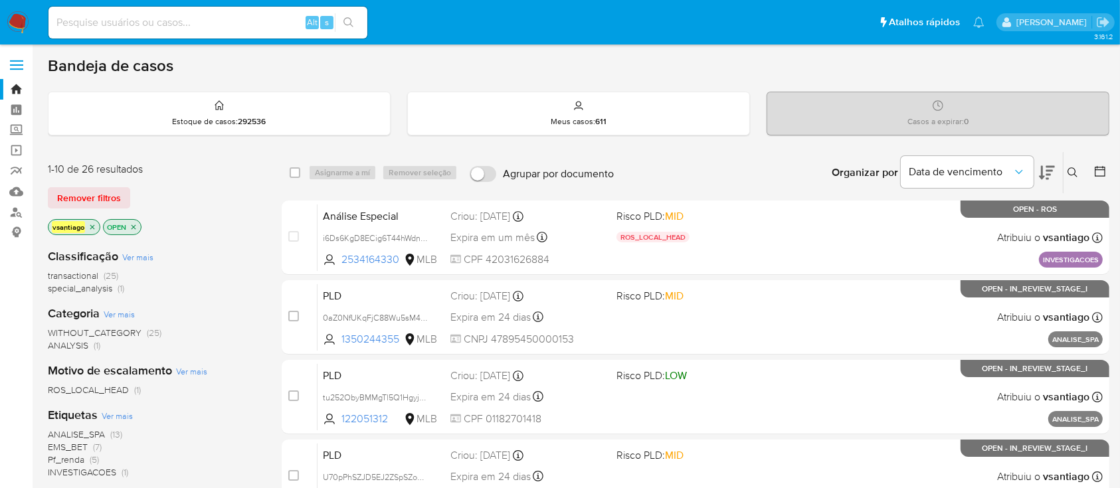
click at [197, 217] on div "1-10 de 26 resultados Remover filtros vsantiago OPEN" at bounding box center [154, 200] width 213 height 76
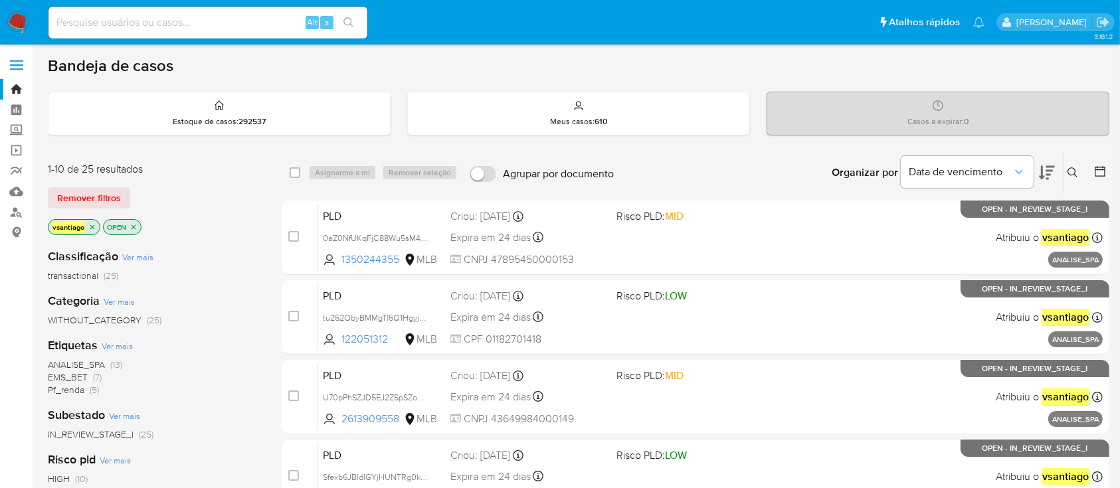
click at [221, 226] on div "vsantiago OPEN" at bounding box center [154, 228] width 213 height 19
drag, startPoint x: 1100, startPoint y: 25, endPoint x: 1087, endPoint y: 29, distance: 13.2
click at [1100, 25] on icon "Sair" at bounding box center [1103, 22] width 14 height 14
click at [229, 208] on div "1-10 de 25 resultados Remover filtros vsantiago OPEN" at bounding box center [154, 200] width 213 height 76
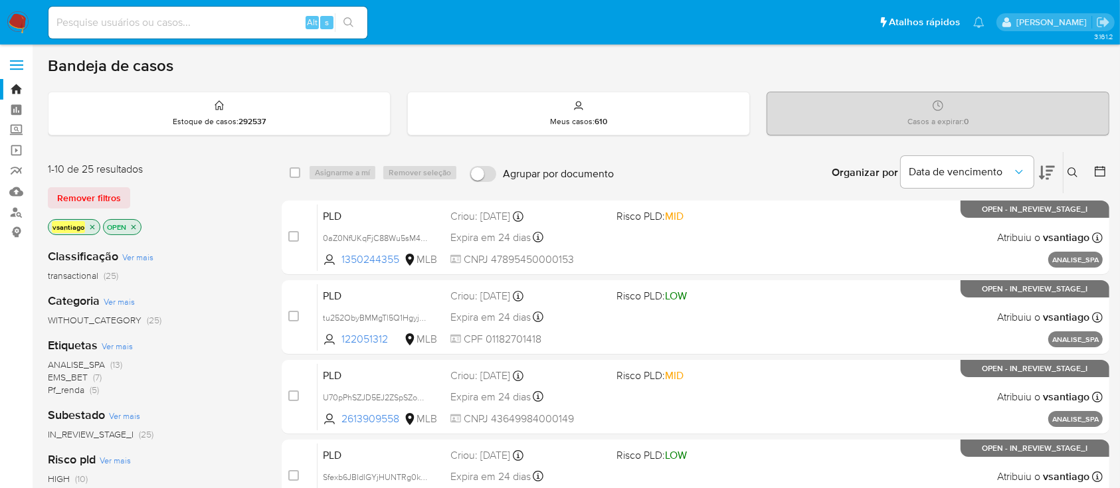
click at [161, 165] on div "1-10 de 25 resultados" at bounding box center [154, 169] width 213 height 15
click at [113, 363] on span "(13)" at bounding box center [116, 364] width 12 height 13
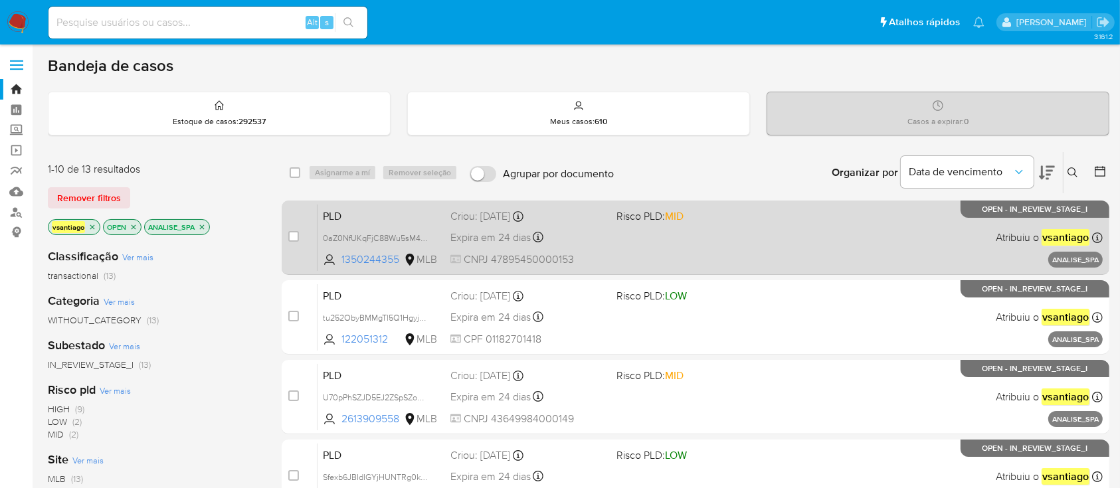
click at [701, 246] on div "PLD 0aZ0NfUKqFjC88Wu5sM471qw 1350244355 MLB Risco PLD: MID Criou: 12/09/2025 Cr…" at bounding box center [709, 237] width 785 height 67
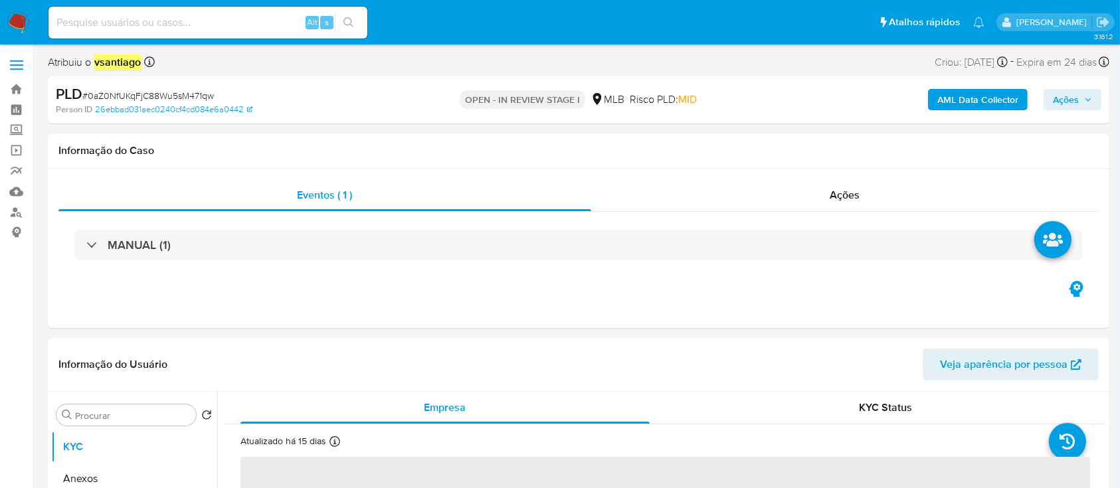
select select "10"
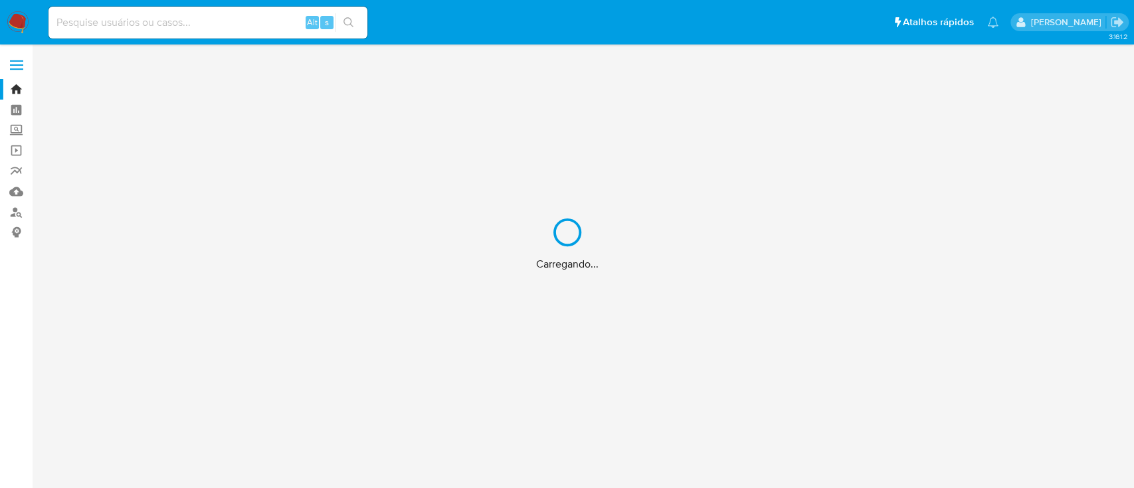
click at [12, 203] on div "Carregando..." at bounding box center [567, 244] width 1134 height 488
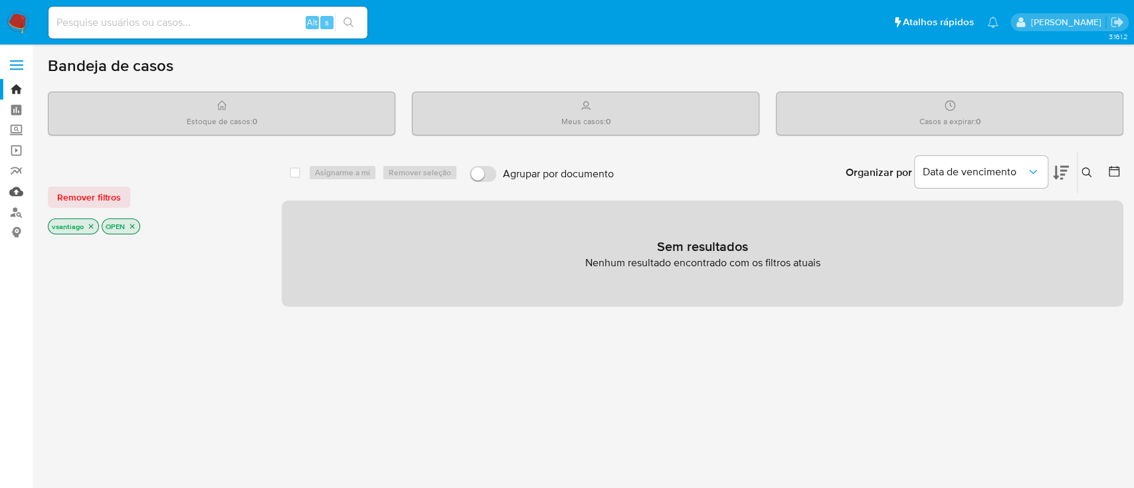
click at [15, 187] on link "Mulan" at bounding box center [79, 191] width 158 height 21
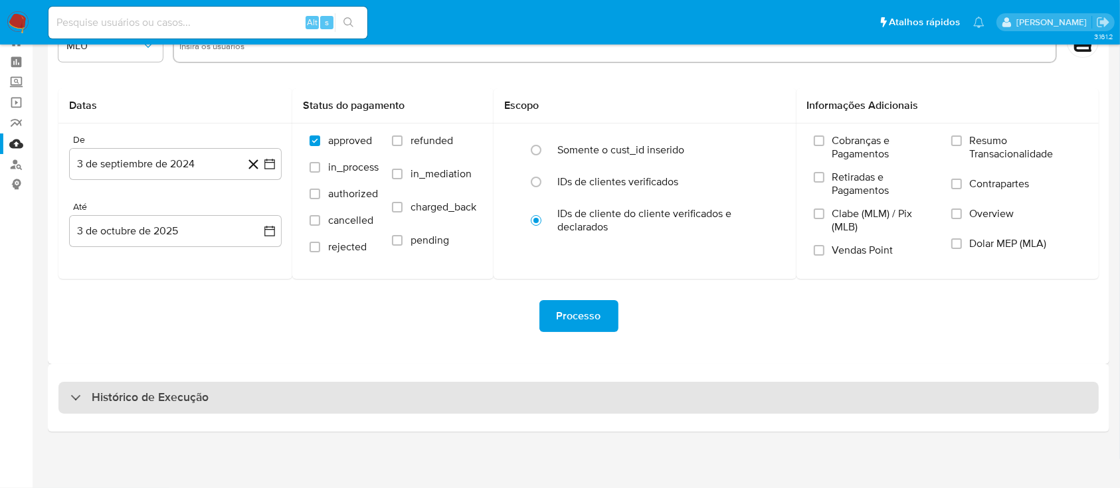
click at [695, 405] on div "Histórico de Execução" at bounding box center [578, 398] width 1040 height 32
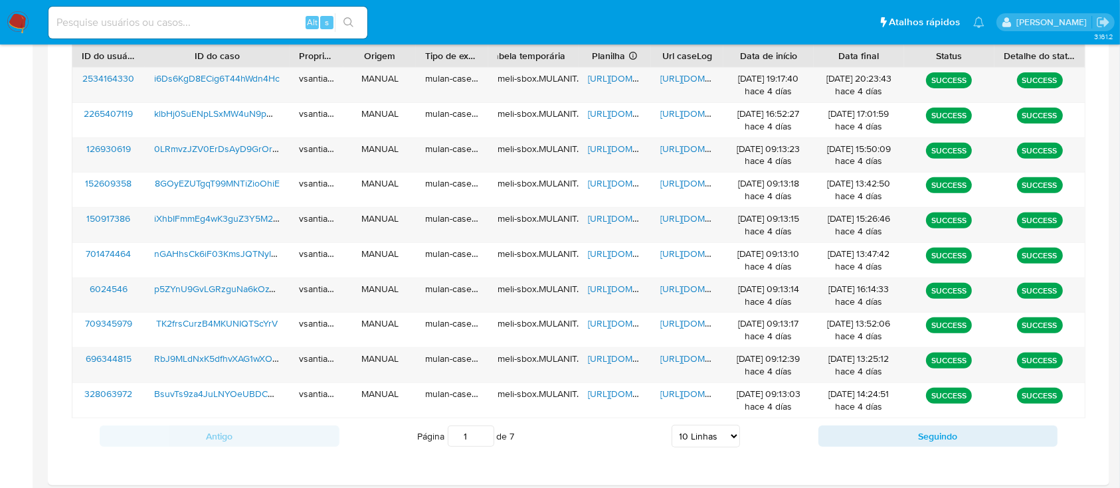
scroll to position [549, 0]
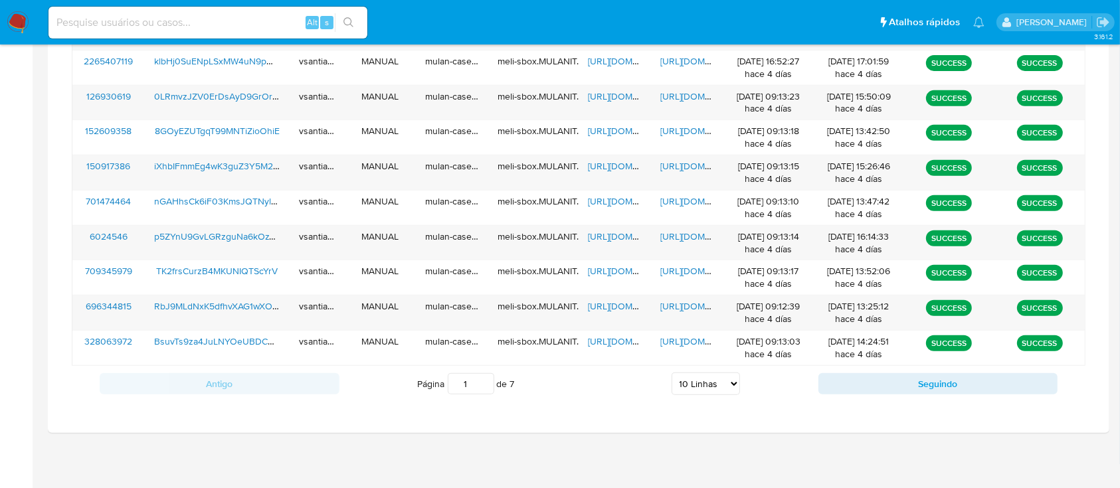
drag, startPoint x: 737, startPoint y: 386, endPoint x: 729, endPoint y: 385, distance: 8.0
click at [737, 386] on select "5 Linhas 10 Linhas 20 Linhas 25 Linhas 50 Linhas 100 Linhas" at bounding box center [705, 384] width 68 height 23
select select "100"
click at [671, 373] on select "5 Linhas 10 Linhas 20 Linhas 25 Linhas 50 Linhas 100 Linhas" at bounding box center [705, 384] width 68 height 23
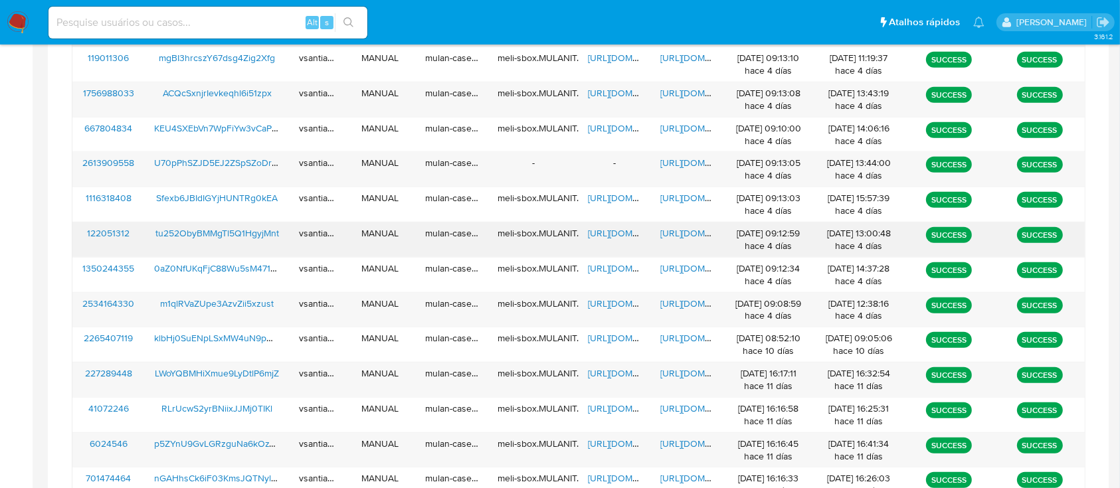
scroll to position [907, 0]
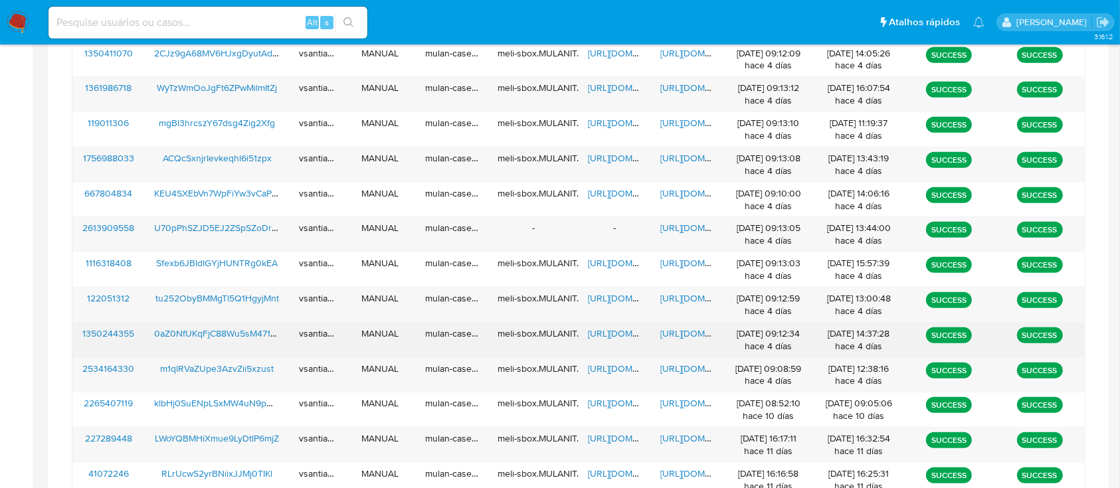
click at [251, 339] on div "0aZ0NfUKqFjC88Wu5sM471qw" at bounding box center [217, 340] width 145 height 35
click at [239, 334] on span "0aZ0NfUKqFjC88Wu5sM471qw" at bounding box center [218, 333] width 128 height 13
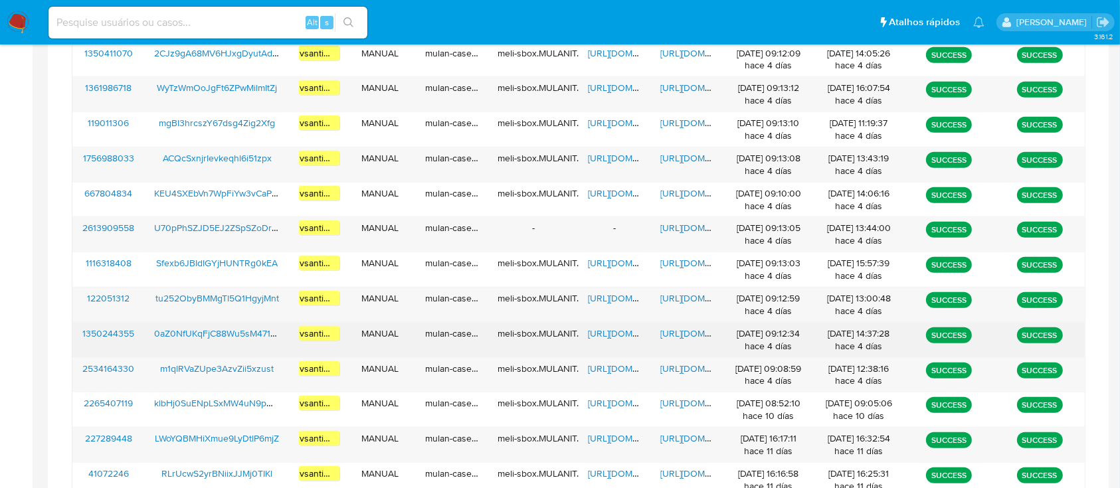
click at [616, 336] on span "https://docs.google.com/spreadsheets/d/1g4T6LNj4eUe93G3nh4JONYG6vN16HGGSDQI0Eag…" at bounding box center [634, 333] width 92 height 13
click at [673, 332] on span "https://docs.google.com/document/d/1H2liCVbgZp_xVcz3a8a2NaCFbSVunfP3cnrPX4A2Ym4…" at bounding box center [706, 333] width 92 height 13
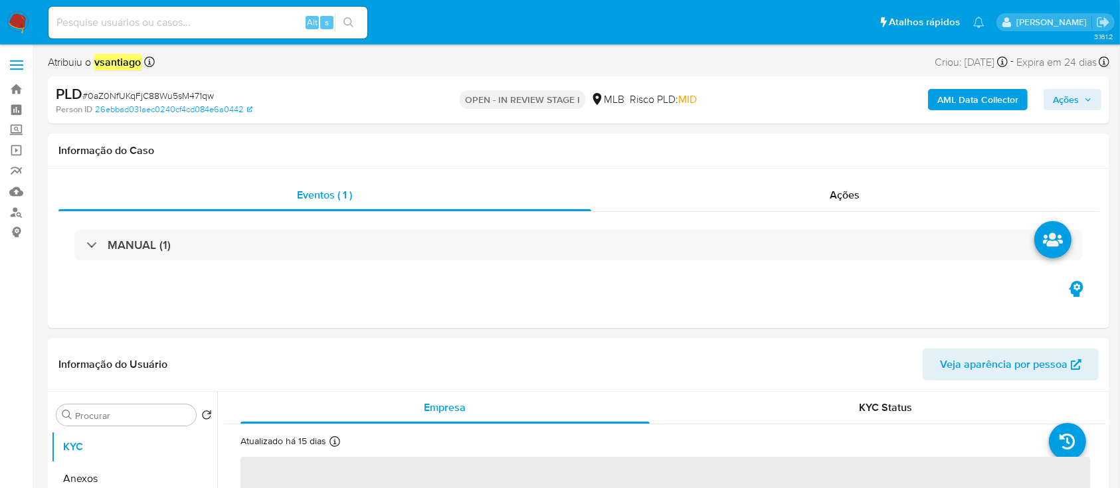
select select "10"
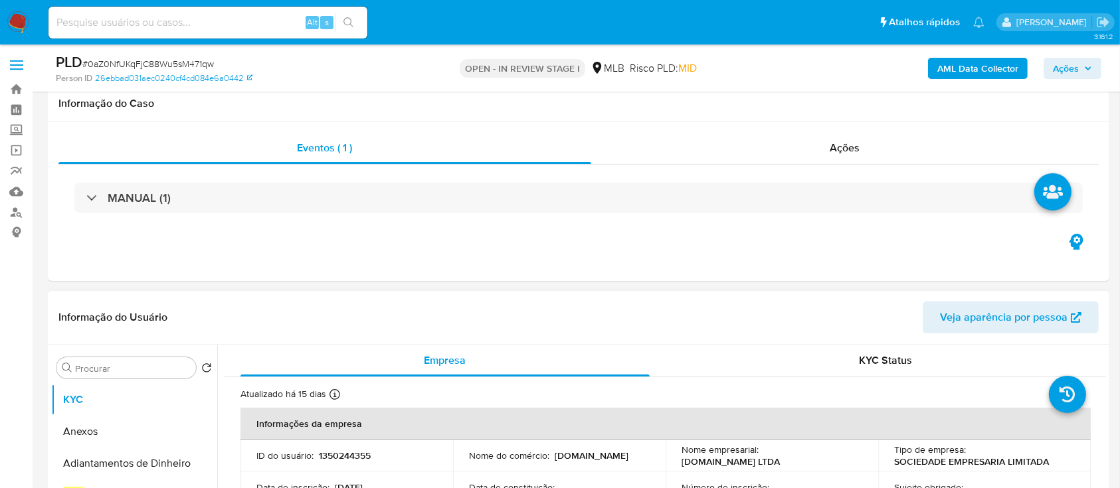
scroll to position [266, 0]
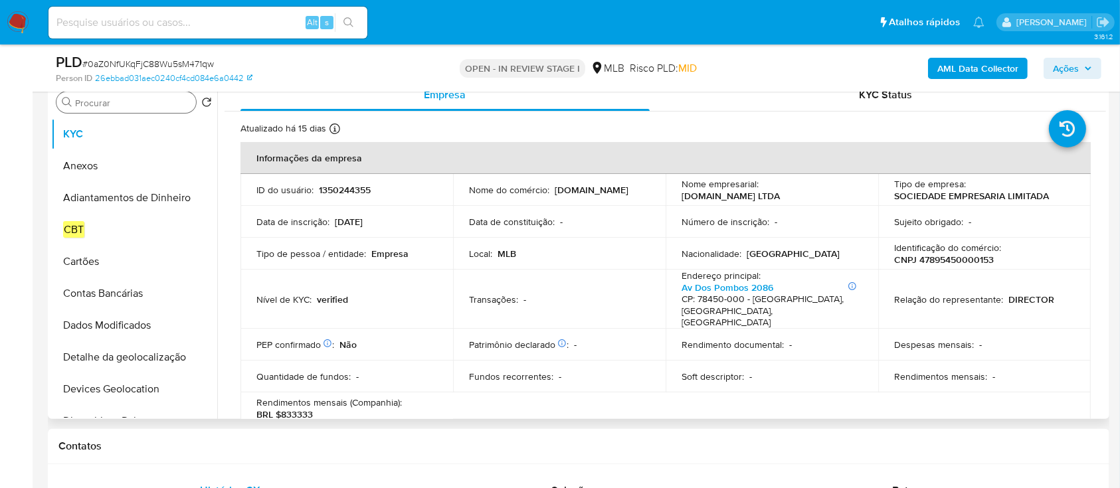
click at [165, 108] on input "Procurar" at bounding box center [133, 103] width 116 height 12
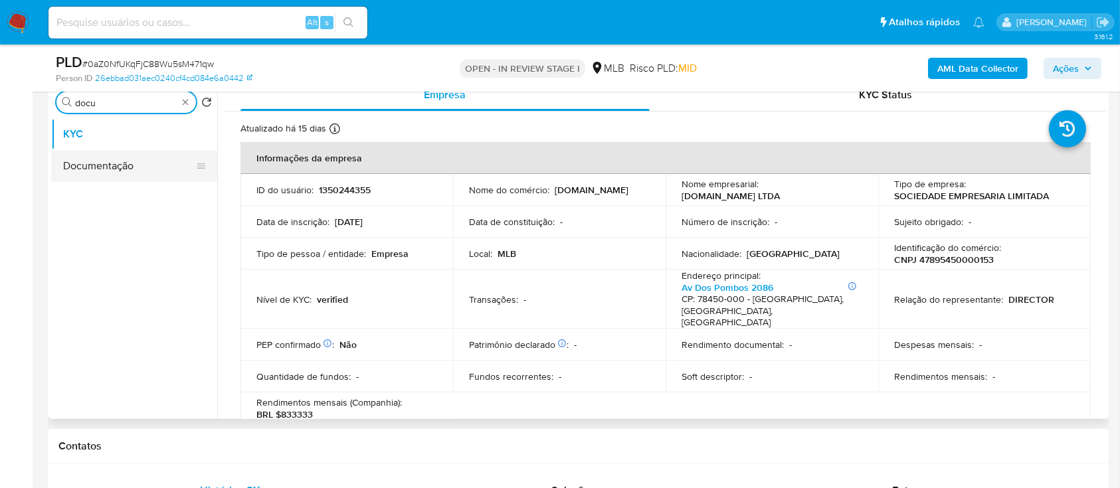
click at [111, 159] on button "Documentação" at bounding box center [128, 166] width 155 height 32
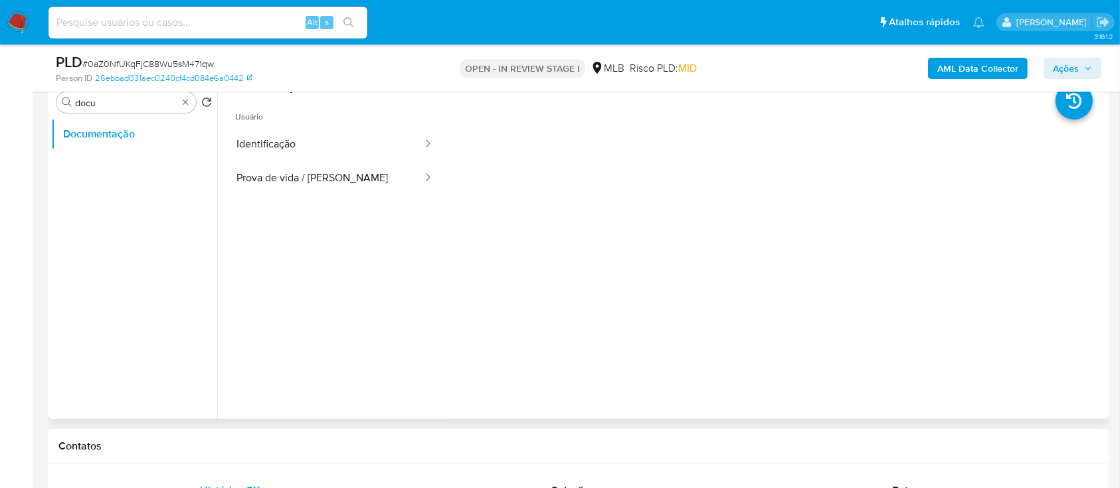
click at [347, 246] on ul "Usuário Identificação Prova de vida / Selfie" at bounding box center [334, 287] width 221 height 383
click at [347, 240] on ul "Usuário Identificação Prova de vida / Selfie" at bounding box center [334, 287] width 221 height 383
click at [139, 102] on input "docu" at bounding box center [126, 103] width 102 height 12
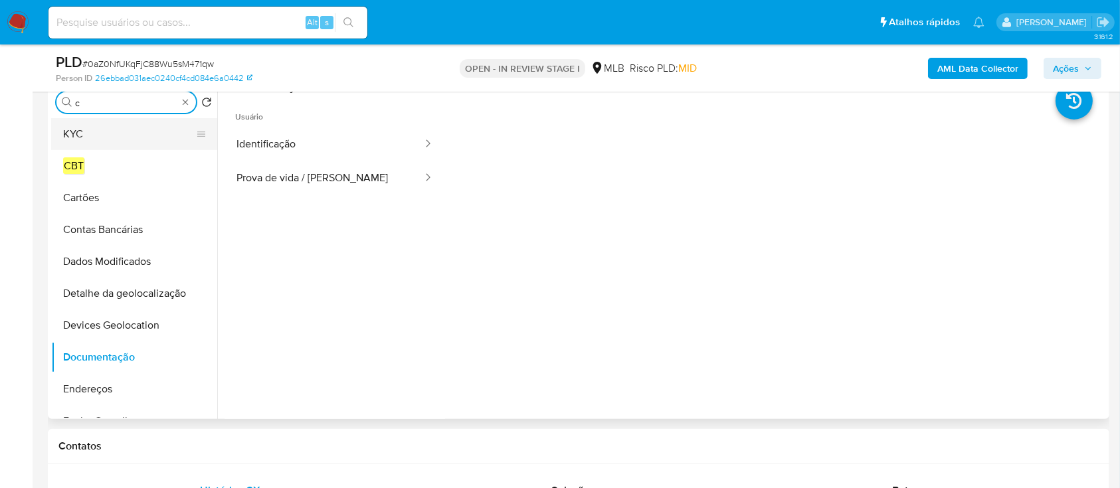
type input "c"
click at [108, 144] on button "KYC" at bounding box center [128, 134] width 155 height 32
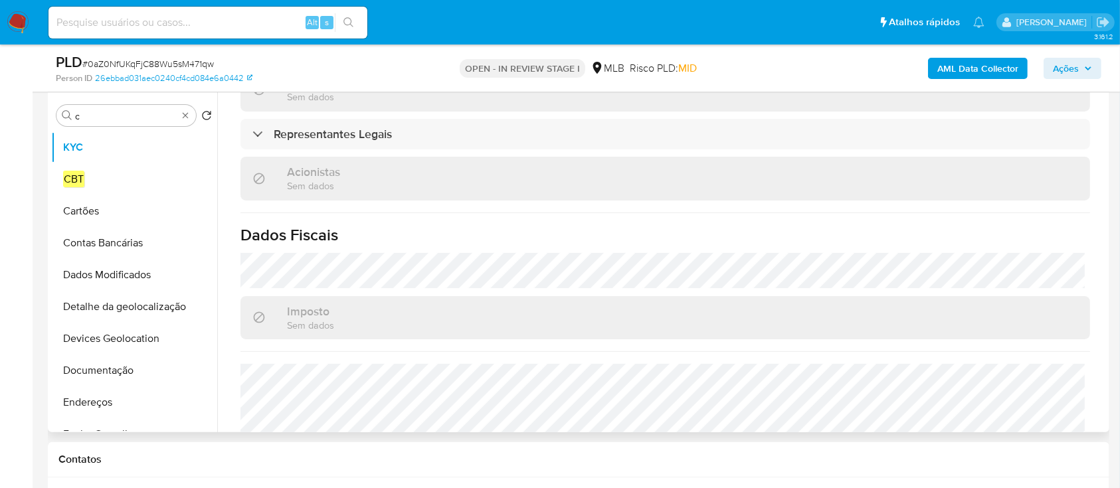
scroll to position [177, 0]
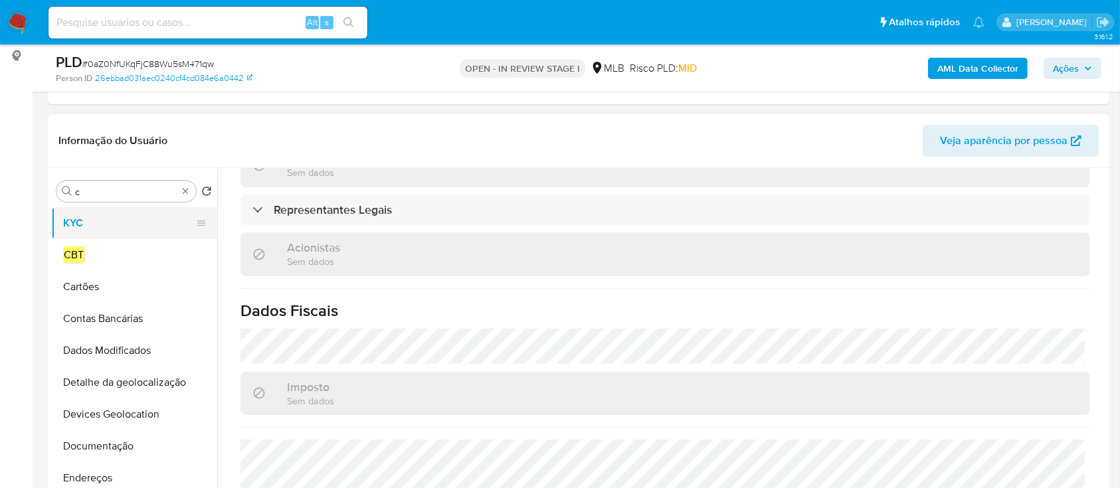
click at [96, 220] on button "KYC" at bounding box center [128, 223] width 155 height 32
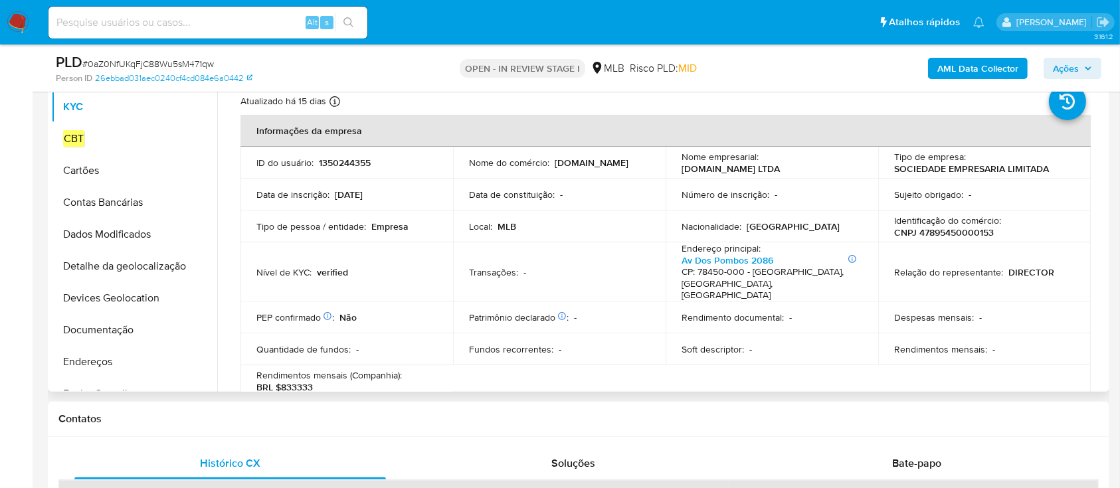
scroll to position [266, 0]
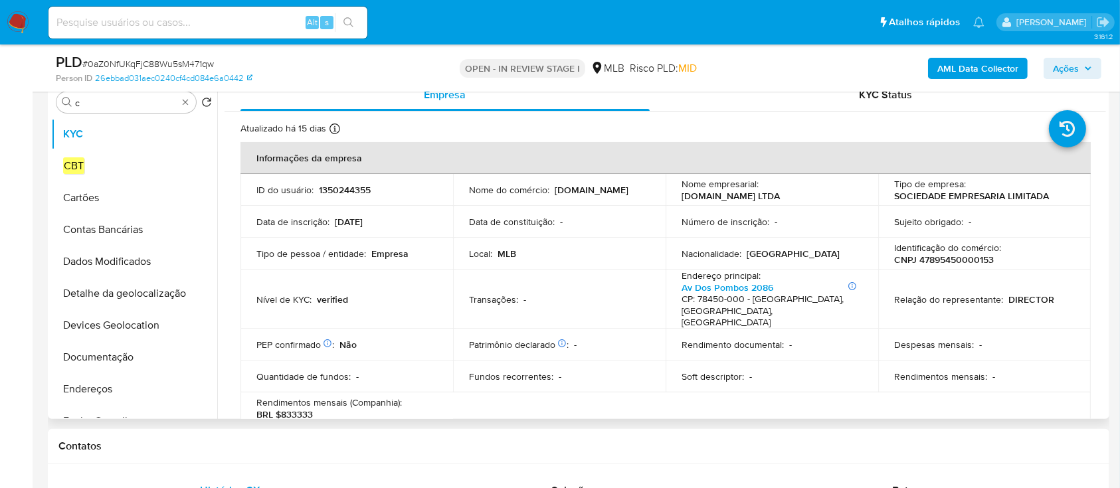
click at [590, 189] on p "G2SPORTS.BET" at bounding box center [592, 190] width 74 height 12
click at [634, 207] on td "Data de constituição : -" at bounding box center [559, 222] width 213 height 32
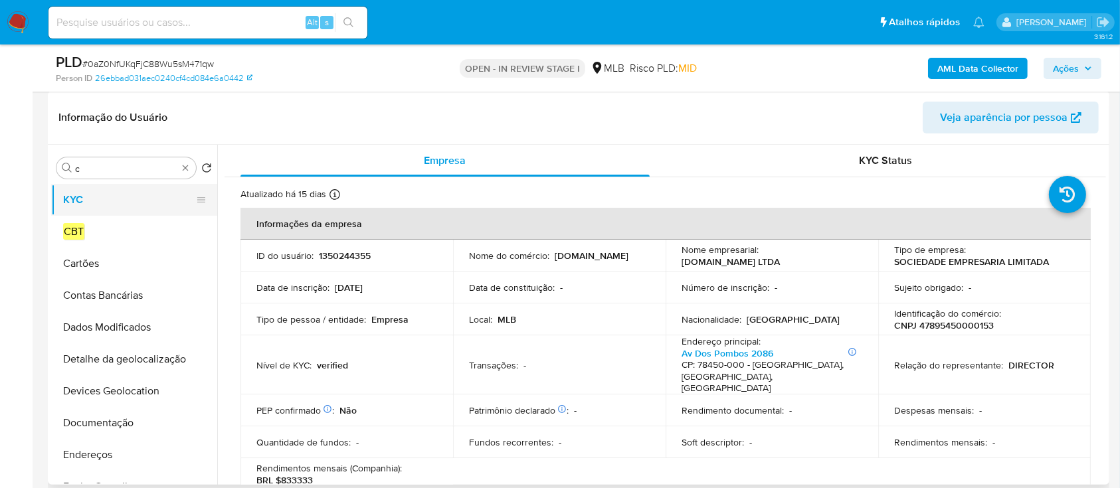
scroll to position [177, 0]
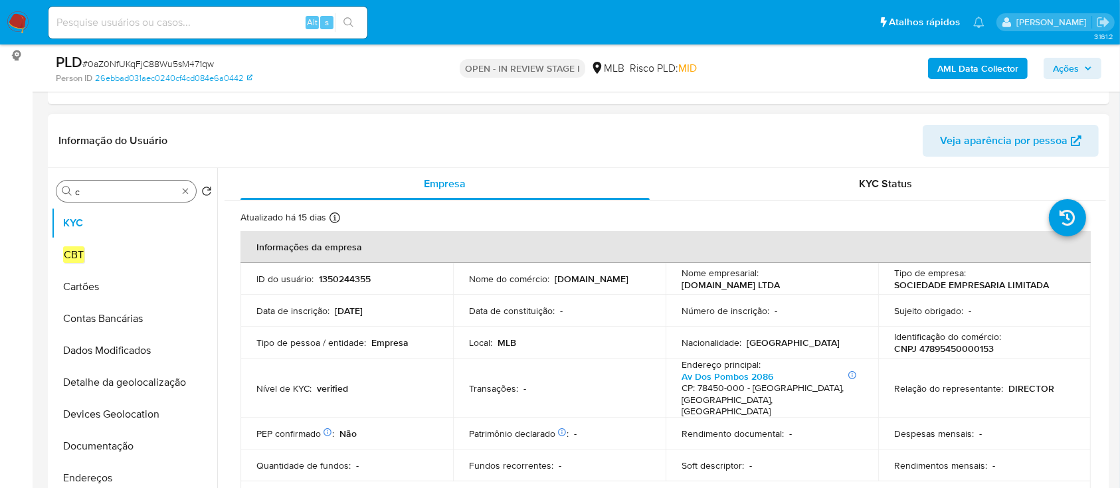
click at [130, 191] on input "c" at bounding box center [126, 192] width 102 height 12
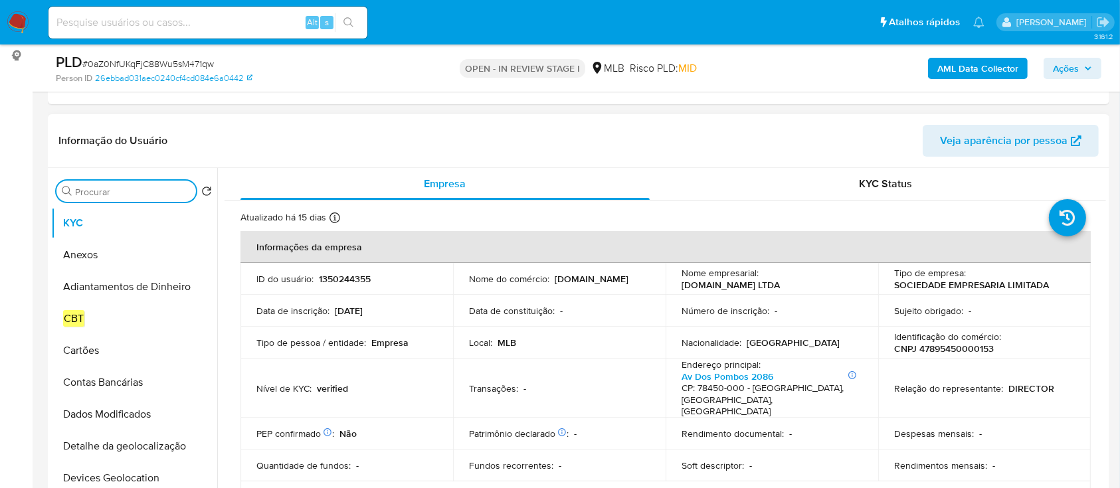
click at [250, 147] on header "Informação do Usuário Veja aparência por pessoa" at bounding box center [578, 141] width 1040 height 32
click at [88, 262] on button "Anexos" at bounding box center [128, 255] width 155 height 32
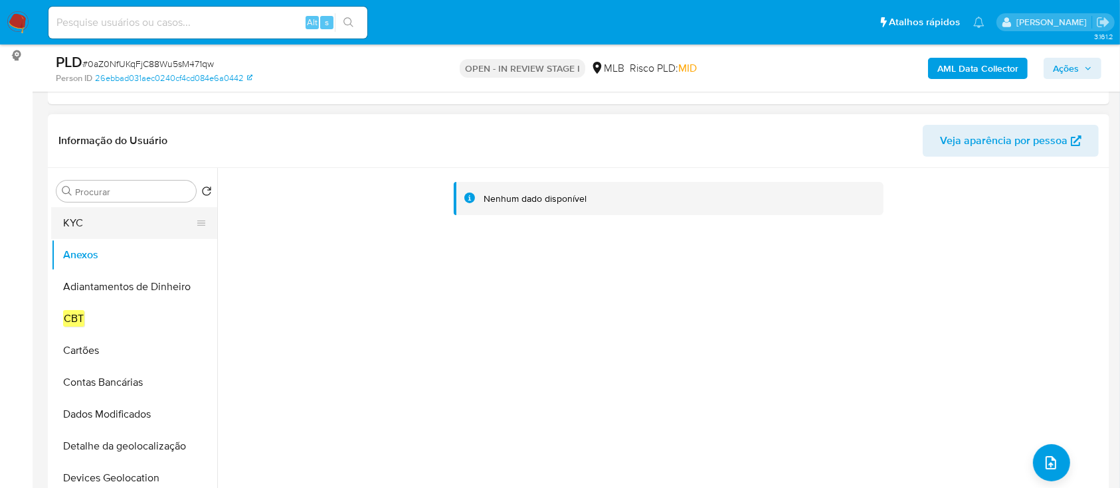
click at [104, 223] on button "KYC" at bounding box center [128, 223] width 155 height 32
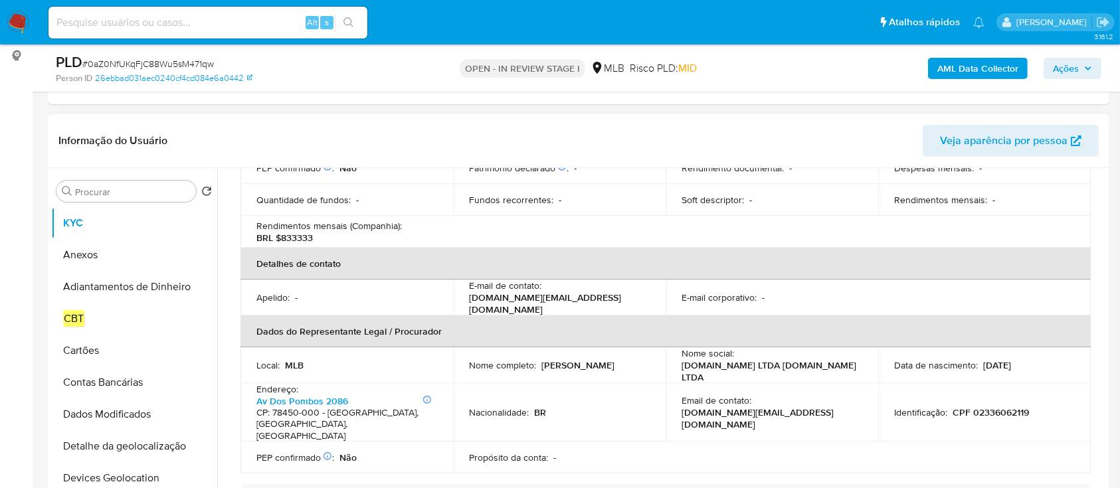
scroll to position [88, 0]
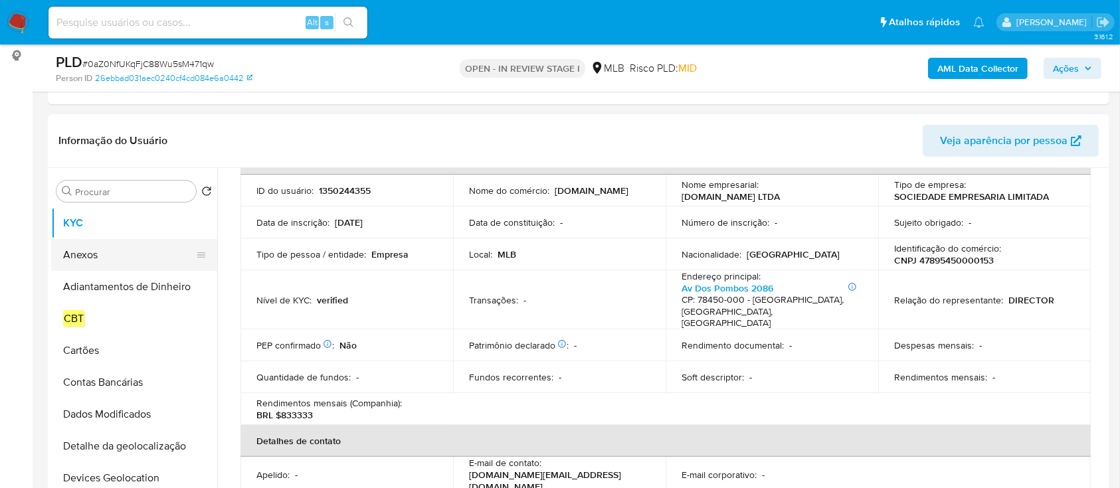
click at [100, 258] on button "Anexos" at bounding box center [128, 255] width 155 height 32
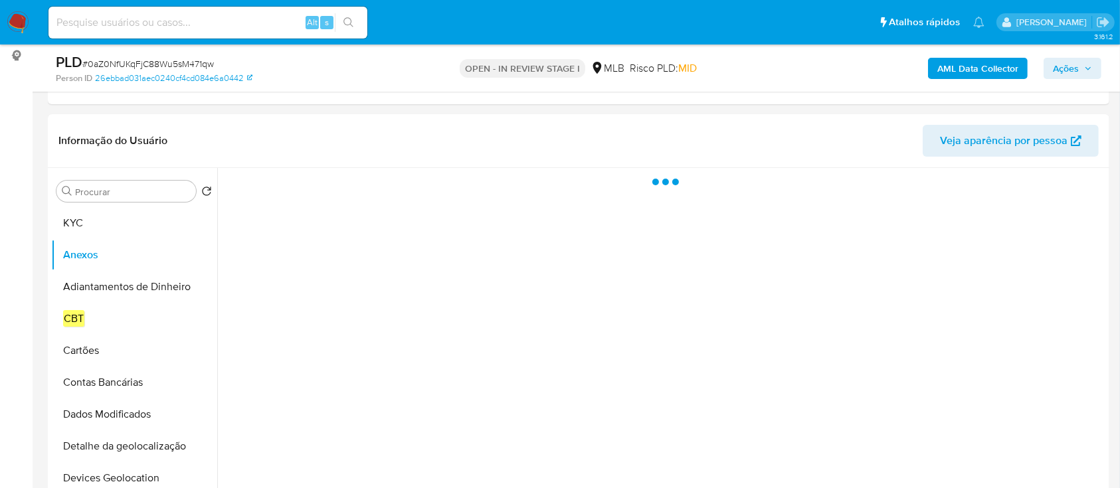
click at [993, 72] on b "AML Data Collector" at bounding box center [977, 68] width 81 height 21
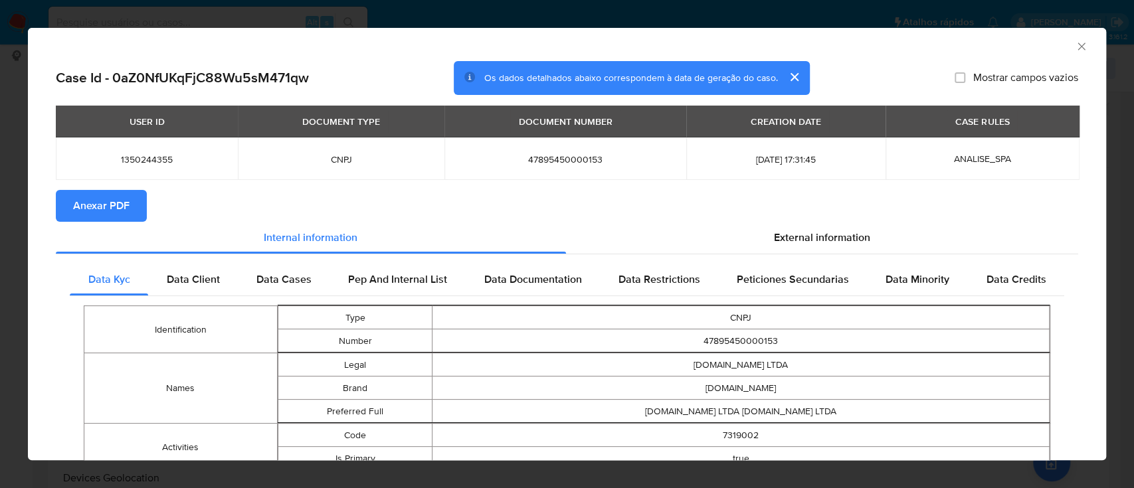
click at [114, 203] on span "Anexar PDF" at bounding box center [101, 205] width 56 height 29
click at [1057, 48] on div "AML Data Collector" at bounding box center [555, 44] width 1037 height 15
click at [1075, 45] on icon "Fechar a janela" at bounding box center [1081, 46] width 13 height 13
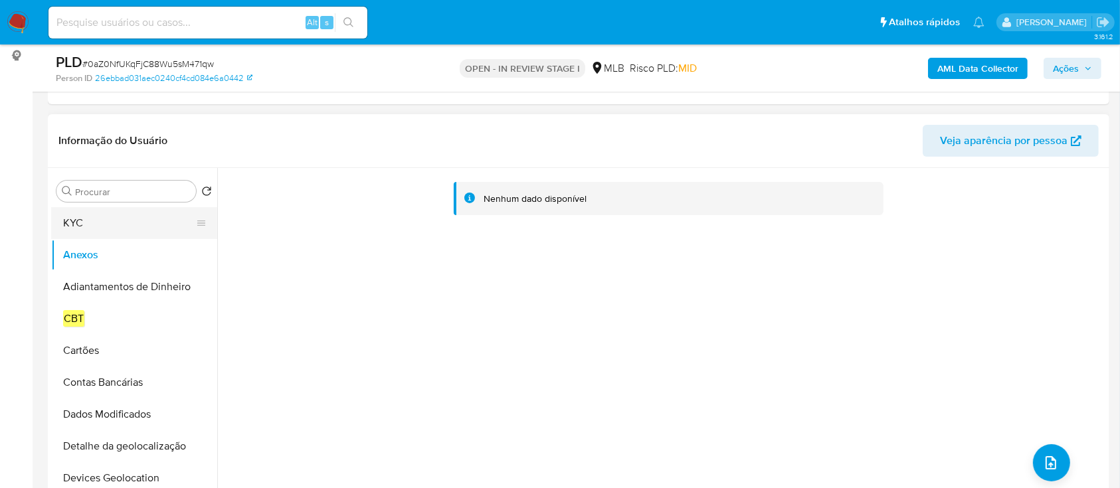
click at [97, 234] on button "KYC" at bounding box center [128, 223] width 155 height 32
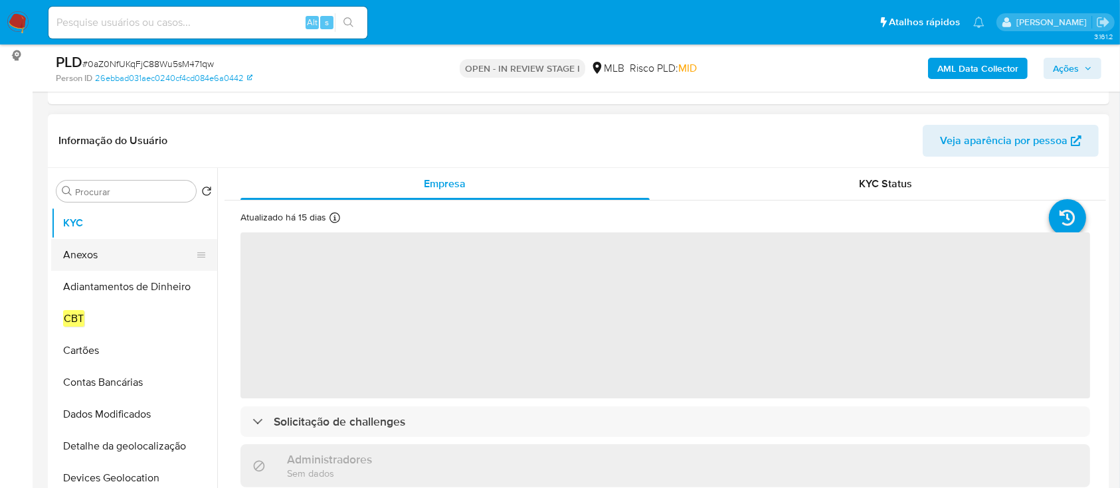
click at [92, 250] on button "Anexos" at bounding box center [128, 255] width 155 height 32
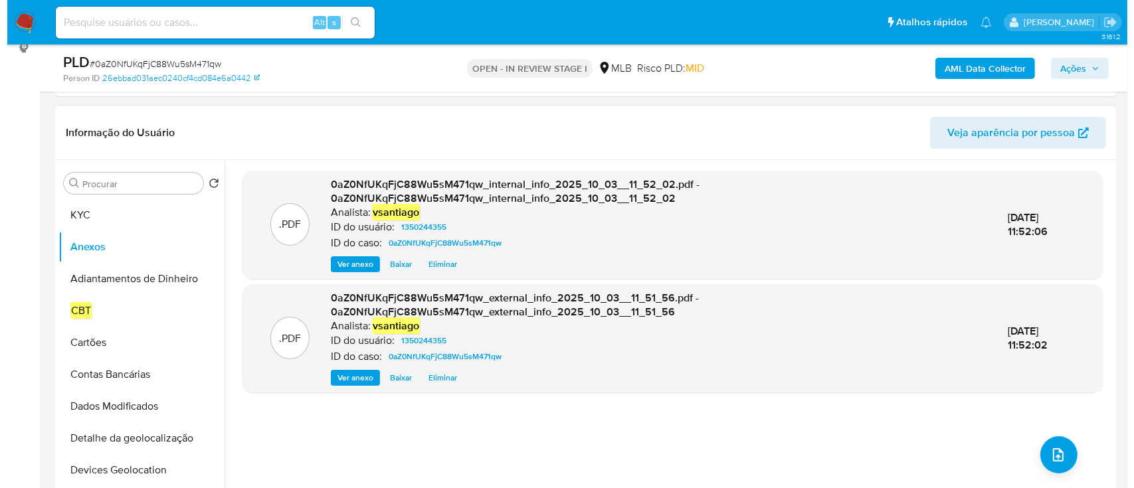
scroll to position [177, 0]
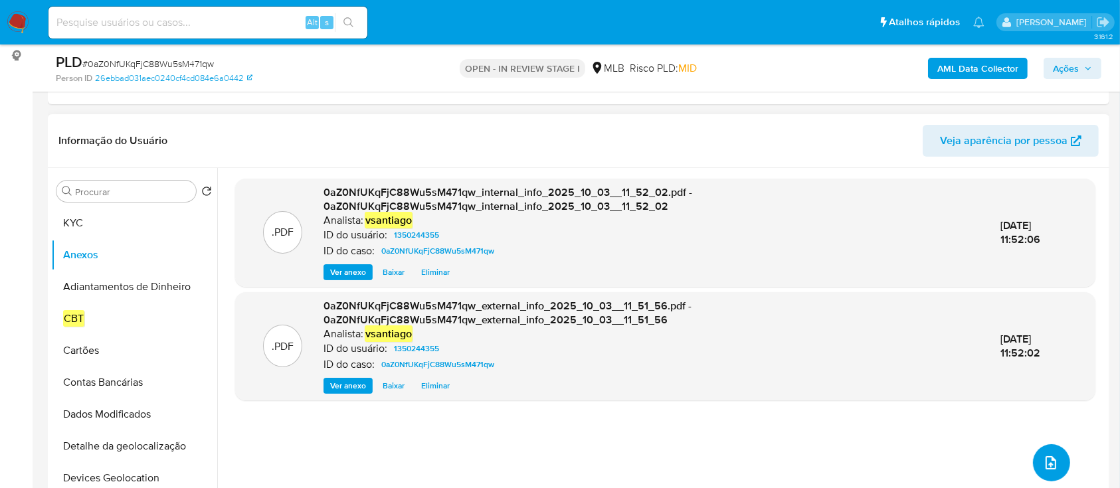
click at [1033, 468] on button "upload-file" at bounding box center [1051, 462] width 37 height 37
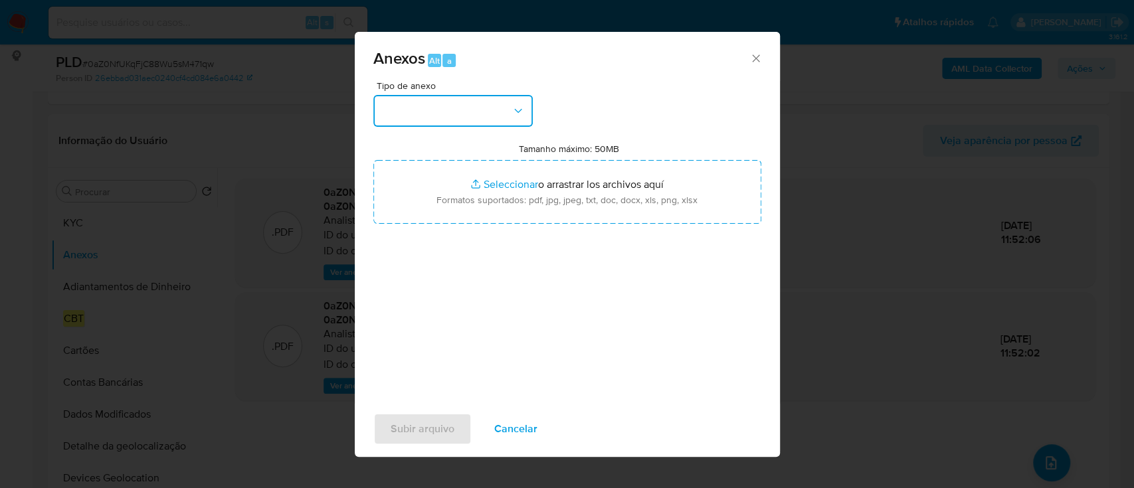
click at [428, 116] on button "button" at bounding box center [452, 111] width 159 height 32
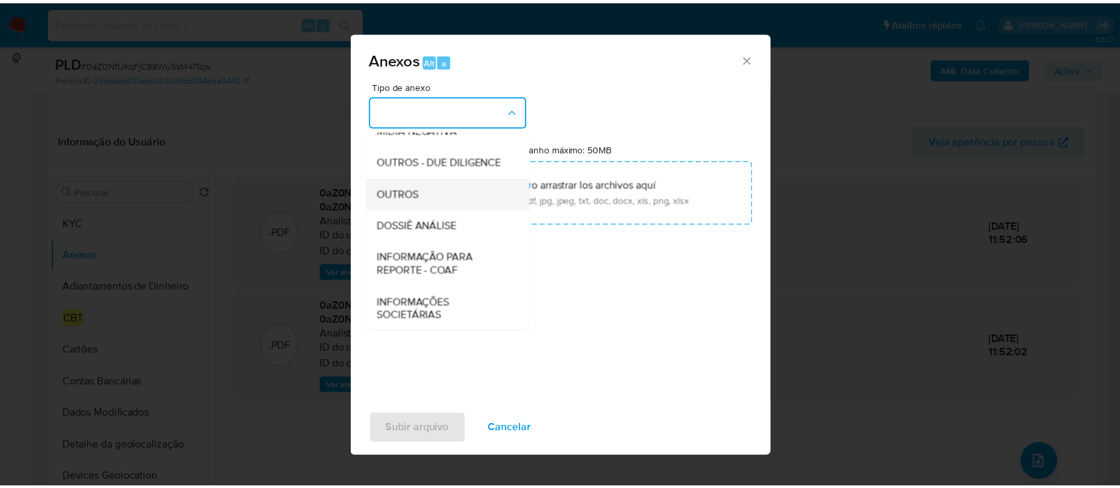
scroll to position [204, 0]
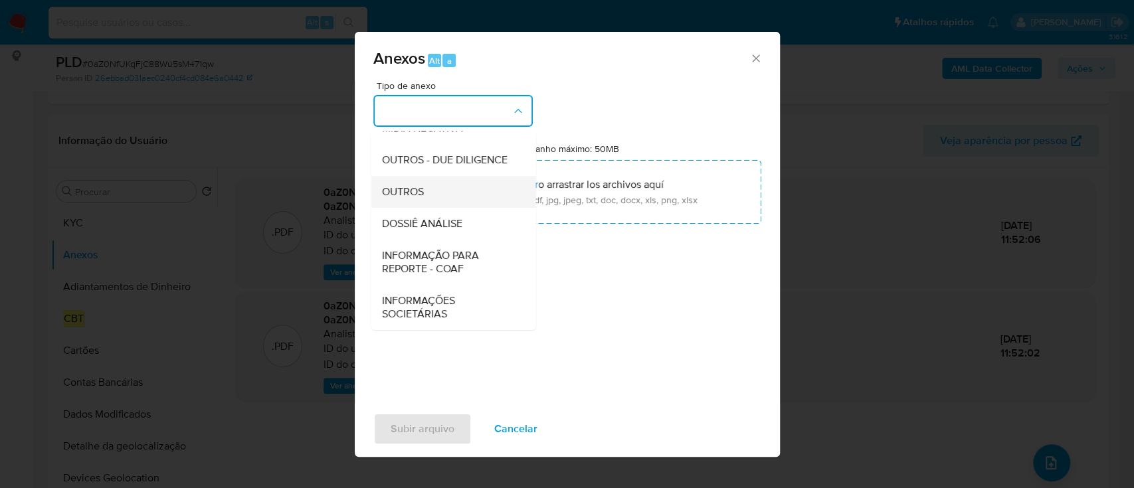
click at [441, 191] on div "OUTROS" at bounding box center [448, 192] width 135 height 32
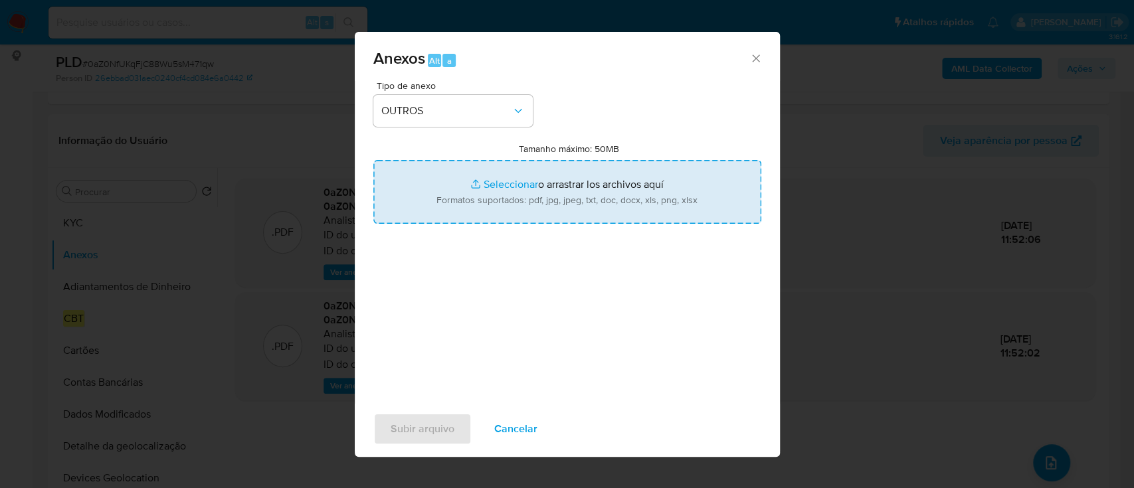
click at [574, 192] on input "Tamanho máximo: 50MB Seleccionar archivos" at bounding box center [567, 192] width 388 height 64
type input "C:\fakepath\SPA - CNPJ 47895450000153 - G2SPORTS.BET LTDA.pdf"
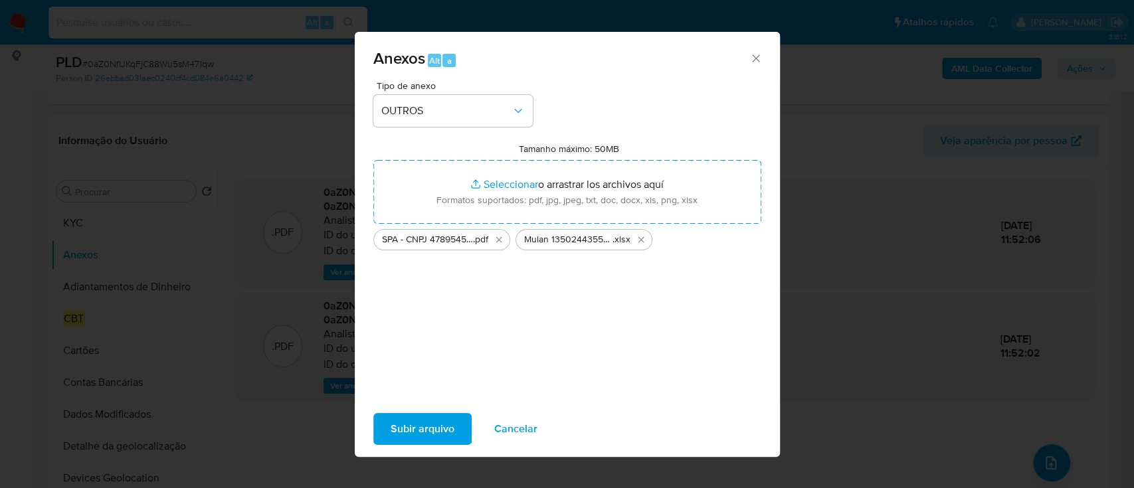
click at [436, 434] on span "Subir arquivo" at bounding box center [423, 428] width 64 height 29
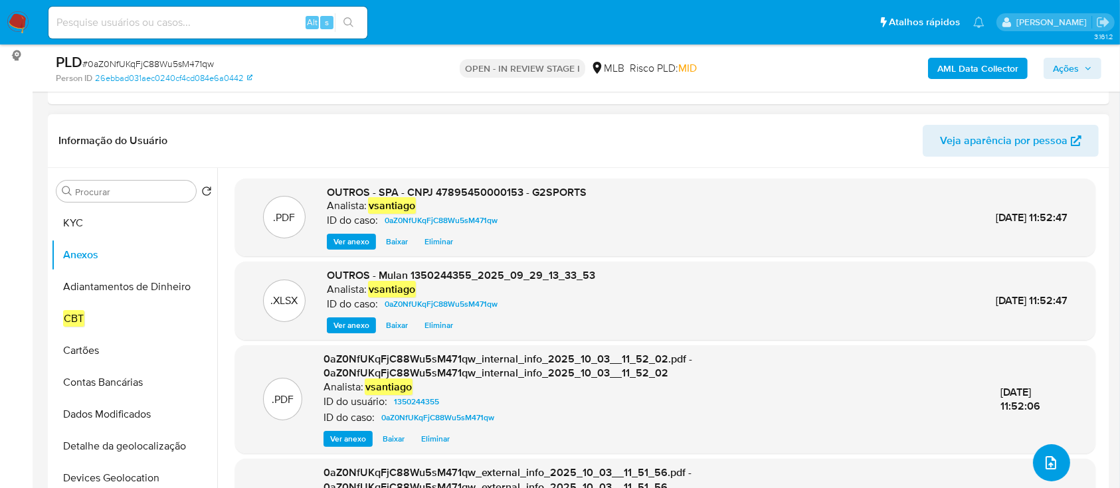
scroll to position [88, 0]
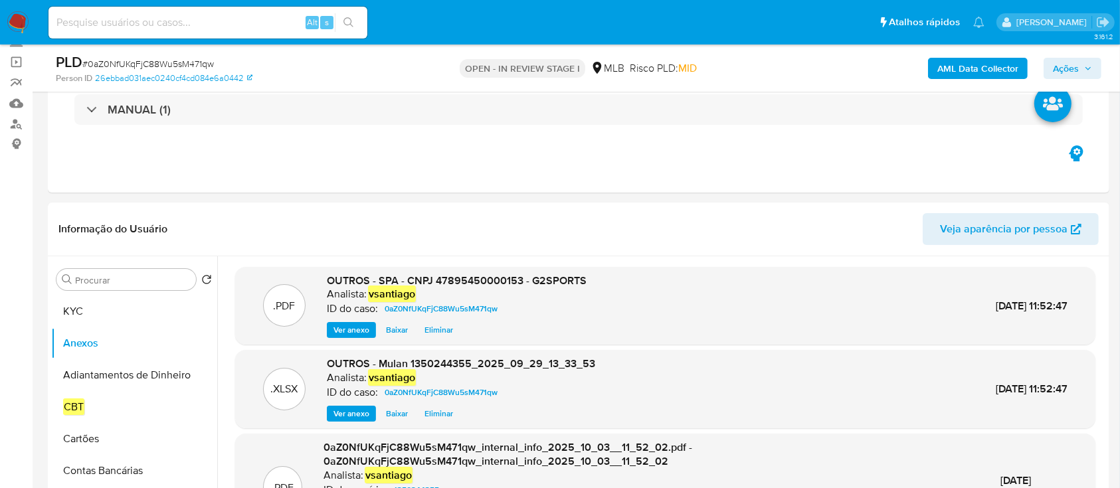
click at [1058, 61] on span "Ações" at bounding box center [1066, 68] width 26 height 21
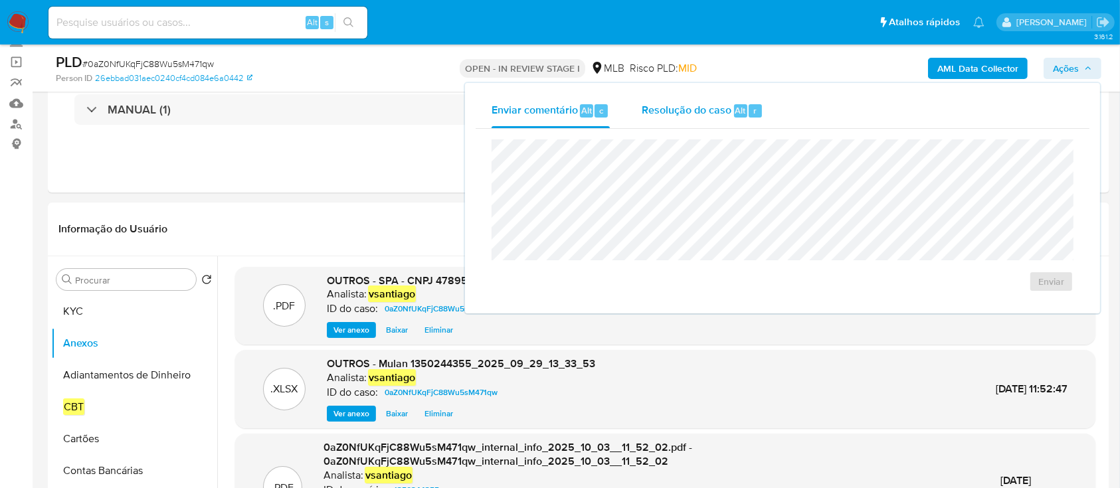
click at [644, 101] on div "Resolução do caso Alt r" at bounding box center [703, 111] width 122 height 35
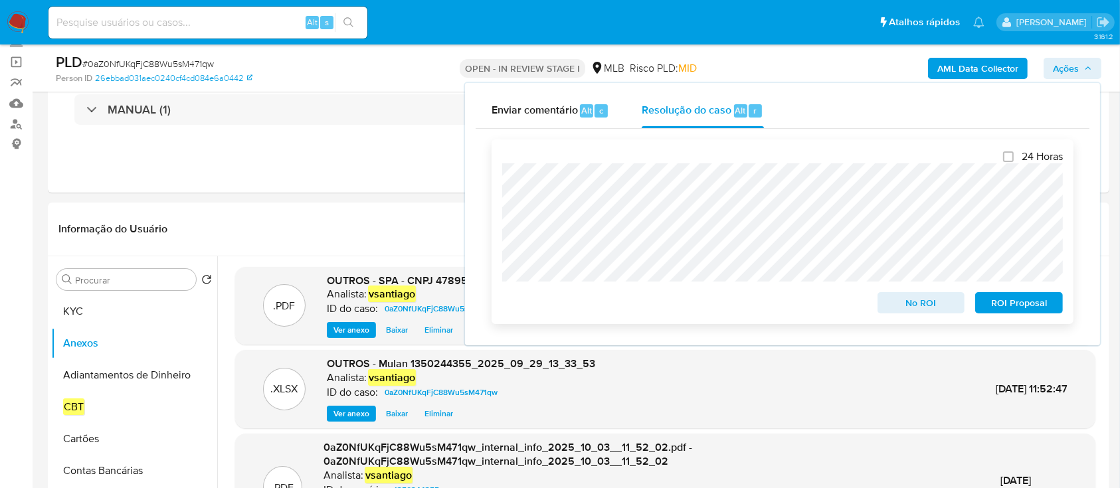
click at [1015, 306] on span "ROI Proposal" at bounding box center [1018, 303] width 69 height 19
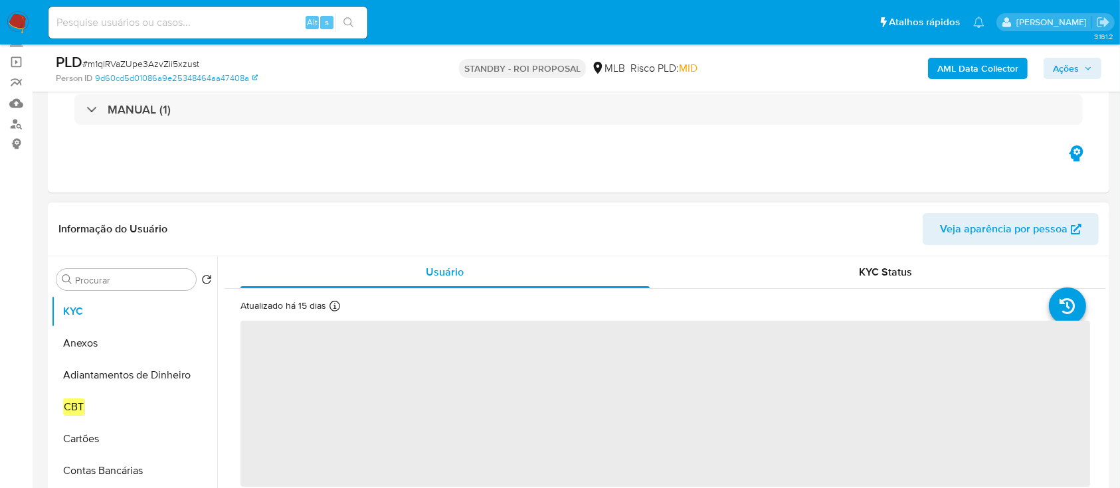
select select "10"
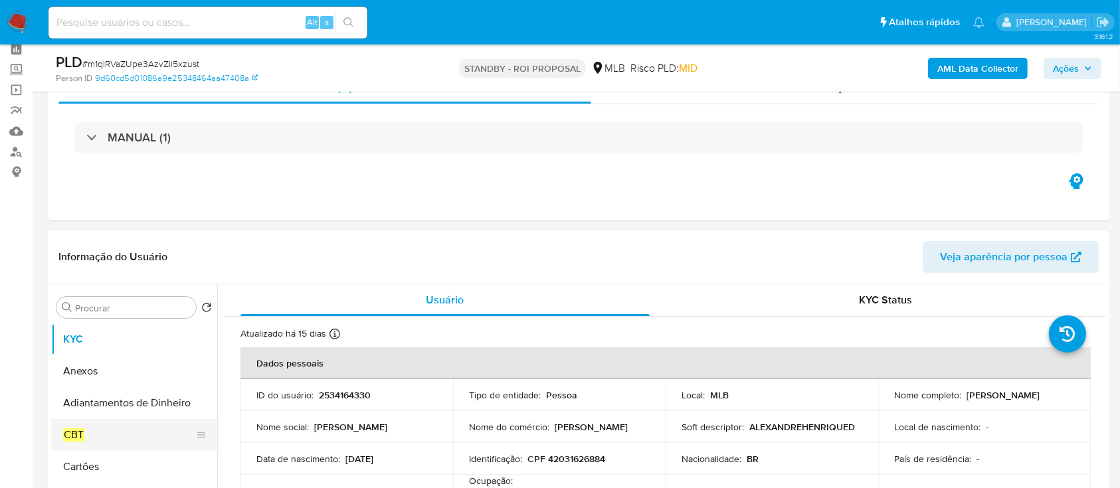
scroll to position [88, 0]
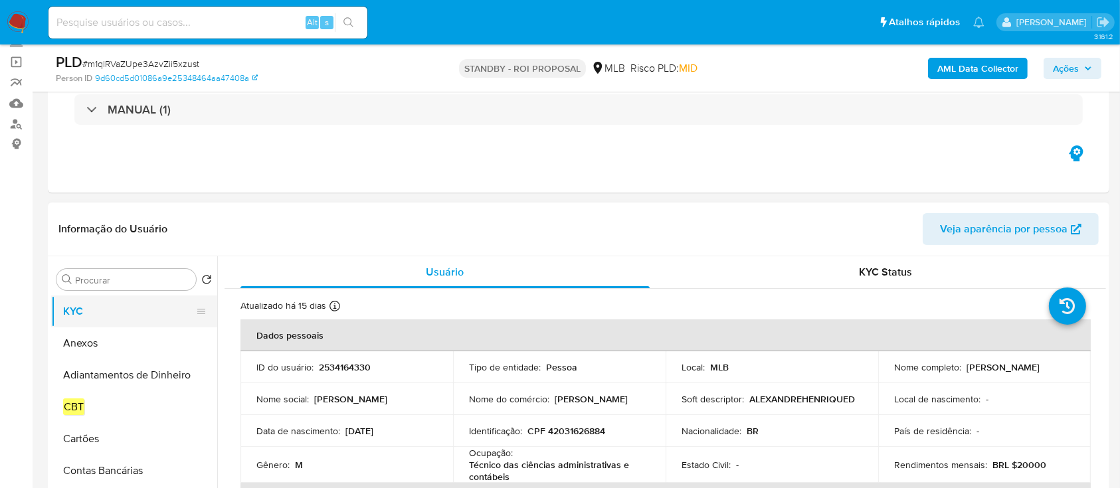
drag, startPoint x: 116, startPoint y: 351, endPoint x: 145, endPoint y: 318, distance: 43.8
click at [116, 351] on button "Anexos" at bounding box center [134, 343] width 166 height 32
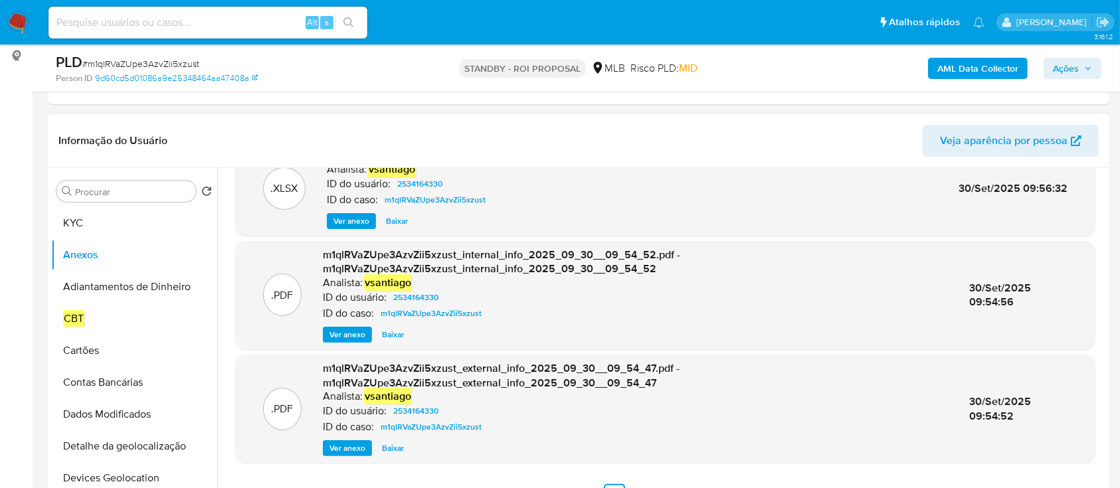
scroll to position [140, 0]
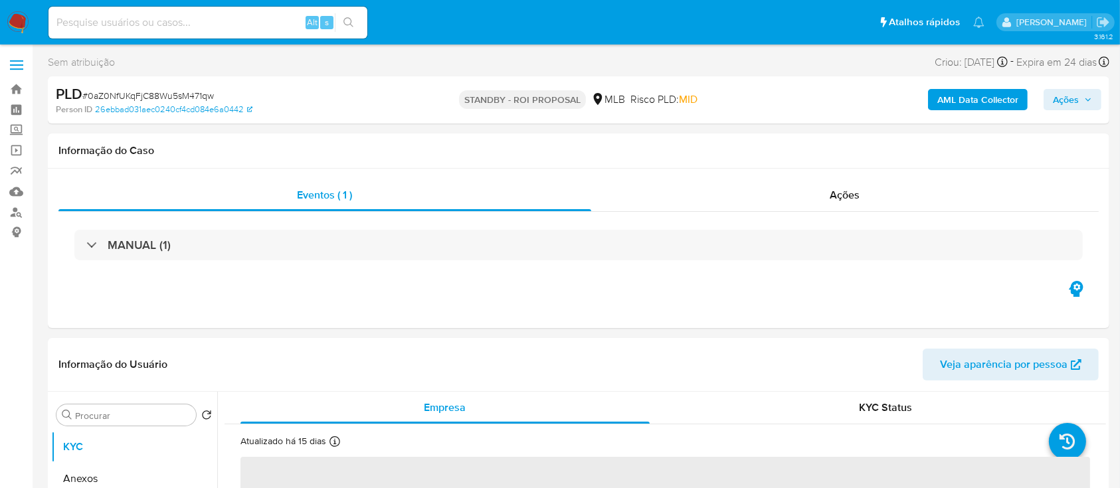
select select "10"
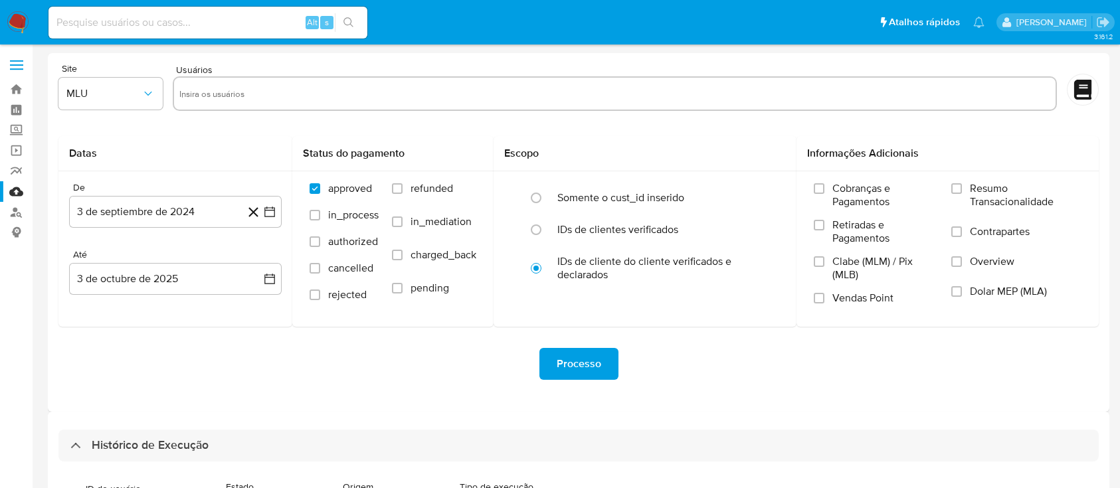
select select "100"
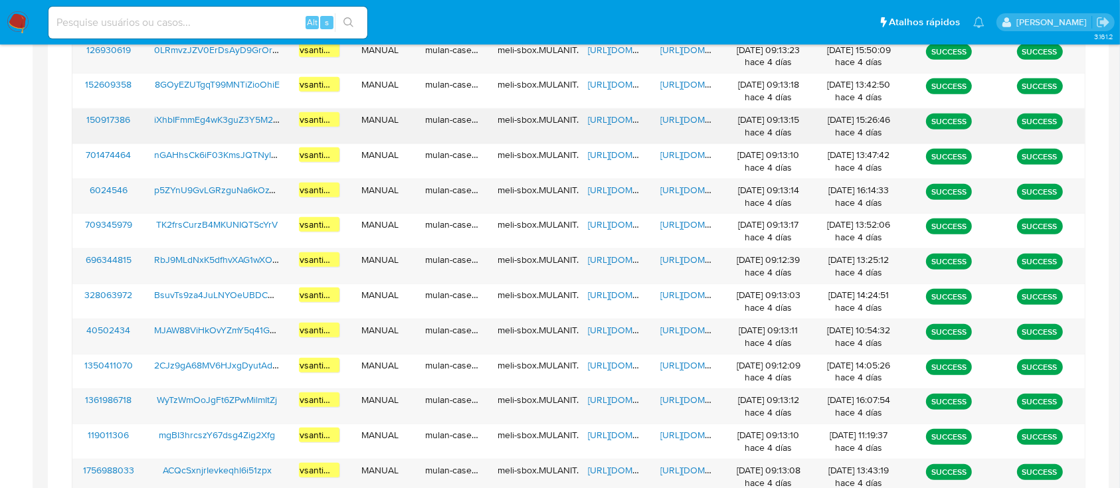
scroll to position [152, 0]
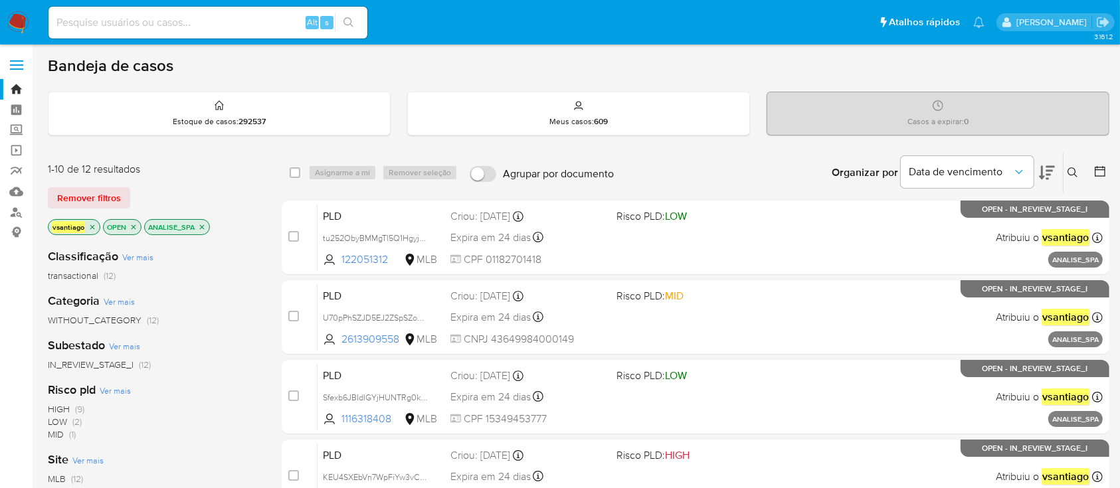
click at [207, 226] on p "ANALISE_SPA" at bounding box center [177, 227] width 64 height 15
drag, startPoint x: 201, startPoint y: 223, endPoint x: 213, endPoint y: 207, distance: 19.9
click at [201, 223] on icon "close-filter" at bounding box center [202, 227] width 8 height 8
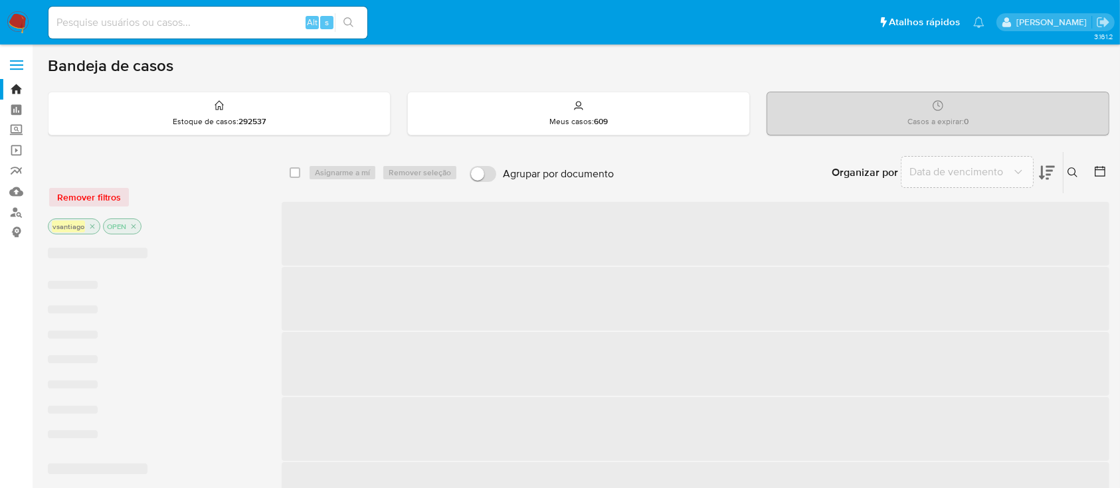
click at [219, 187] on div "Remover filtros" at bounding box center [154, 197] width 213 height 21
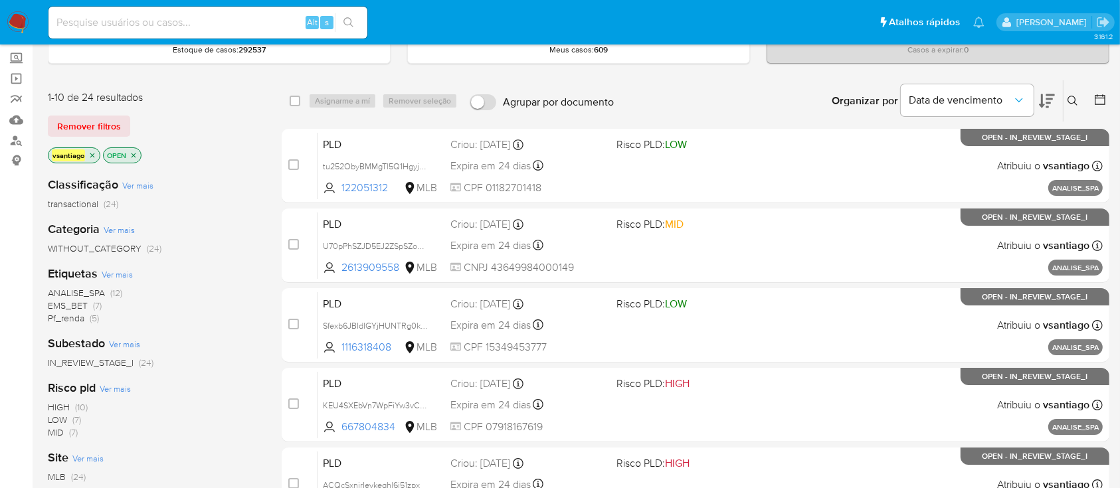
scroll to position [88, 0]
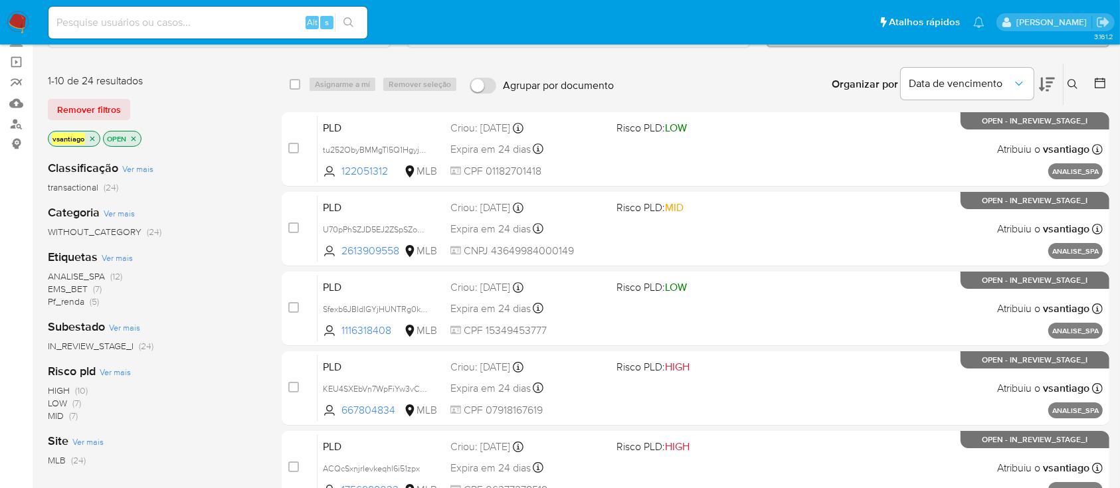
click at [85, 290] on span "EMS_BET" at bounding box center [68, 288] width 40 height 13
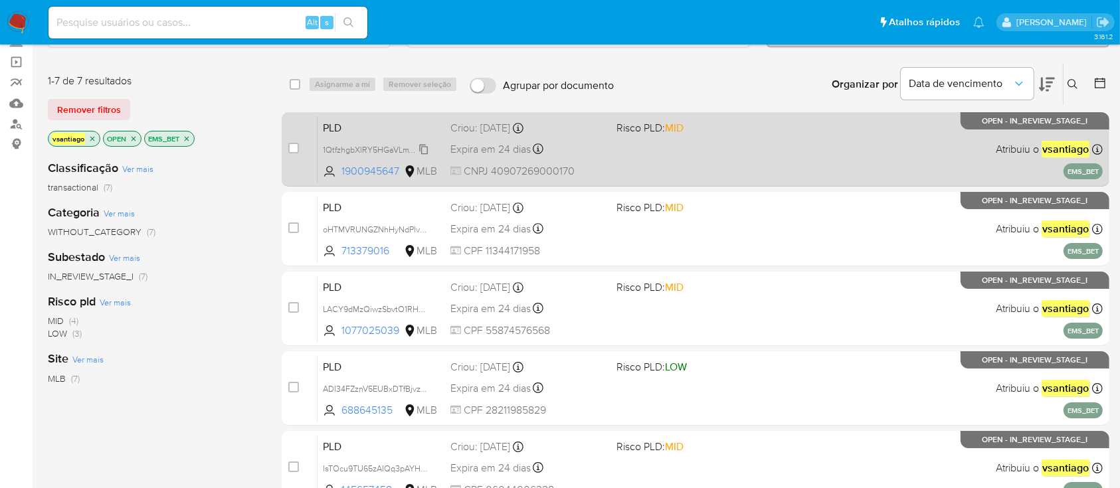
click at [410, 145] on span "1QtfzhgbXlRY5HGaVLmTAkfc" at bounding box center [375, 148] width 105 height 15
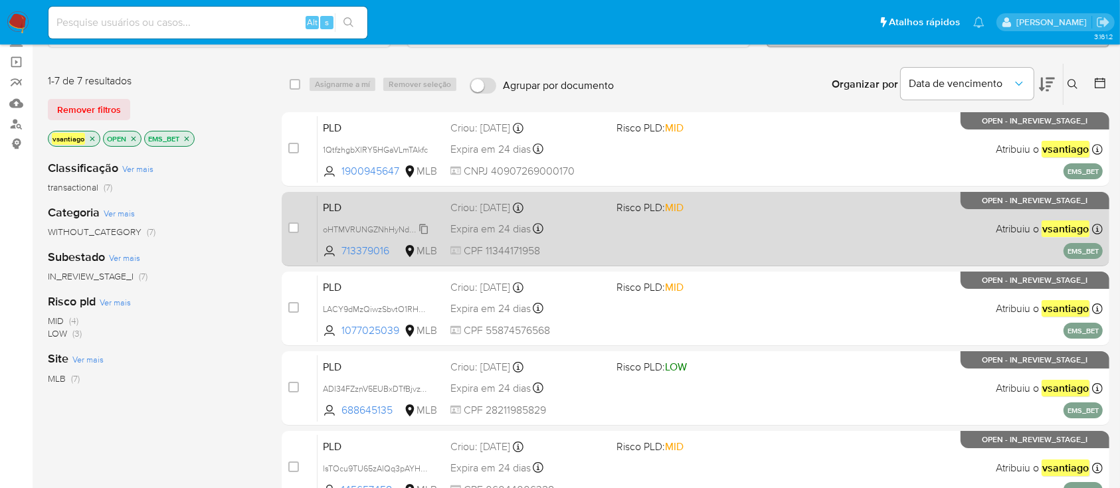
click at [413, 230] on span "oHTMVRUNGZNhHyNdPlvDBWhh" at bounding box center [385, 228] width 125 height 15
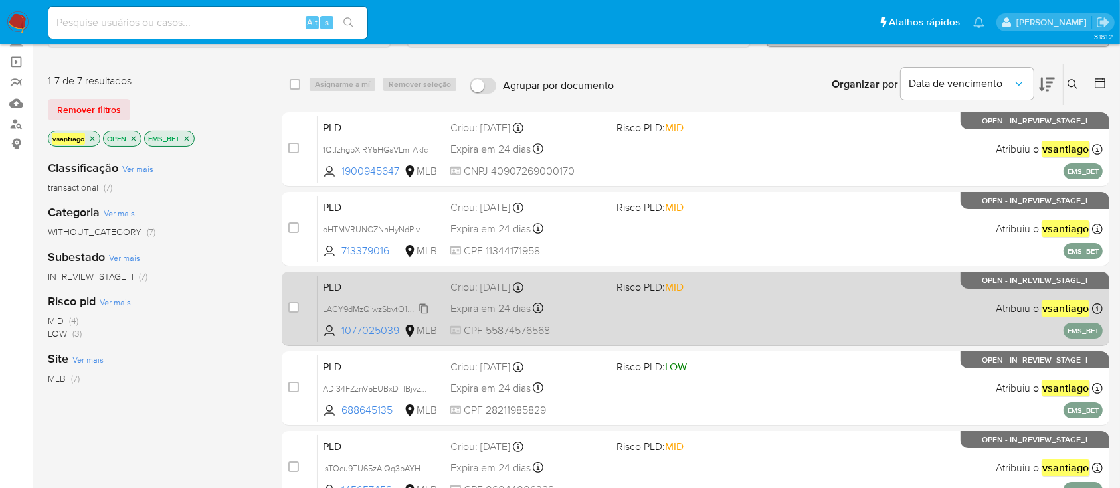
click at [418, 308] on span "LACY9dMzQiwzSbvtO1RHqP4U" at bounding box center [381, 308] width 116 height 15
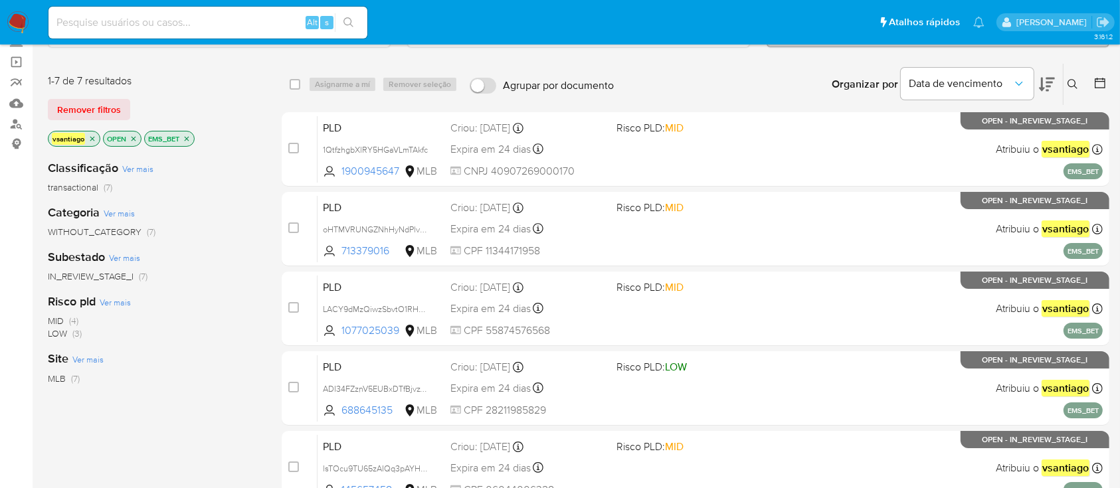
click at [187, 139] on icon "close-filter" at bounding box center [187, 139] width 8 height 8
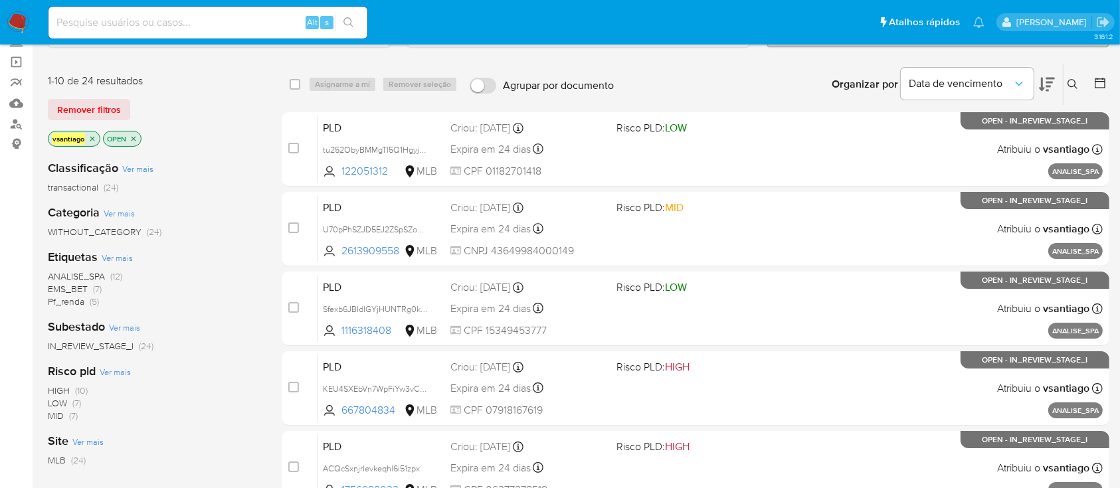
click at [84, 304] on span "Pf_renda" at bounding box center [66, 301] width 37 height 13
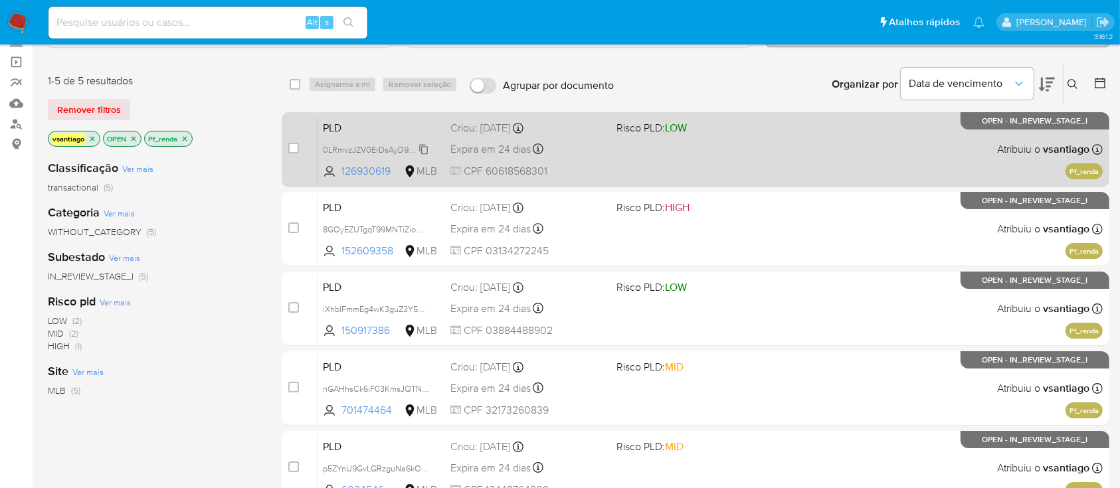
click at [408, 145] on span "0LRmvzJZV0ErDsAyD9GrOrpU" at bounding box center [380, 148] width 114 height 15
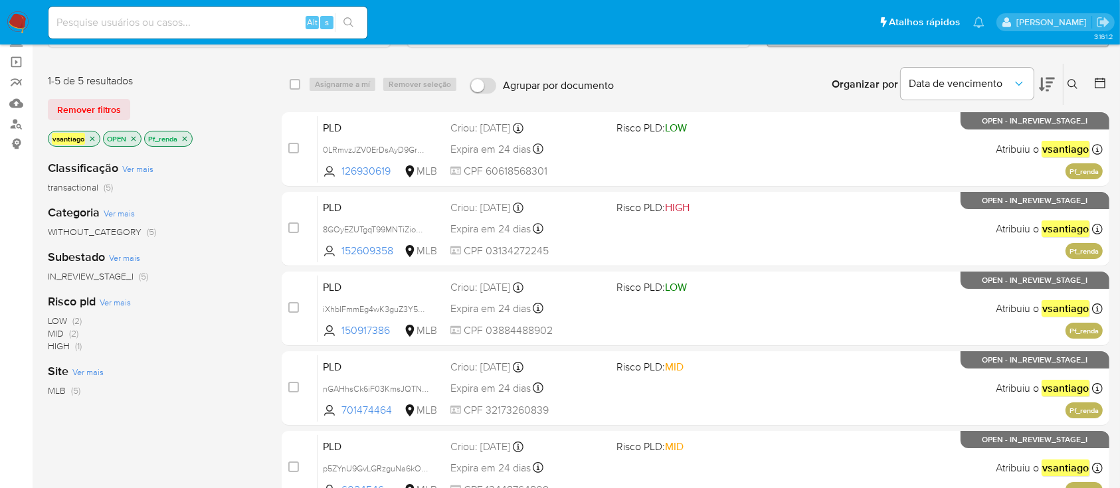
click at [186, 139] on icon "close-filter" at bounding box center [185, 138] width 5 height 5
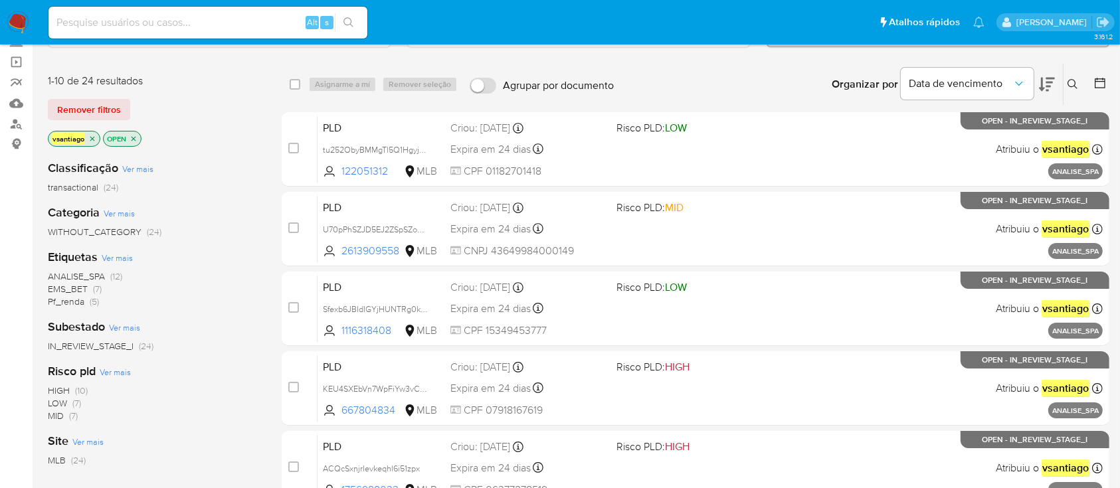
click at [76, 290] on span "EMS_BET" at bounding box center [68, 288] width 40 height 13
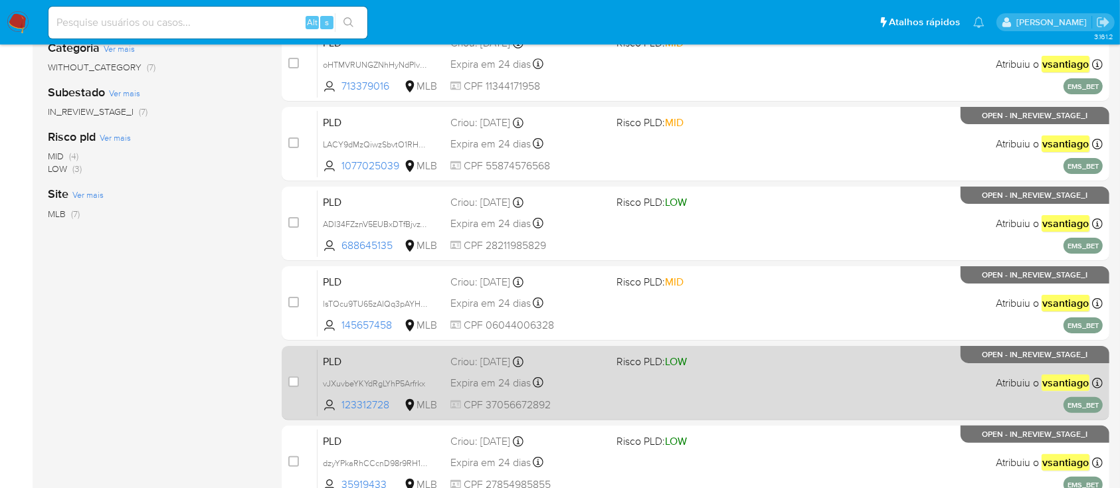
scroll to position [368, 0]
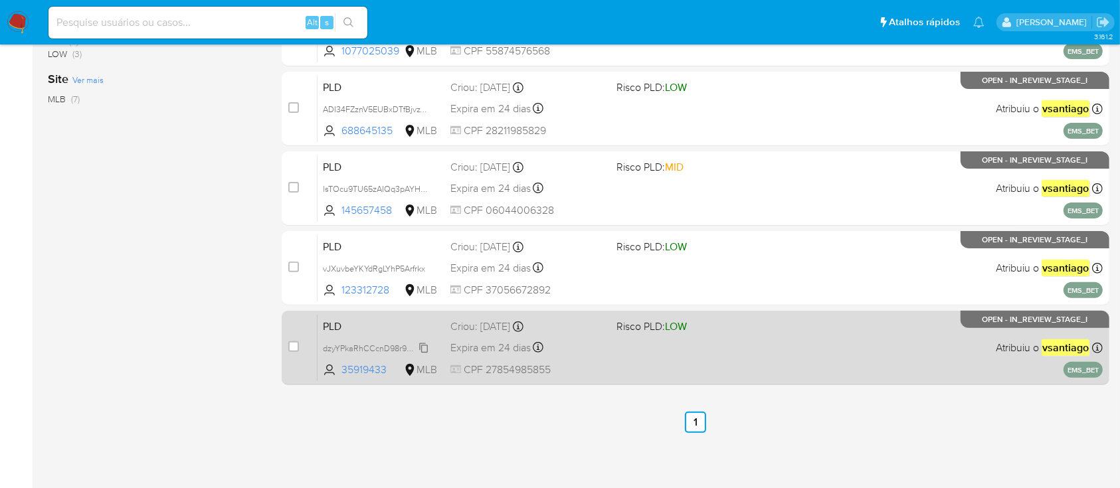
click at [414, 346] on span "dzyYPkaRhCCcnD98r9RH158l" at bounding box center [377, 347] width 109 height 15
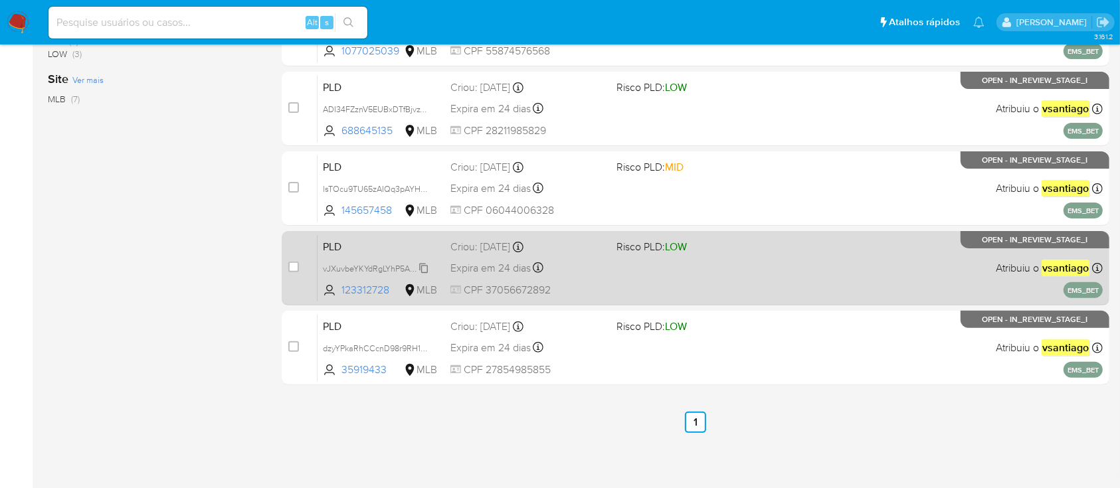
click at [399, 262] on span "vJXuvbeYKYdRgLYhP5Arfrkx" at bounding box center [374, 267] width 102 height 15
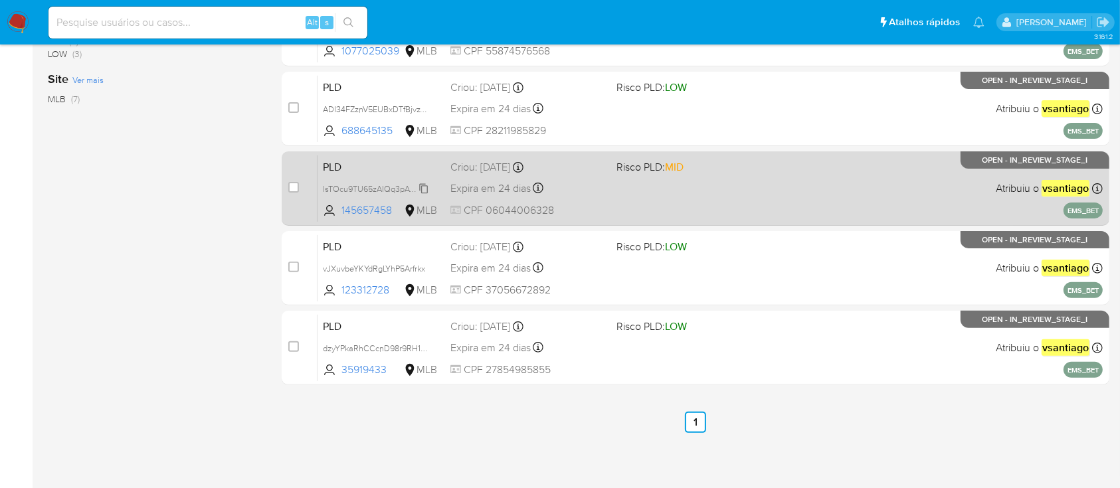
click at [402, 185] on span "lsTOcu9TU65zAIQq3pAYHuLj" at bounding box center [377, 188] width 108 height 15
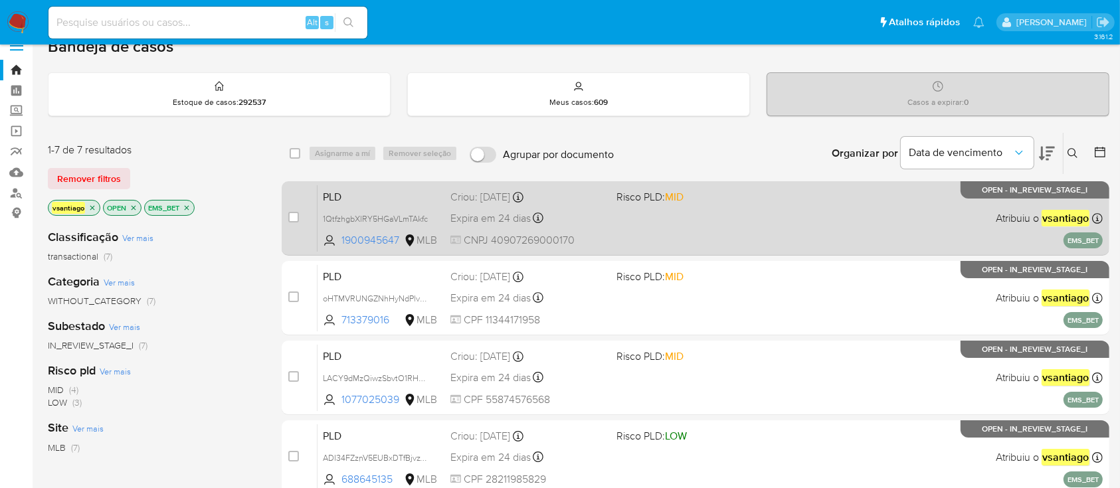
scroll to position [14, 0]
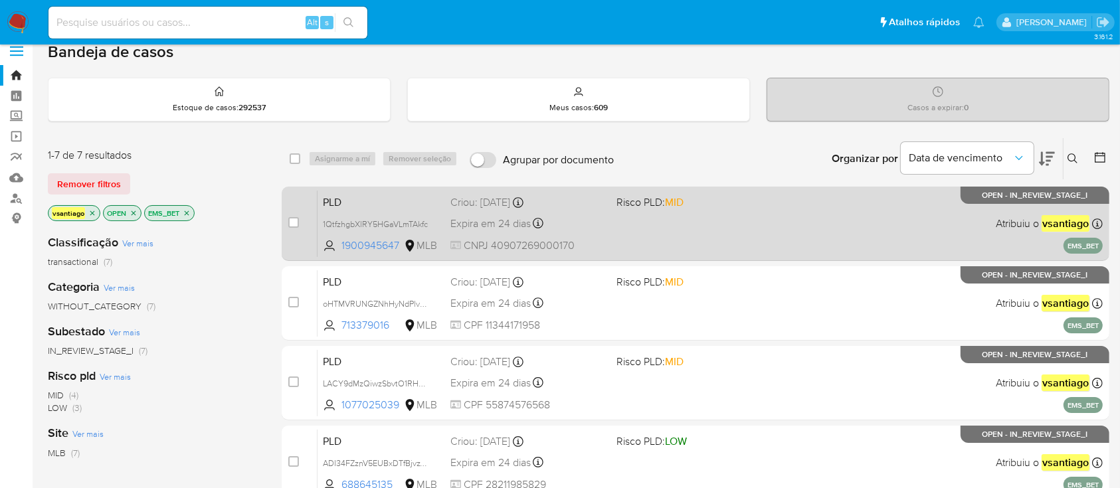
click at [623, 228] on div "PLD 1QtfzhgbXlRY5HGaVLmTAkfc 1900945647 MLB Risco PLD: MID Criou: 12/09/2025 Cr…" at bounding box center [709, 223] width 785 height 67
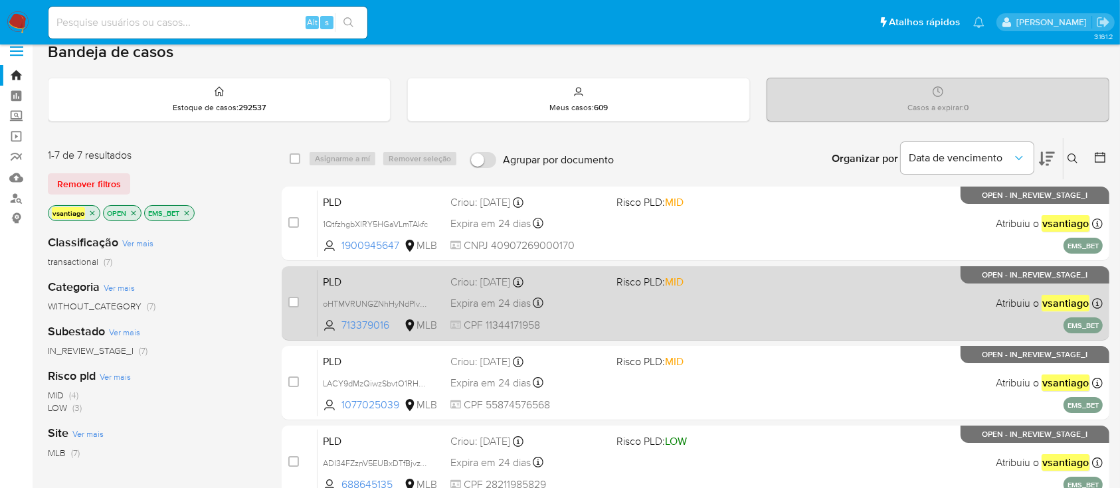
click at [576, 302] on div "Expira em 24 dias Expira em 27/10/2025 14:31:16" at bounding box center [527, 303] width 155 height 18
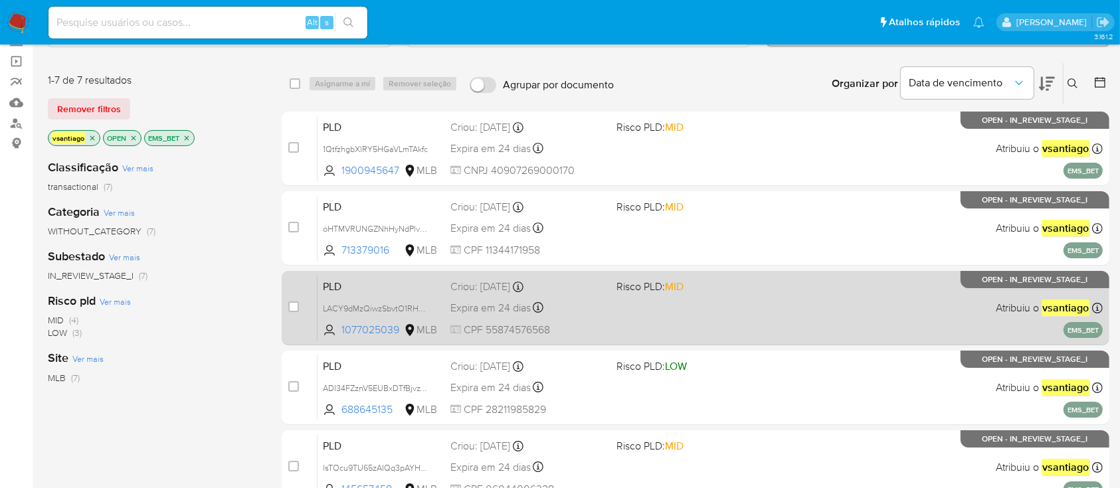
scroll to position [191, 0]
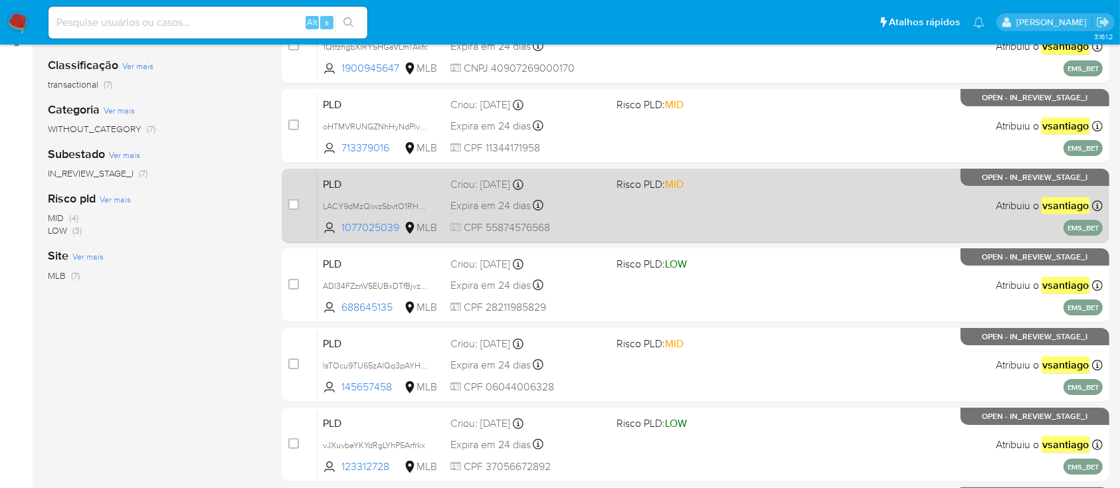
click at [589, 215] on div "PLD LACY9dMzQiwzSbvtO1RHqP4U 1077025039 MLB Risco PLD: MID Criou: 12/09/2025 Cr…" at bounding box center [709, 205] width 785 height 67
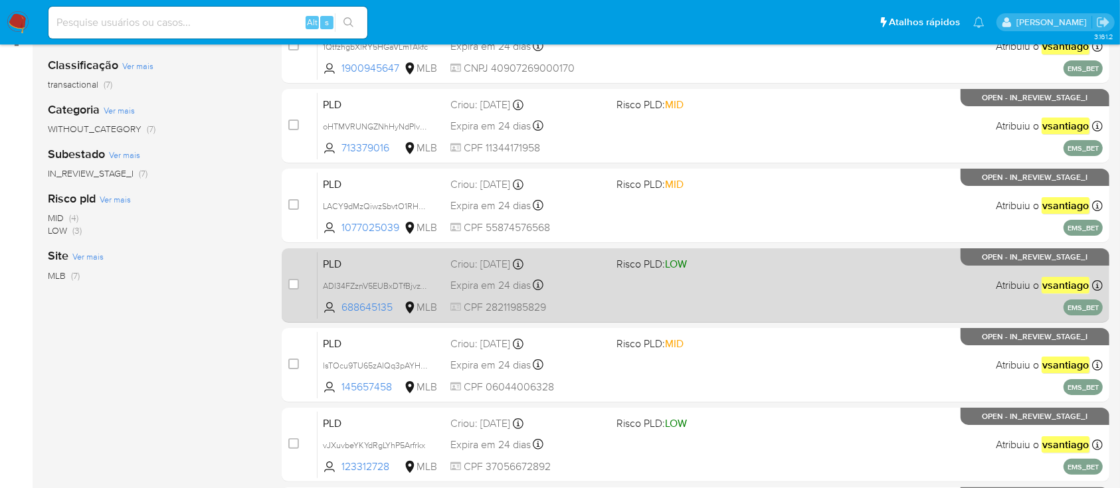
click at [604, 269] on div "Criou: 12/09/2025 Criou: 12/09/2025 14:31:15" at bounding box center [527, 264] width 155 height 15
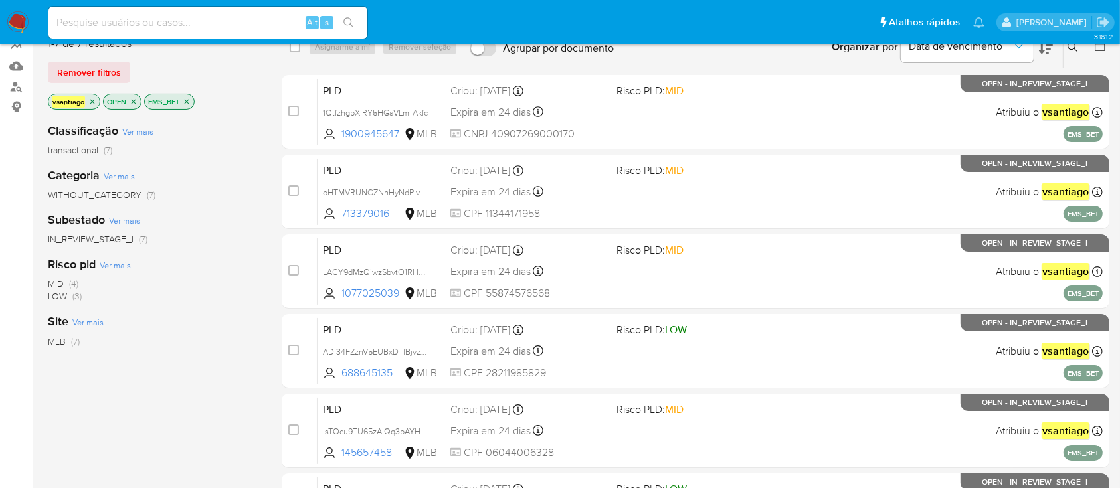
scroll to position [0, 0]
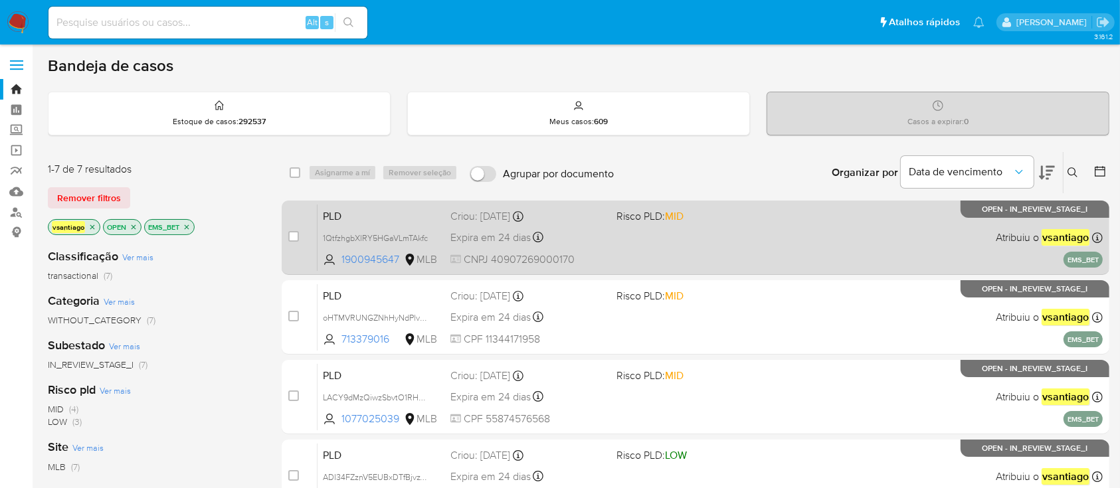
click at [599, 225] on div "PLD 1QtfzhgbXlRY5HGaVLmTAkfc 1900945647 MLB Risco PLD: MID Criou: 12/09/2025 Cr…" at bounding box center [709, 237] width 785 height 67
drag, startPoint x: 667, startPoint y: 313, endPoint x: 543, endPoint y: 221, distance: 154.8
click at [667, 313] on div "PLD oHTMVRUNGZNhHyNdPlvDBWhh 713379016 MLB Risco PLD: MID Criou: 12/09/2025 Cri…" at bounding box center [709, 317] width 785 height 67
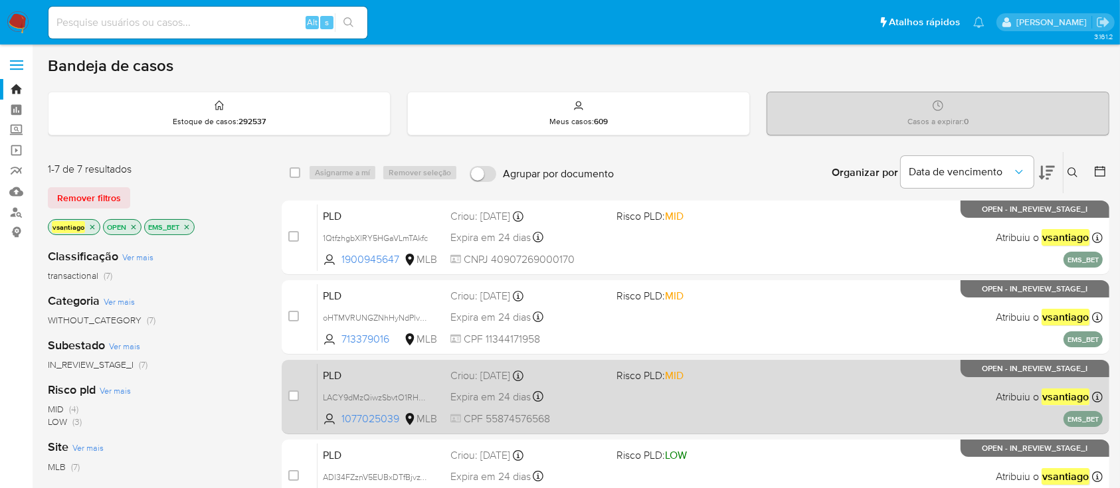
click at [664, 387] on div "PLD LACY9dMzQiwzSbvtO1RHqP4U 1077025039 MLB Risco PLD: MID Criou: 12/09/2025 Cr…" at bounding box center [709, 396] width 785 height 67
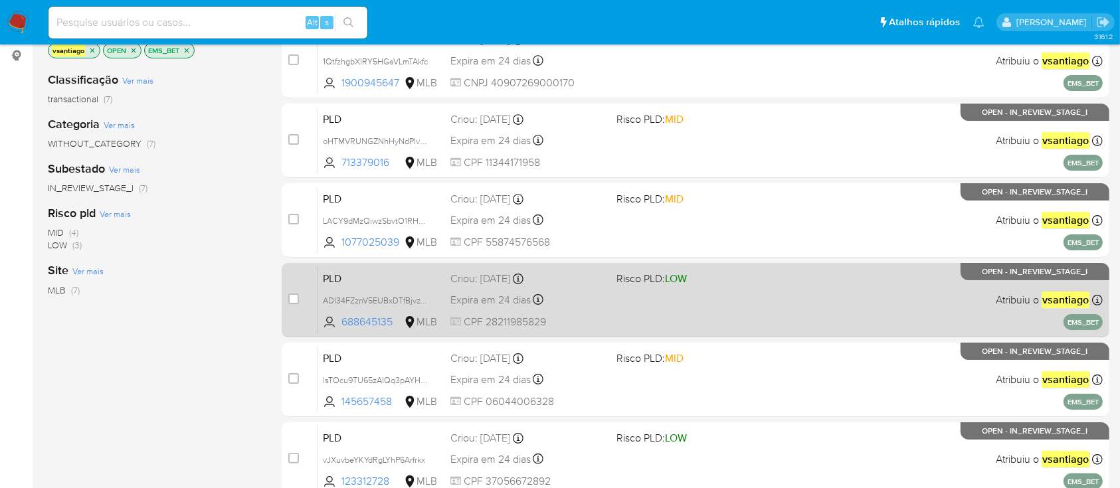
scroll to position [266, 0]
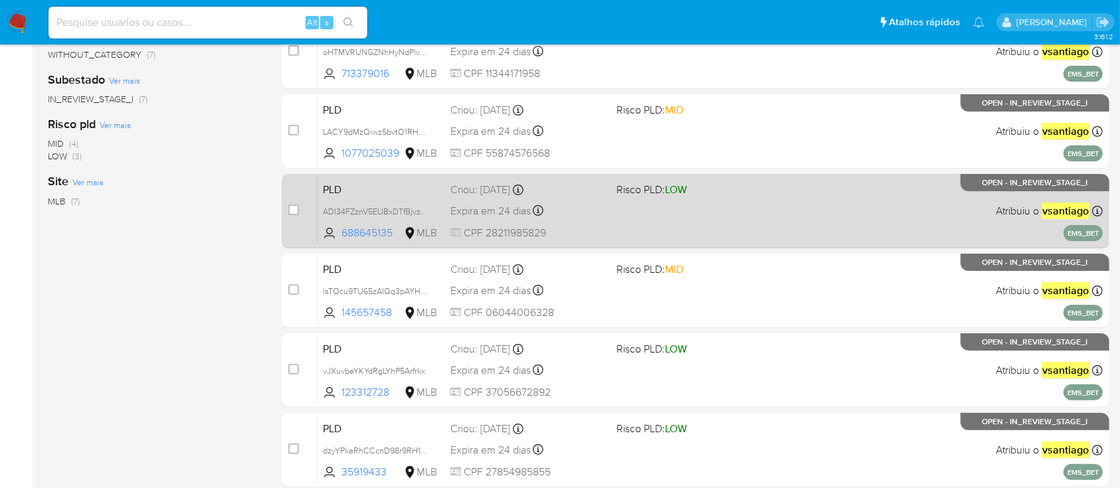
click at [673, 213] on div "PLD ADI34FZznV5EUBxDTfBjvzYH 688645135 MLB Risco PLD: LOW Criou: 12/09/2025 Cri…" at bounding box center [709, 210] width 785 height 67
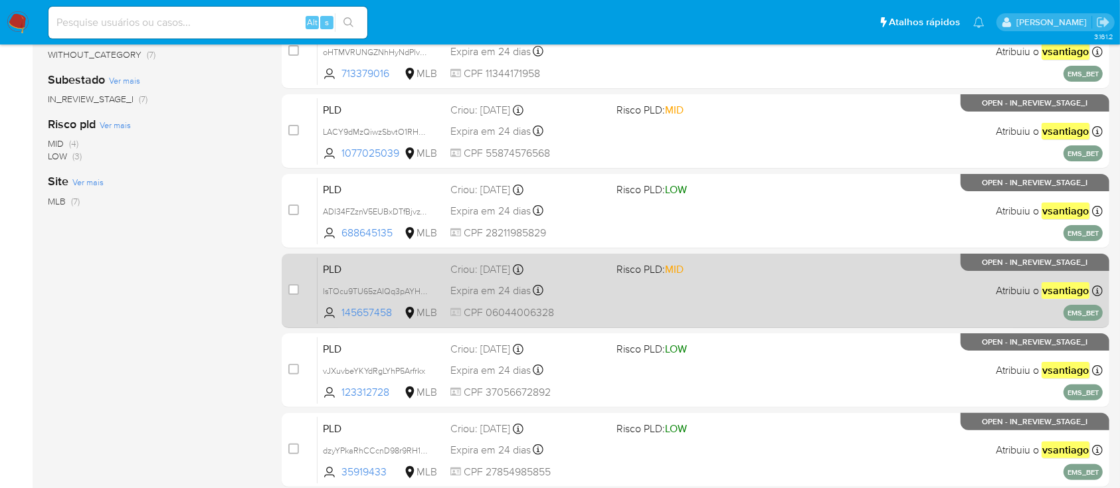
click at [691, 287] on div "PLD lsTOcu9TU65zAIQq3pAYHuLj 145657458 MLB Risco PLD: MID Criou: 12/09/2025 Cri…" at bounding box center [709, 290] width 785 height 67
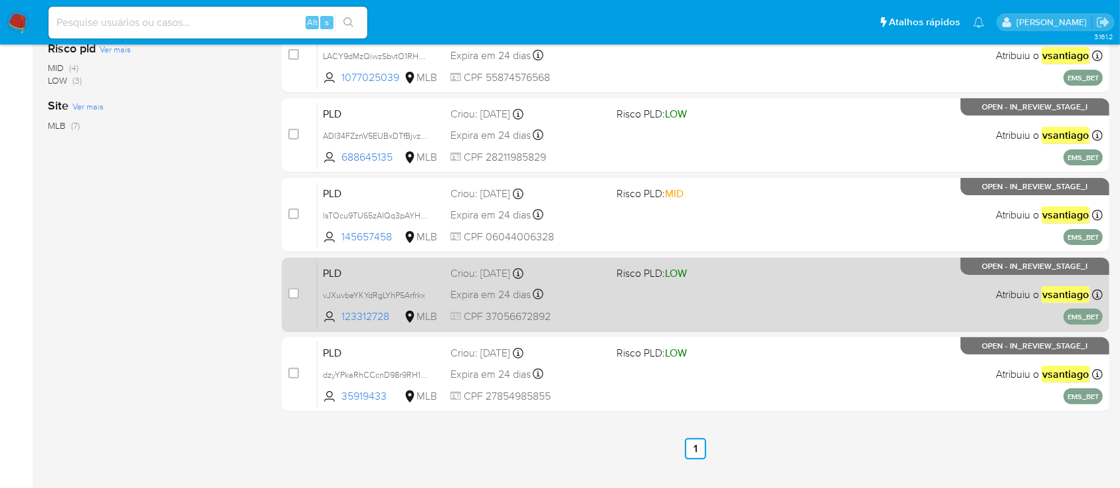
scroll to position [368, 0]
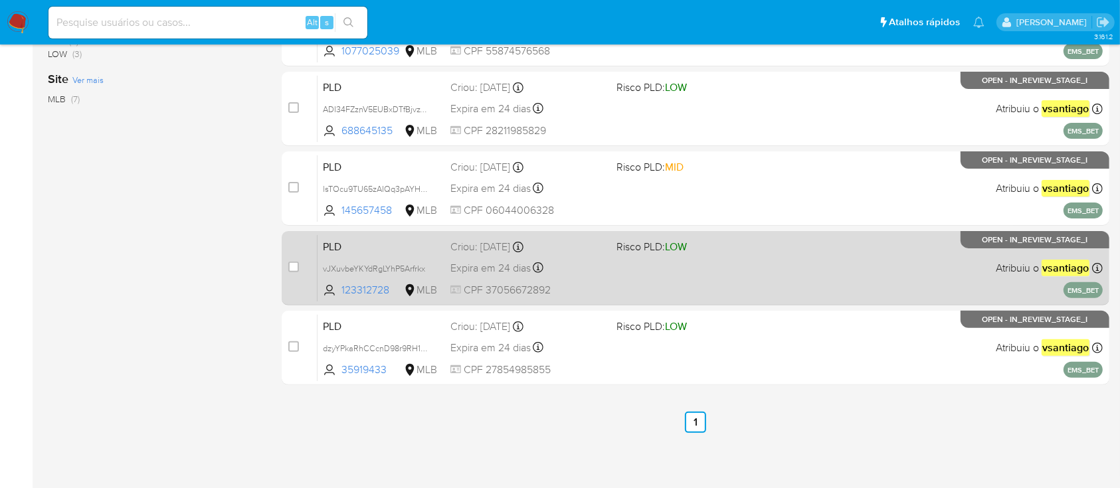
click at [691, 277] on div "PLD vJXuvbeYKYdRgLYhP5Arfrkx 123312728 MLB Risco PLD: LOW Criou: 12/09/2025 Cri…" at bounding box center [709, 267] width 785 height 67
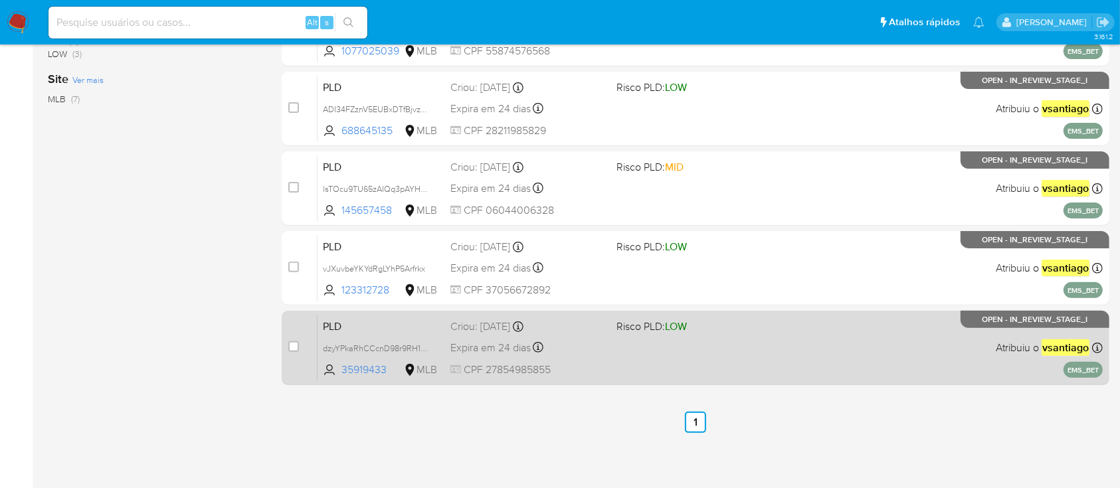
click at [637, 335] on div "PLD dzyYPkaRhCCcnD98r9RH158l 35919433 MLB Risco PLD: LOW Criou: 12/09/2025 Crio…" at bounding box center [709, 347] width 785 height 67
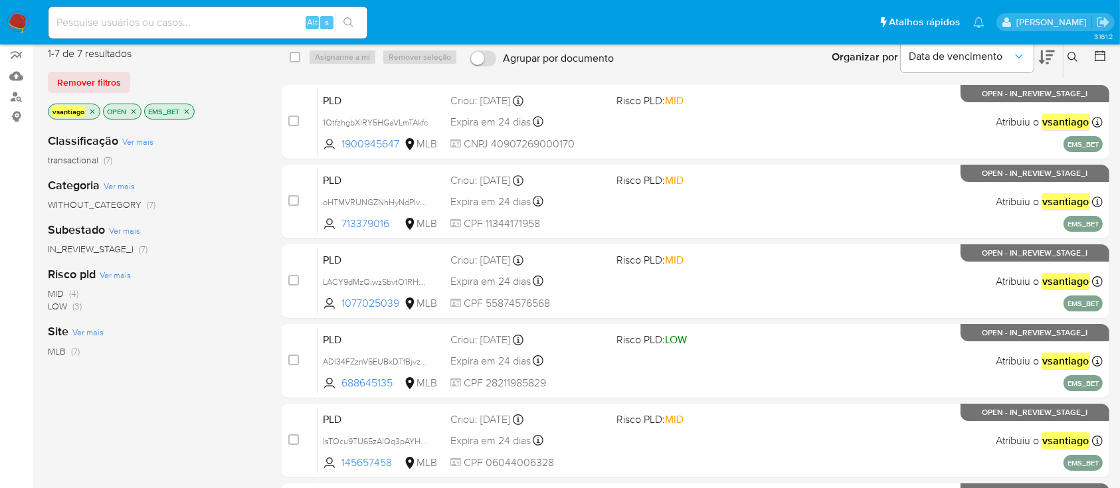
scroll to position [88, 0]
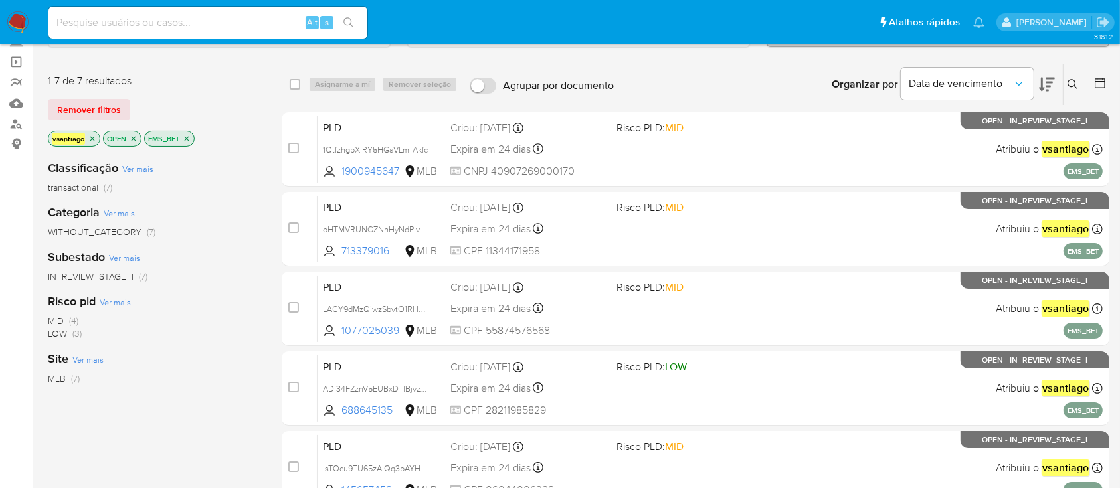
click at [189, 135] on icon "close-filter" at bounding box center [187, 139] width 8 height 8
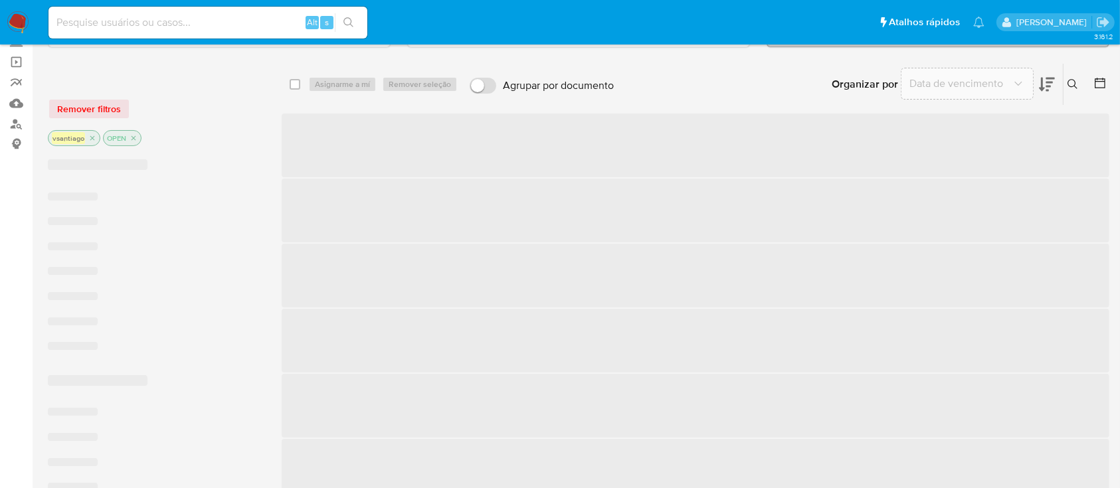
click at [223, 110] on div "Remover filtros" at bounding box center [154, 108] width 213 height 21
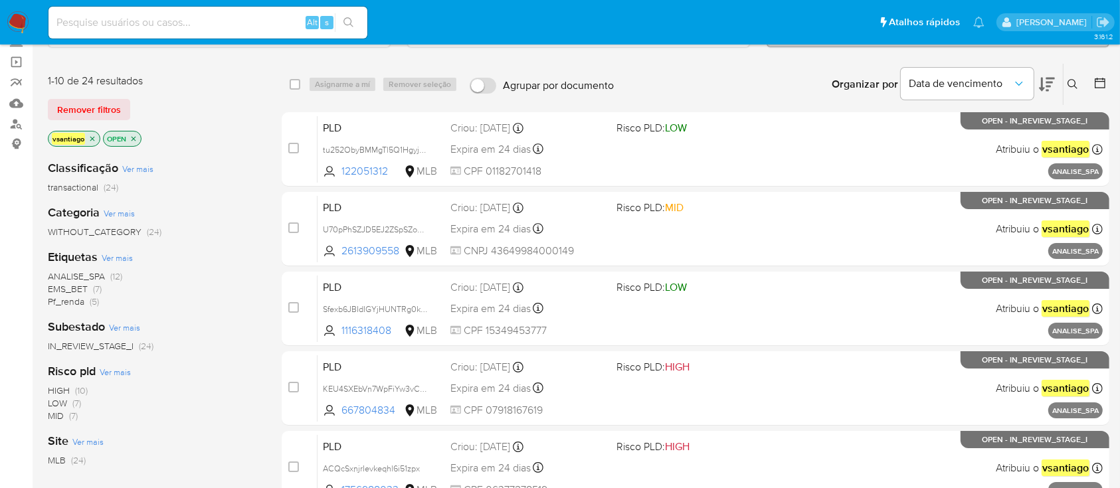
click at [77, 297] on span "Pf_renda" at bounding box center [66, 301] width 37 height 13
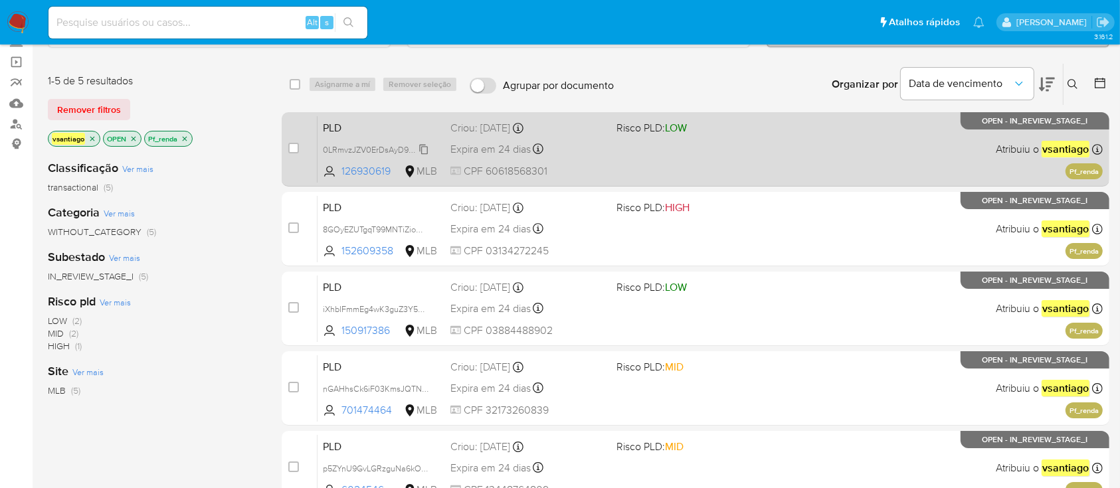
click at [422, 149] on span "0LRmvzJZV0ErDsAyD9GrOrpU" at bounding box center [380, 148] width 114 height 15
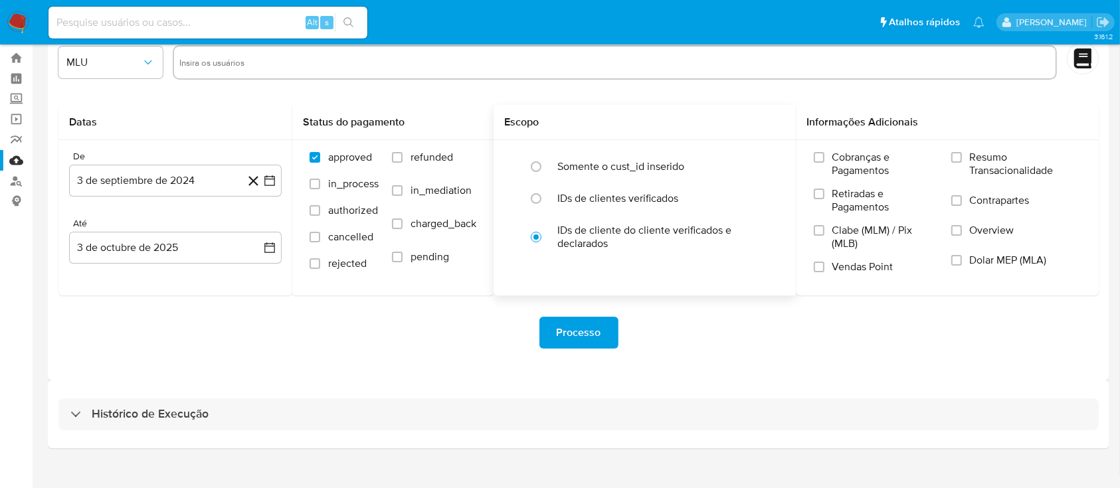
scroll to position [48, 0]
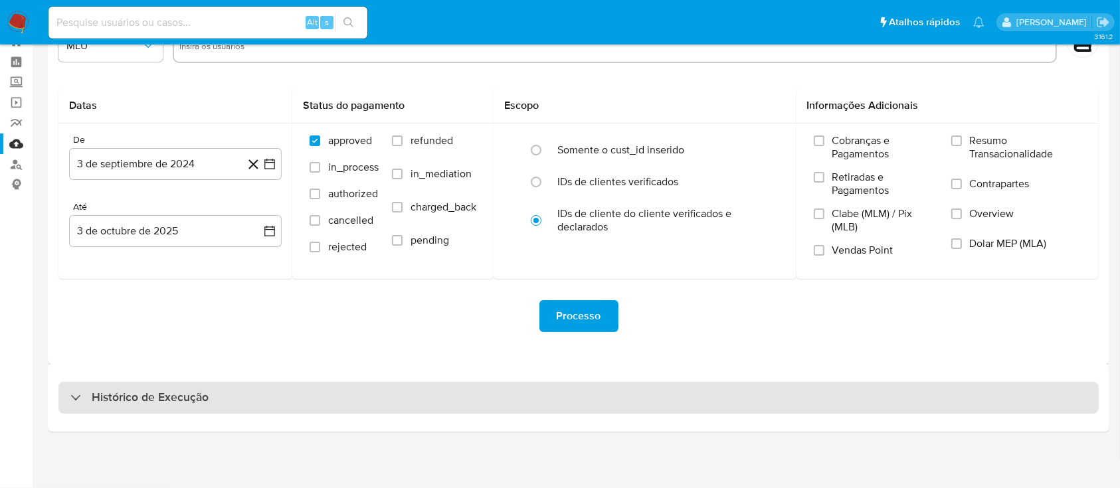
click at [749, 397] on div "Histórico de Execução" at bounding box center [578, 398] width 1040 height 32
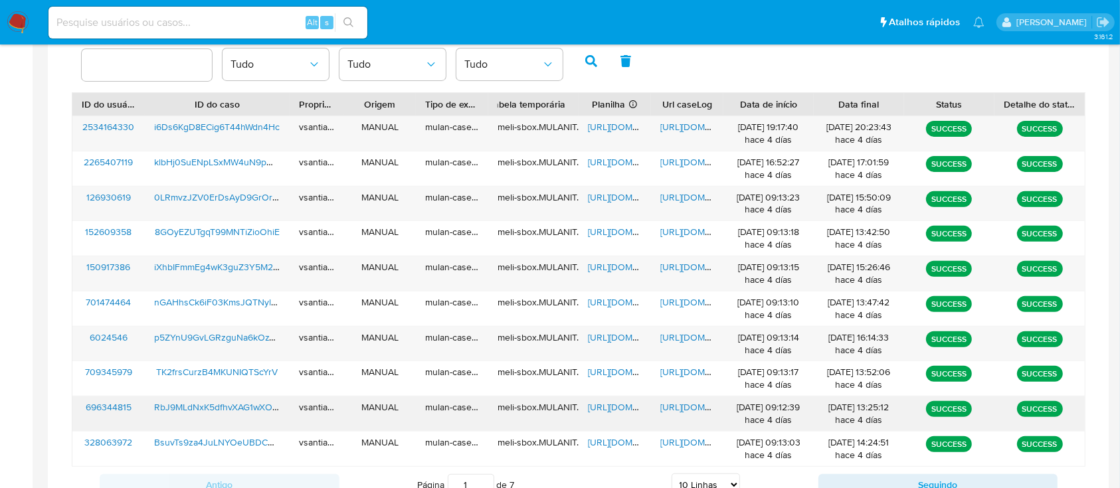
scroll to position [549, 0]
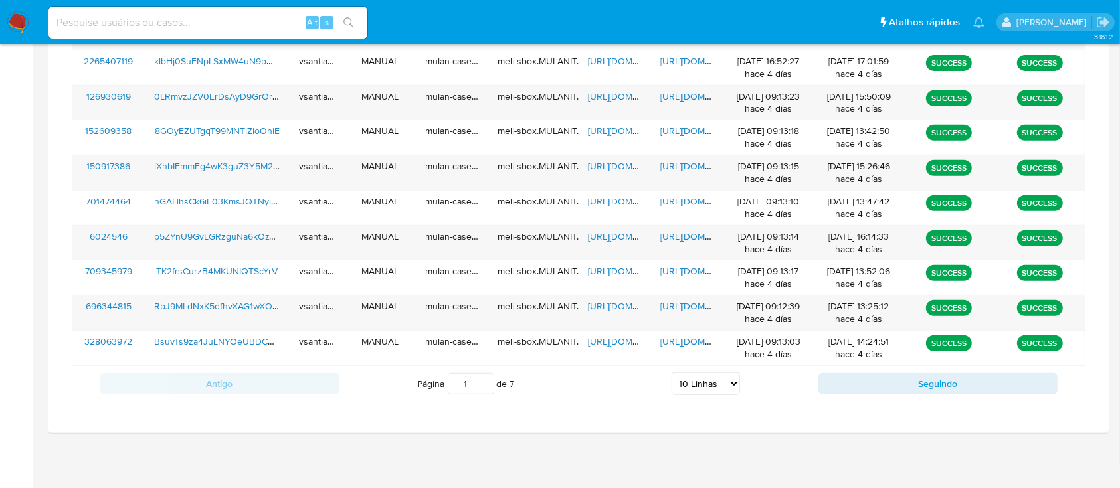
drag, startPoint x: 717, startPoint y: 383, endPoint x: 702, endPoint y: 405, distance: 26.7
click at [717, 384] on select "5 Linhas 10 Linhas 20 Linhas 25 Linhas 50 Linhas 100 Linhas" at bounding box center [705, 384] width 68 height 23
select select "100"
click at [671, 373] on select "5 Linhas 10 Linhas 20 Linhas 25 Linhas 50 Linhas 100 Linhas" at bounding box center [705, 384] width 68 height 23
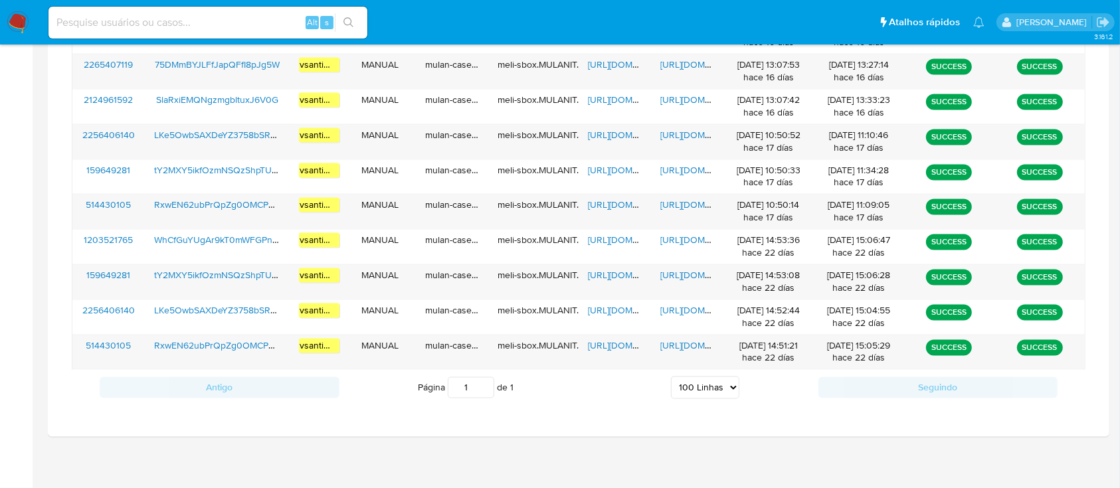
scroll to position [401, 0]
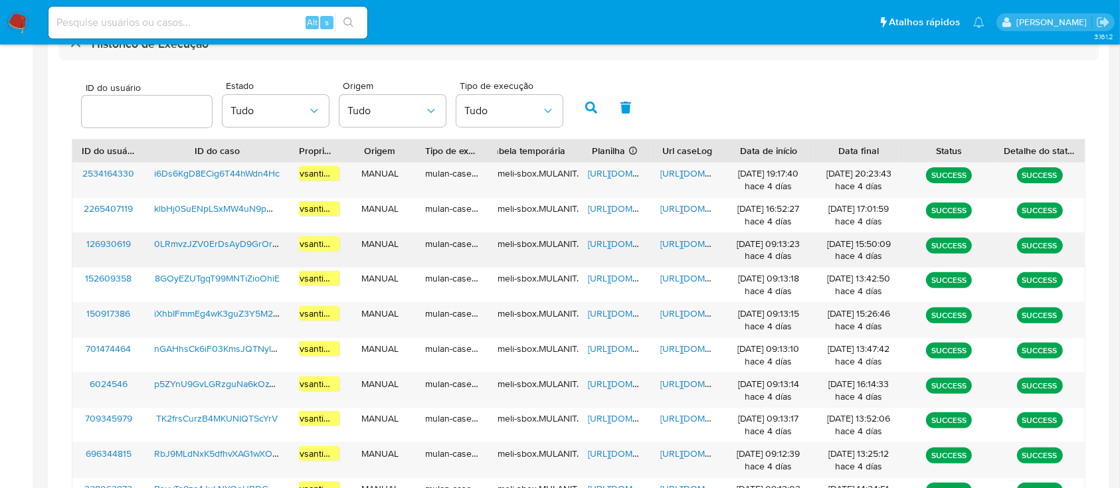
click at [232, 239] on span "0LRmvzJZV0ErDsAyD9GrOrpU" at bounding box center [219, 243] width 130 height 13
click at [612, 244] on span "https://docs.google.com/spreadsheets/d/1CdFBWO7zkTsLUbwEYjGNHv1HX7vC2isXiN1gc0E…" at bounding box center [634, 243] width 92 height 13
click at [692, 242] on span "https://docs.google.com/document/d/1ay2-_98iOQWby7Mqj-bp8nMQ9K6tPVoRi9An3bdscWY…" at bounding box center [706, 243] width 92 height 13
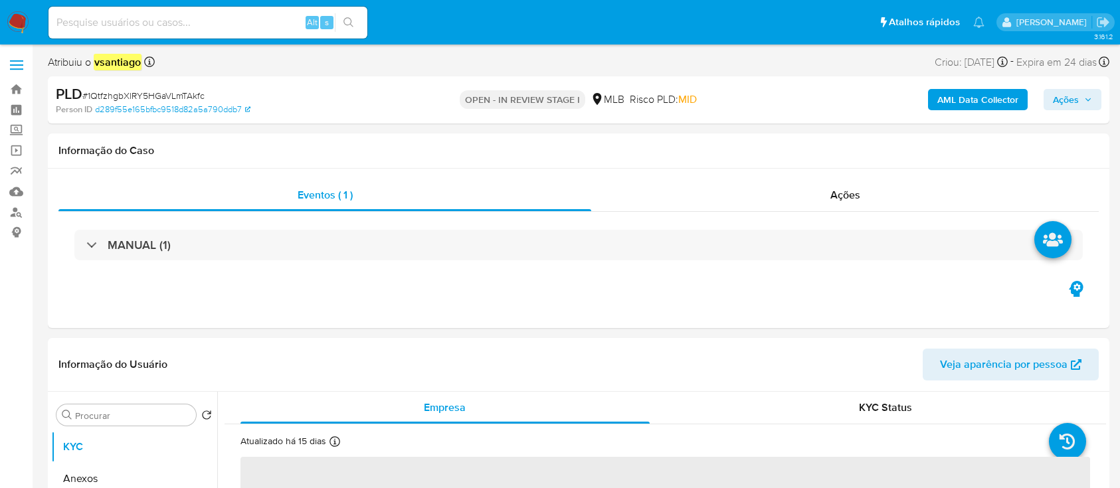
select select "10"
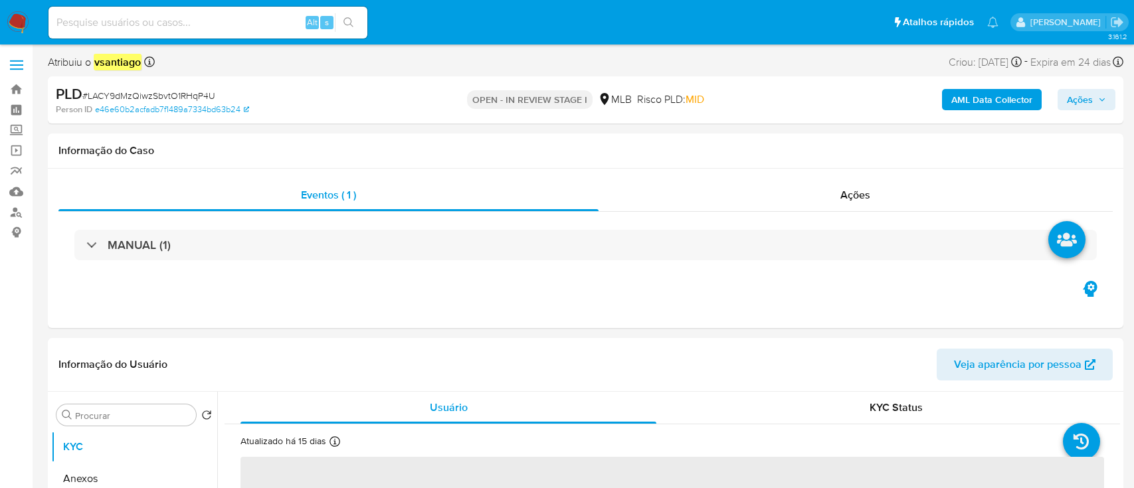
select select "10"
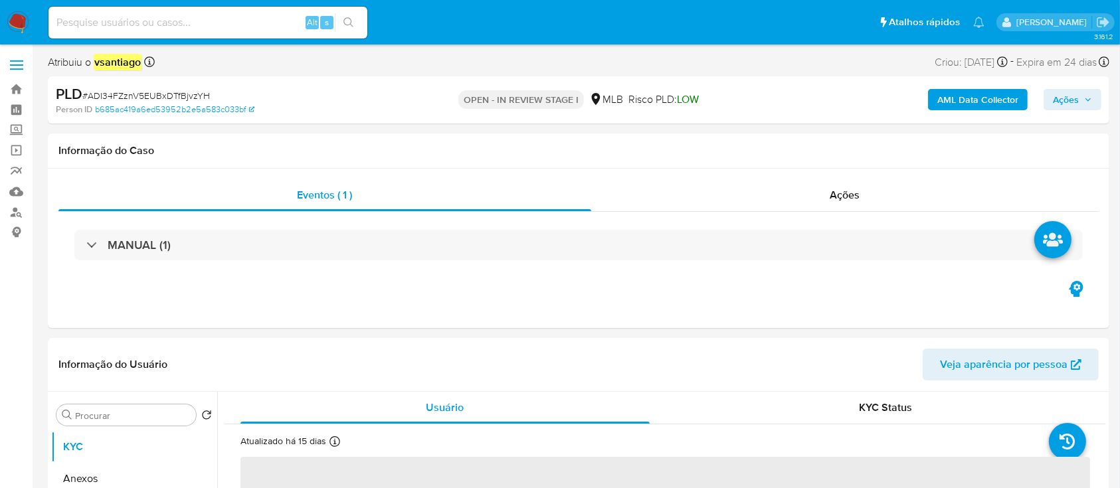
select select "10"
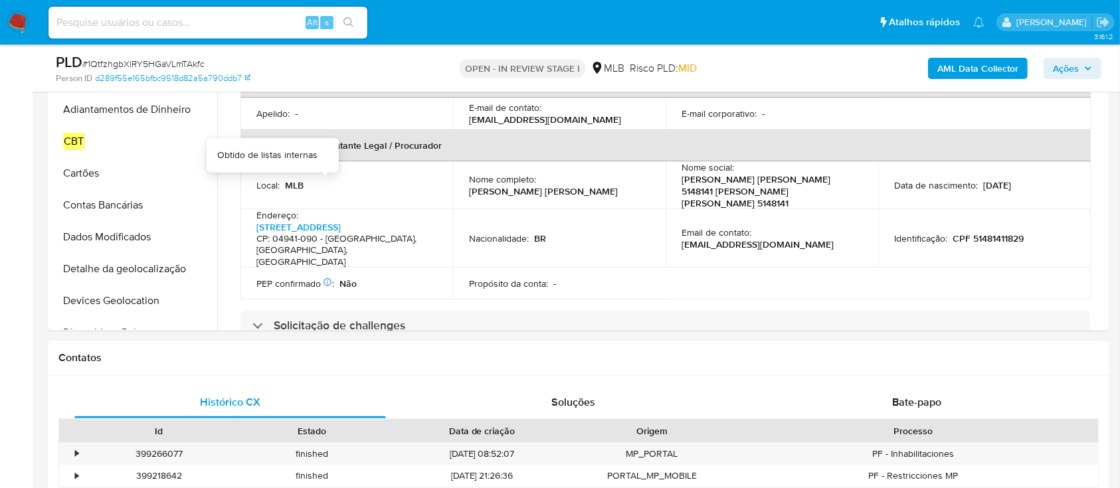
scroll to position [442, 0]
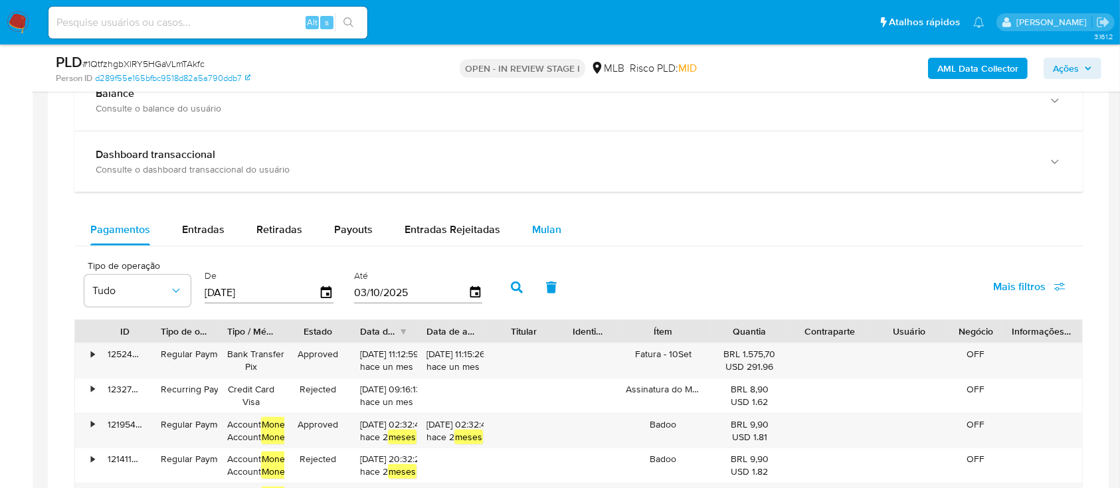
click at [533, 236] on div "Mulan" at bounding box center [546, 230] width 29 height 32
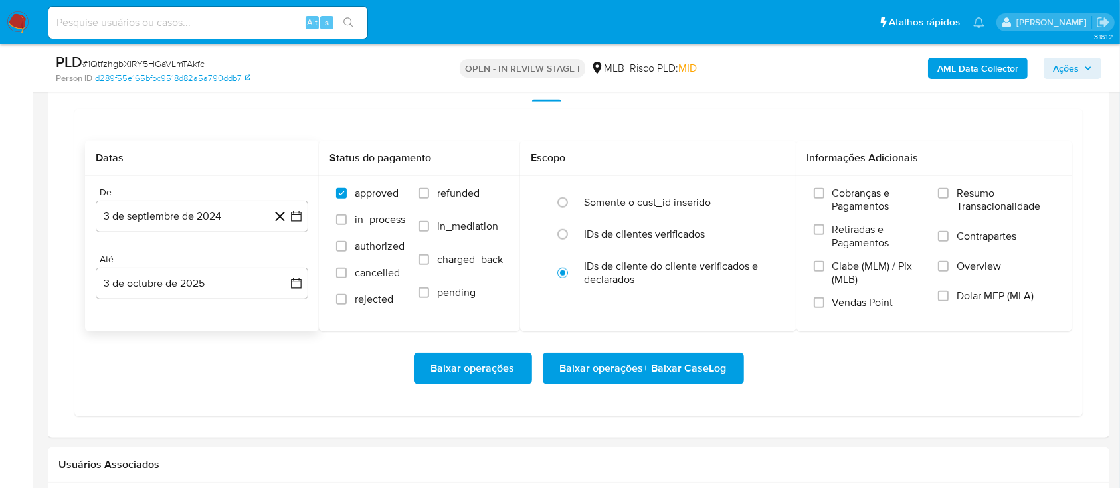
scroll to position [1151, 0]
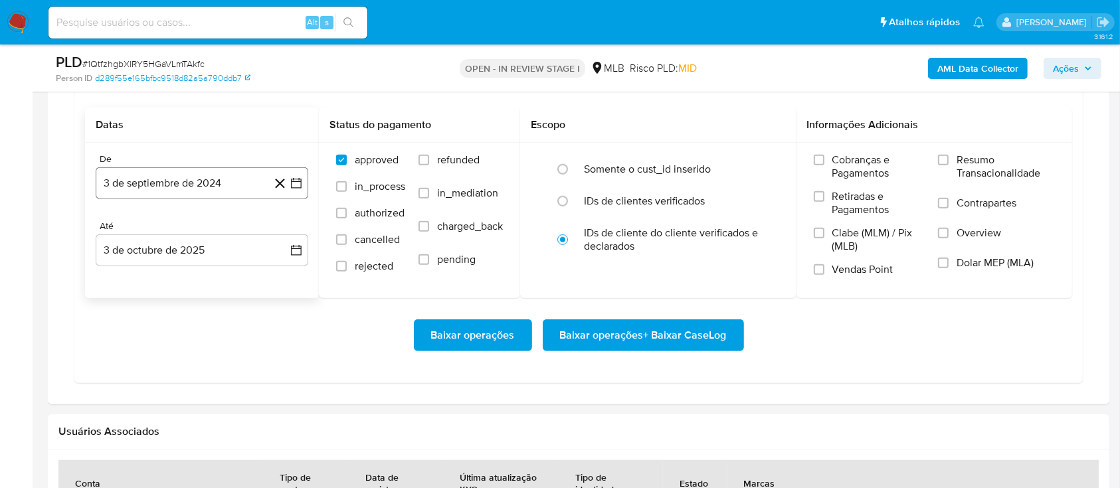
click at [218, 187] on button "3 de septiembre de 2024" at bounding box center [202, 183] width 213 height 32
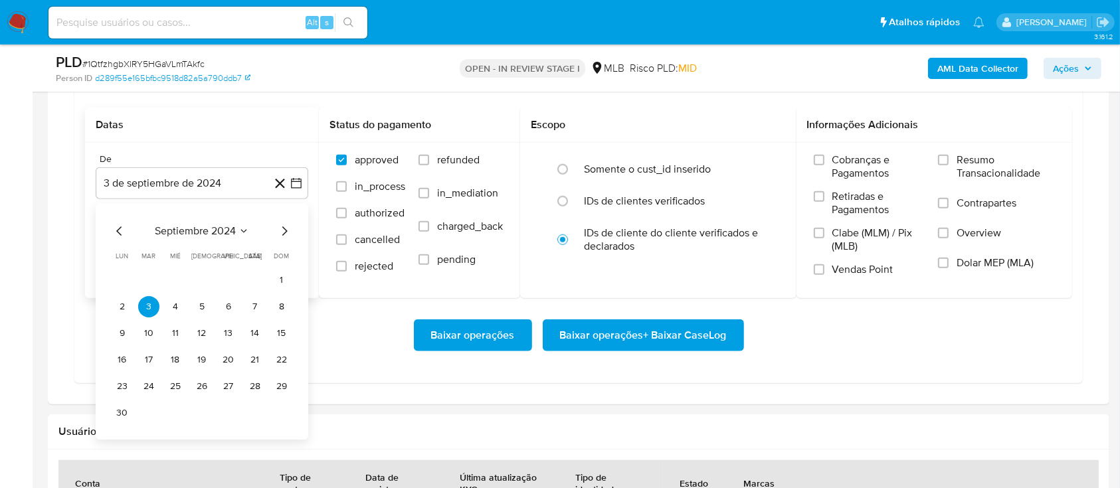
click at [274, 228] on div "septiembre 2024" at bounding box center [202, 231] width 181 height 16
click at [286, 231] on icon "Mes siguiente" at bounding box center [284, 230] width 5 height 9
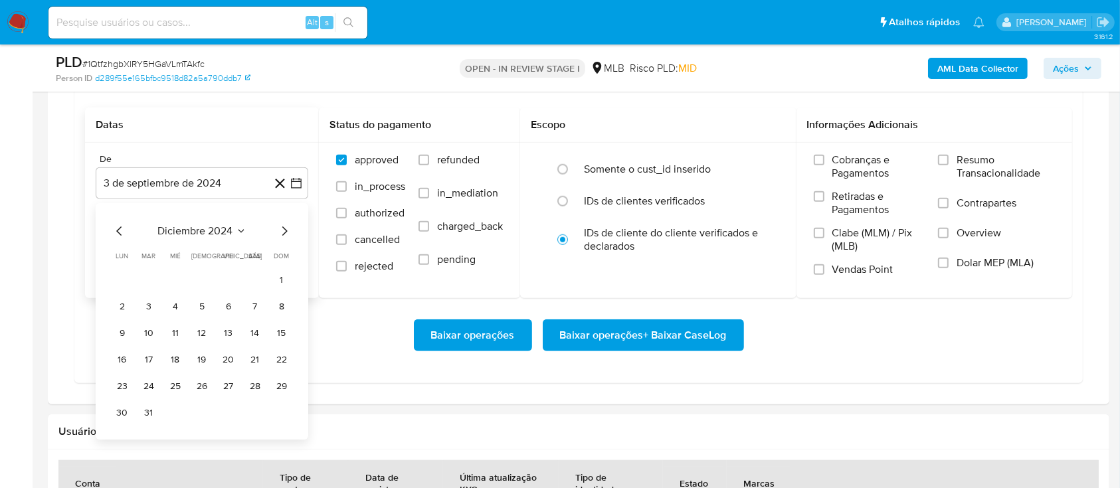
click at [286, 231] on icon "Mes siguiente" at bounding box center [284, 230] width 5 height 9
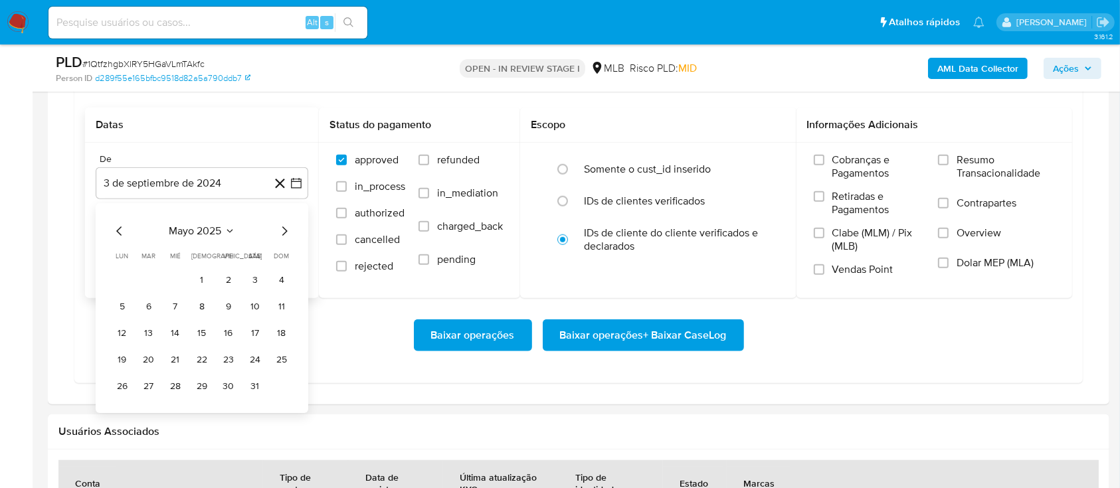
click at [286, 231] on icon "Mes siguiente" at bounding box center [284, 230] width 5 height 9
click at [149, 280] on button "1" at bounding box center [148, 280] width 21 height 21
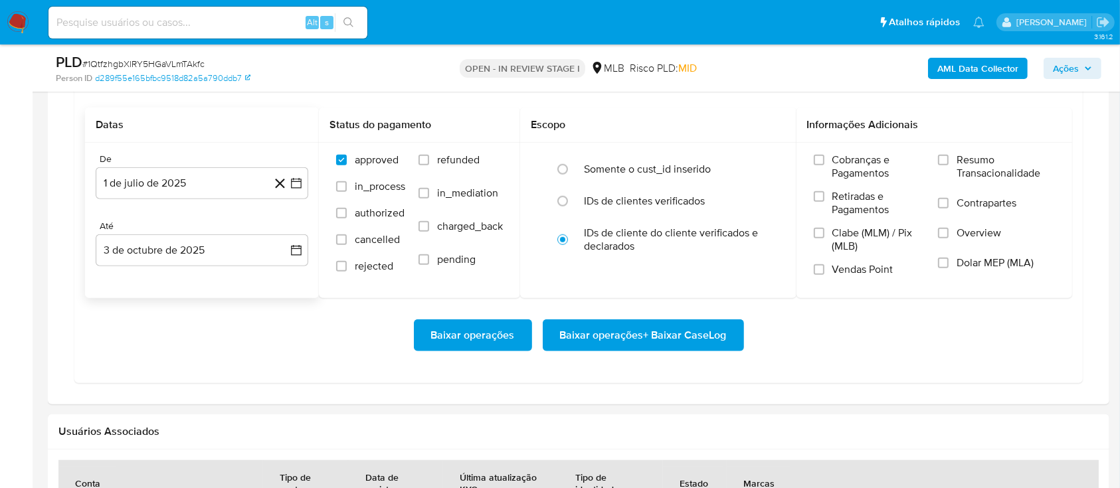
click at [319, 345] on div "Baixar operações Baixar operações + Baixar CaseLog" at bounding box center [578, 335] width 987 height 32
click at [659, 338] on span "Baixar operações + Baixar CaseLog" at bounding box center [643, 335] width 167 height 29
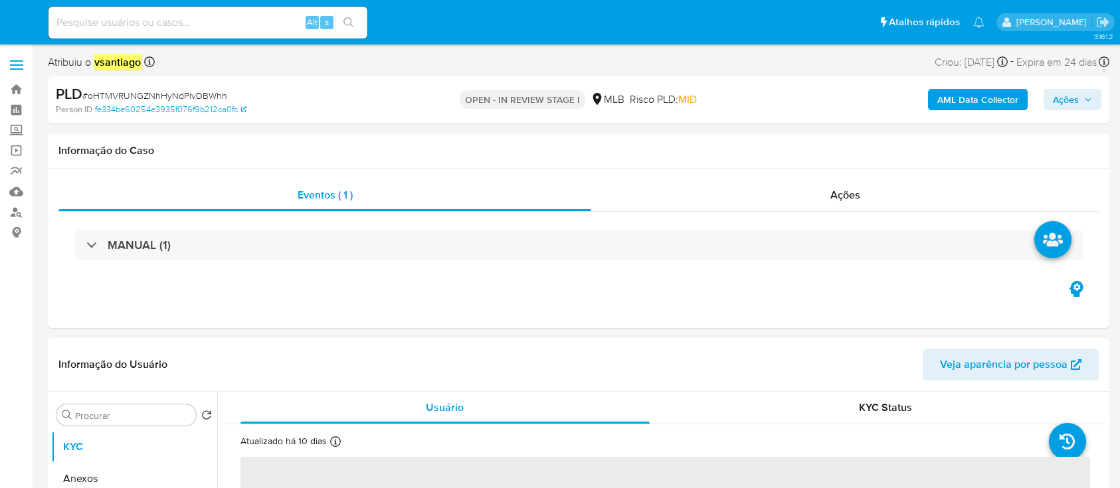
select select "10"
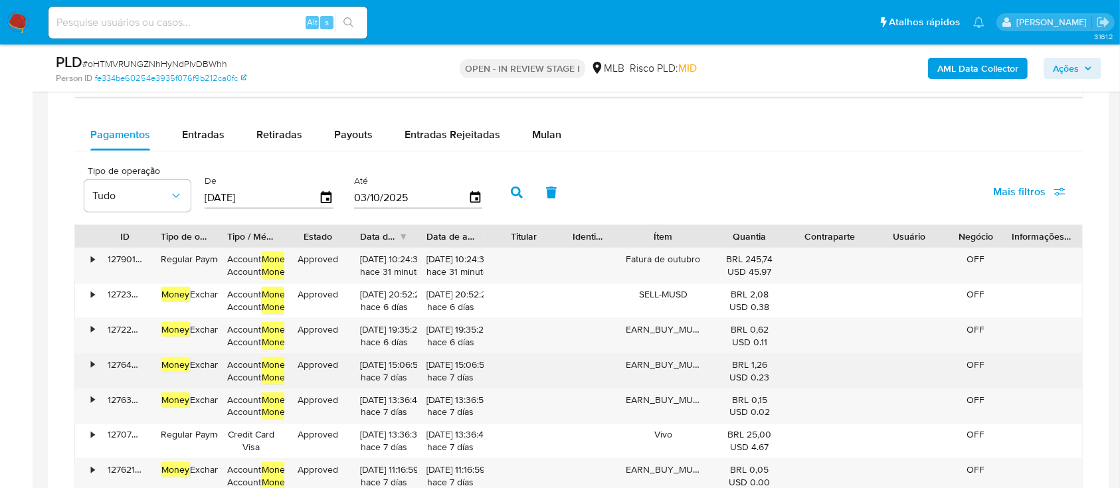
scroll to position [974, 0]
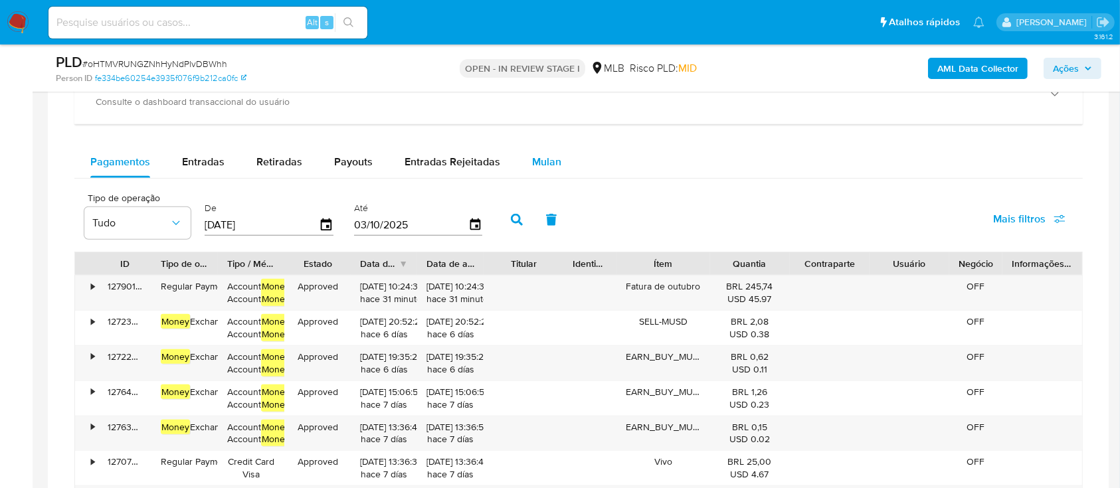
click at [534, 158] on span "Mulan" at bounding box center [546, 161] width 29 height 15
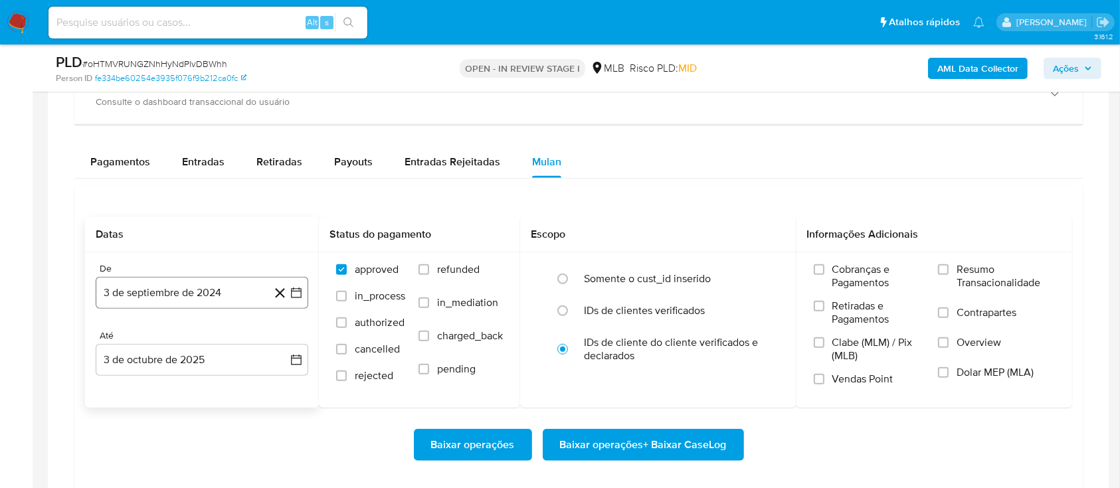
click at [201, 294] on button "3 de septiembre de 2024" at bounding box center [202, 293] width 213 height 32
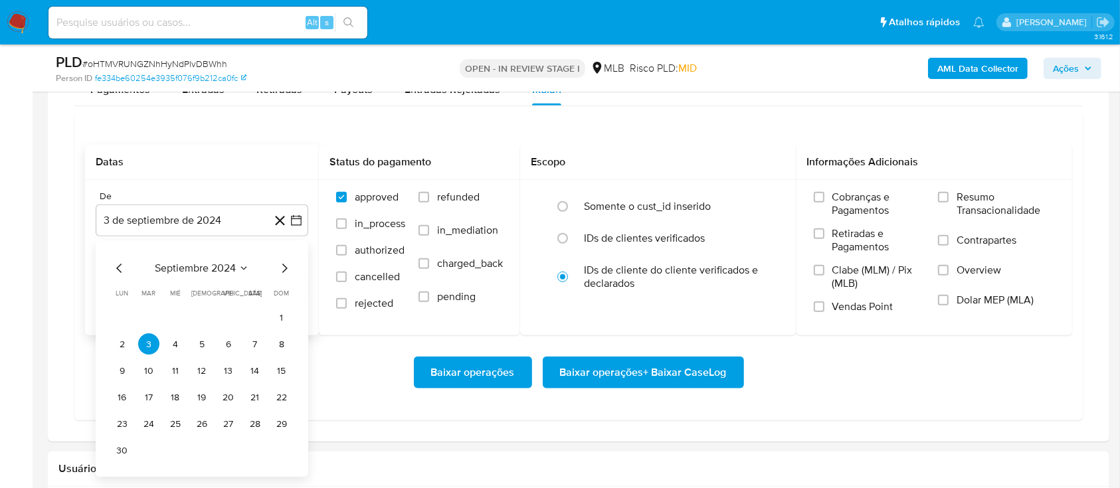
scroll to position [1063, 0]
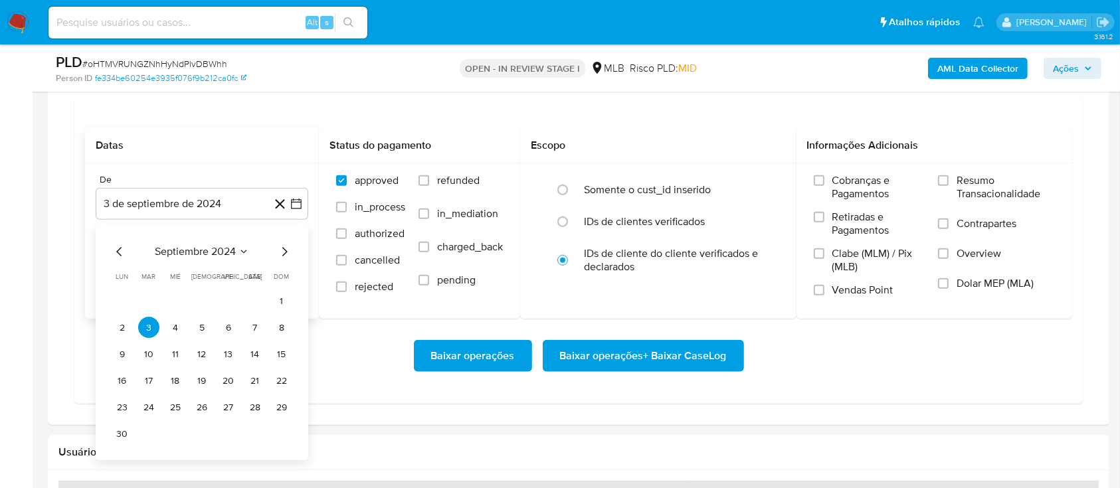
click at [276, 255] on div "septiembre 2024" at bounding box center [202, 252] width 181 height 16
click at [281, 252] on icon "Mes siguiente" at bounding box center [284, 252] width 16 height 16
click at [283, 252] on icon "Mes siguiente" at bounding box center [284, 252] width 16 height 16
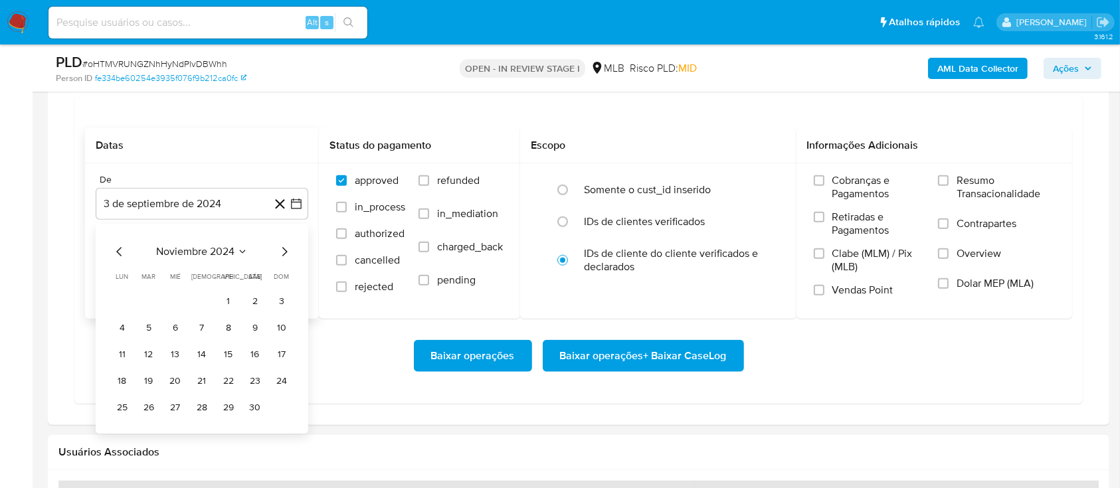
click at [283, 252] on icon "Mes siguiente" at bounding box center [284, 252] width 16 height 16
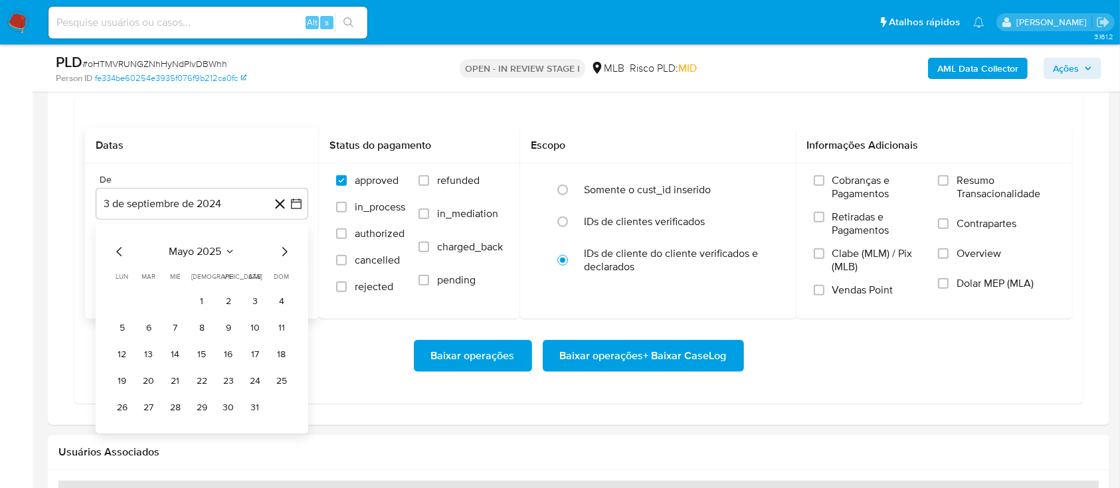
click at [283, 252] on icon "Mes siguiente" at bounding box center [284, 252] width 16 height 16
click at [146, 300] on button "1" at bounding box center [148, 301] width 21 height 21
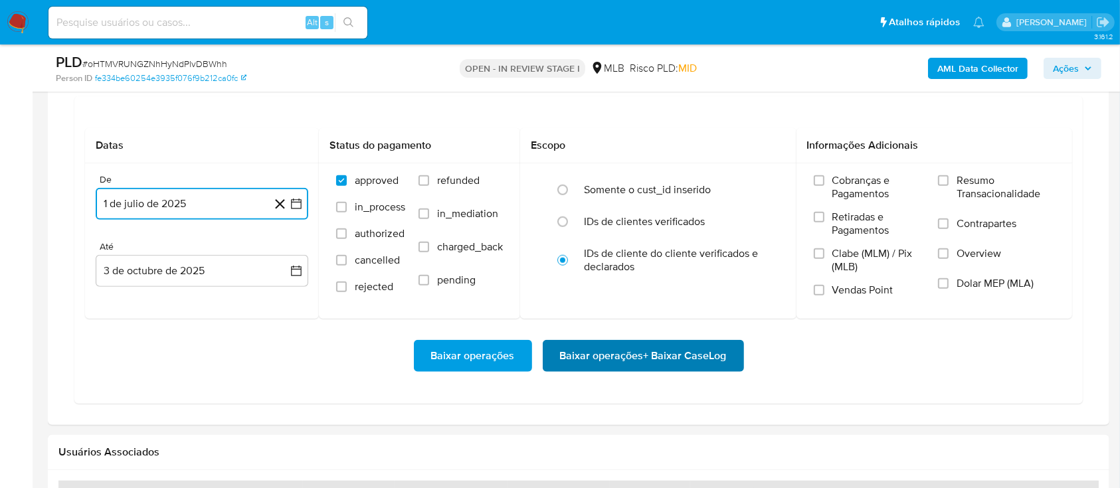
click at [616, 351] on span "Baixar operações + Baixar CaseLog" at bounding box center [643, 355] width 167 height 29
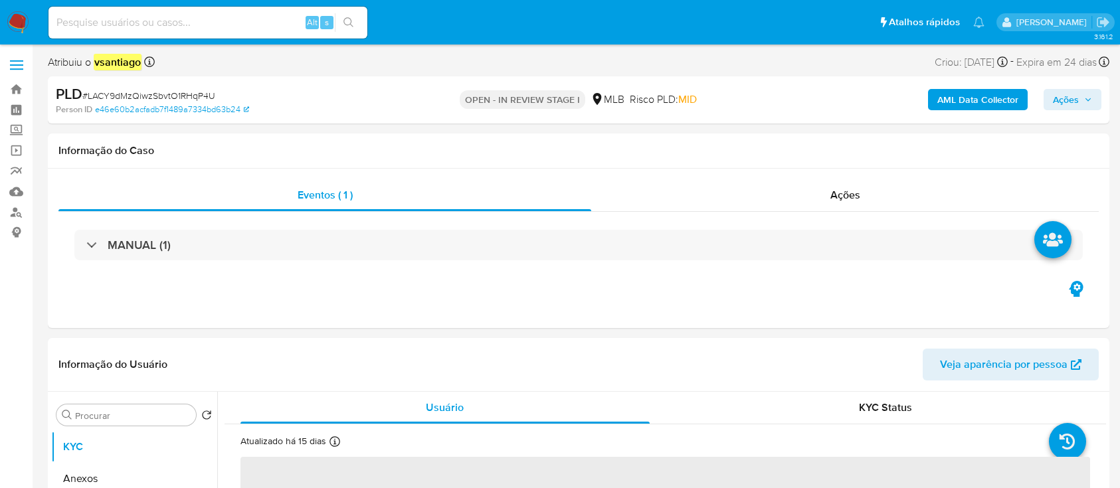
select select "10"
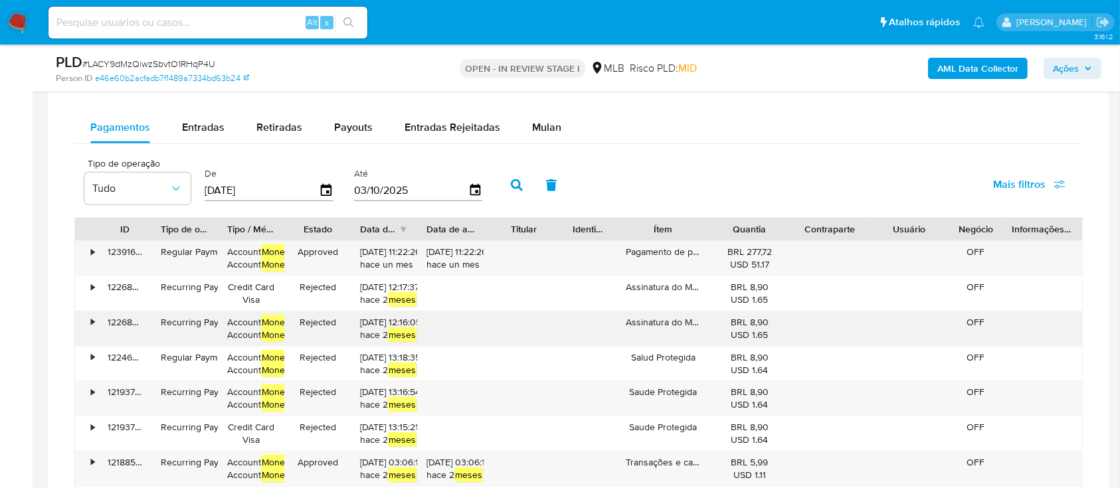
scroll to position [992, 0]
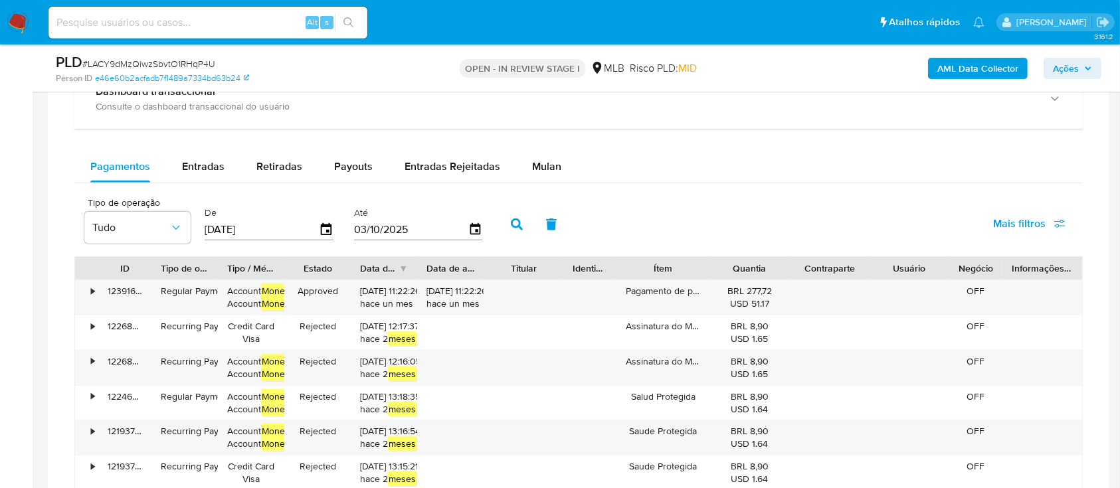
click at [537, 156] on div "Mulan" at bounding box center [546, 167] width 29 height 32
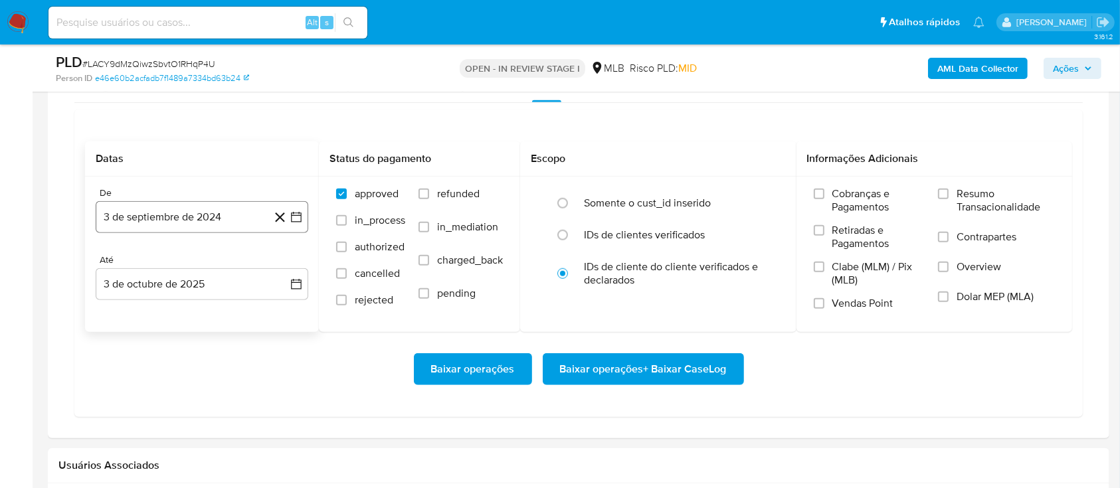
scroll to position [1080, 0]
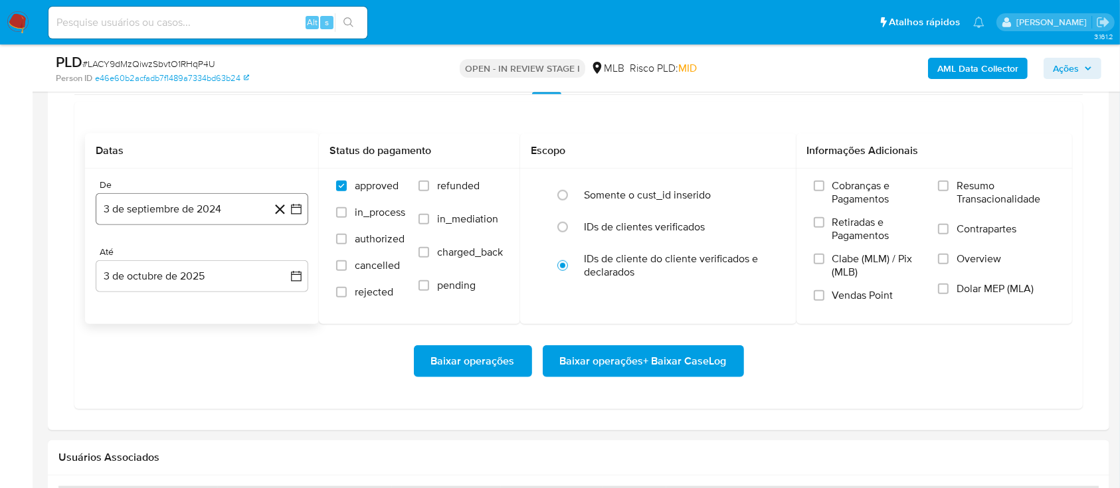
click at [207, 207] on button "3 de septiembre de 2024" at bounding box center [202, 209] width 213 height 32
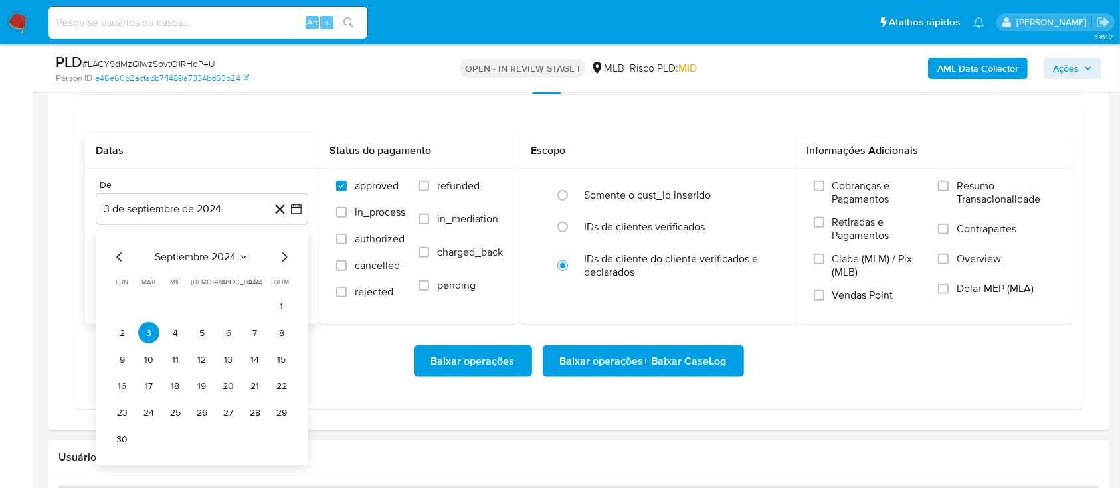
click at [287, 261] on icon "Mes siguiente" at bounding box center [284, 258] width 16 height 16
click at [285, 258] on icon "Mes siguiente" at bounding box center [284, 256] width 5 height 9
click at [284, 257] on icon "Mes siguiente" at bounding box center [284, 258] width 16 height 16
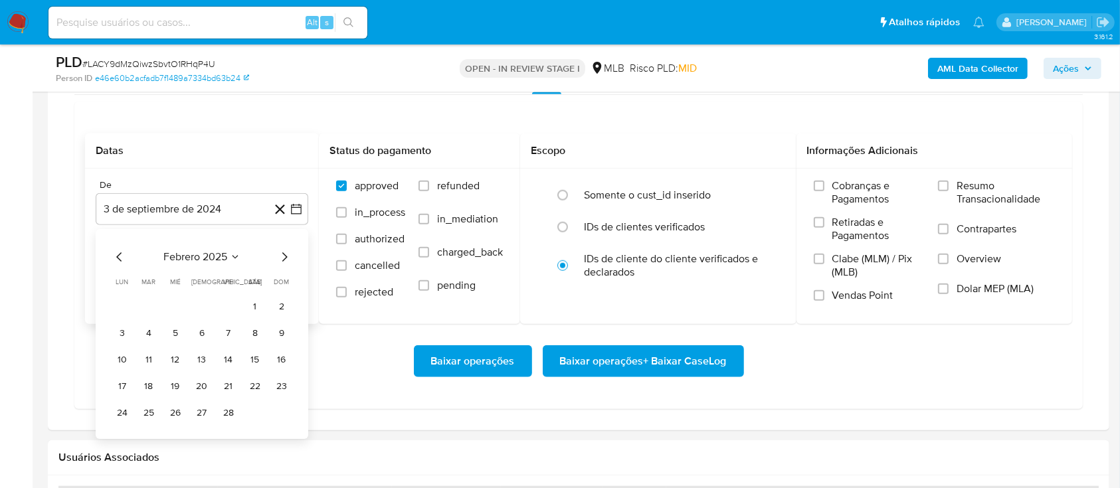
click at [284, 257] on icon "Mes siguiente" at bounding box center [284, 258] width 16 height 16
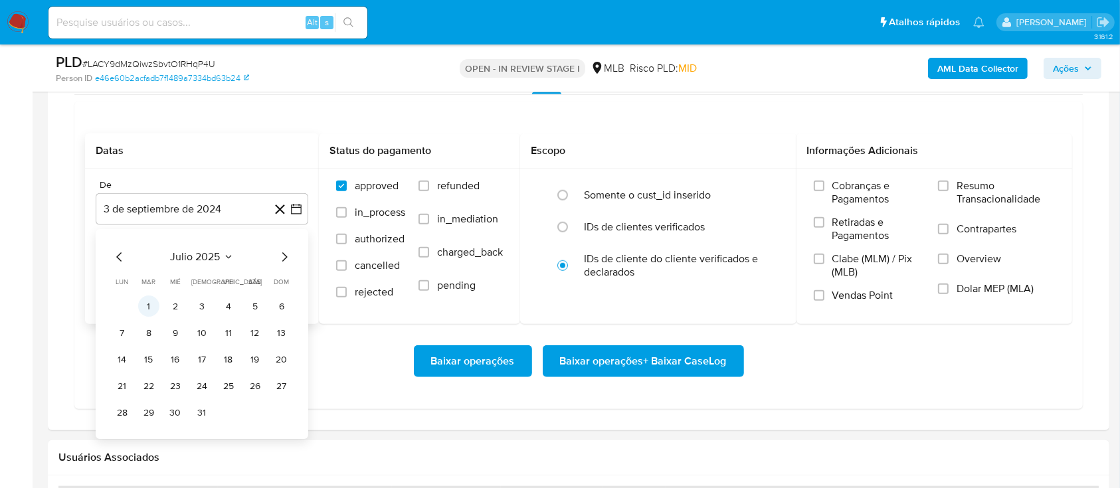
click at [151, 309] on button "1" at bounding box center [148, 306] width 21 height 21
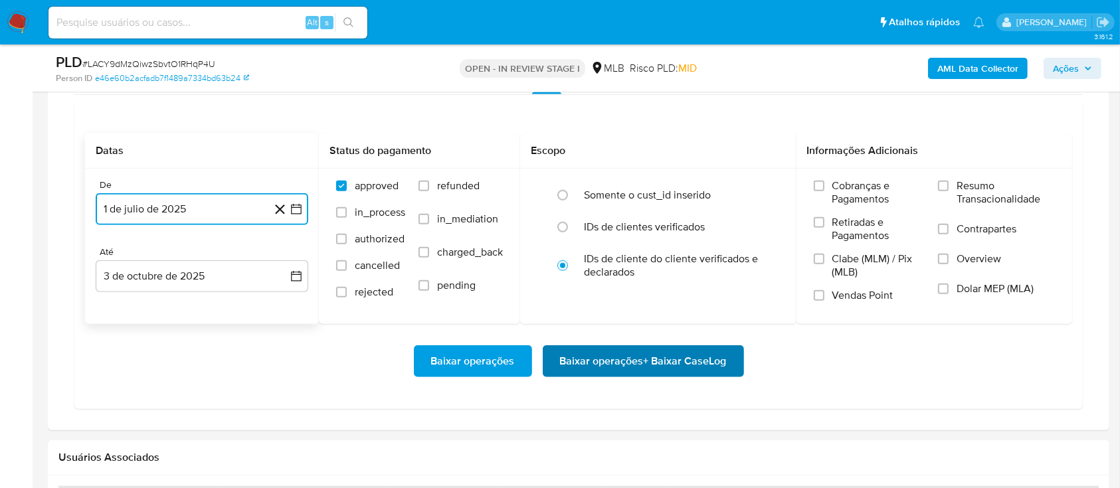
click at [619, 363] on span "Baixar operações + Baixar CaseLog" at bounding box center [643, 361] width 167 height 29
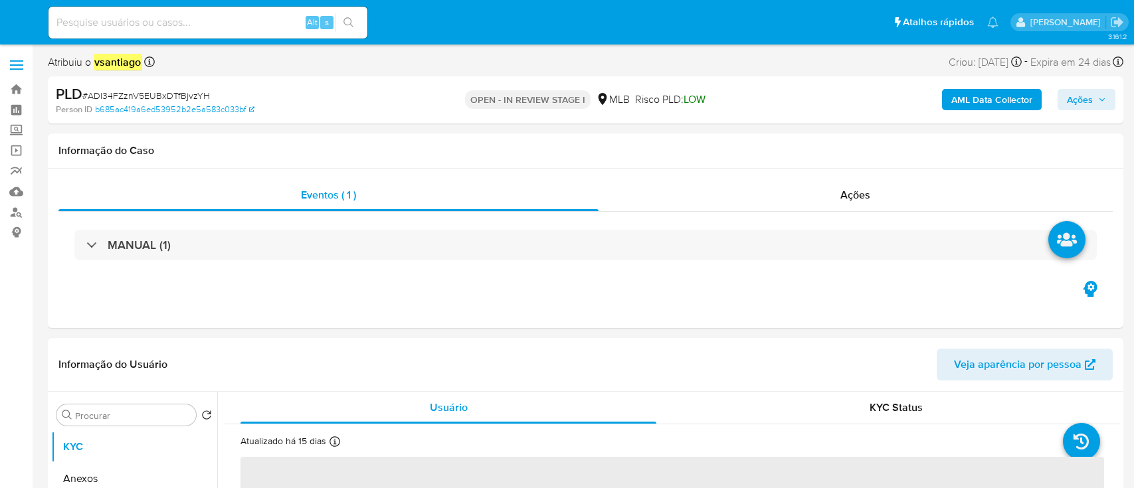
select select "10"
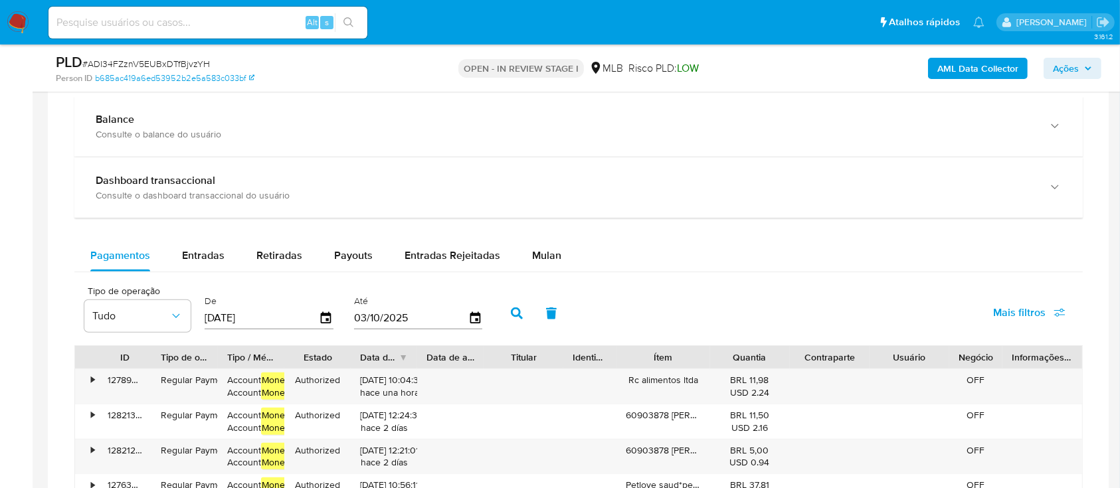
scroll to position [1063, 0]
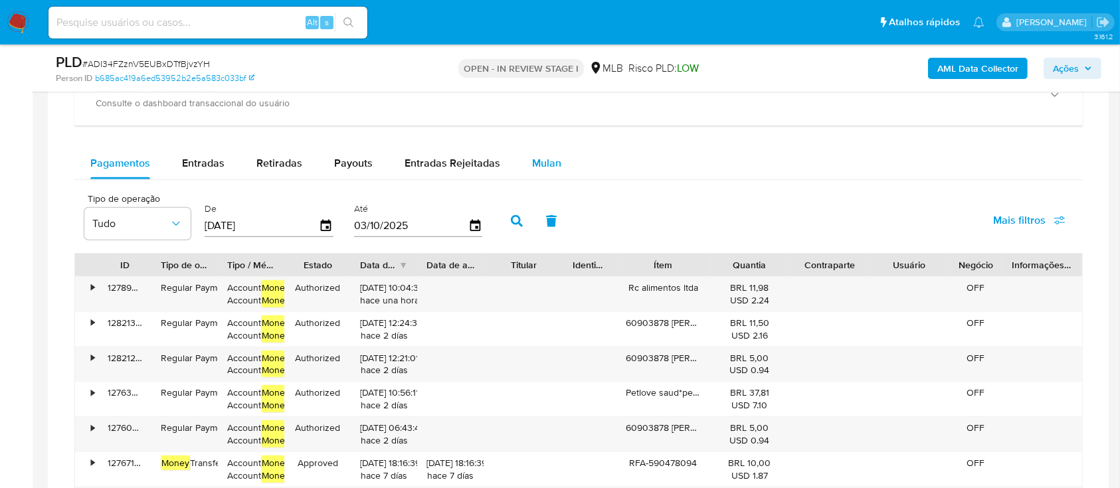
click at [524, 165] on button "Mulan" at bounding box center [546, 163] width 61 height 32
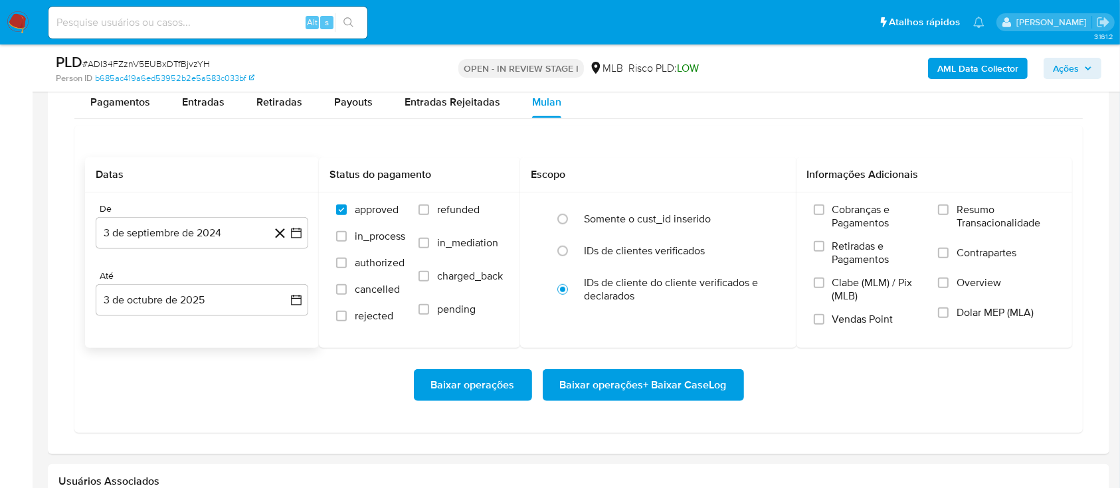
scroll to position [1151, 0]
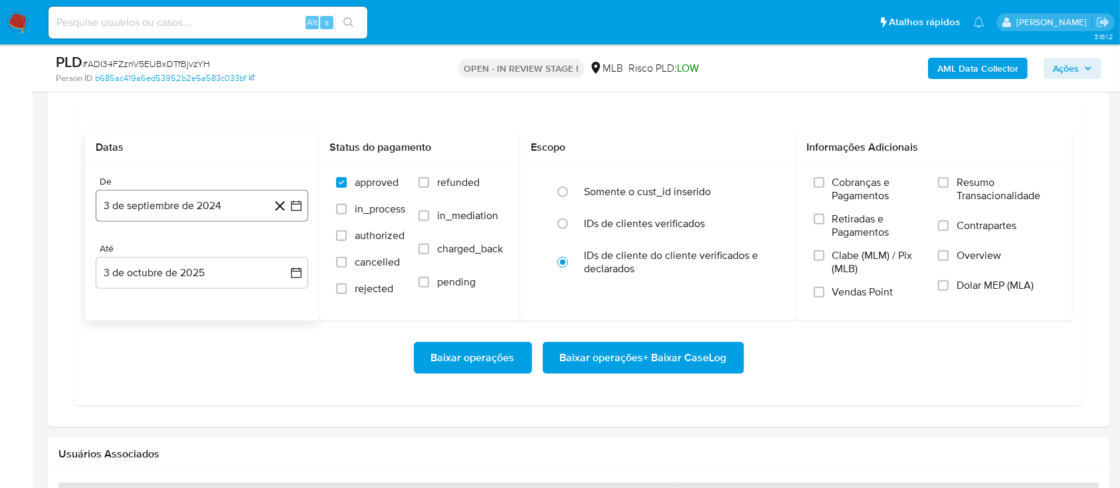
click at [185, 203] on button "3 de septiembre de 2024" at bounding box center [202, 206] width 213 height 32
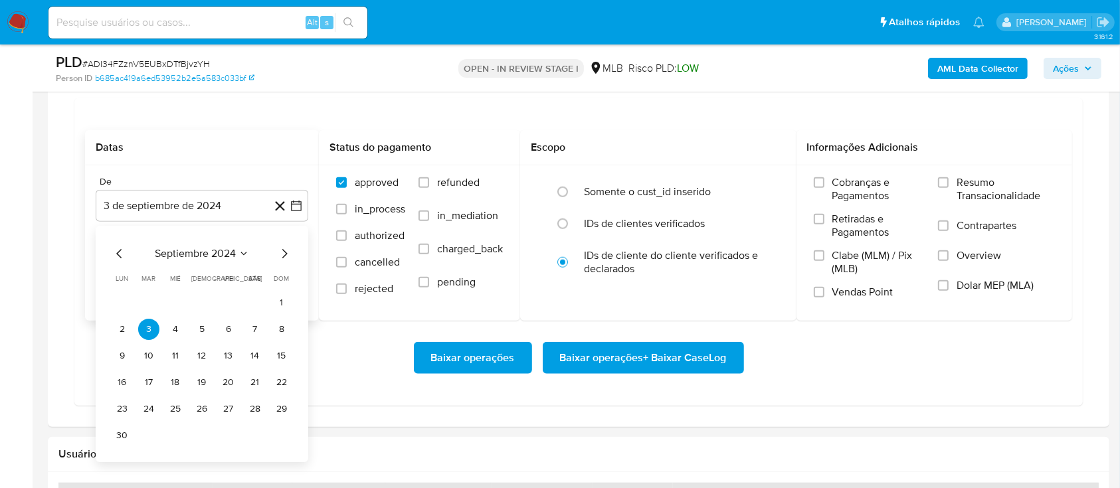
click at [280, 248] on icon "Mes siguiente" at bounding box center [284, 254] width 16 height 16
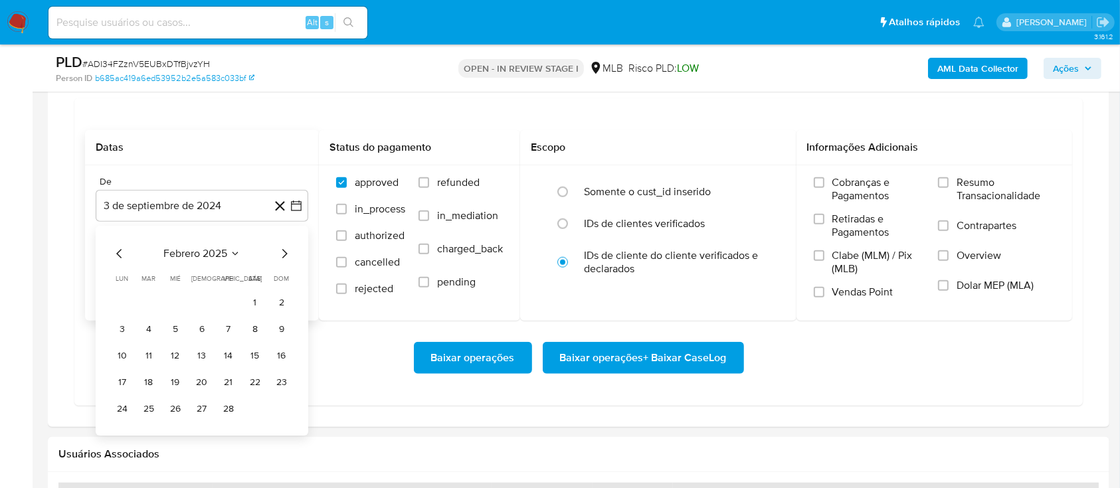
click at [280, 248] on icon "Mes siguiente" at bounding box center [284, 254] width 16 height 16
click at [280, 247] on icon "Mes siguiente" at bounding box center [284, 254] width 16 height 16
click at [287, 252] on icon "Mes siguiente" at bounding box center [284, 254] width 16 height 16
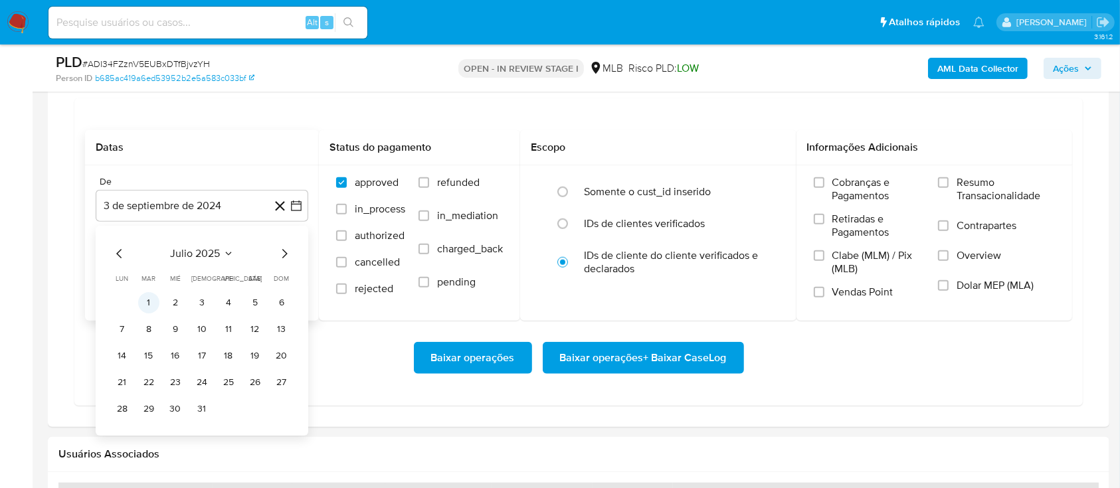
click at [147, 298] on button "1" at bounding box center [148, 302] width 21 height 21
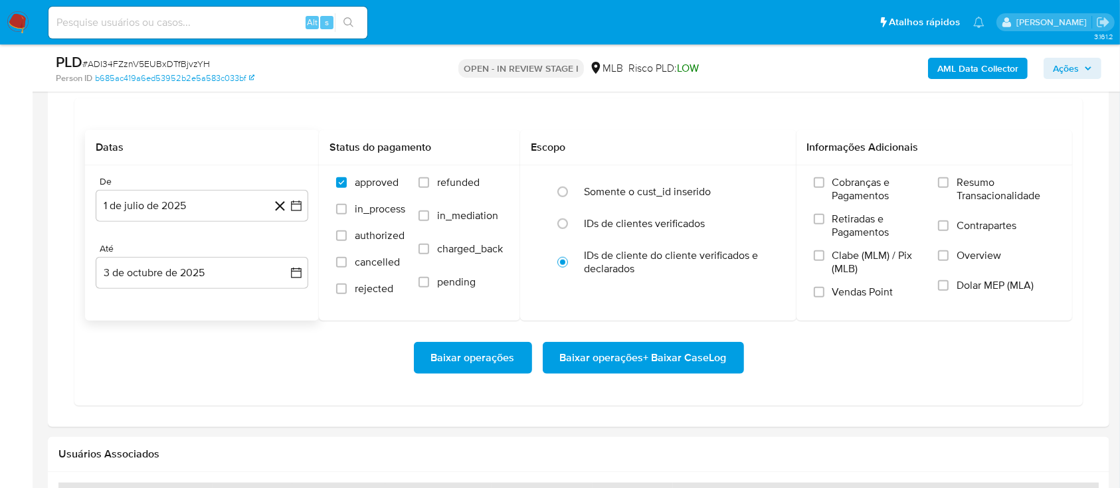
click at [325, 365] on div "Baixar operações Baixar operações + Baixar CaseLog" at bounding box center [578, 358] width 987 height 32
click at [644, 363] on span "Baixar operações + Baixar CaseLog" at bounding box center [643, 357] width 167 height 29
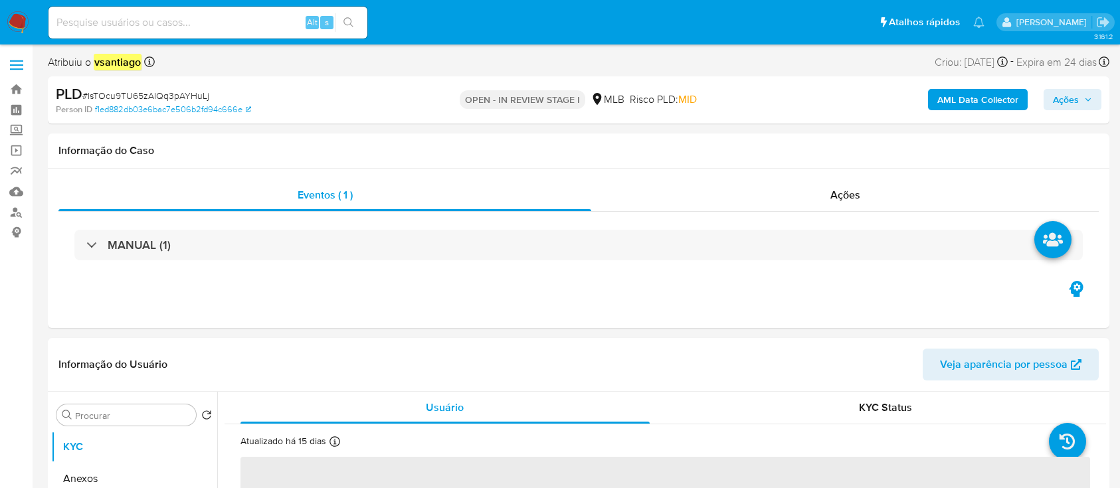
select select "10"
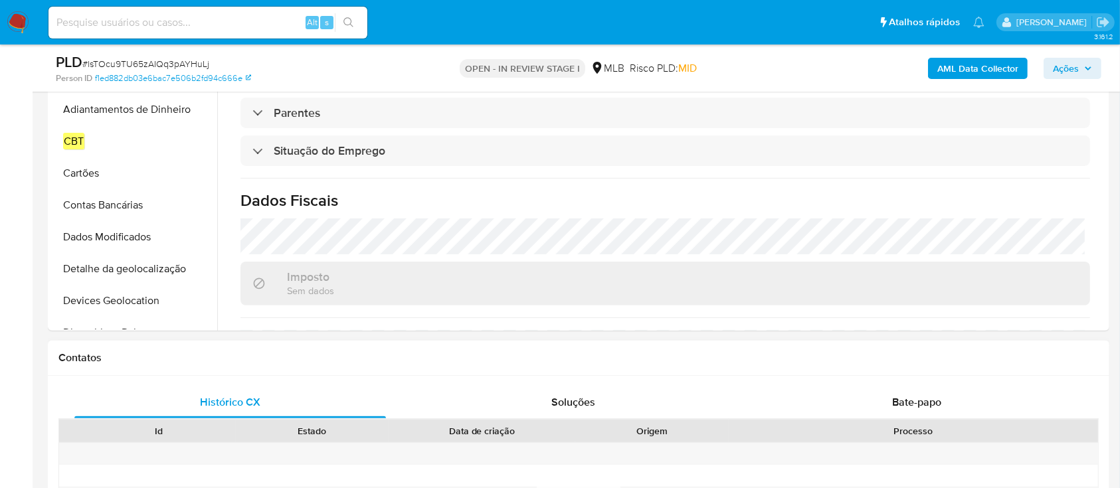
scroll to position [565, 0]
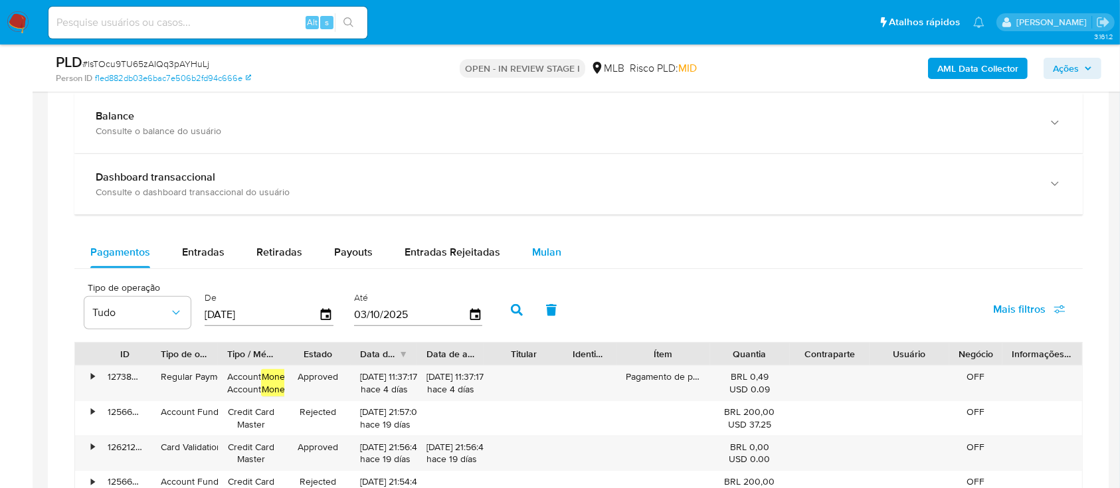
click at [547, 252] on span "Mulan" at bounding box center [546, 251] width 29 height 15
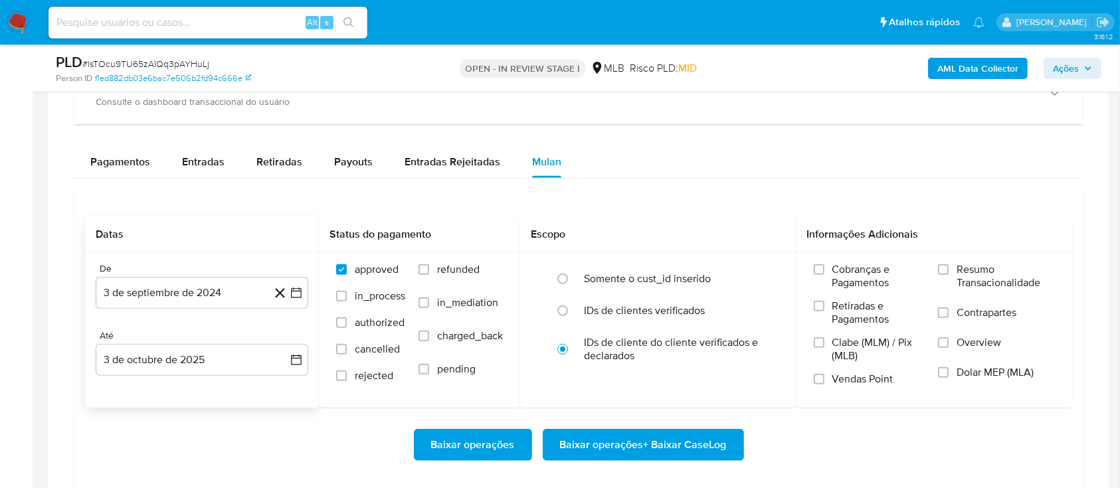
scroll to position [1151, 0]
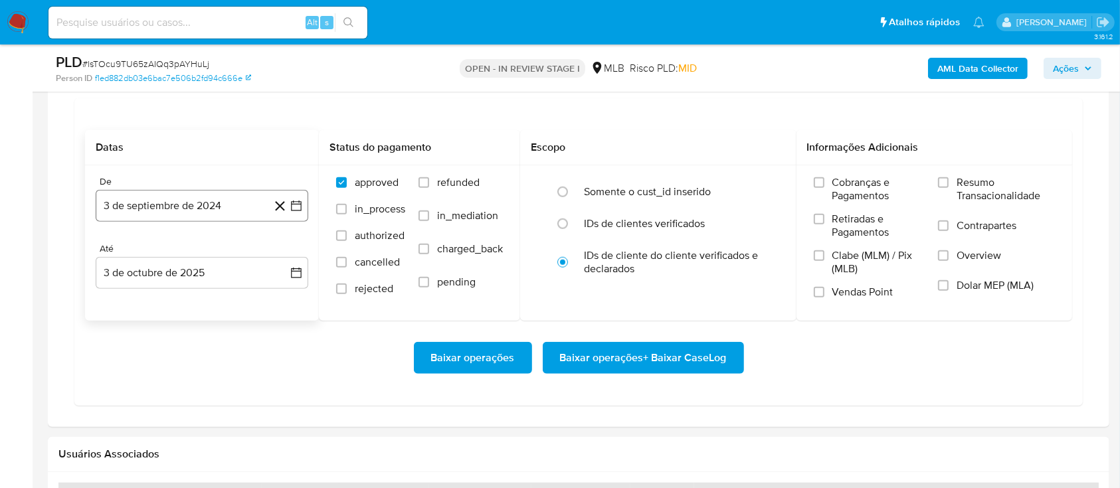
click at [201, 205] on button "3 de septiembre de 2024" at bounding box center [202, 206] width 213 height 32
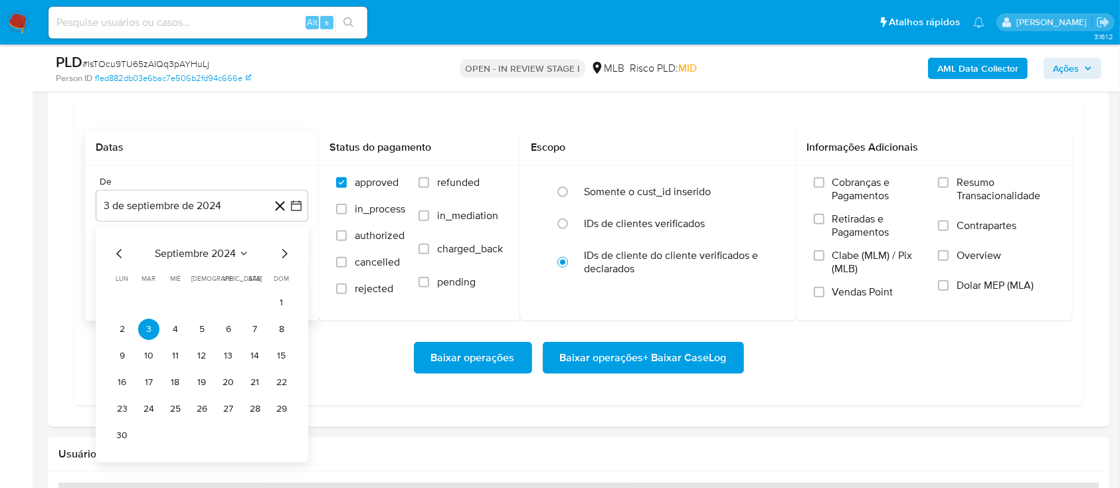
click at [287, 252] on icon "Mes siguiente" at bounding box center [284, 254] width 16 height 16
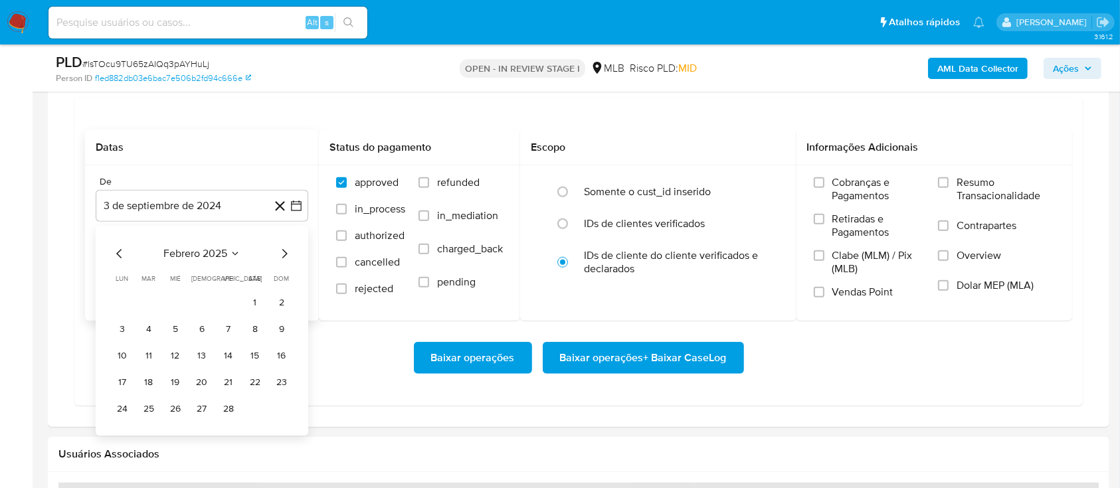
click at [287, 252] on icon "Mes siguiente" at bounding box center [284, 254] width 16 height 16
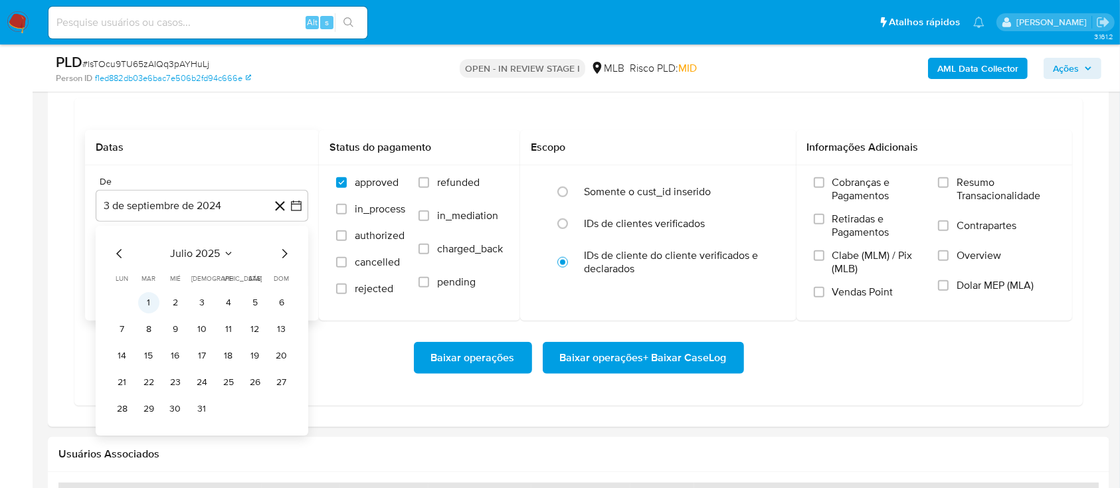
click at [149, 304] on button "1" at bounding box center [148, 302] width 21 height 21
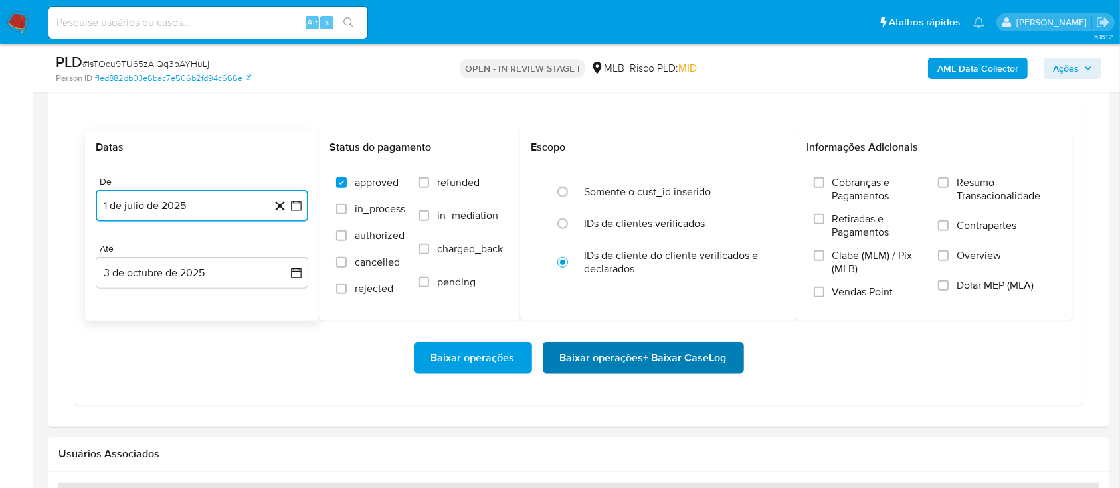
click at [654, 359] on span "Baixar operações + Baixar CaseLog" at bounding box center [643, 357] width 167 height 29
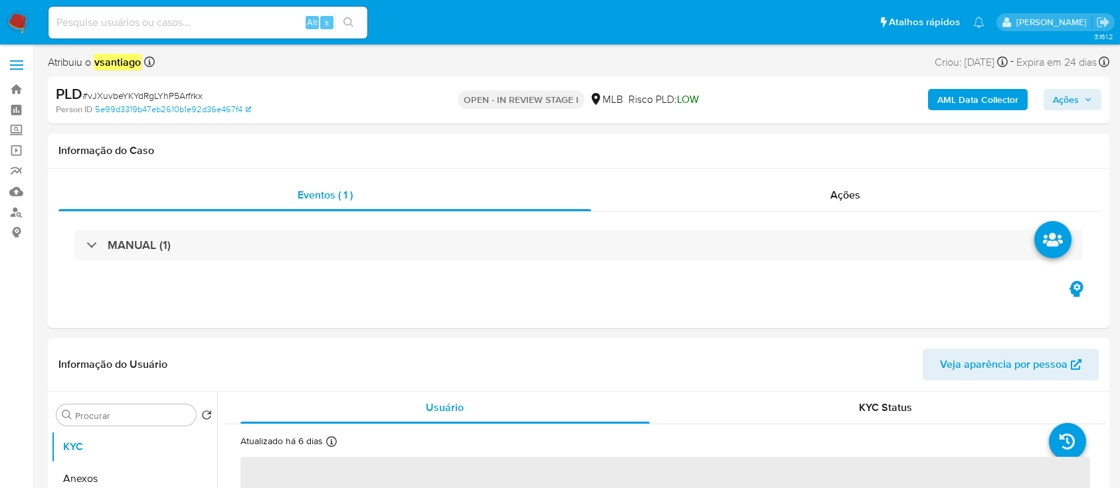
select select "10"
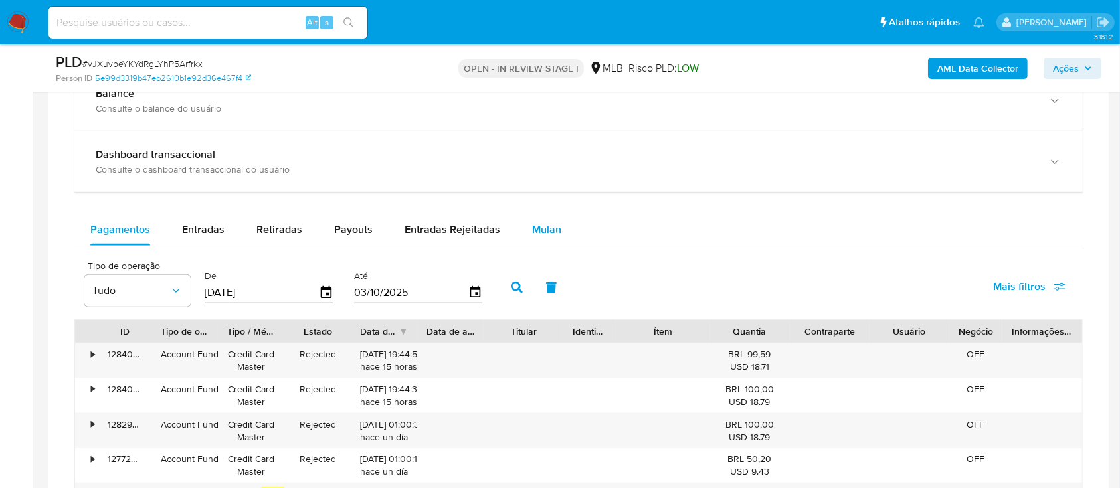
click at [535, 235] on span "Mulan" at bounding box center [546, 229] width 29 height 15
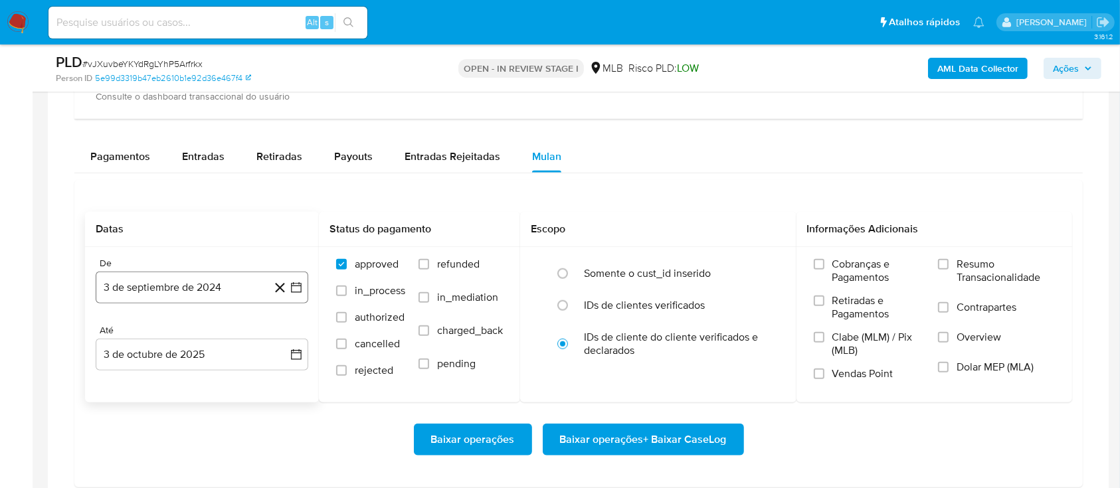
scroll to position [1063, 0]
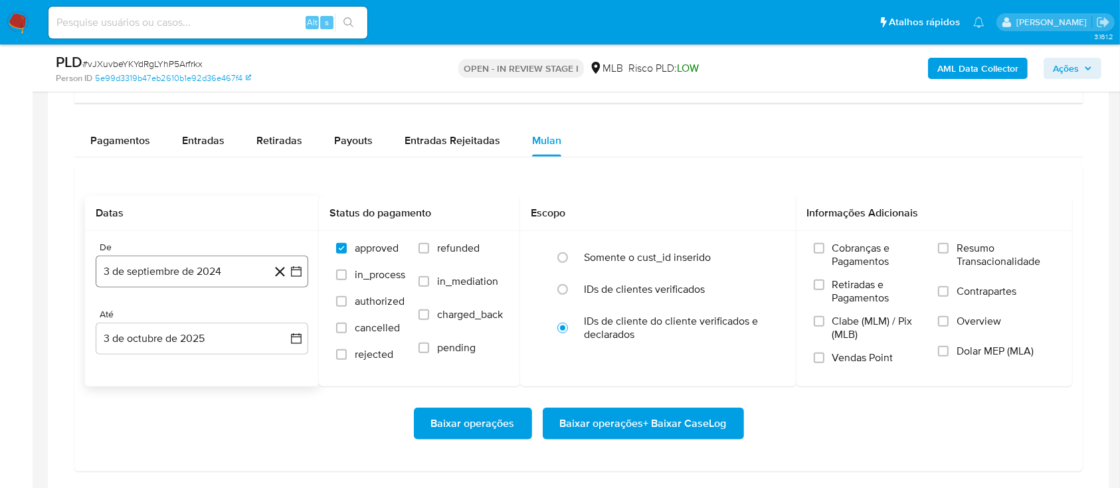
click at [241, 274] on button "3 de septiembre de 2024" at bounding box center [202, 272] width 213 height 32
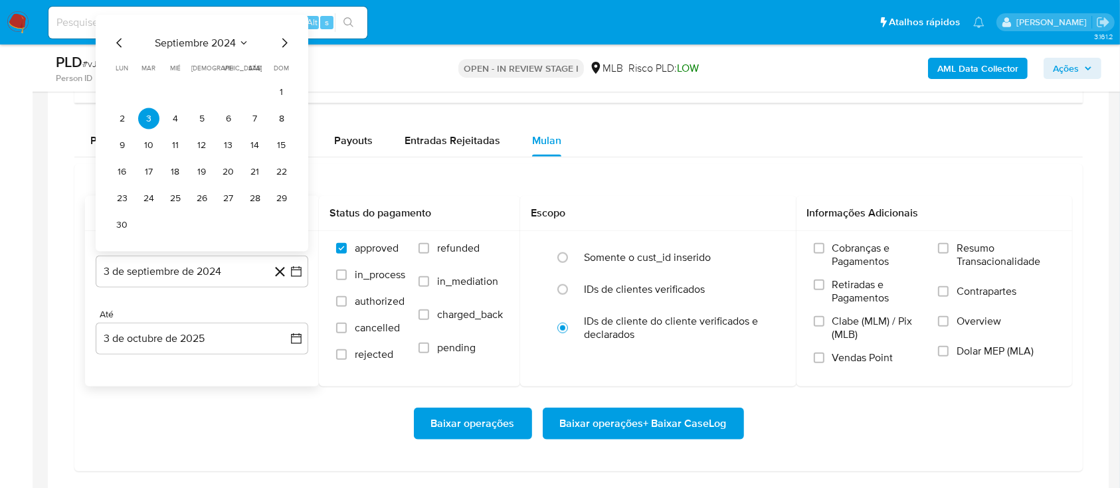
click at [285, 46] on icon "Mes siguiente" at bounding box center [284, 43] width 16 height 16
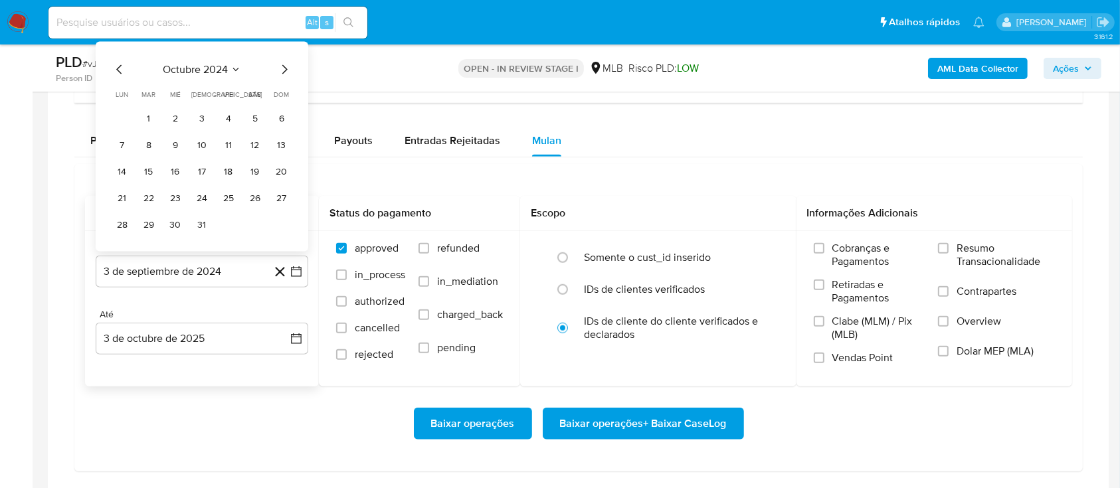
click at [285, 46] on div "octubre 2024 octubre 2024 lun lunes mar martes mié miércoles jue jueves vie vie…" at bounding box center [202, 147] width 213 height 210
drag, startPoint x: 285, startPoint y: 46, endPoint x: 285, endPoint y: 56, distance: 10.6
click at [285, 55] on div "octubre 2024 octubre 2024 lun lunes mar martes mié miércoles jue jueves vie vie…" at bounding box center [202, 147] width 213 height 210
drag, startPoint x: 285, startPoint y: 56, endPoint x: 285, endPoint y: 70, distance: 13.3
click at [286, 57] on div "octubre 2024 octubre 2024 lun lunes mar martes mié miércoles jue jueves vie vie…" at bounding box center [202, 147] width 213 height 210
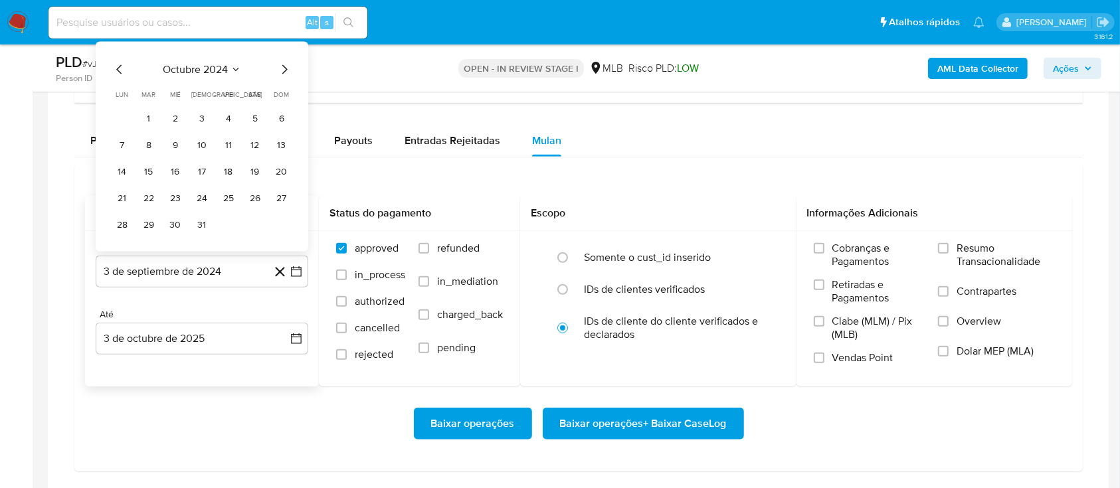
click at [285, 70] on icon "Mes siguiente" at bounding box center [284, 70] width 16 height 16
click at [285, 70] on span "dom" at bounding box center [281, 68] width 15 height 10
click at [285, 50] on icon "Mes siguiente" at bounding box center [284, 43] width 16 height 16
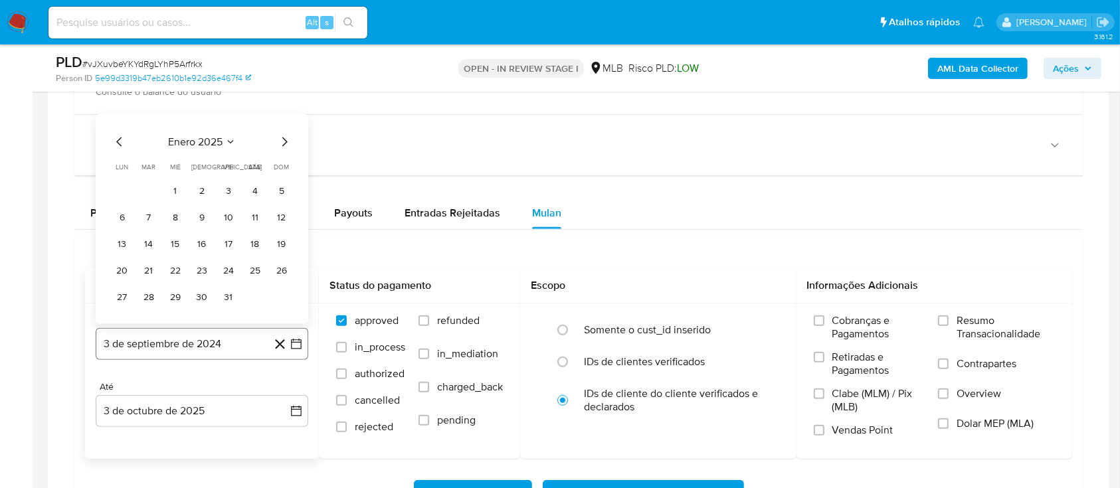
scroll to position [885, 0]
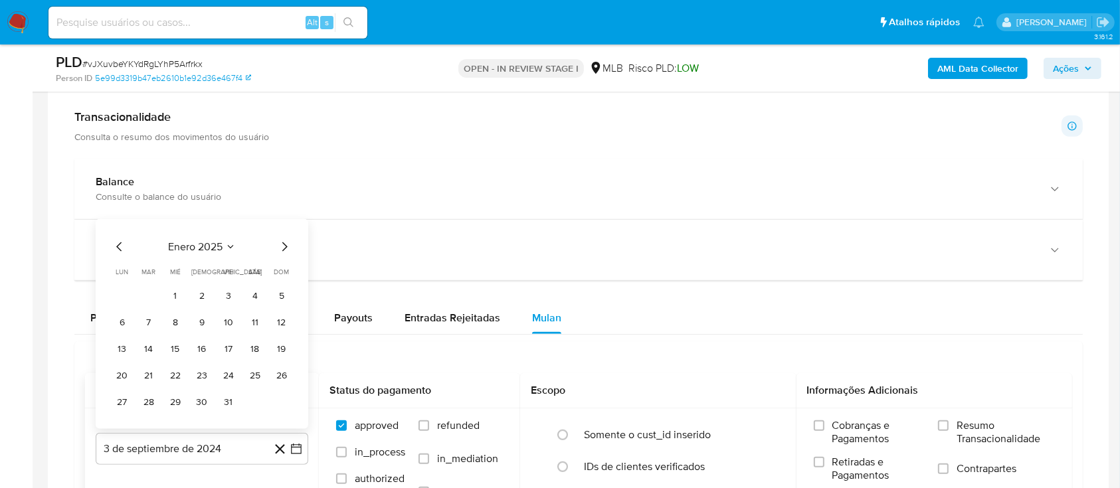
click at [284, 257] on div "enero 2025 enero 2025 lun lunes mar martes mié miércoles jue jueves vie viernes…" at bounding box center [202, 326] width 181 height 174
click at [280, 249] on icon "Mes siguiente" at bounding box center [284, 247] width 16 height 16
click at [280, 249] on span "dom" at bounding box center [281, 245] width 15 height 10
click at [285, 231] on div "marzo 2025 marzo 2025 lun lunes mar martes mié miércoles jue jueves vie viernes…" at bounding box center [202, 313] width 181 height 201
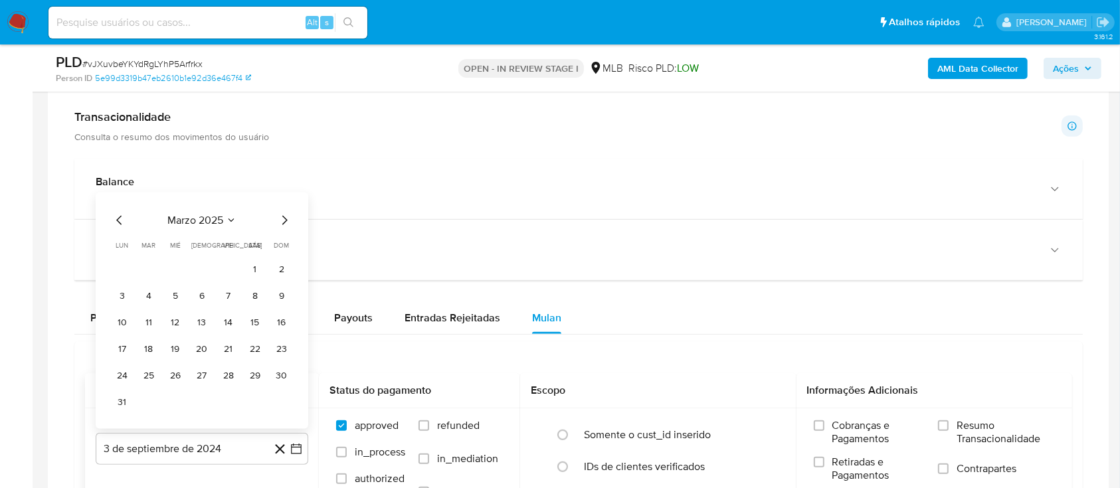
click at [285, 227] on icon "Mes siguiente" at bounding box center [284, 221] width 16 height 16
click at [285, 227] on div "abril 2025 abril 2025 lun lunes mar martes mié miércoles jue jueves vie viernes…" at bounding box center [202, 324] width 213 height 210
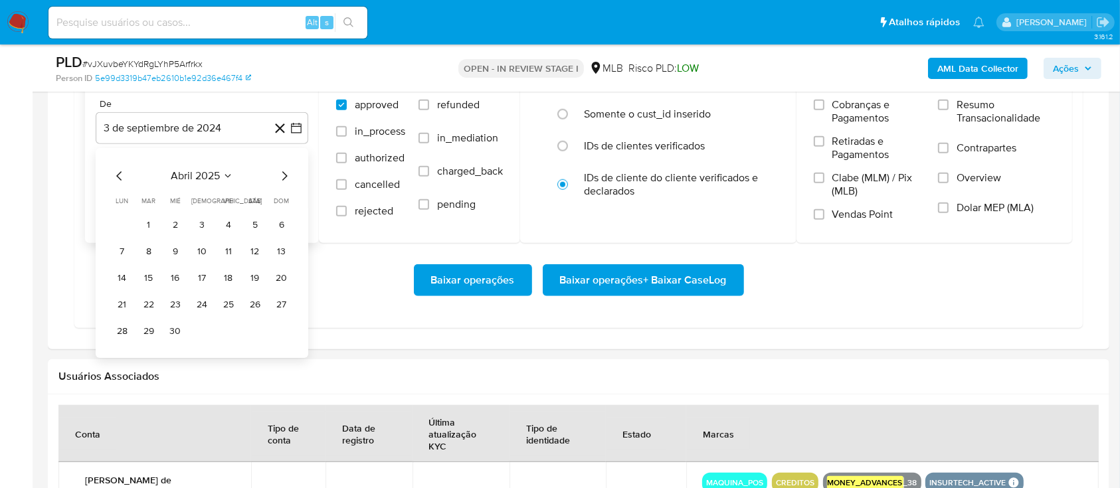
scroll to position [1239, 0]
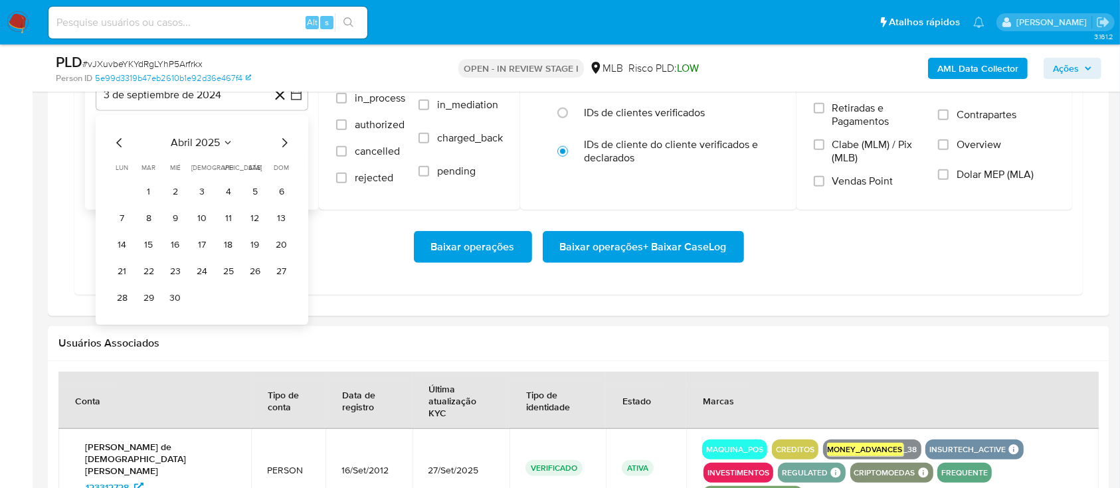
click at [282, 146] on icon "Mes siguiente" at bounding box center [284, 142] width 5 height 9
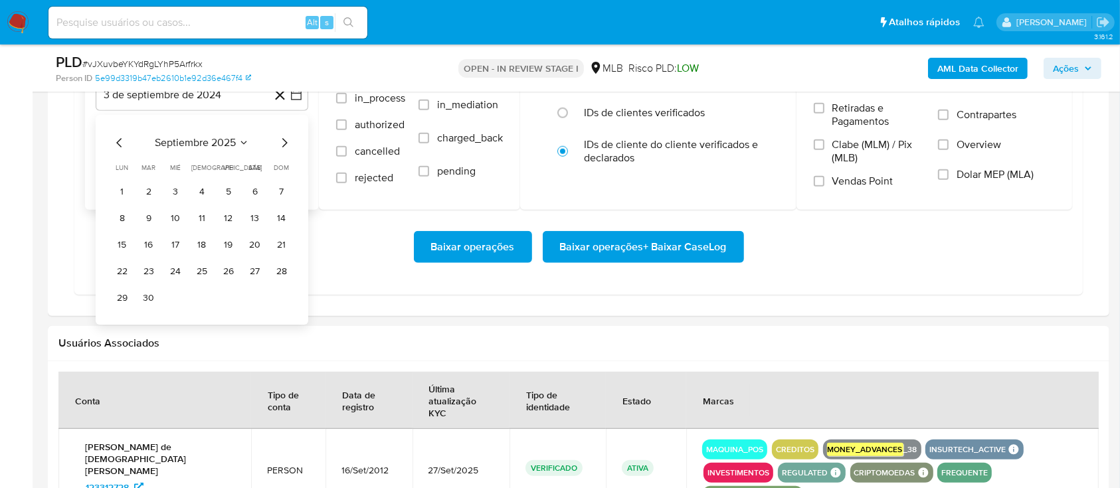
click at [282, 146] on icon "Mes siguiente" at bounding box center [284, 142] width 5 height 9
click at [112, 143] on icon "Mes anterior" at bounding box center [120, 143] width 16 height 16
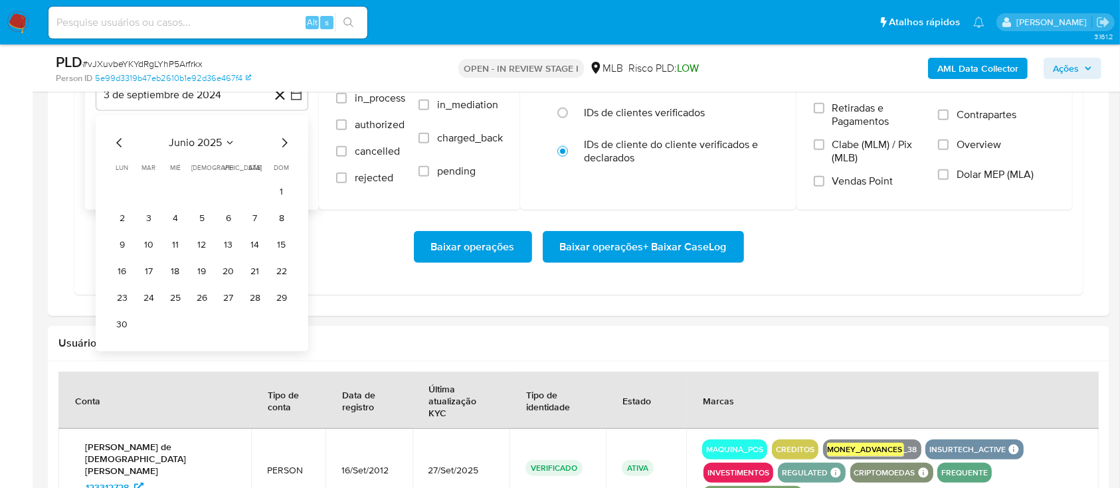
click at [280, 143] on icon "Mes siguiente" at bounding box center [284, 143] width 16 height 16
click at [147, 189] on button "1" at bounding box center [148, 191] width 21 height 21
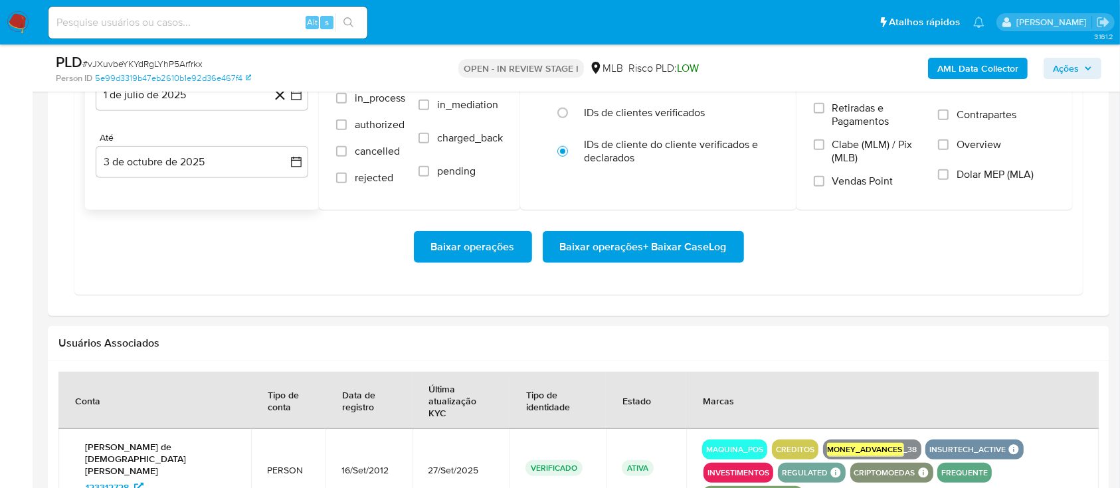
click at [353, 272] on div "Baixar operações Baixar operações + Baixar CaseLog" at bounding box center [578, 247] width 987 height 74
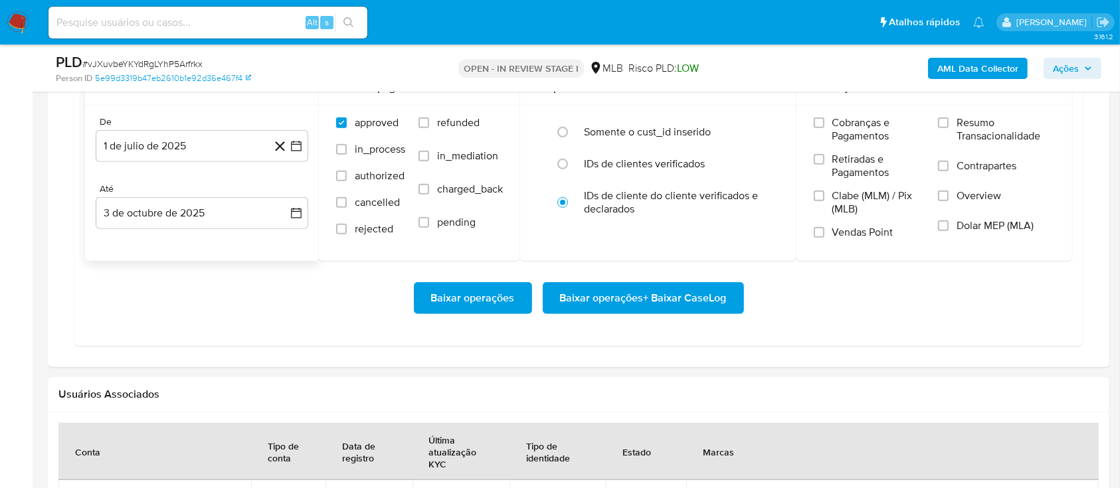
scroll to position [1151, 0]
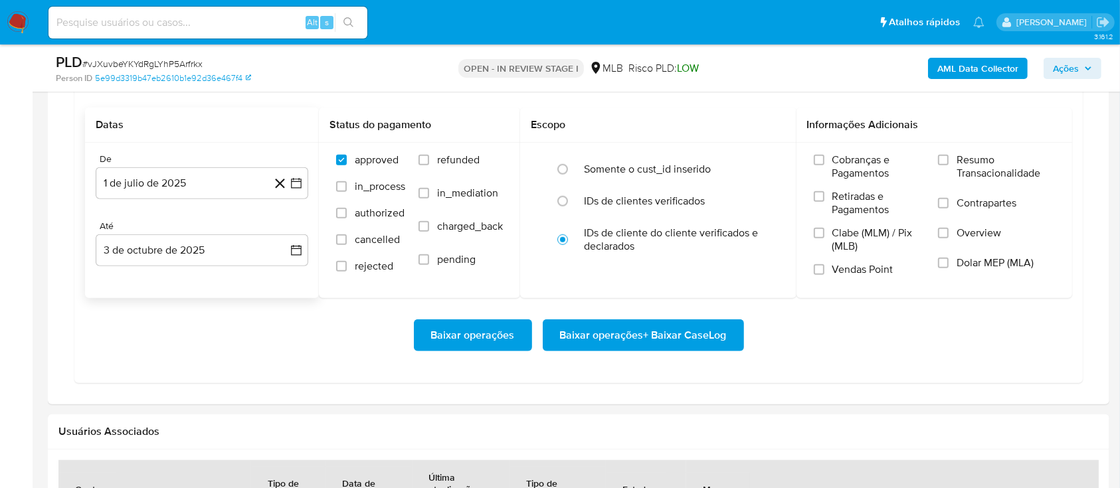
click at [642, 336] on span "Baixar operações + Baixar CaseLog" at bounding box center [643, 335] width 167 height 29
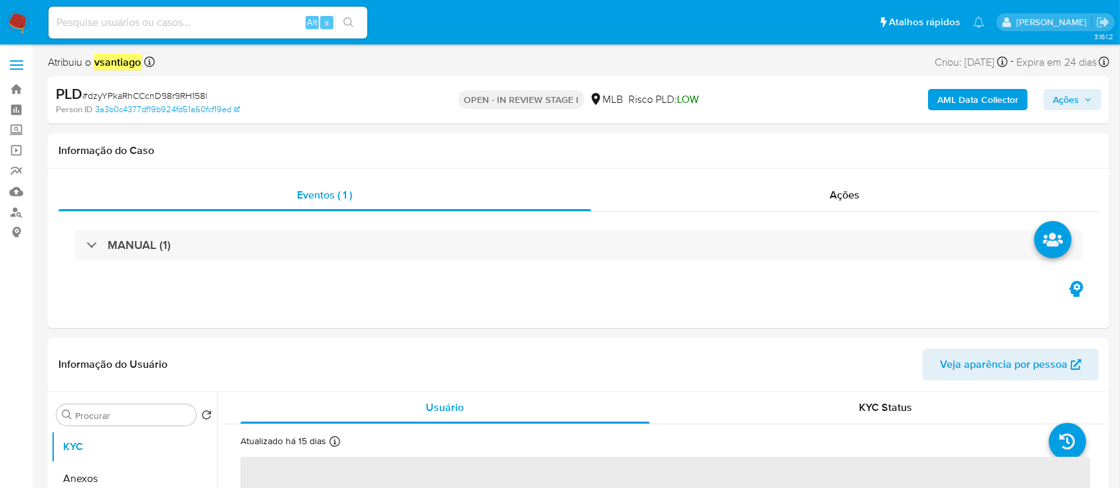
select select "10"
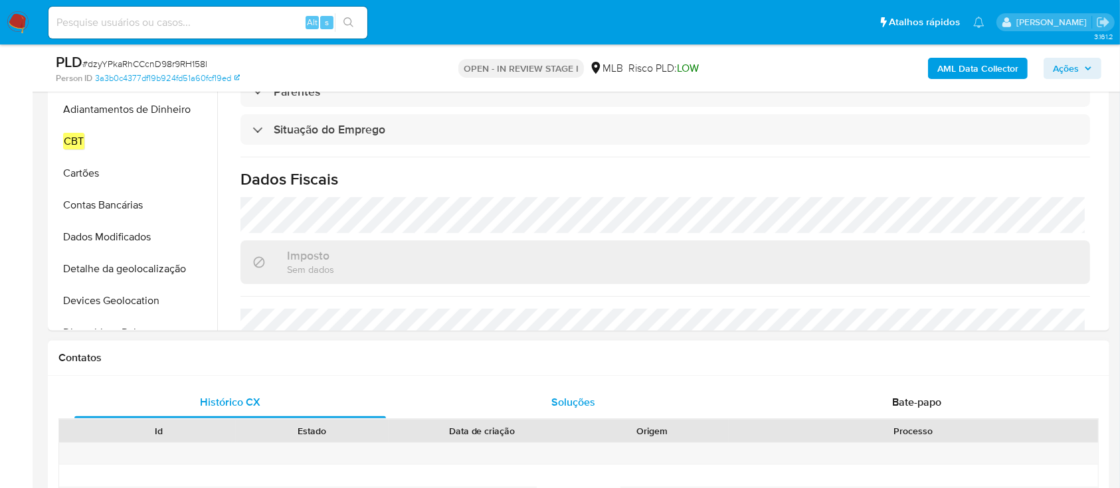
scroll to position [565, 0]
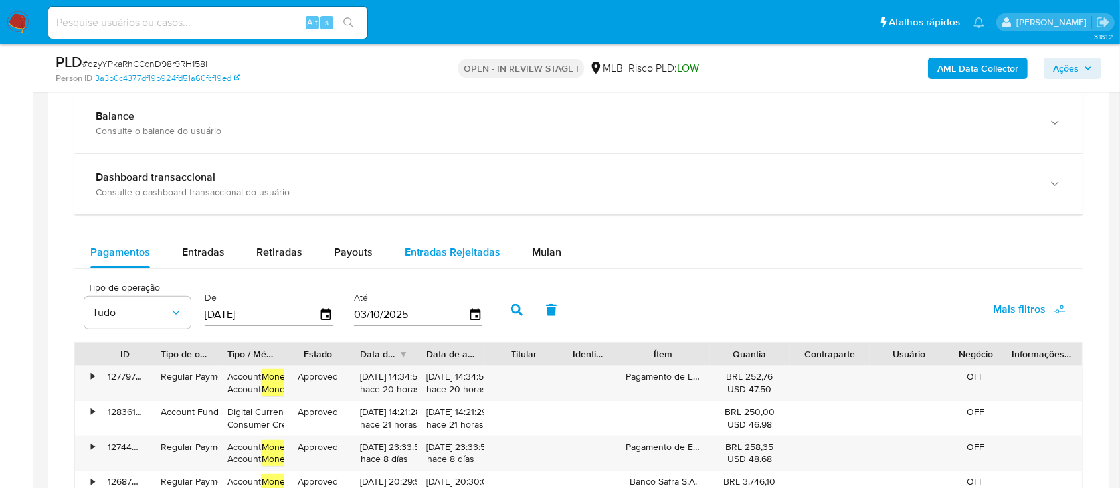
click at [539, 252] on span "Mulan" at bounding box center [546, 251] width 29 height 15
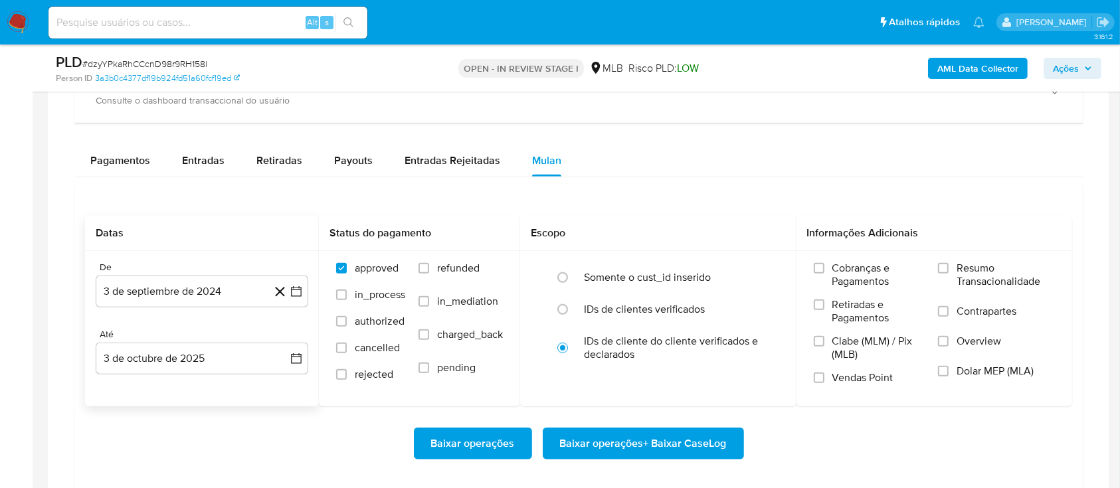
scroll to position [1151, 0]
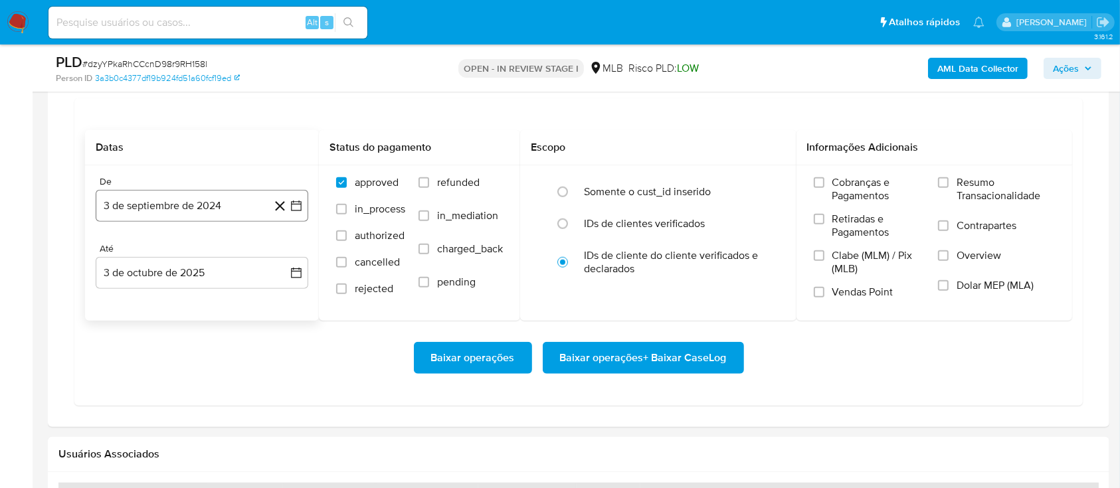
click at [207, 190] on button "3 de septiembre de 2024" at bounding box center [202, 206] width 213 height 32
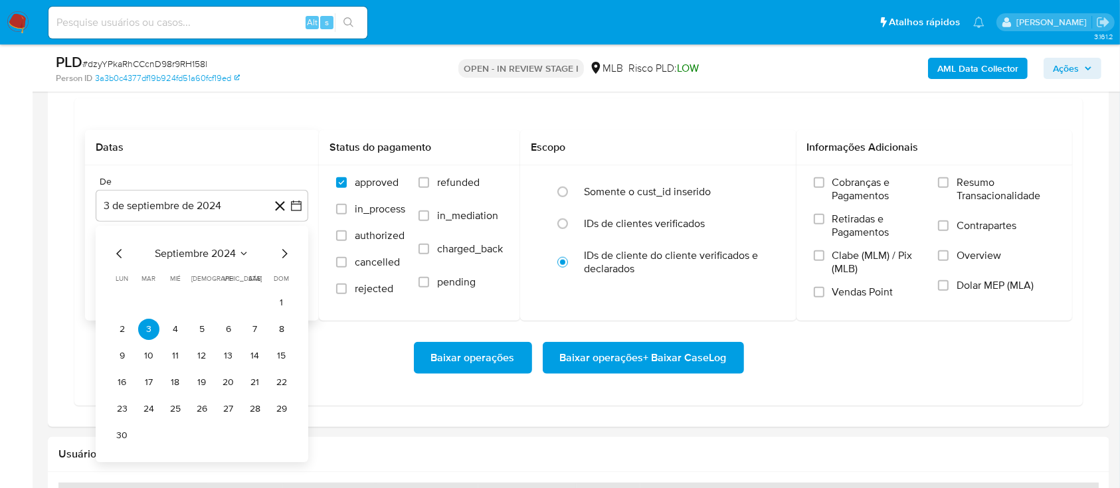
click at [279, 248] on icon "Mes siguiente" at bounding box center [284, 254] width 16 height 16
click at [280, 249] on icon "Mes siguiente" at bounding box center [284, 254] width 16 height 16
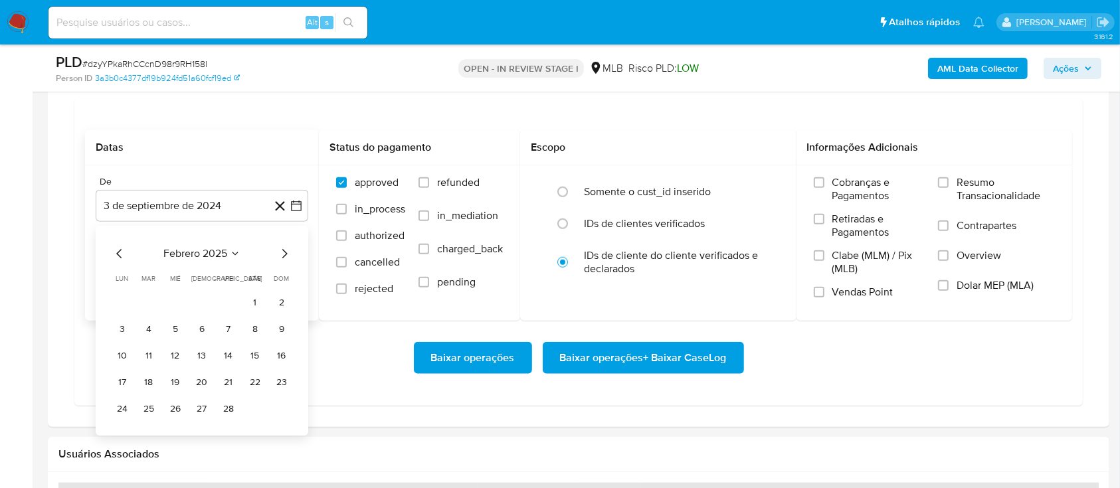
click at [280, 249] on icon "Mes siguiente" at bounding box center [284, 254] width 16 height 16
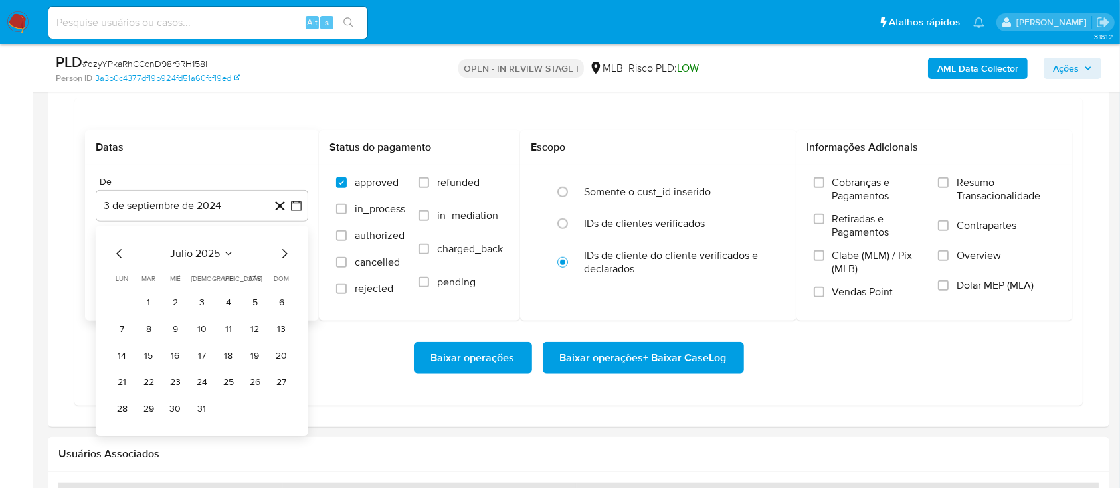
click at [280, 249] on icon "Mes siguiente" at bounding box center [284, 254] width 16 height 16
click at [127, 254] on icon "Mes anterior" at bounding box center [120, 254] width 16 height 16
click at [152, 300] on button "1" at bounding box center [148, 302] width 21 height 21
click at [353, 389] on div "Baixar operações Baixar operações + Baixar CaseLog" at bounding box center [578, 358] width 987 height 74
click at [627, 363] on span "Baixar operações + Baixar CaseLog" at bounding box center [643, 357] width 167 height 29
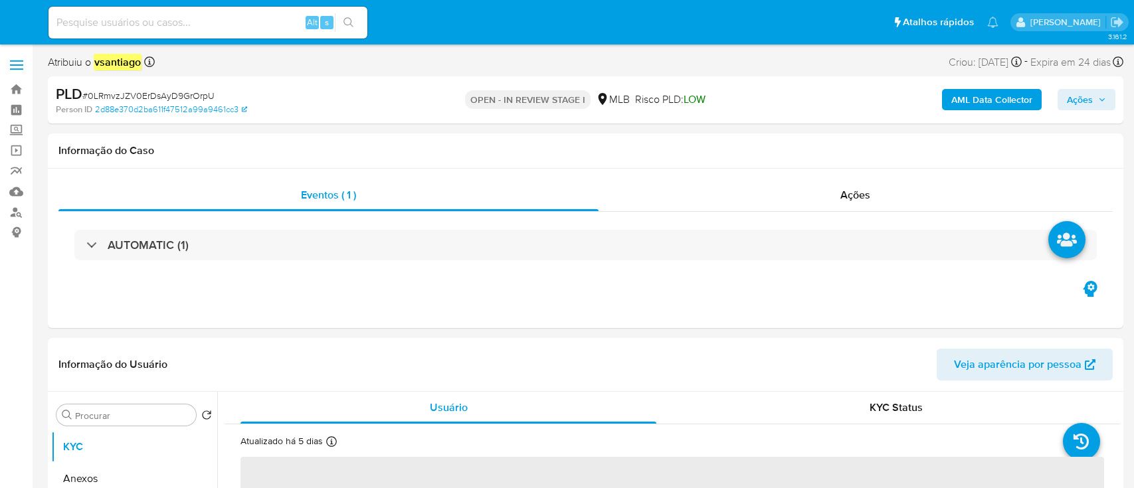
select select "10"
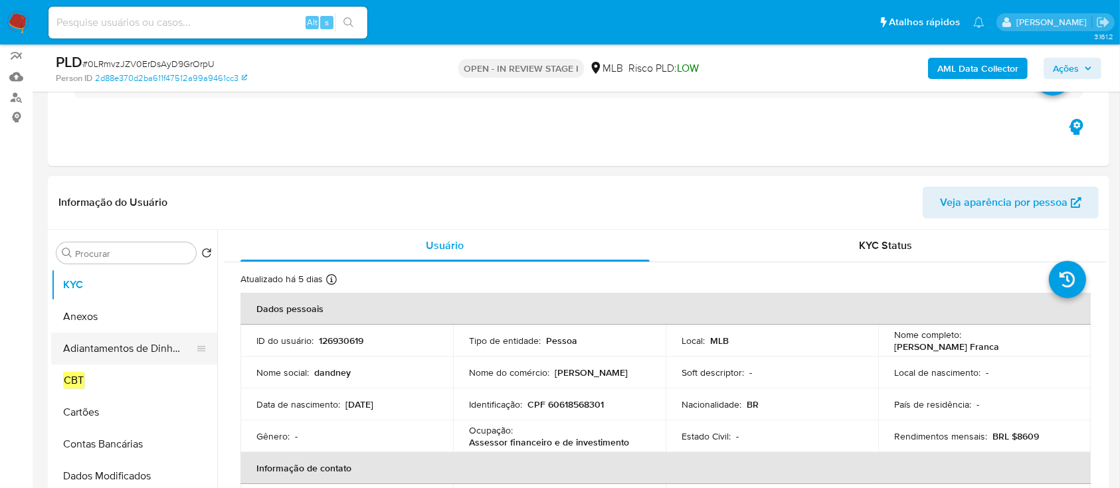
scroll to position [177, 0]
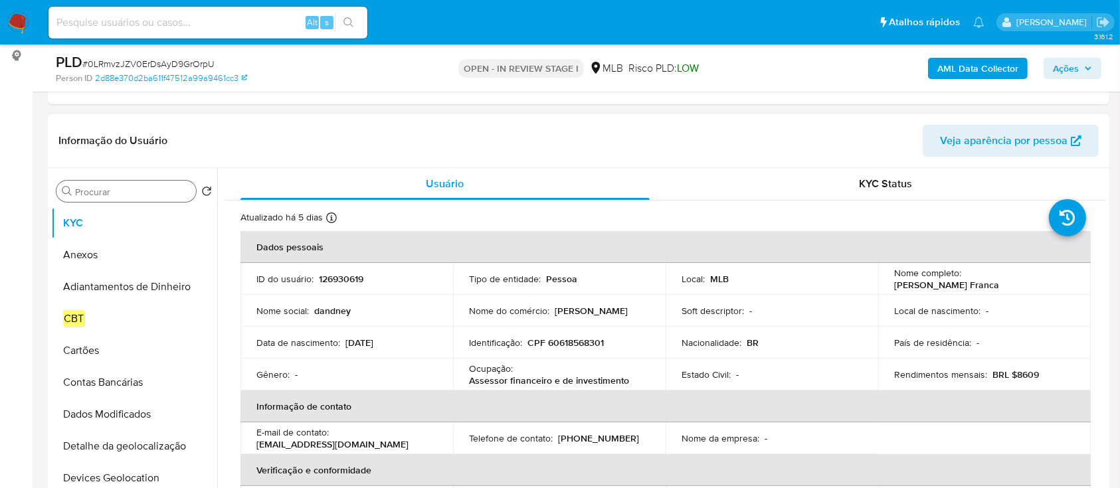
click at [159, 190] on input "Procurar" at bounding box center [133, 192] width 116 height 12
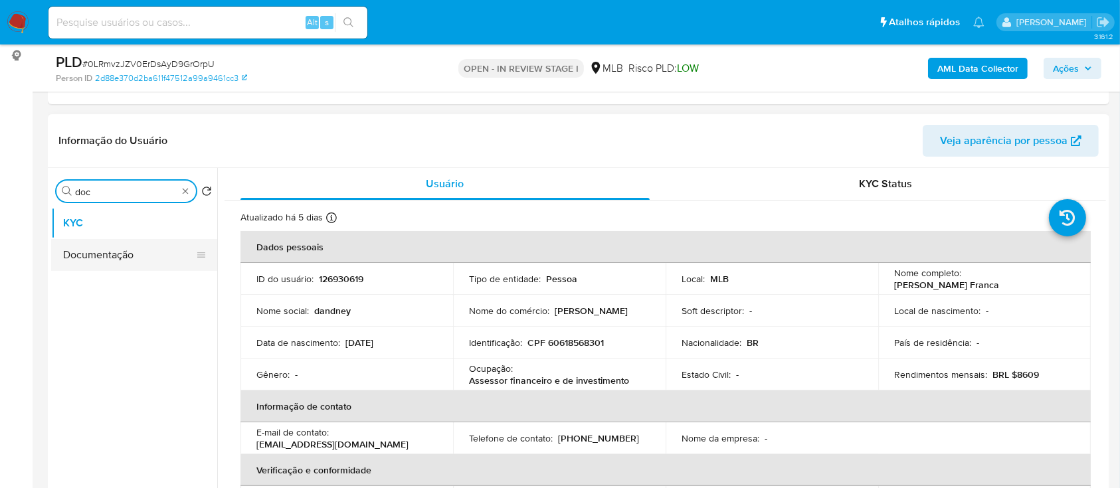
type input "doc"
click at [98, 267] on button "Documentação" at bounding box center [128, 255] width 155 height 32
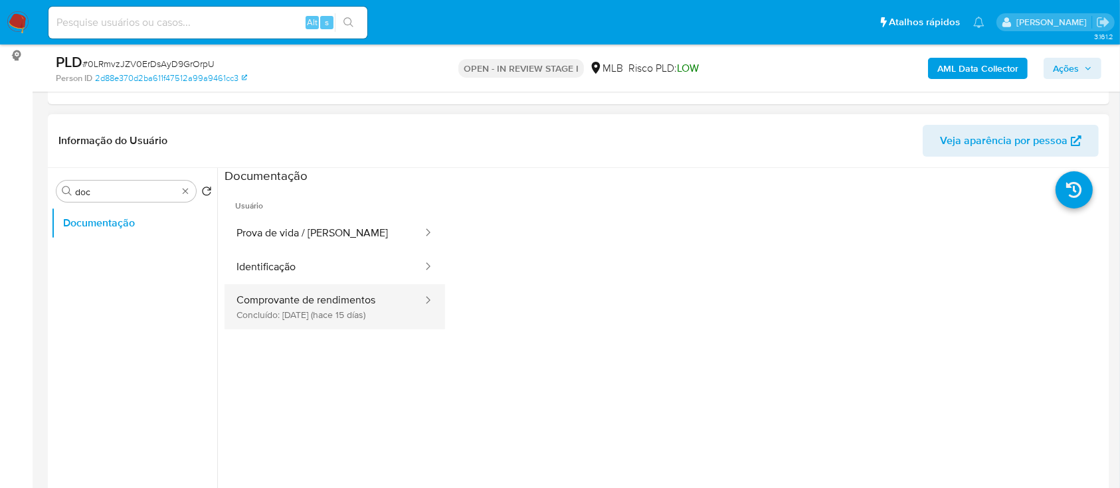
click at [337, 311] on button "Comprovante de rendimentos Concluído: [DATE] (hace 15 días)" at bounding box center [323, 306] width 199 height 45
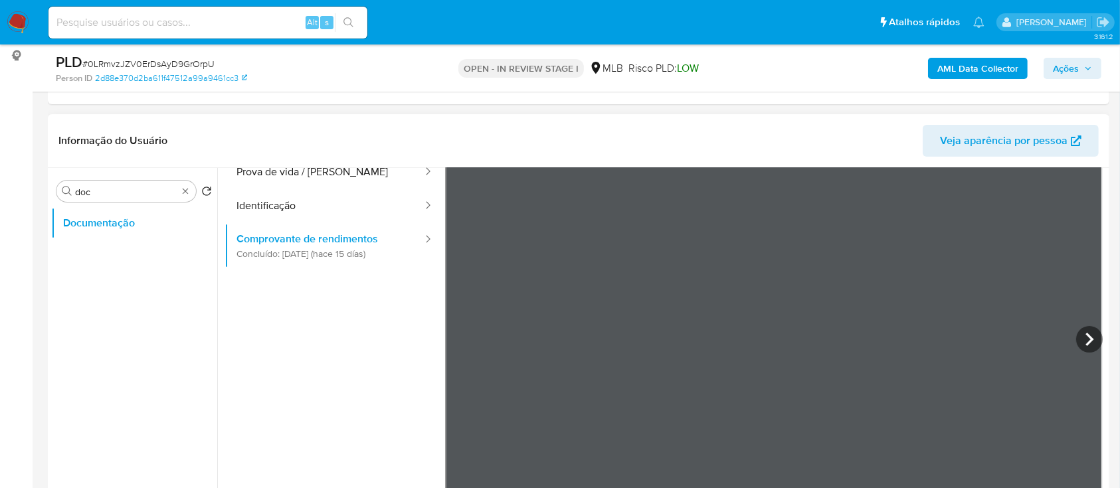
scroll to position [116, 0]
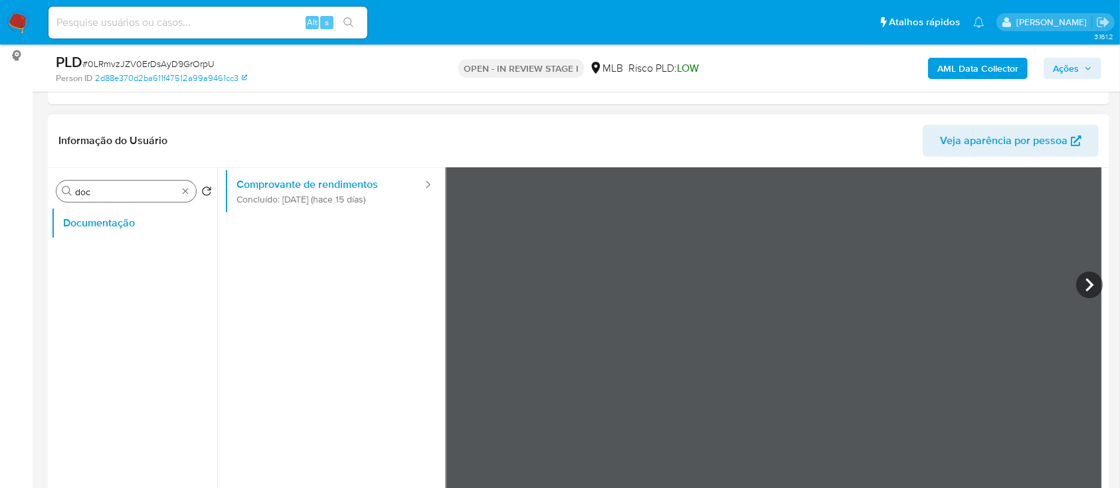
click at [130, 193] on input "doc" at bounding box center [126, 192] width 102 height 12
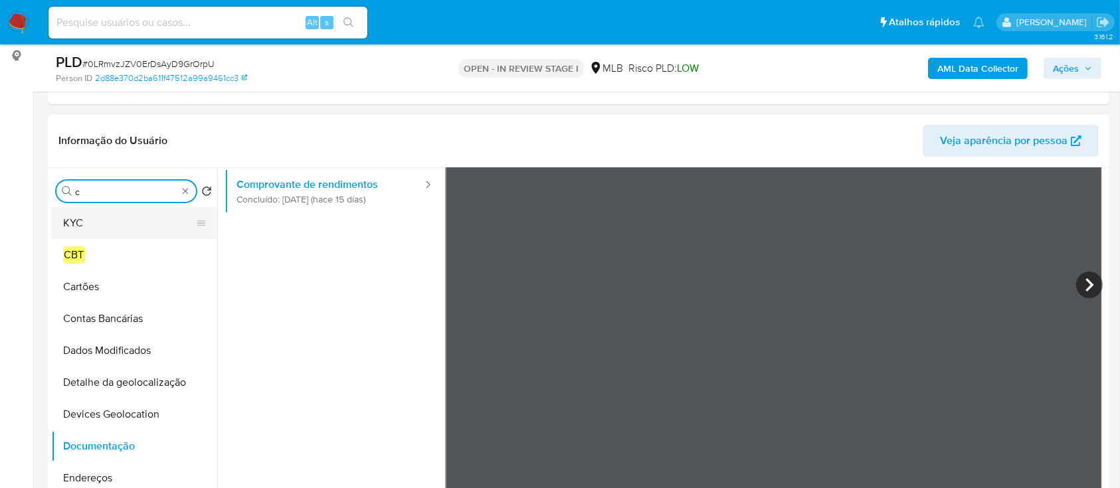
click at [118, 219] on button "KYC" at bounding box center [128, 223] width 155 height 32
click at [90, 217] on button "KYC" at bounding box center [128, 223] width 155 height 32
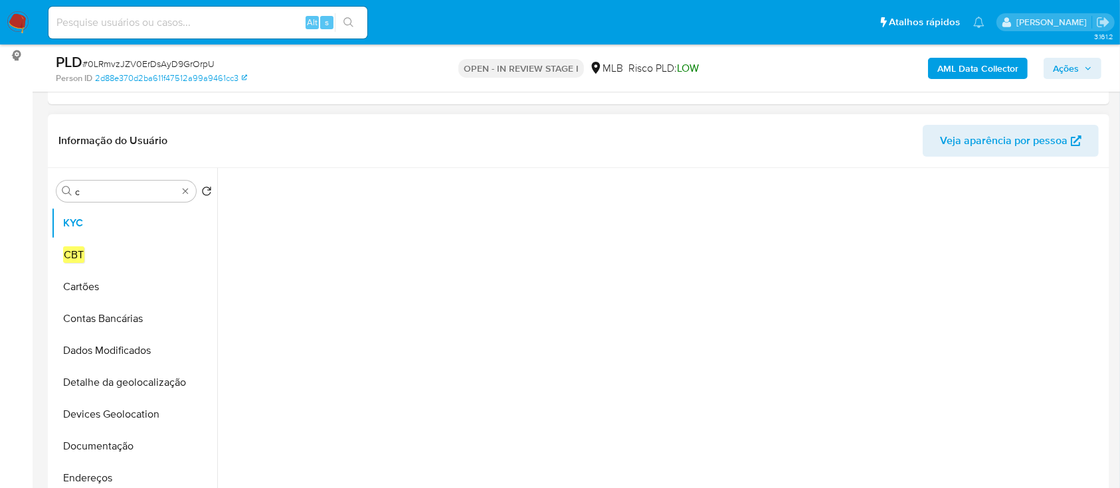
scroll to position [0, 0]
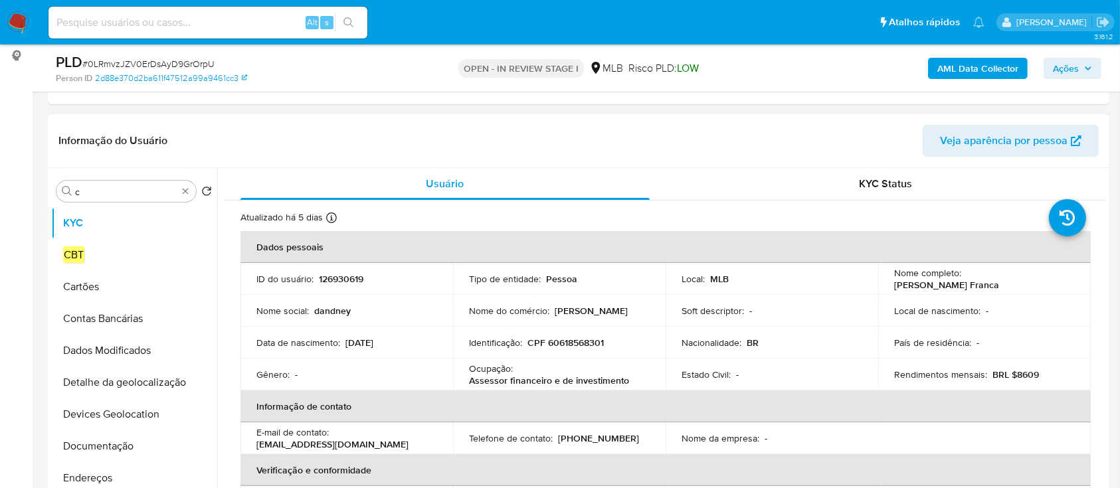
click at [576, 343] on p "CPF 60618568301" at bounding box center [565, 343] width 76 height 12
copy p "60618568301"
drag, startPoint x: 924, startPoint y: 285, endPoint x: 1065, endPoint y: 290, distance: 140.9
click at [1065, 290] on div "Nome completo : Dandney Wanderson Vasconcelos Franca" at bounding box center [984, 279] width 181 height 24
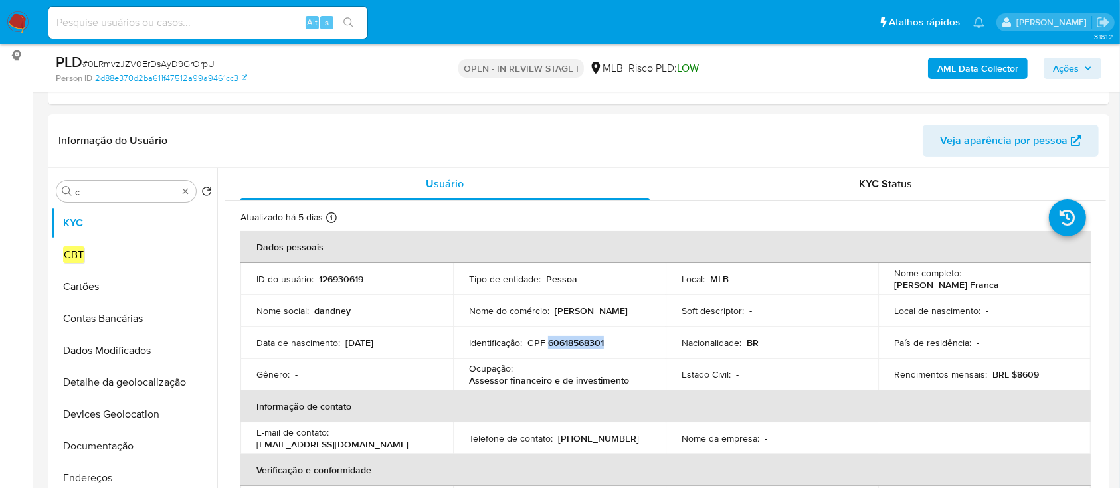
copy p "Dandney Wanderson Vasconcelos Franca"
click at [138, 186] on input "c" at bounding box center [126, 192] width 102 height 12
click at [139, 186] on input "c" at bounding box center [126, 192] width 102 height 12
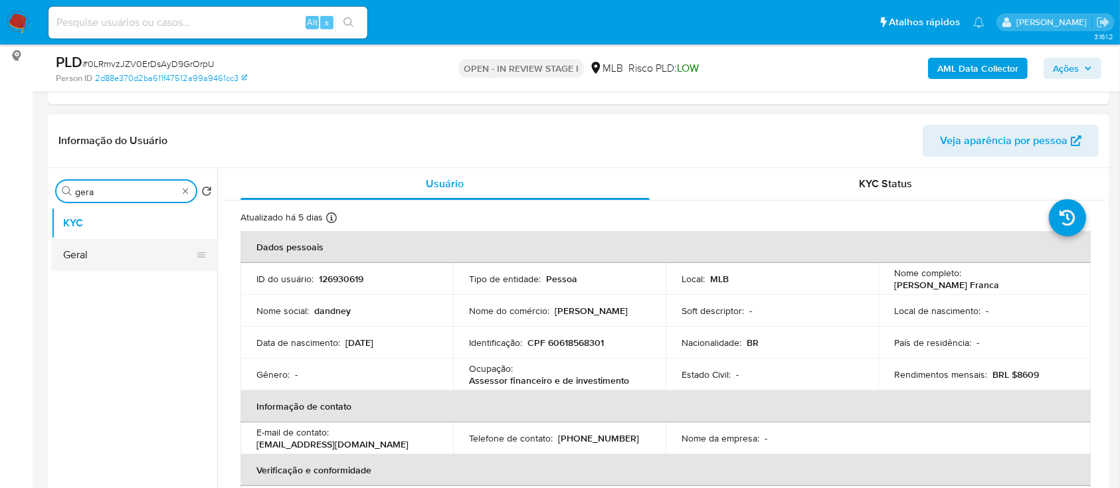
type input "gera"
click at [114, 254] on button "Geral" at bounding box center [128, 255] width 155 height 32
click at [91, 262] on button "Geral" at bounding box center [128, 255] width 155 height 32
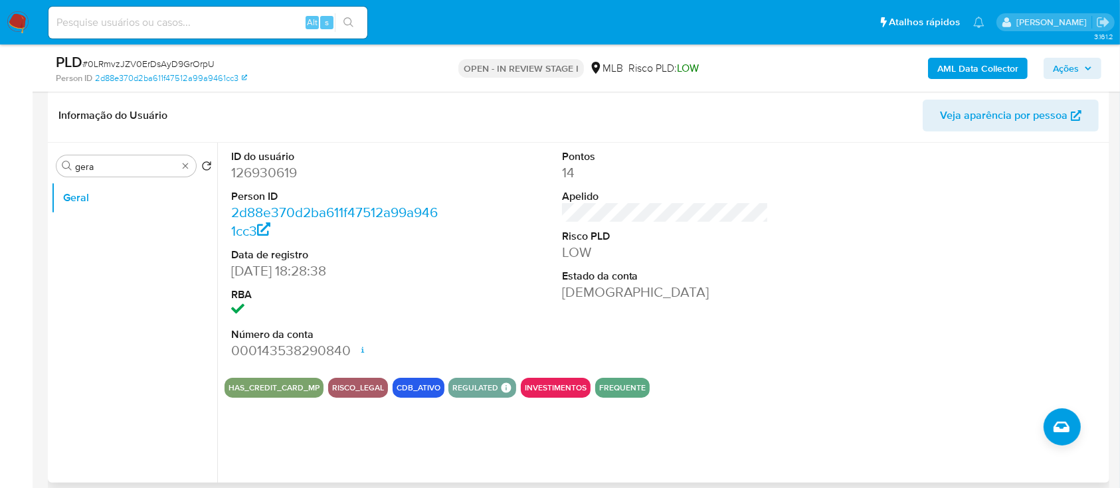
scroll to position [177, 0]
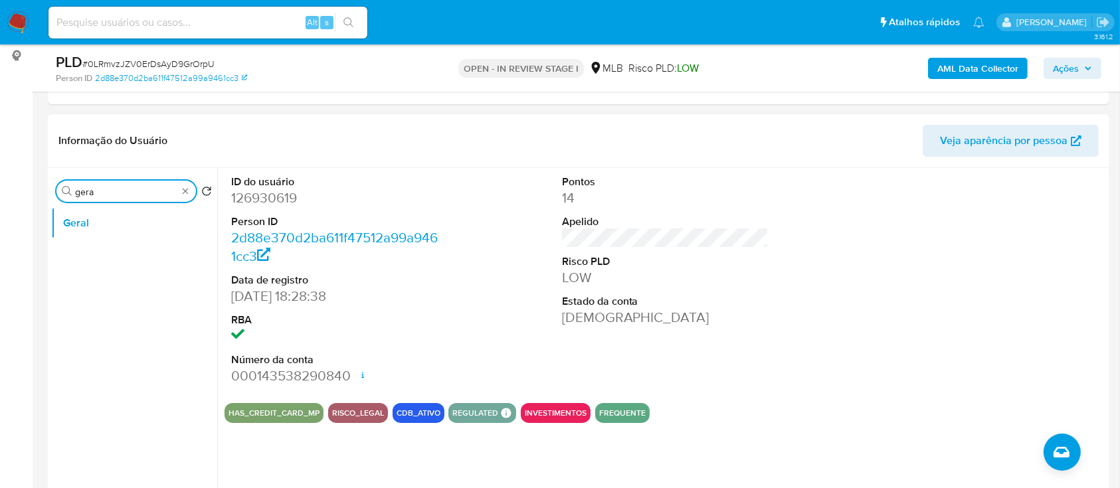
click at [102, 197] on input "gera" at bounding box center [126, 192] width 102 height 12
click at [103, 197] on input "gera" at bounding box center [126, 192] width 102 height 12
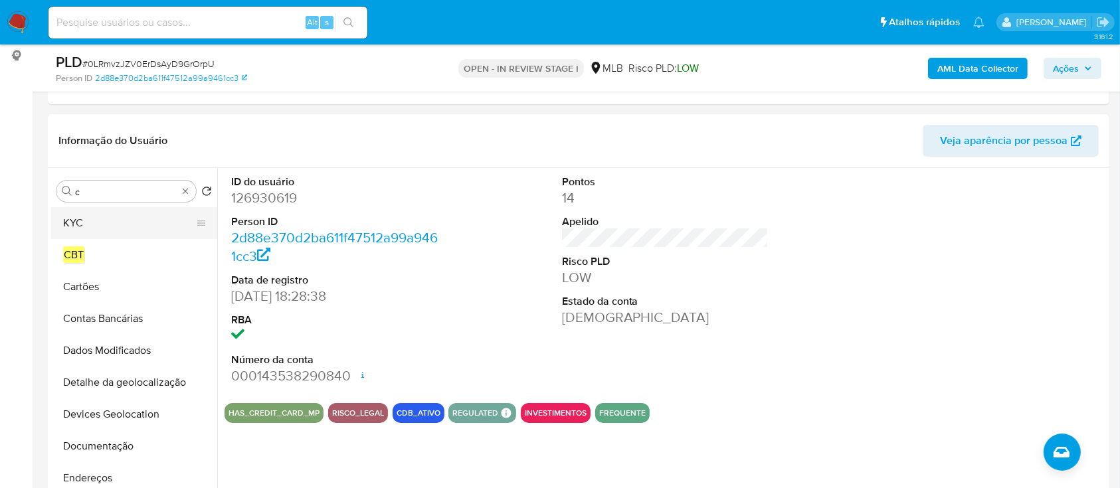
click at [106, 227] on button "KYC" at bounding box center [128, 223] width 155 height 32
click at [120, 223] on button "KYC" at bounding box center [128, 223] width 155 height 32
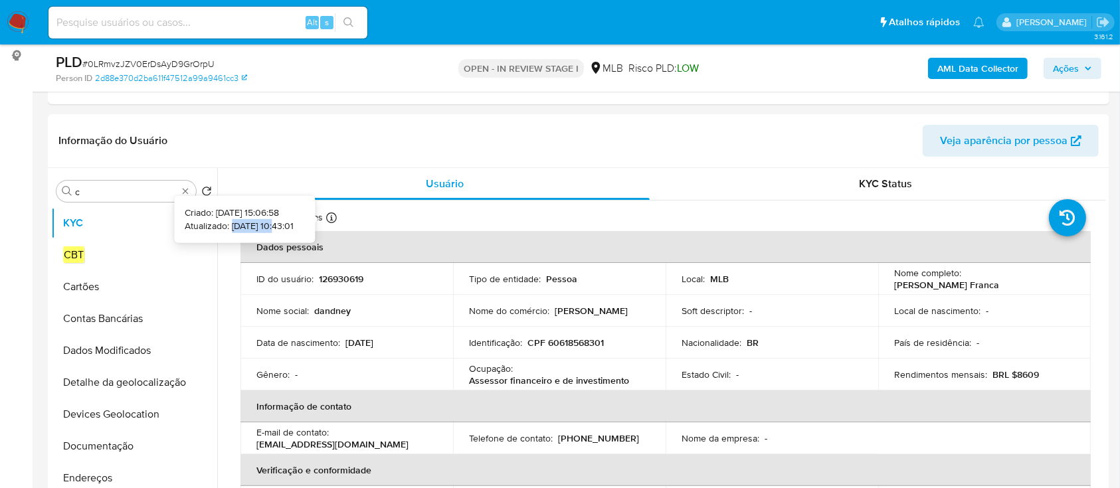
copy p "28/09/2025"
drag, startPoint x: 209, startPoint y: 226, endPoint x: 256, endPoint y: 226, distance: 47.2
click at [256, 226] on p "Atualizado: 28/09/2025 10:43:01" at bounding box center [239, 225] width 109 height 13
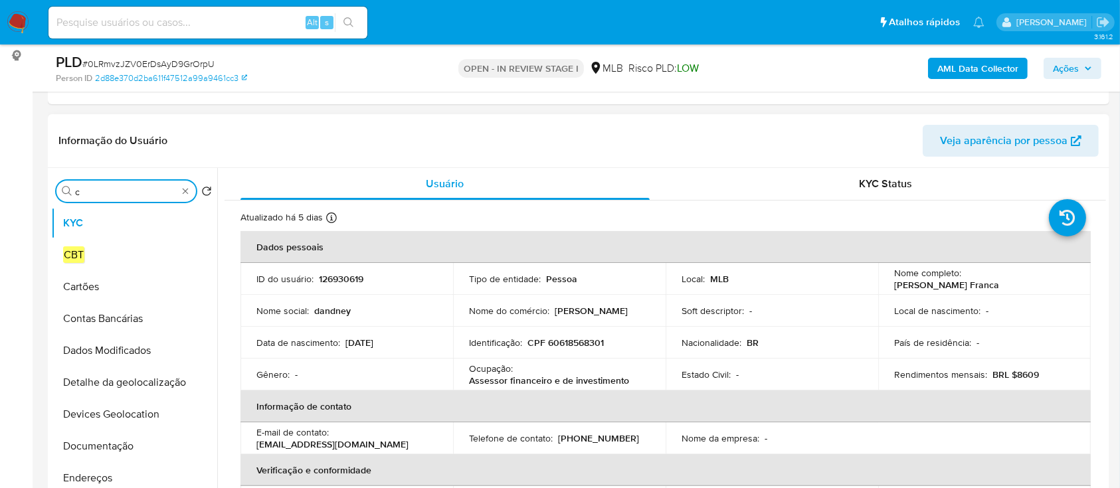
click at [131, 193] on input "c" at bounding box center [126, 192] width 102 height 12
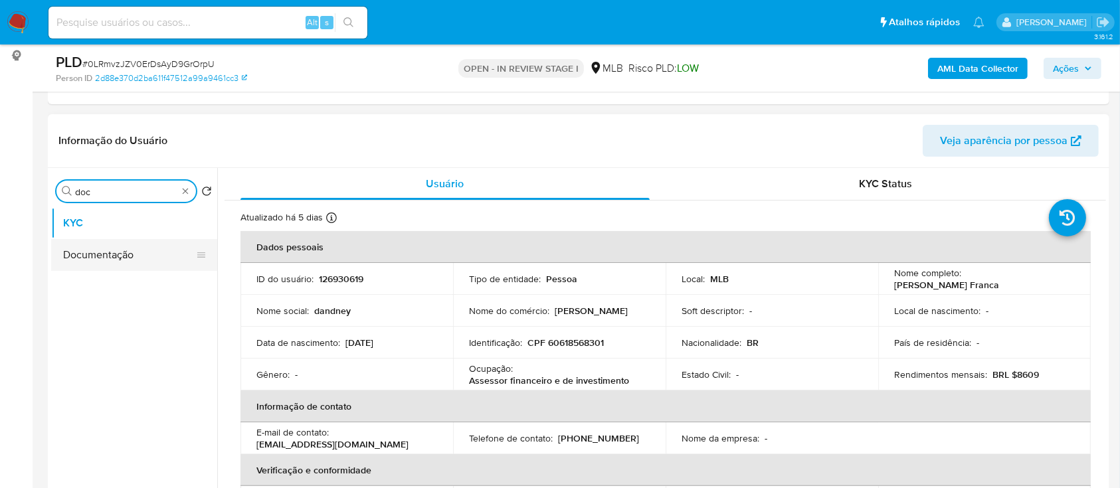
click at [143, 256] on button "Documentação" at bounding box center [128, 255] width 155 height 32
click at [135, 252] on button "Documentação" at bounding box center [134, 255] width 166 height 32
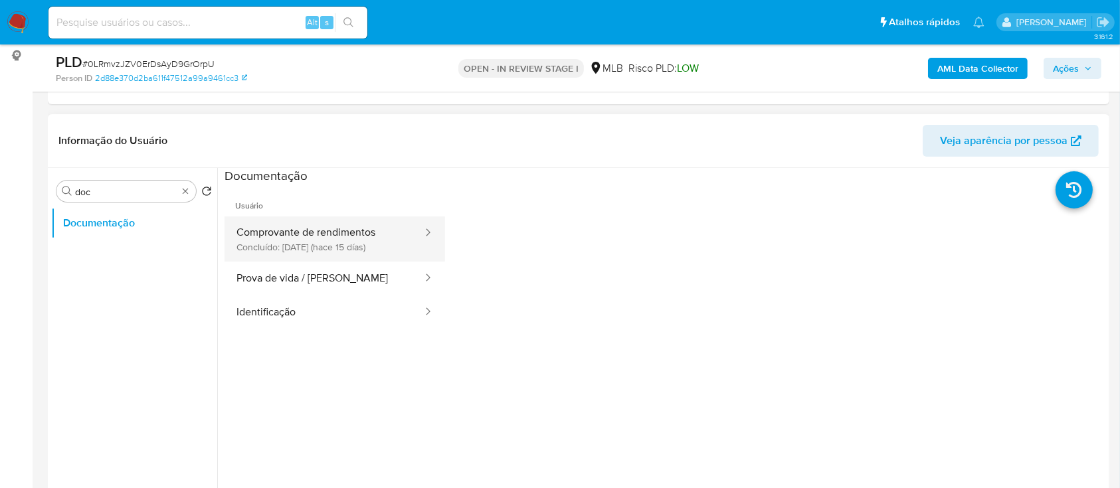
click at [347, 245] on button "Comprovante de rendimentos Concluído: 18/09/2025 (hace 15 días)" at bounding box center [323, 239] width 199 height 45
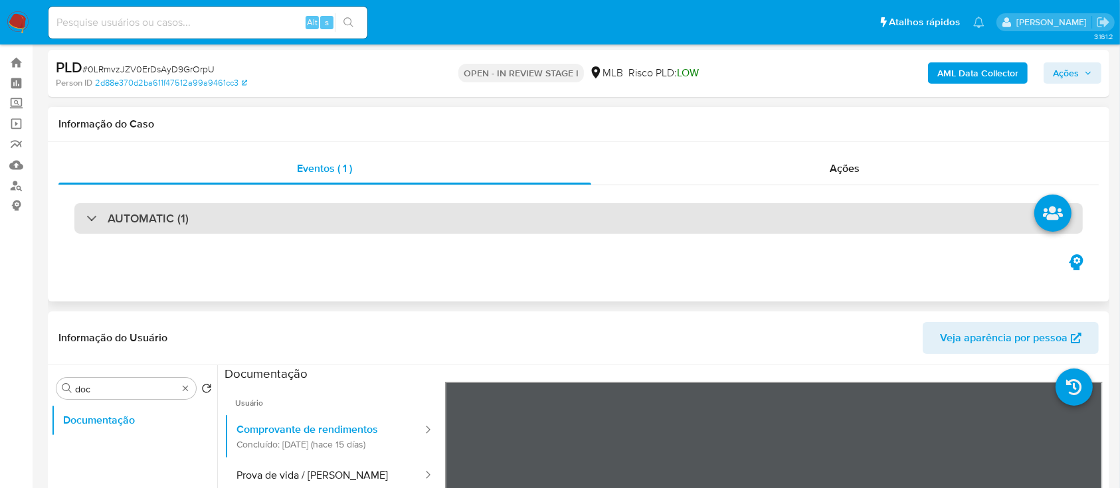
scroll to position [0, 0]
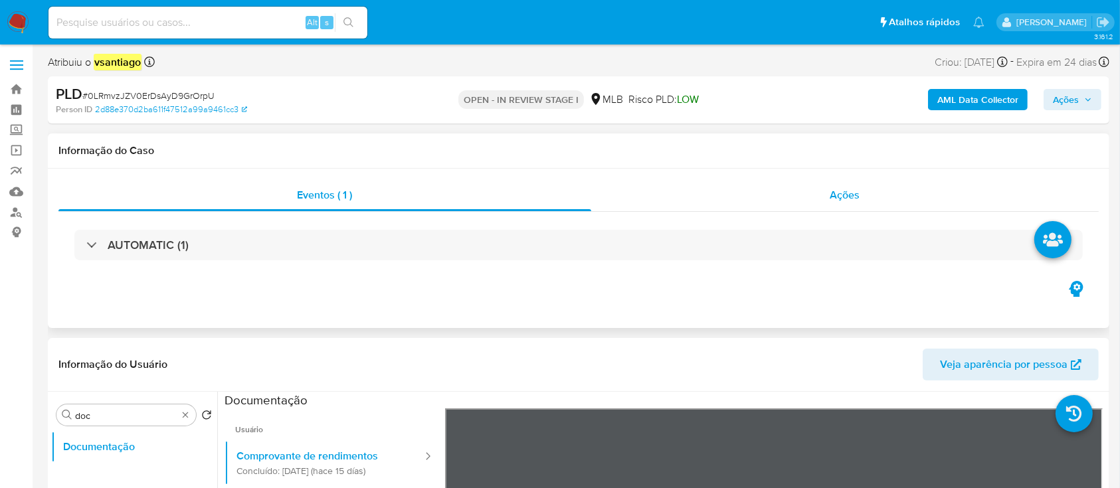
click at [802, 184] on div "Ações" at bounding box center [844, 195] width 507 height 32
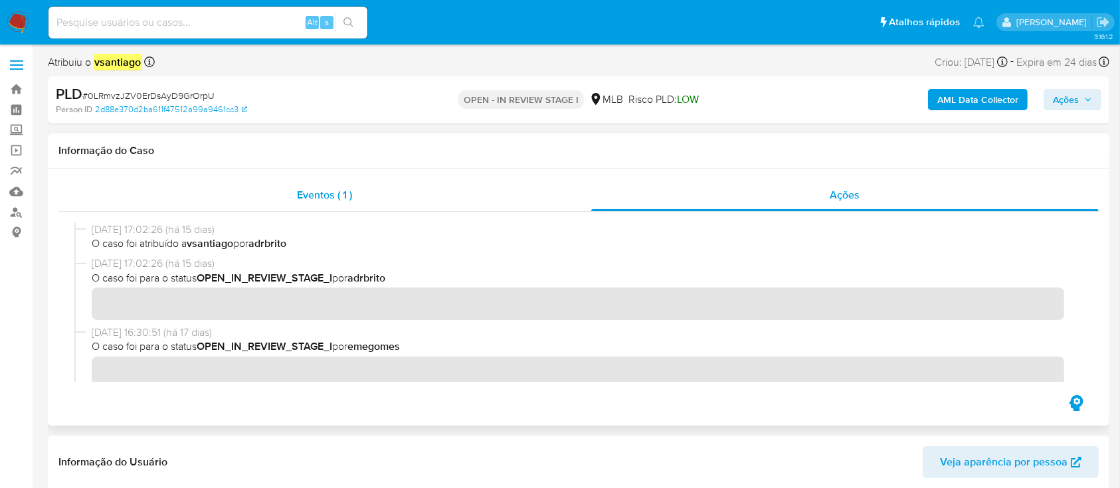
click at [357, 192] on div "Eventos ( 1 )" at bounding box center [324, 195] width 533 height 32
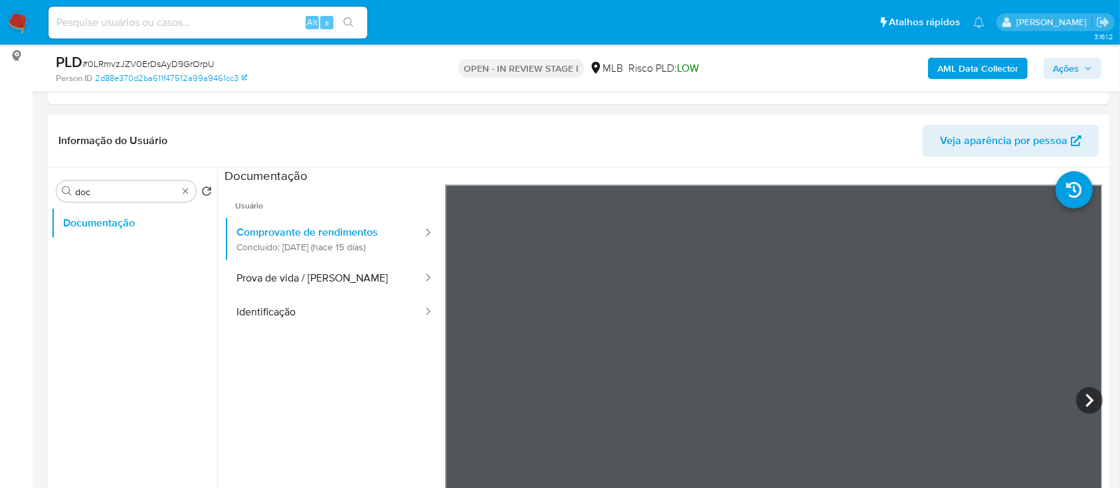
click at [997, 143] on span "Veja aparência por pessoa" at bounding box center [1004, 141] width 128 height 32
click at [297, 286] on button "Prova de vida / Selfie" at bounding box center [323, 279] width 199 height 34
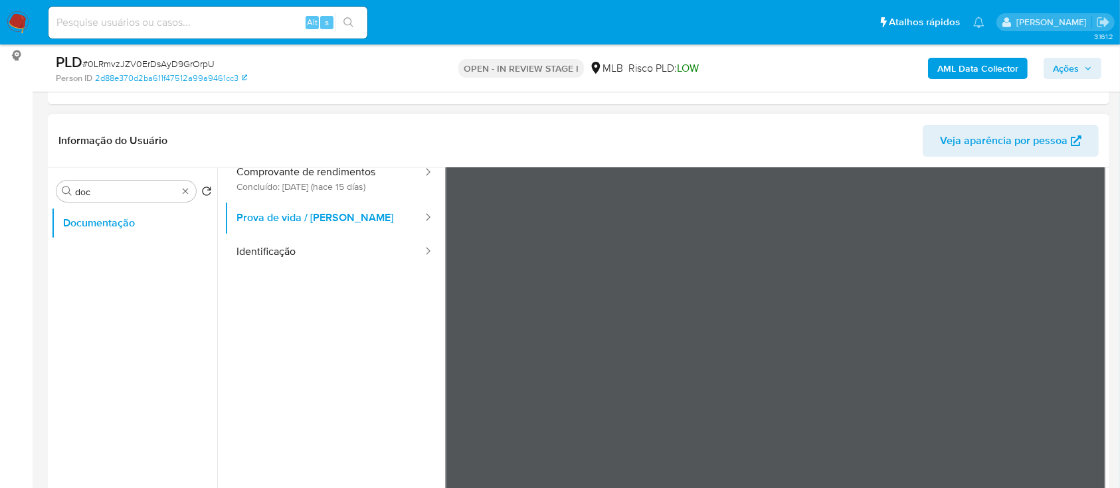
scroll to position [88, 0]
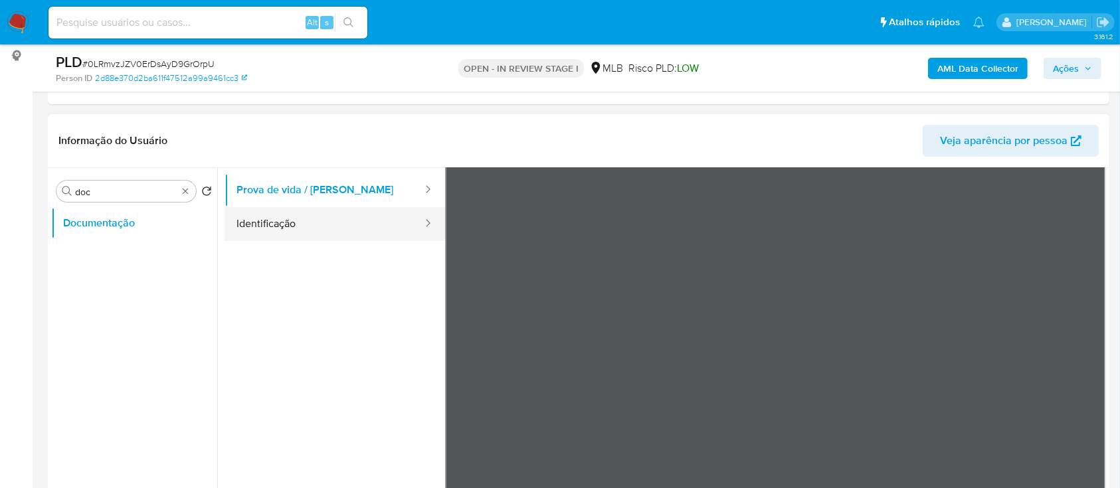
click at [313, 226] on button "Identificação" at bounding box center [323, 224] width 199 height 34
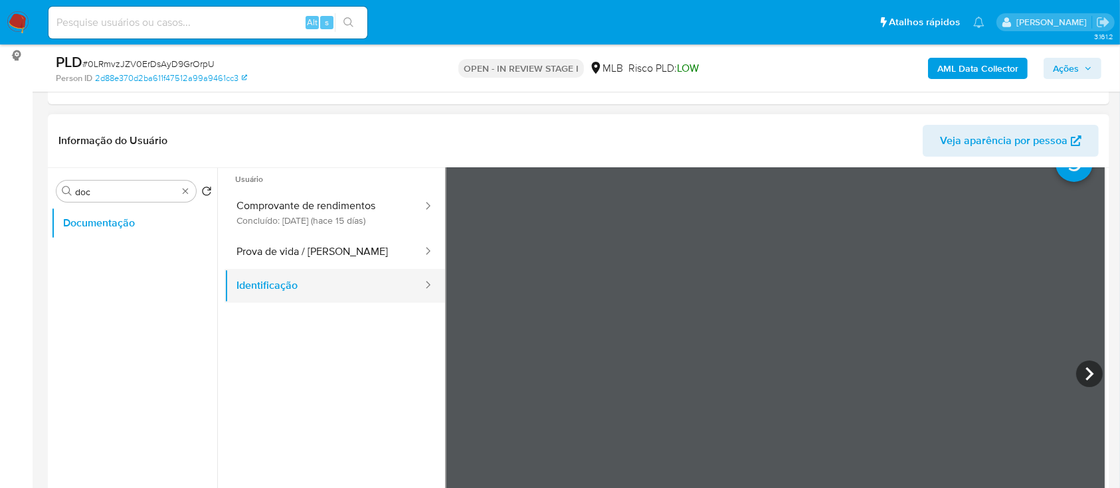
scroll to position [0, 0]
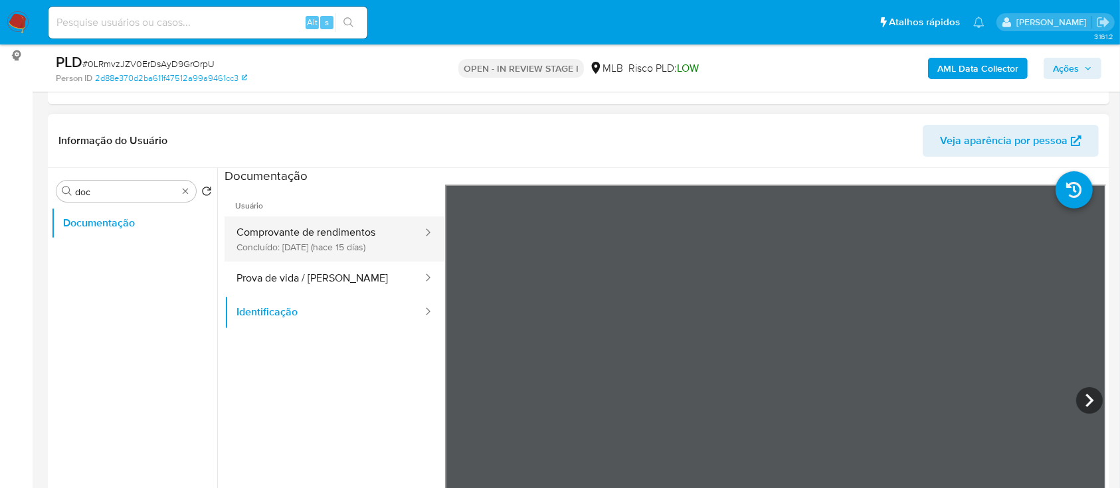
click at [310, 230] on button "Comprovante de rendimentos Concluído: 18/09/2025 (hace 15 días)" at bounding box center [323, 239] width 199 height 45
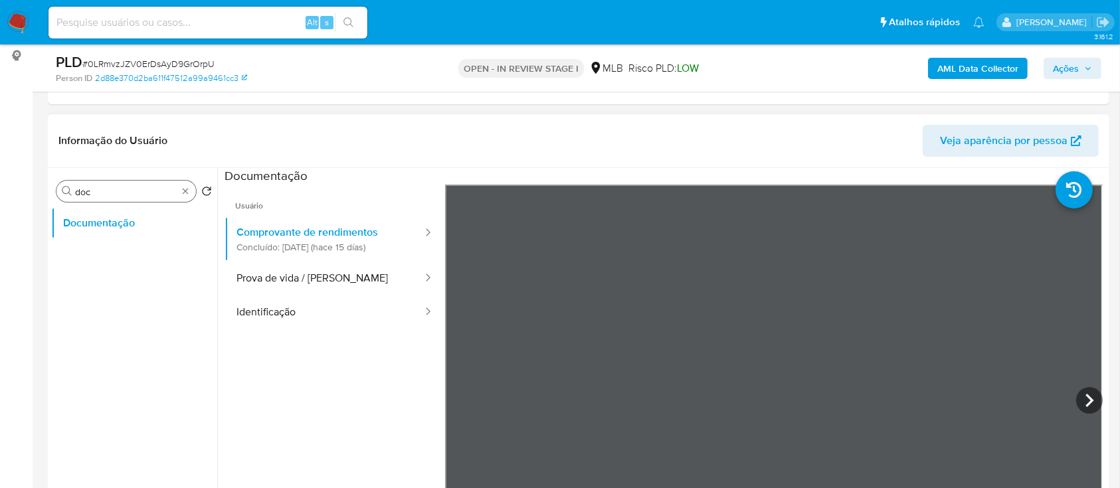
click at [126, 183] on div "Procurar doc" at bounding box center [125, 191] width 139 height 21
click at [130, 194] on input "doc" at bounding box center [126, 192] width 102 height 12
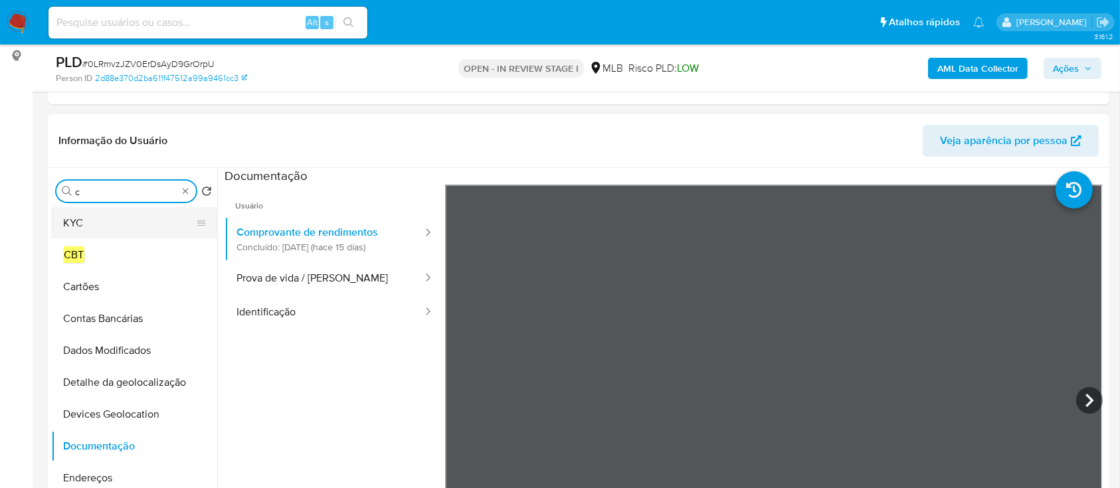
click at [121, 220] on button "KYC" at bounding box center [128, 223] width 155 height 32
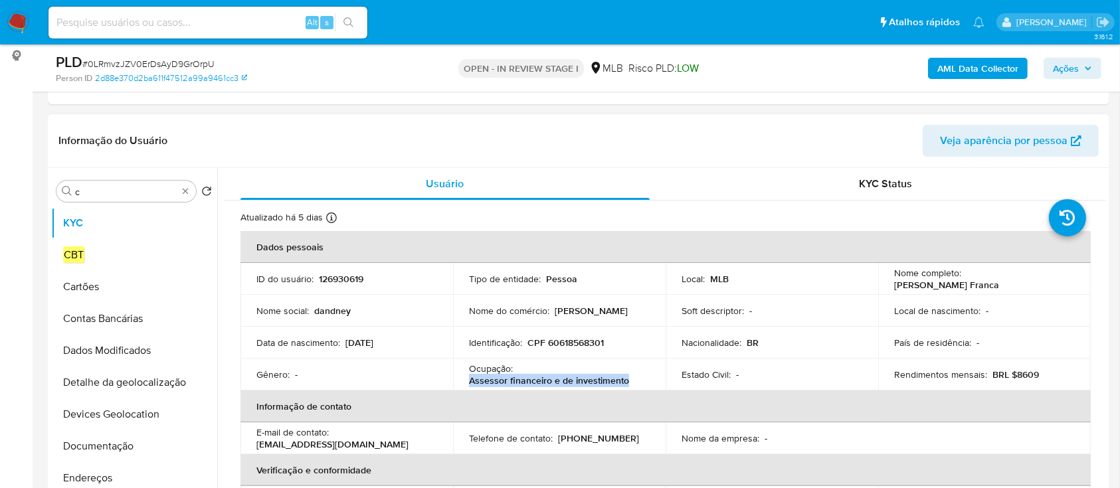
drag, startPoint x: 626, startPoint y: 384, endPoint x: 468, endPoint y: 384, distance: 158.1
click at [469, 384] on div "Ocupação : Assessor financeiro e de investimento" at bounding box center [559, 375] width 181 height 24
copy p "Assessor financeiro e de investimento"
drag, startPoint x: 818, startPoint y: 321, endPoint x: 873, endPoint y: 302, distance: 58.0
click at [818, 321] on td "Soft descriptor : -" at bounding box center [771, 311] width 213 height 32
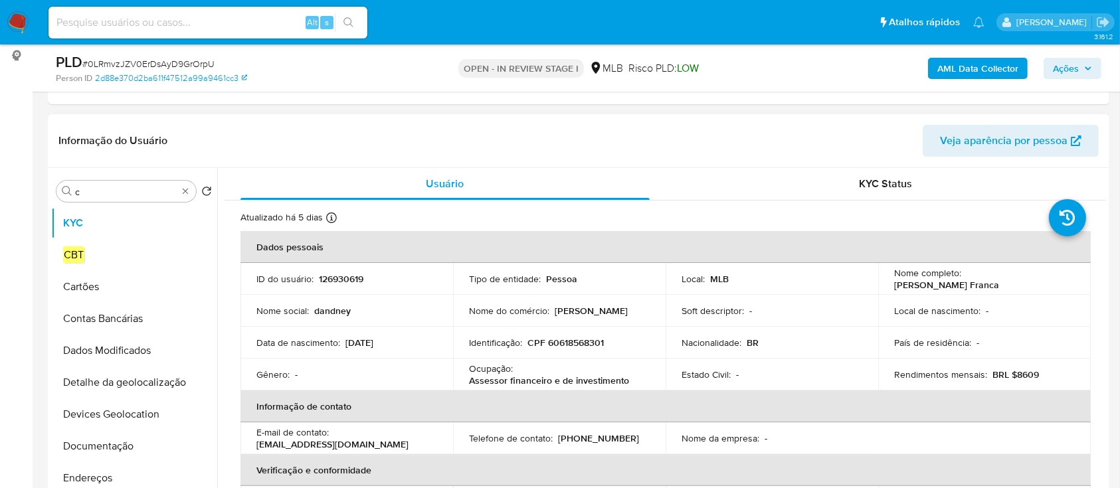
drag, startPoint x: 891, startPoint y: 286, endPoint x: 1005, endPoint y: 253, distance: 118.3
click at [999, 286] on p "[PERSON_NAME] Franca" at bounding box center [946, 285] width 105 height 12
copy p "[PERSON_NAME] Franca"
click at [565, 340] on p "CPF 60618568301" at bounding box center [565, 343] width 76 height 12
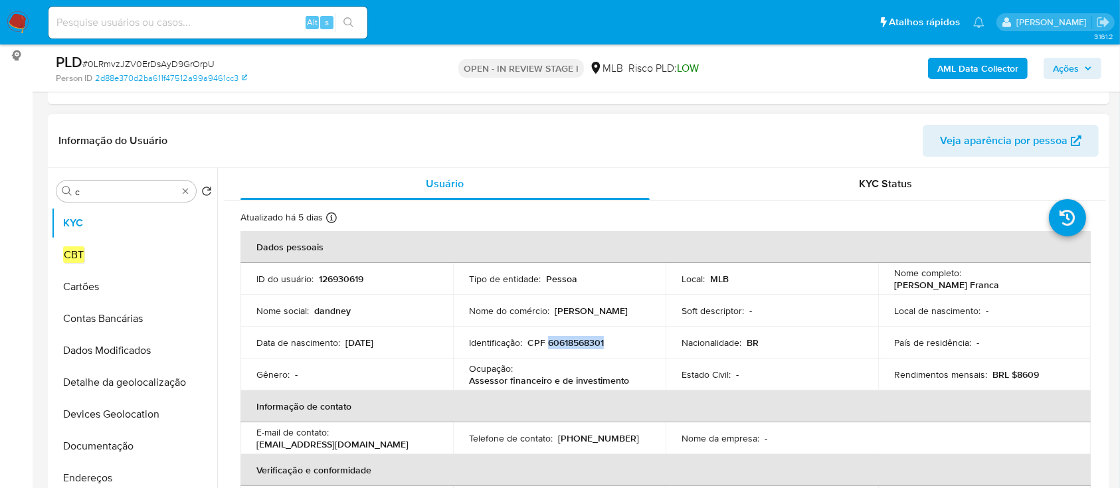
copy p "60618568301"
click at [569, 339] on p "CPF 60618568301" at bounding box center [565, 343] width 76 height 12
click at [570, 339] on p "CPF 60618568301" at bounding box center [565, 343] width 76 height 12
click at [112, 197] on input "c" at bounding box center [126, 192] width 102 height 12
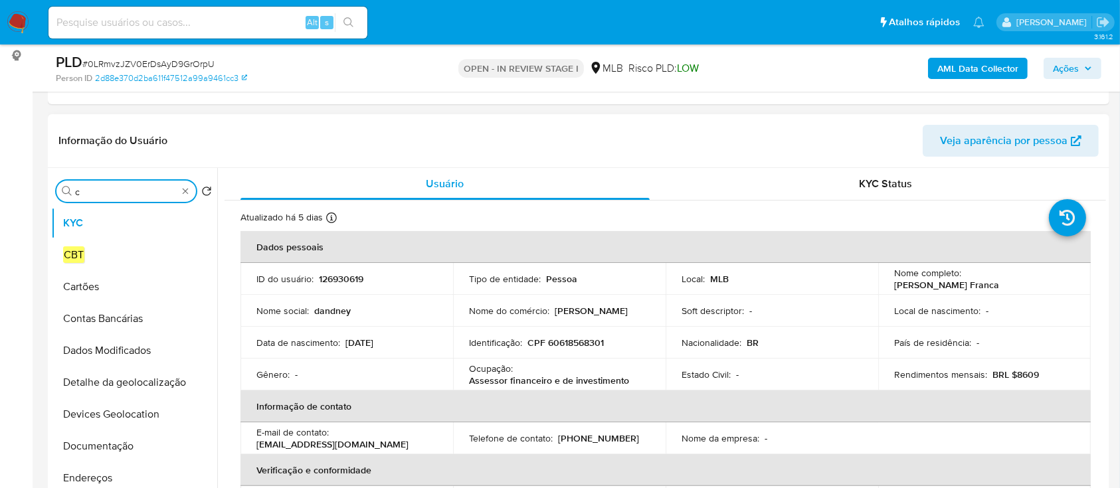
click at [112, 196] on input "c" at bounding box center [126, 192] width 102 height 12
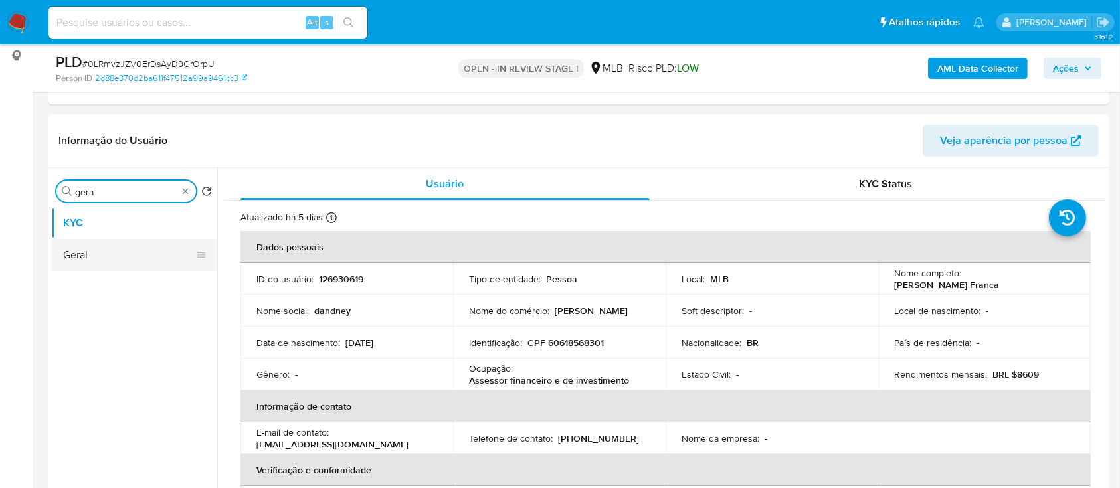
type input "gera"
click at [104, 250] on button "Geral" at bounding box center [134, 255] width 166 height 32
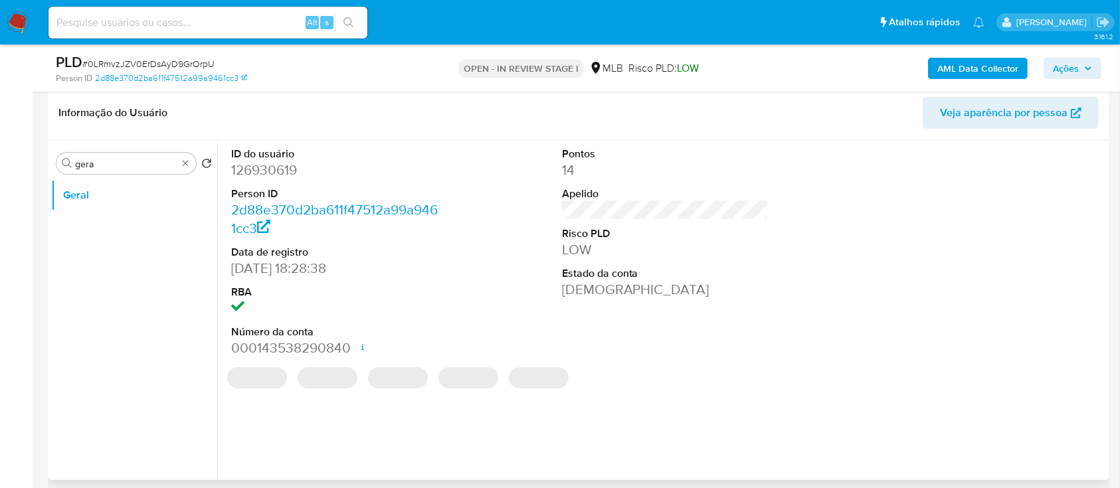
scroll to position [177, 0]
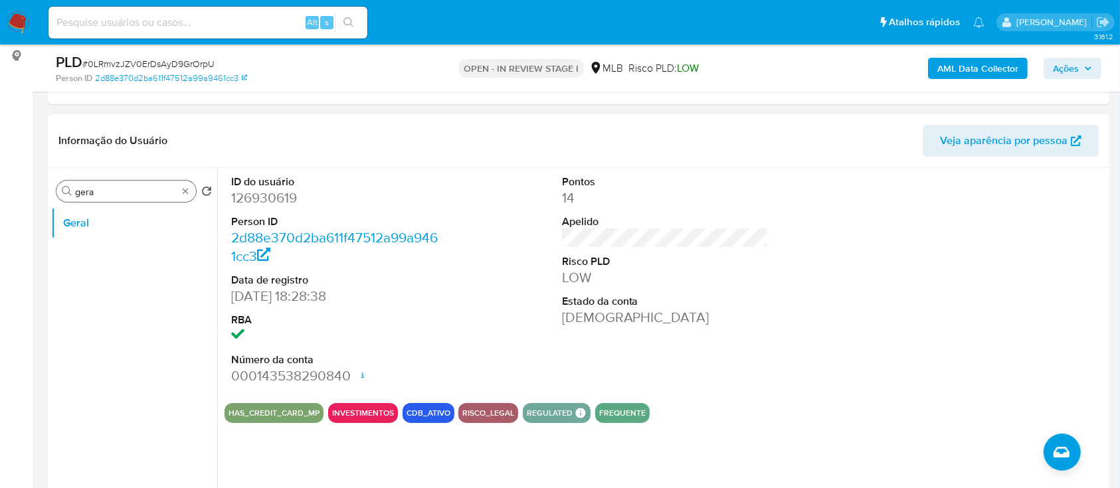
click at [98, 189] on input "gera" at bounding box center [126, 192] width 102 height 12
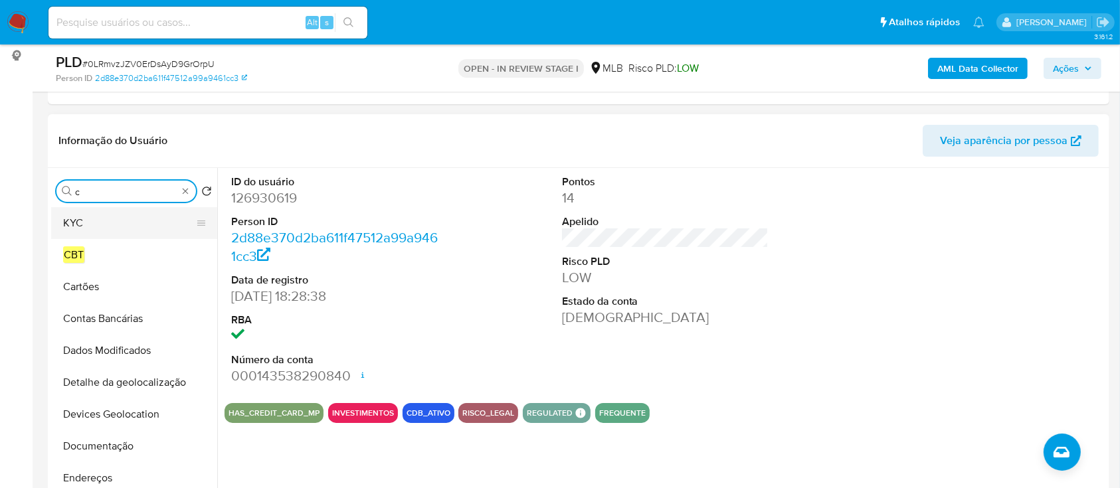
type input "c"
click at [101, 230] on button "KYC" at bounding box center [128, 223] width 155 height 32
click at [85, 217] on button "KYC" at bounding box center [128, 223] width 155 height 32
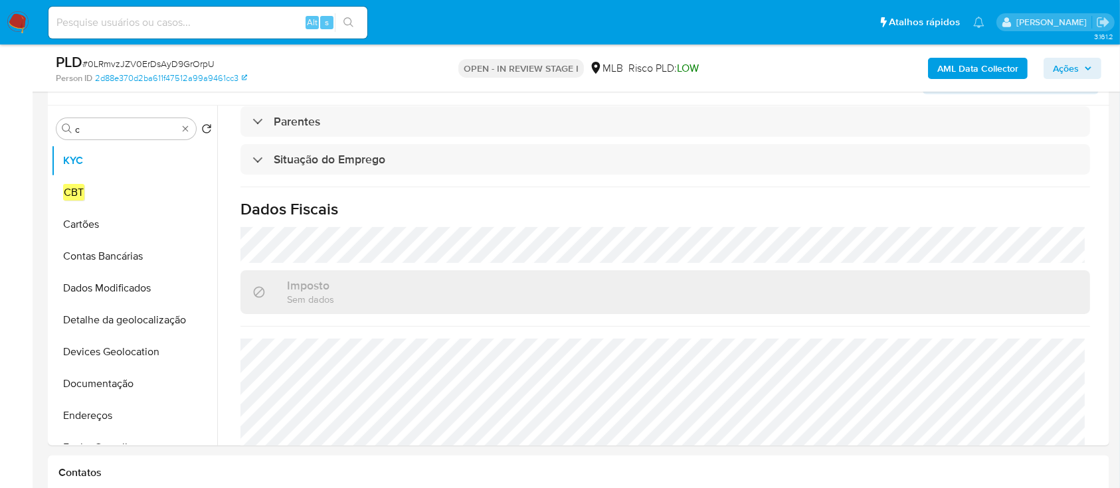
scroll to position [565, 0]
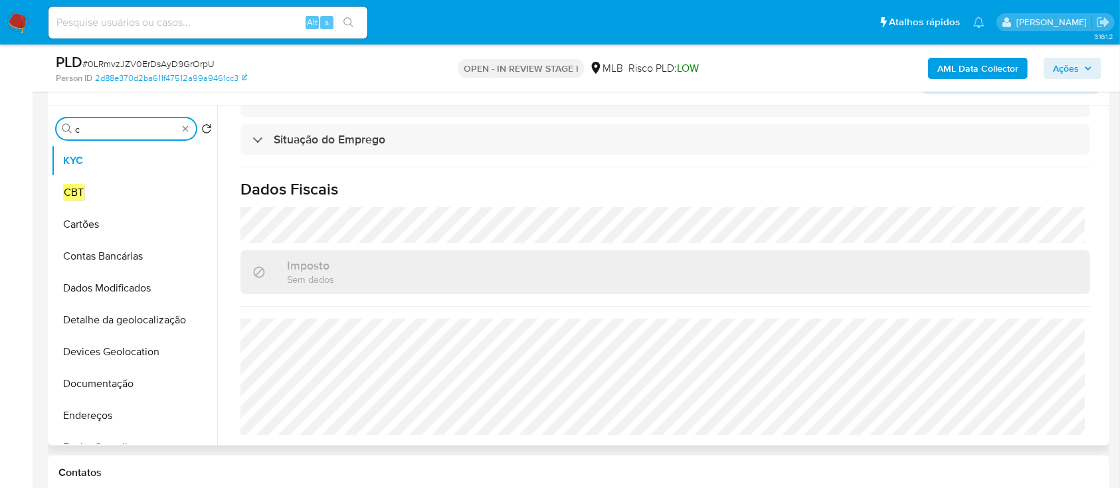
click at [110, 128] on input "c" at bounding box center [126, 130] width 102 height 12
click at [111, 128] on input "c" at bounding box center [126, 130] width 102 height 12
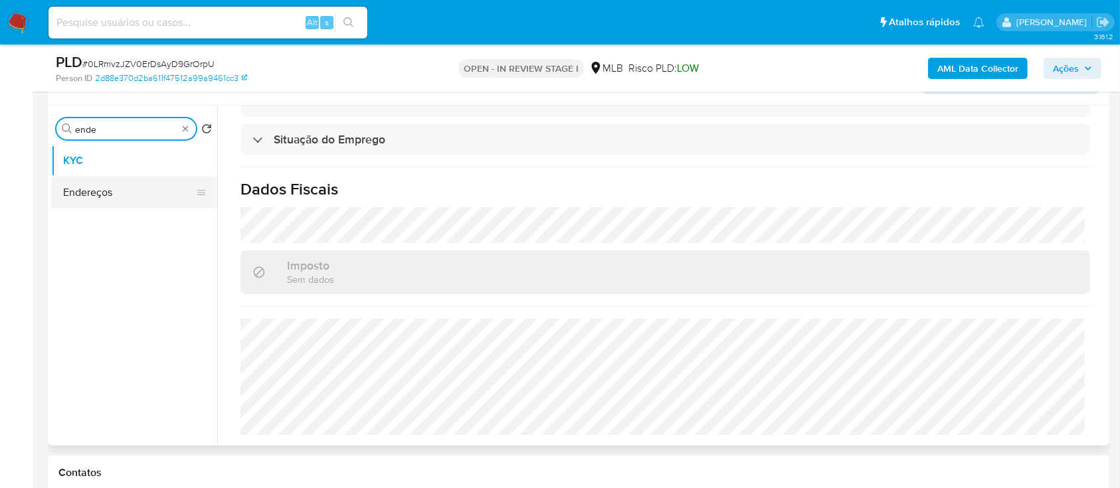
type input "ende"
click at [121, 193] on button "Endereços" at bounding box center [128, 193] width 155 height 32
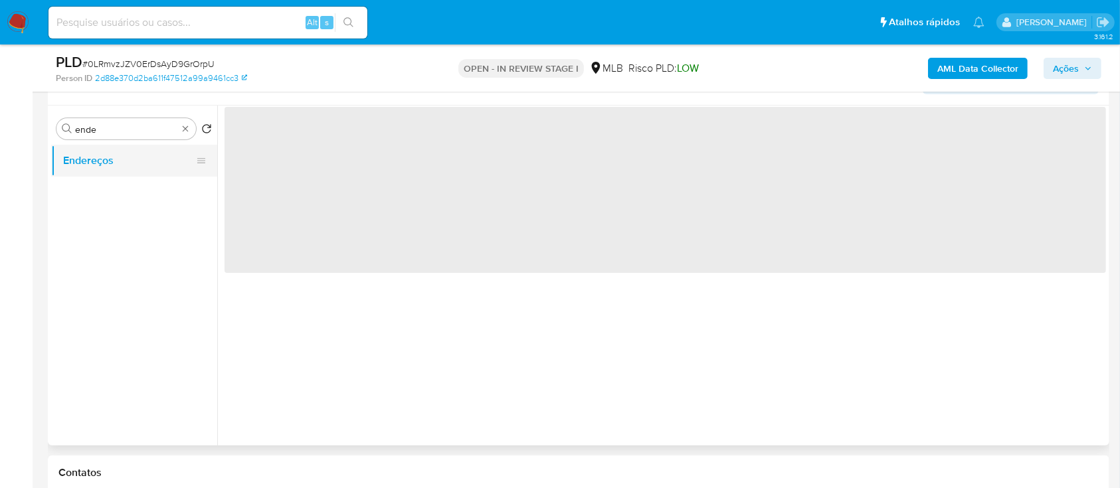
scroll to position [0, 0]
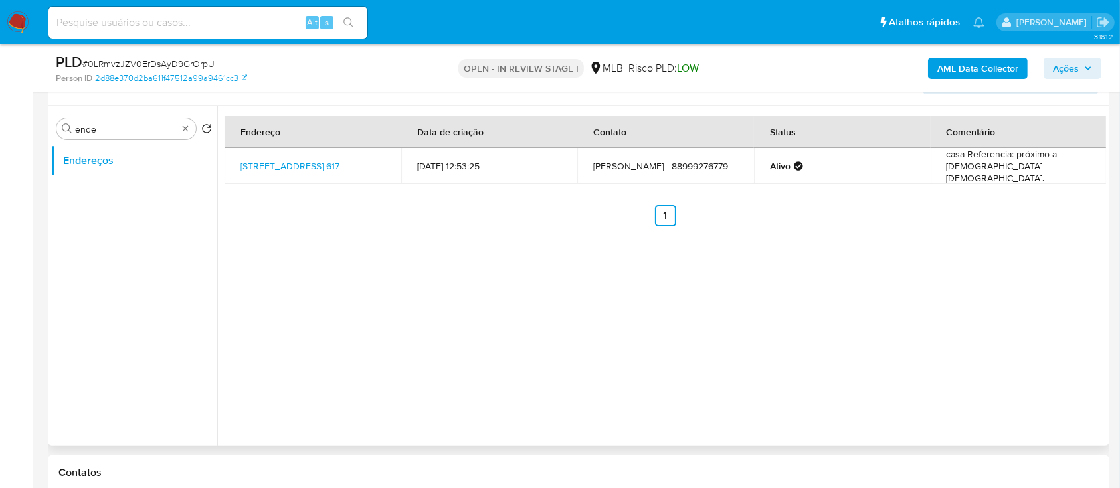
drag, startPoint x: 346, startPoint y: 179, endPoint x: 234, endPoint y: 155, distance: 114.8
click at [234, 155] on td "Rua Mato Grosso Do Sul 617, Jijoca De Jericoacoara, Ceará, 62598000, Brasil 617" at bounding box center [312, 166] width 177 height 36
copy link "Rua Mato Grosso Do Sul 617, Jijoca De Jericoacoara, Ceará, 62598000, Brasil 617"
click at [399, 291] on div "Endereço Data de criação Contato Status Comentário Rua Mato Grosso Do Sul 617, …" at bounding box center [661, 276] width 889 height 340
click at [501, 234] on div "Endereço Data de criação Contato Status Comentário Rua Mato Grosso Do Sul 617, …" at bounding box center [661, 276] width 889 height 340
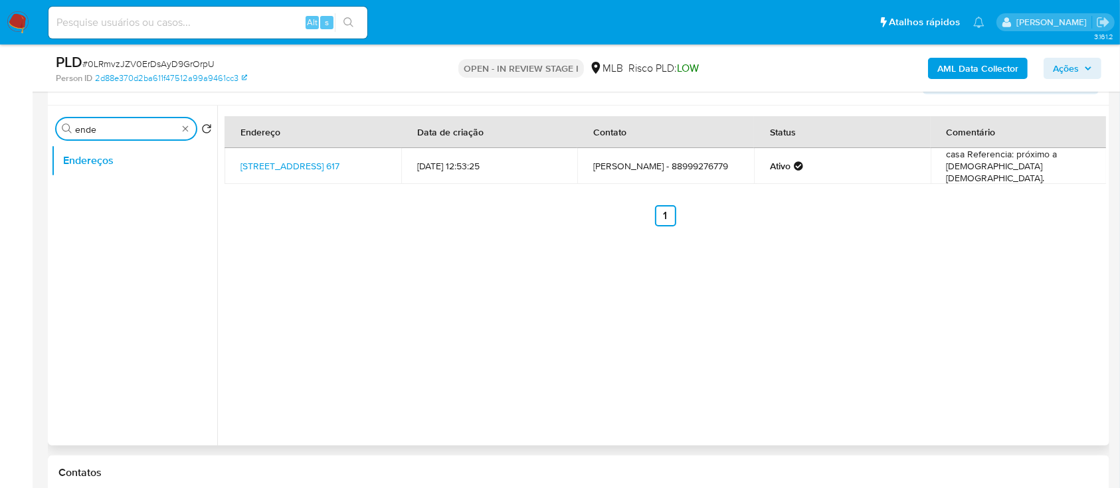
click at [102, 132] on input "ende" at bounding box center [126, 130] width 102 height 12
type input "geo"
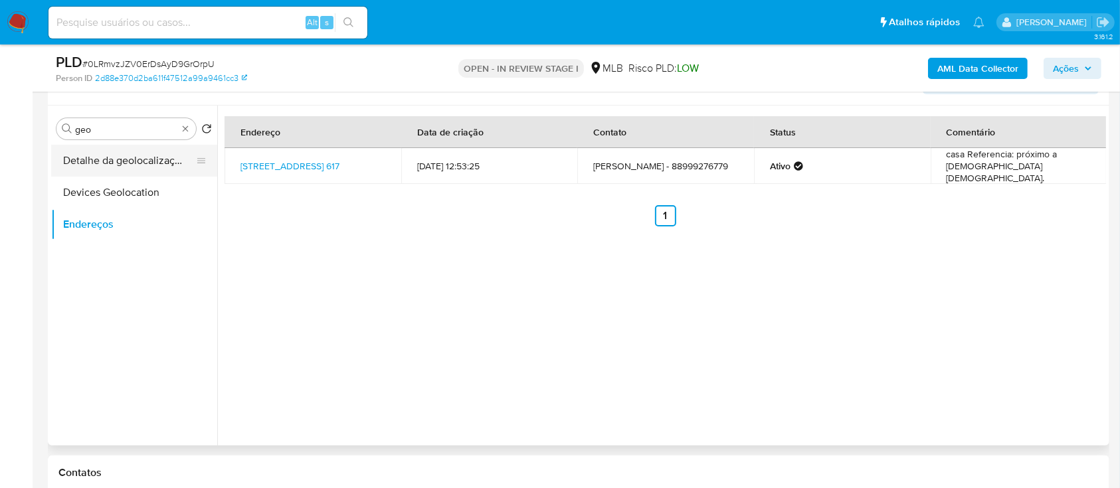
click at [98, 161] on button "Detalhe da geolocalização" at bounding box center [128, 161] width 155 height 32
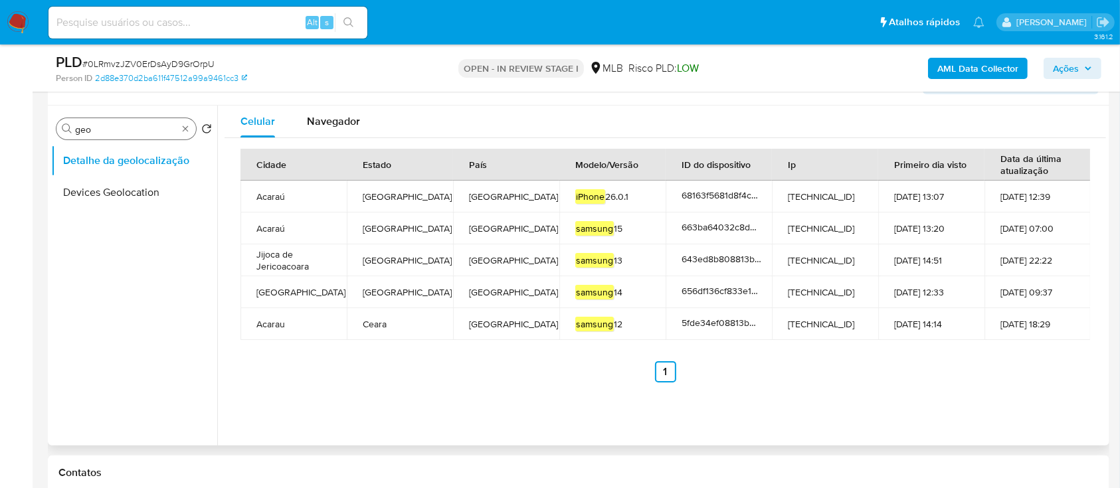
click at [116, 128] on input "geo" at bounding box center [126, 130] width 102 height 12
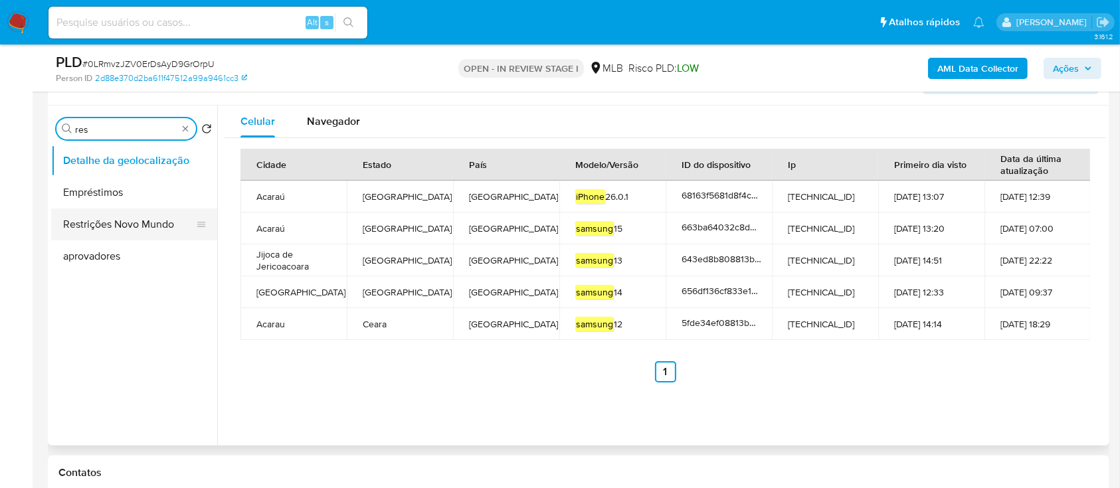
type input "res"
click at [124, 226] on button "Restrições Novo Mundo" at bounding box center [128, 225] width 155 height 32
click at [117, 224] on button "Restrições Novo Mundo" at bounding box center [128, 225] width 155 height 32
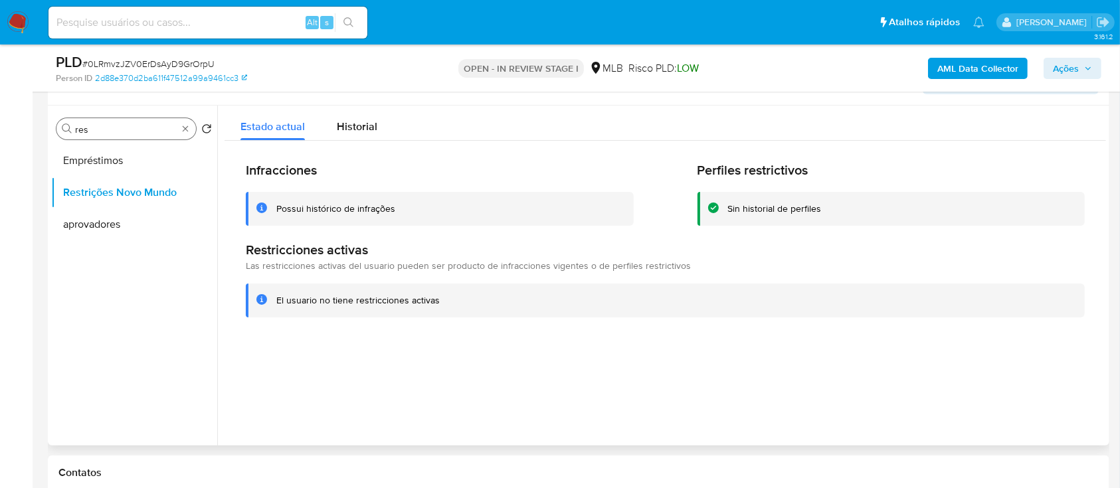
click at [113, 128] on input "res" at bounding box center [126, 130] width 102 height 12
type input "point"
click at [118, 169] on button "Dispositivos Point" at bounding box center [128, 161] width 155 height 32
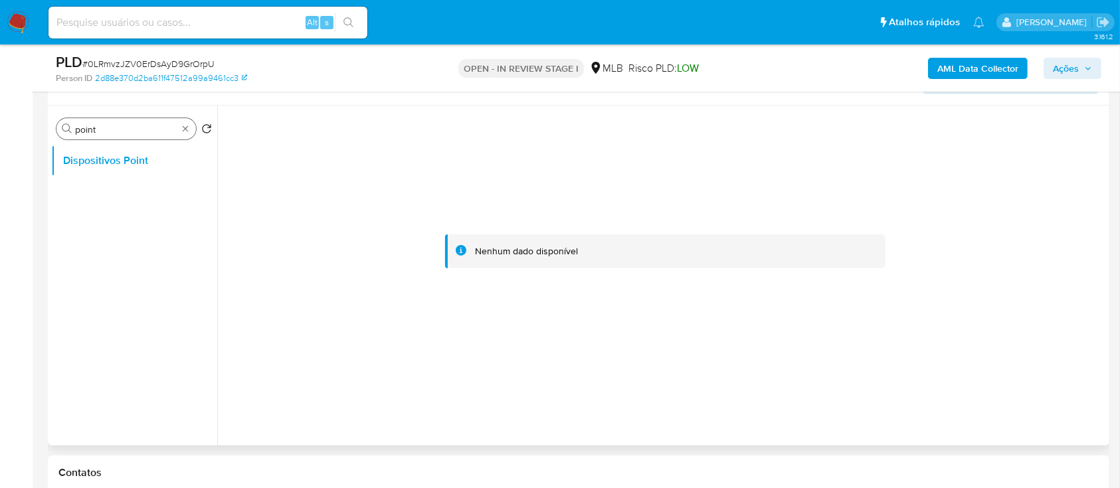
click at [144, 127] on input "point" at bounding box center [126, 130] width 102 height 12
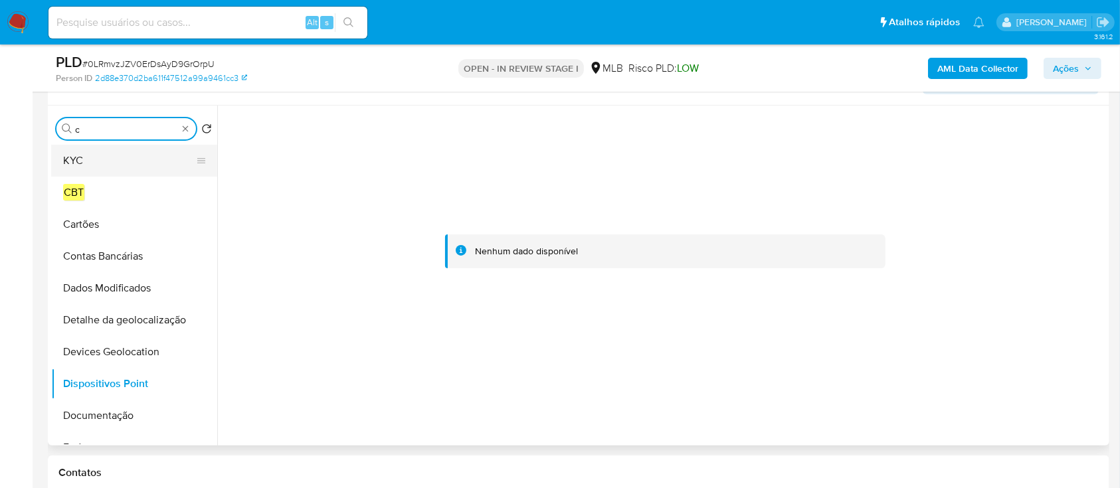
type input "c"
click at [117, 166] on button "KYC" at bounding box center [128, 161] width 155 height 32
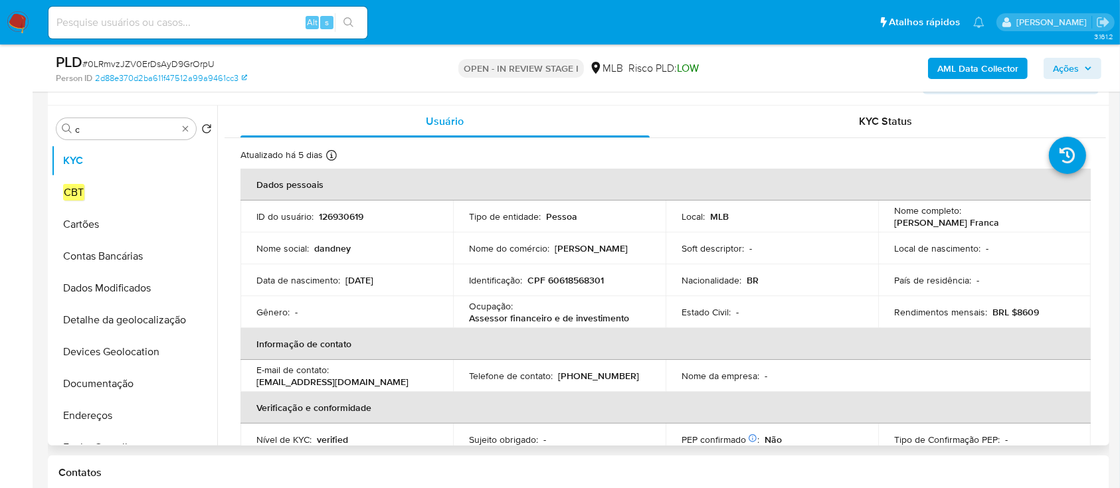
drag, startPoint x: 889, startPoint y: 224, endPoint x: 747, endPoint y: 287, distance: 156.1
click at [1063, 227] on div "Nome completo : Dandney Wanderson Vasconcelos Franca" at bounding box center [984, 217] width 181 height 24
click at [584, 280] on p "CPF 60618568301" at bounding box center [565, 280] width 76 height 12
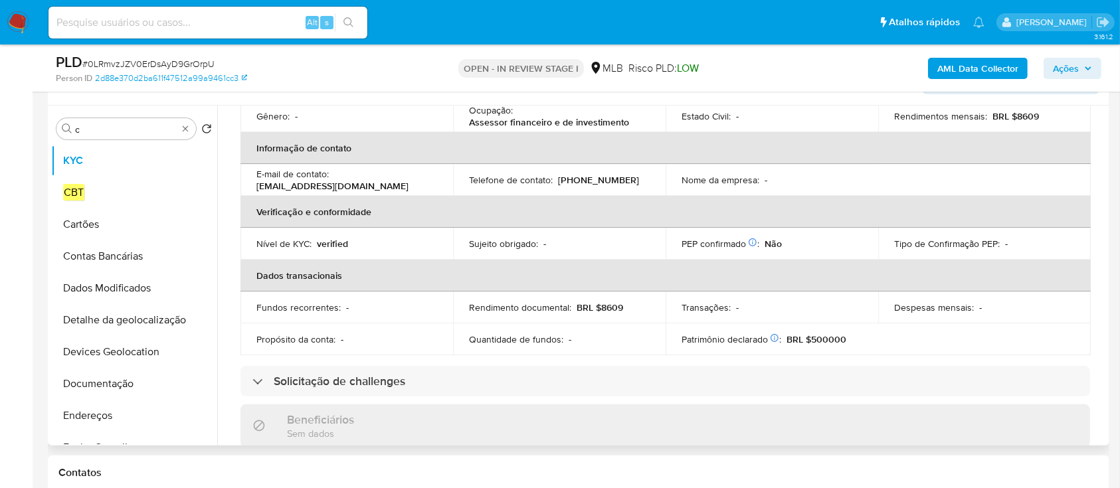
scroll to position [122, 0]
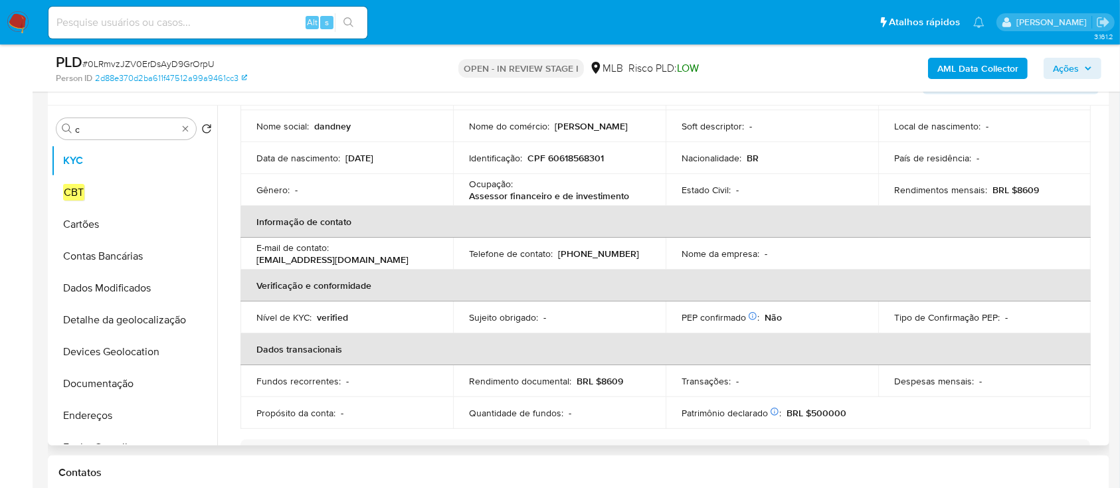
click at [578, 157] on p "CPF 60618568301" at bounding box center [565, 158] width 76 height 12
copy p "60618568301"
click at [564, 160] on p "CPF 60618568301" at bounding box center [565, 158] width 76 height 12
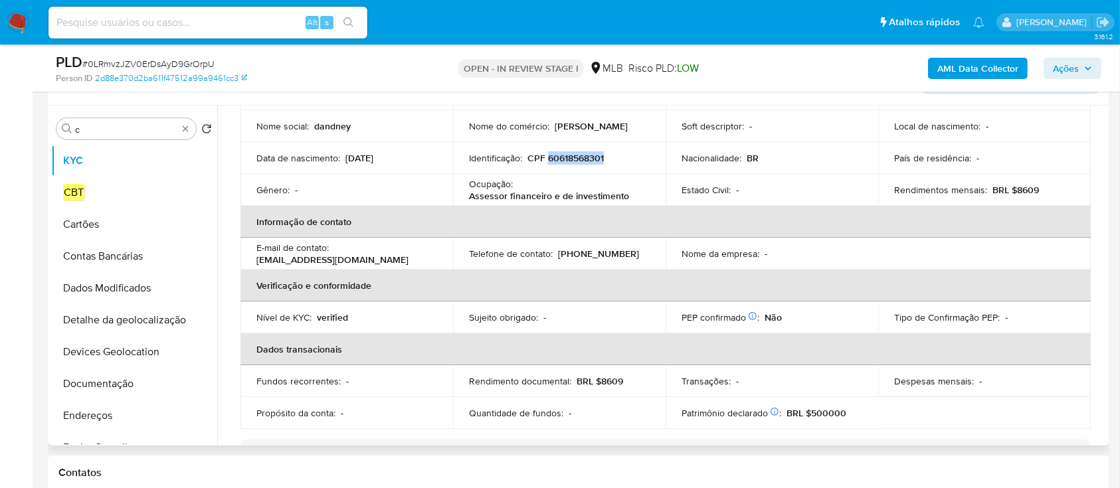
copy p "60618568301"
click at [571, 155] on p "CPF 60618568301" at bounding box center [565, 158] width 76 height 12
click at [574, 153] on p "CPF 60618568301" at bounding box center [565, 158] width 76 height 12
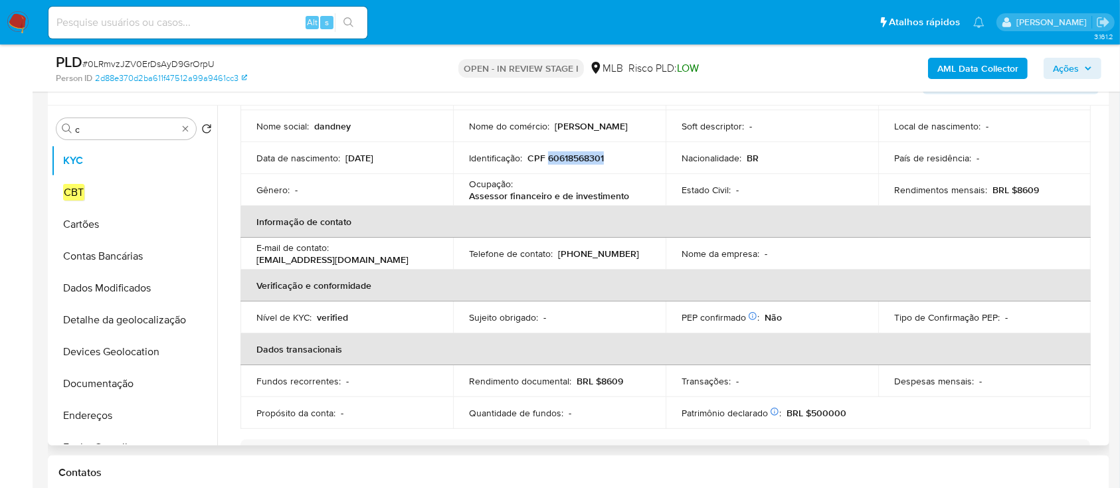
click at [574, 153] on p "CPF 60618568301" at bounding box center [565, 158] width 76 height 12
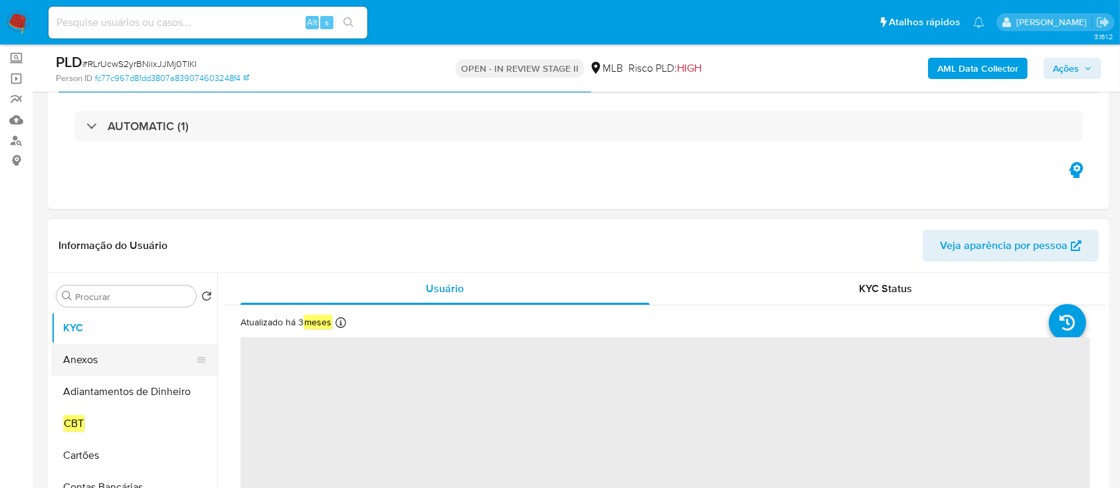
scroll to position [88, 0]
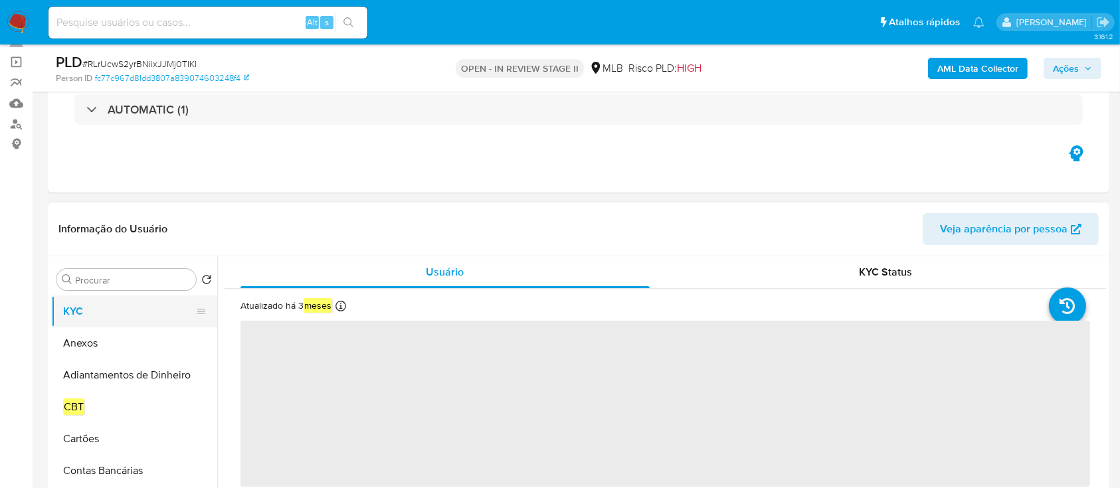
select select "10"
click at [148, 281] on input "Procurar" at bounding box center [133, 280] width 116 height 12
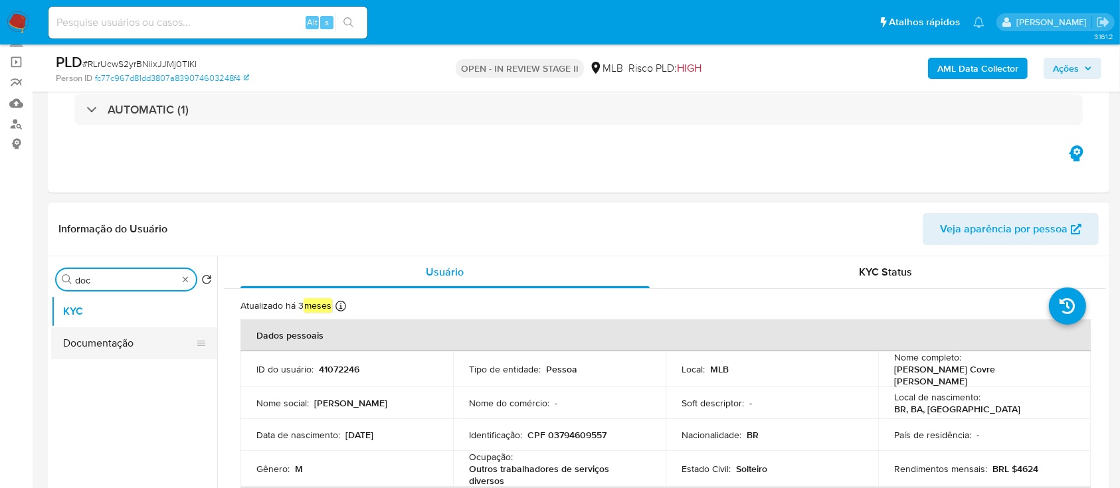
type input "doc"
click at [141, 337] on button "Documentação" at bounding box center [128, 343] width 155 height 32
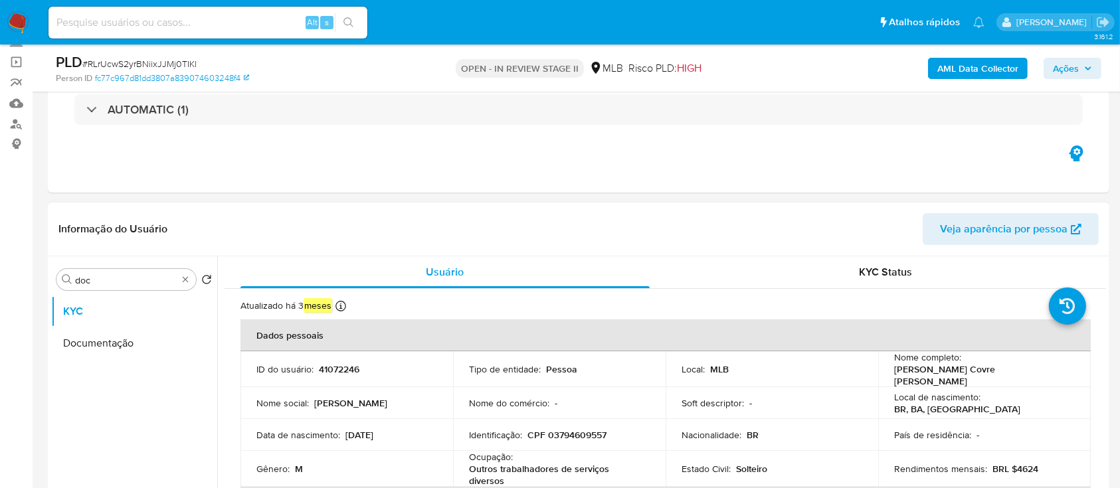
click at [121, 335] on button "Documentação" at bounding box center [134, 343] width 166 height 32
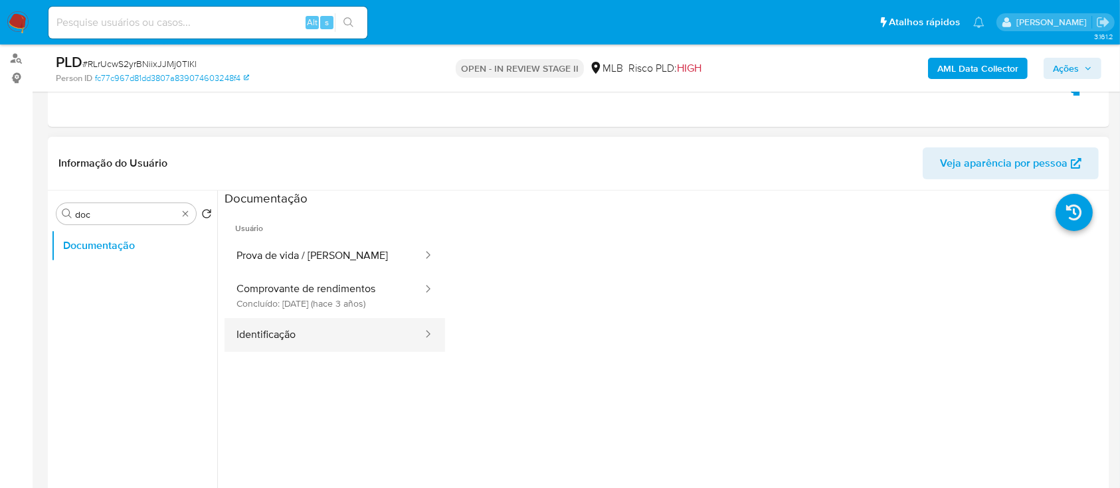
scroll to position [177, 0]
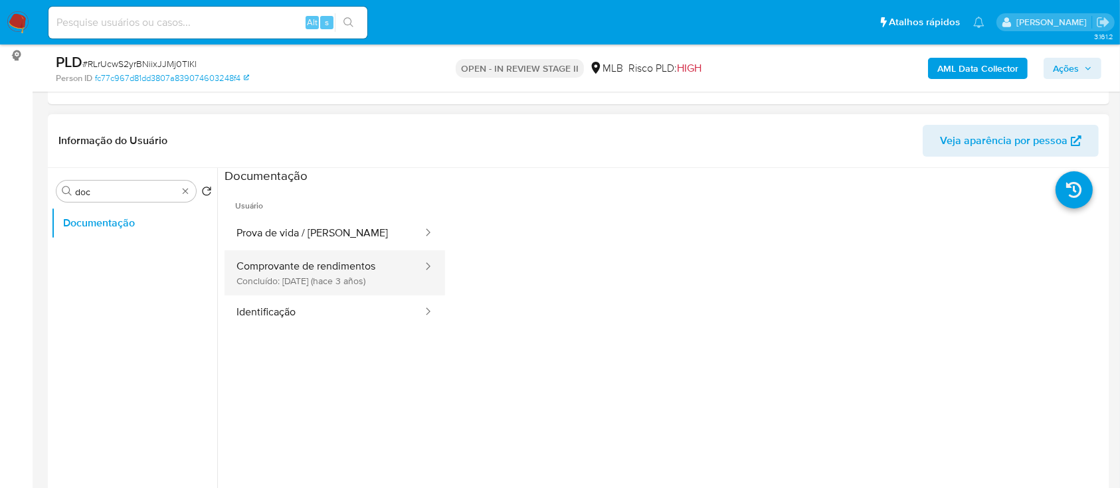
click at [327, 282] on button "Comprovante de rendimentos Concluído: 22/03/2023 (hace 3 años)" at bounding box center [323, 272] width 199 height 45
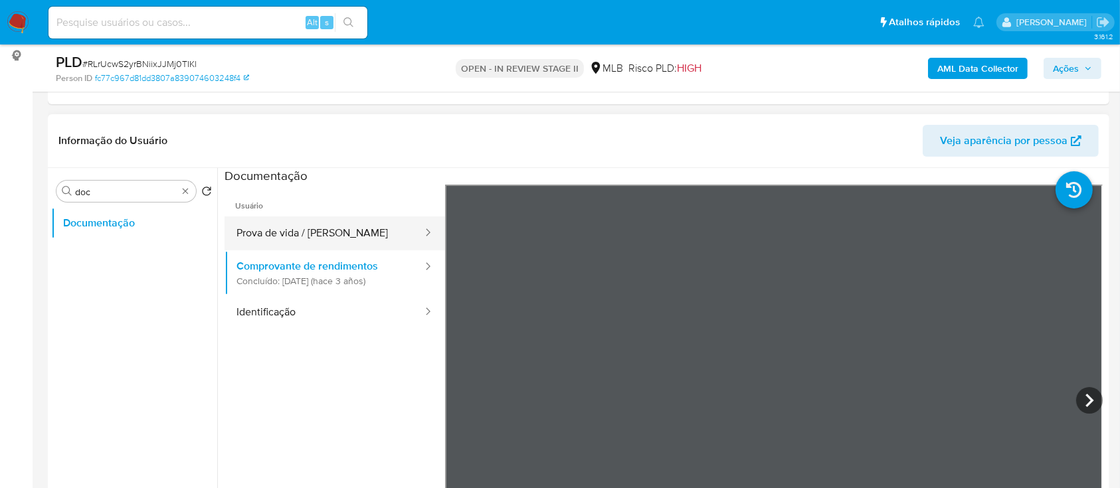
click at [309, 244] on button "Prova de vida / Selfie" at bounding box center [323, 234] width 199 height 34
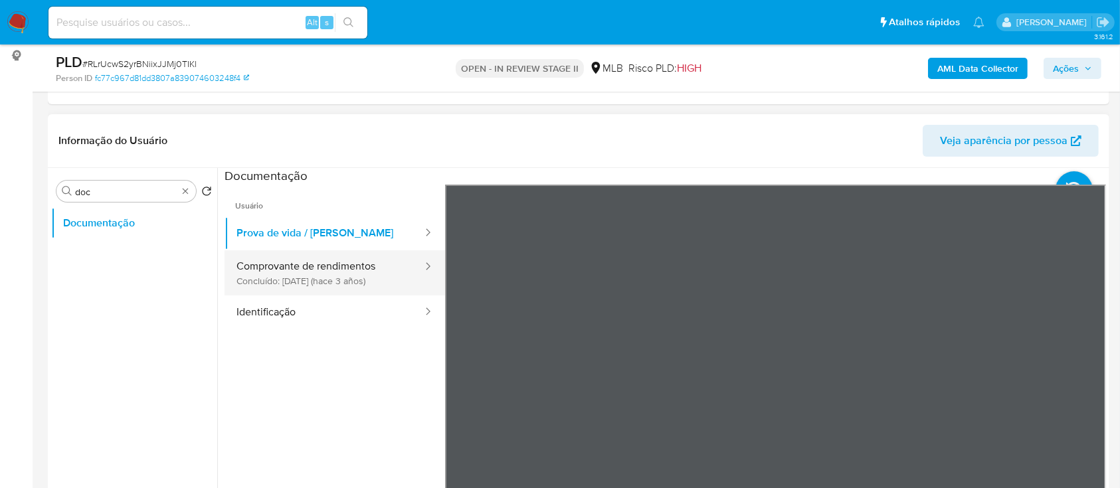
click at [302, 275] on button "Comprovante de rendimentos Concluído: 22/03/2023 (hace 3 años)" at bounding box center [323, 272] width 199 height 45
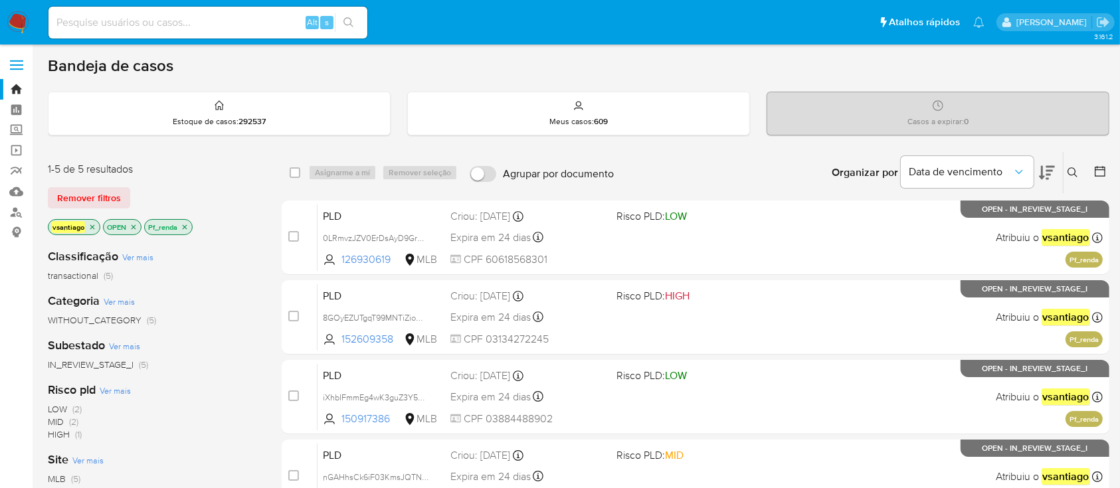
scroll to position [88, 0]
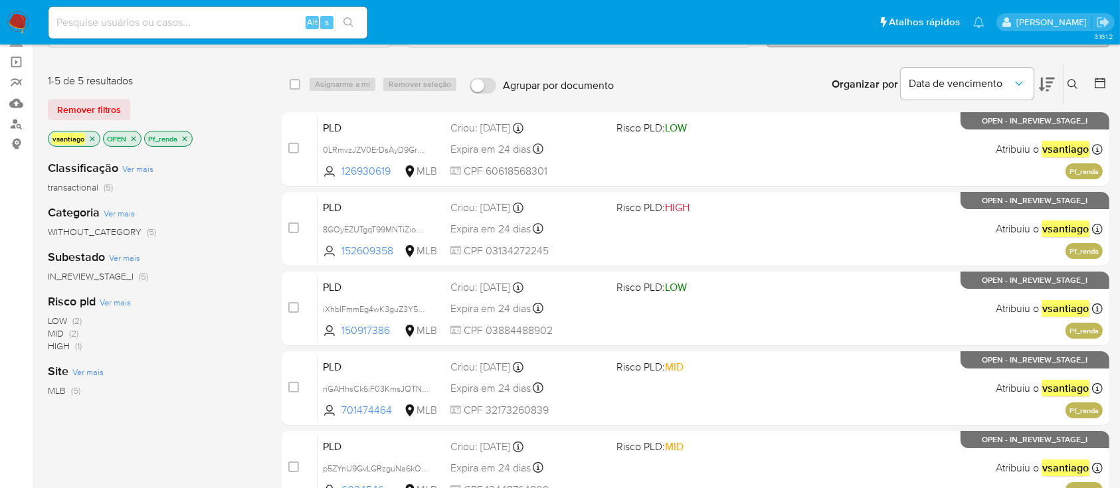
click at [188, 135] on icon "close-filter" at bounding box center [185, 139] width 8 height 8
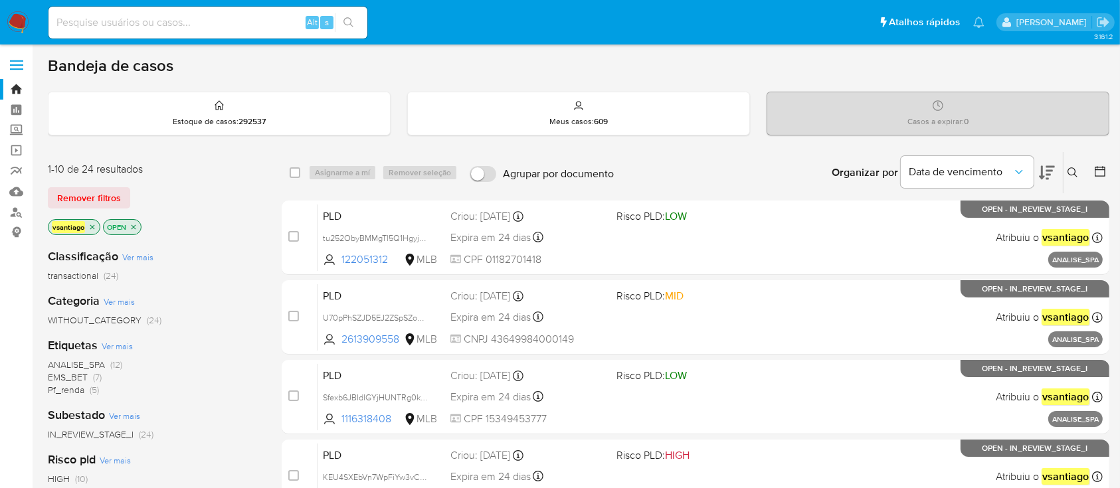
click at [197, 207] on div "Remover filtros" at bounding box center [154, 197] width 213 height 21
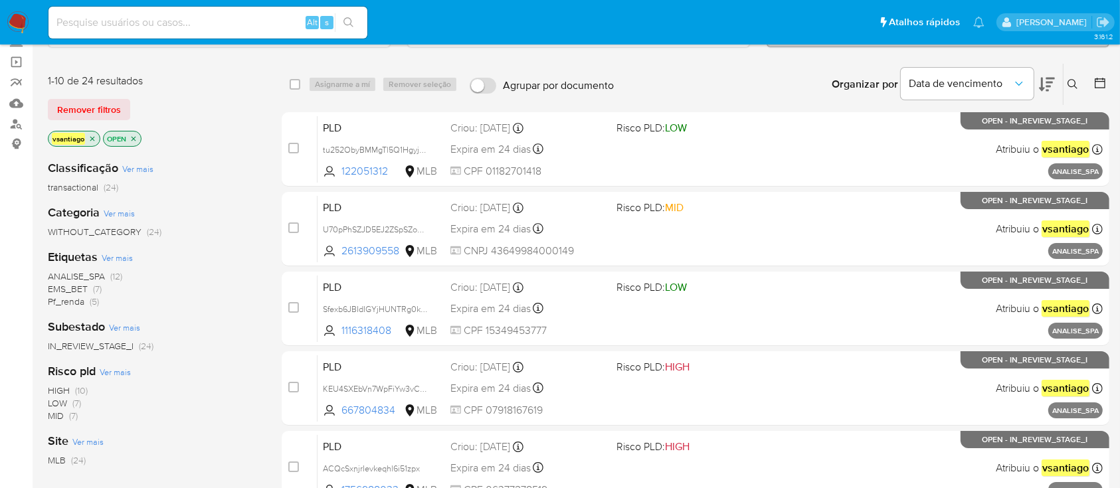
click at [80, 290] on span "EMS_BET" at bounding box center [68, 288] width 40 height 13
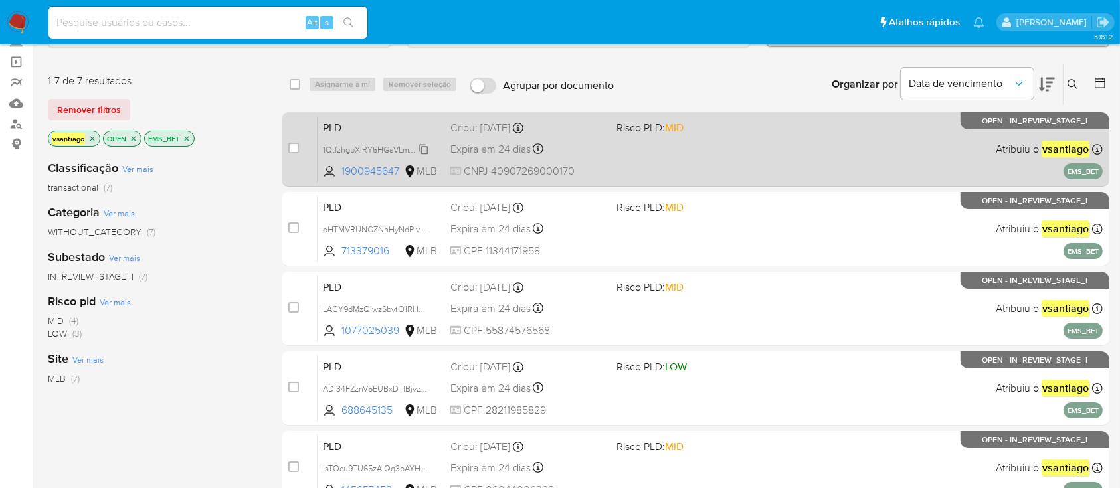
click at [415, 146] on span "1QtfzhgbXlRY5HGaVLmTAkfc" at bounding box center [375, 148] width 105 height 15
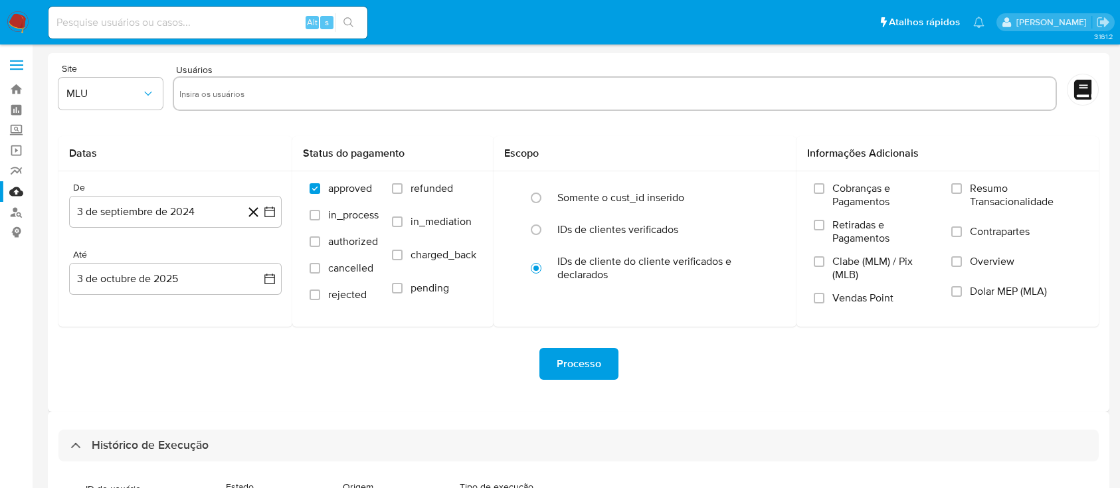
select select "100"
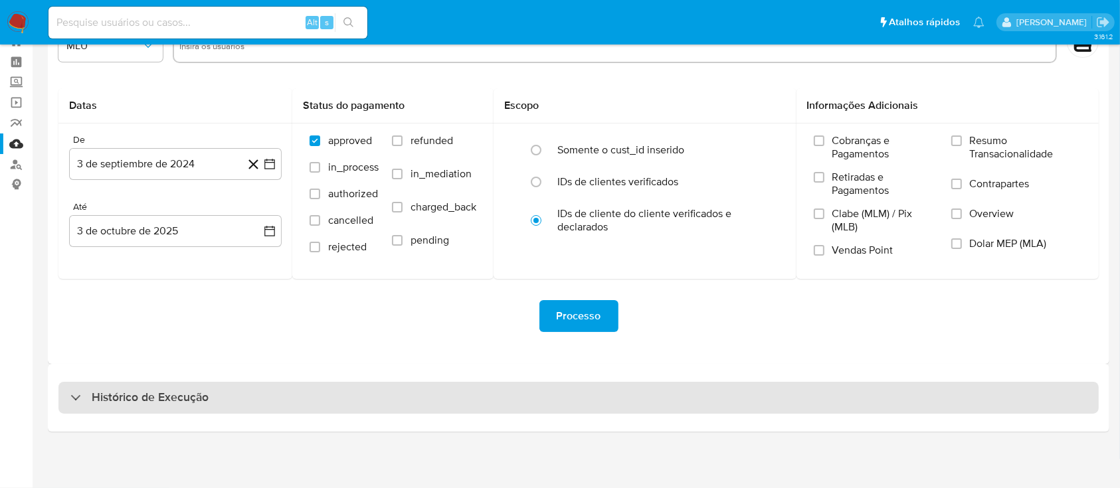
drag, startPoint x: 588, startPoint y: 396, endPoint x: 588, endPoint y: 386, distance: 10.0
click at [588, 397] on div "Histórico de Execução" at bounding box center [578, 398] width 1040 height 32
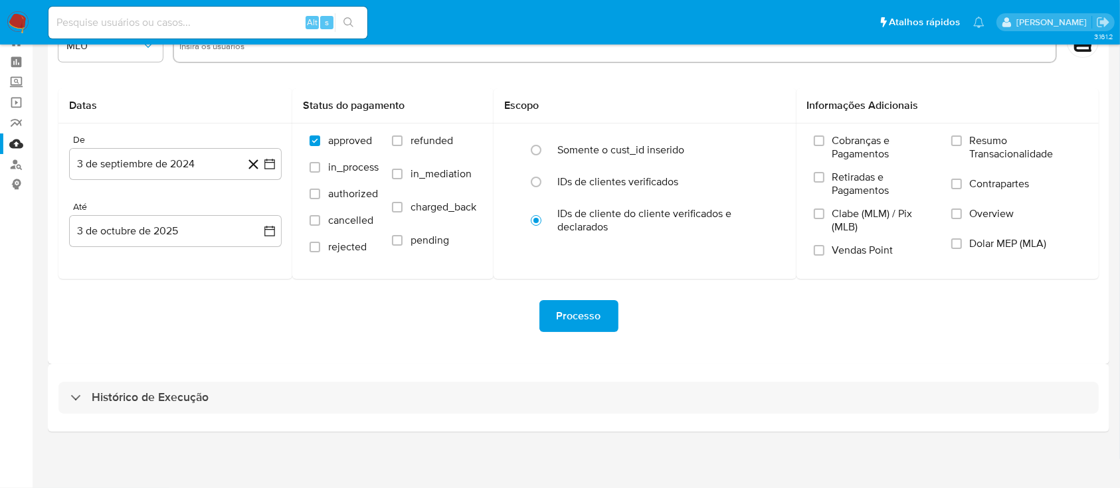
select select "10"
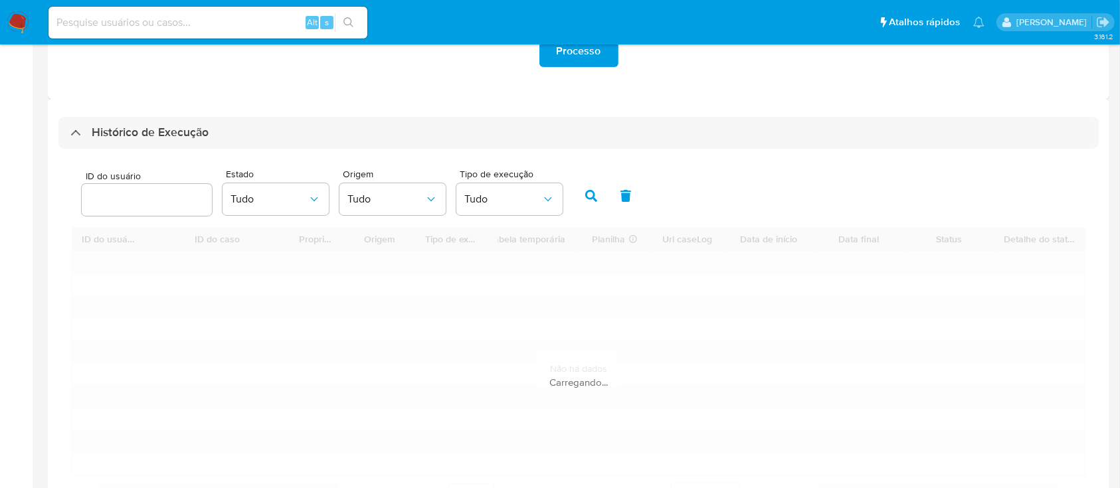
scroll to position [313, 0]
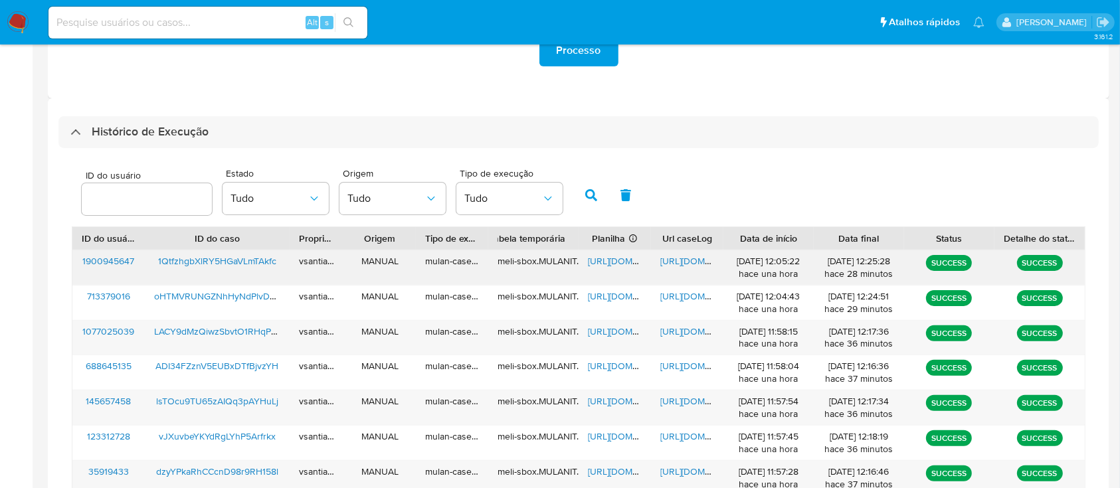
click at [230, 263] on span "1QtfzhgbXlRY5HGaVLmTAkfc" at bounding box center [217, 260] width 118 height 13
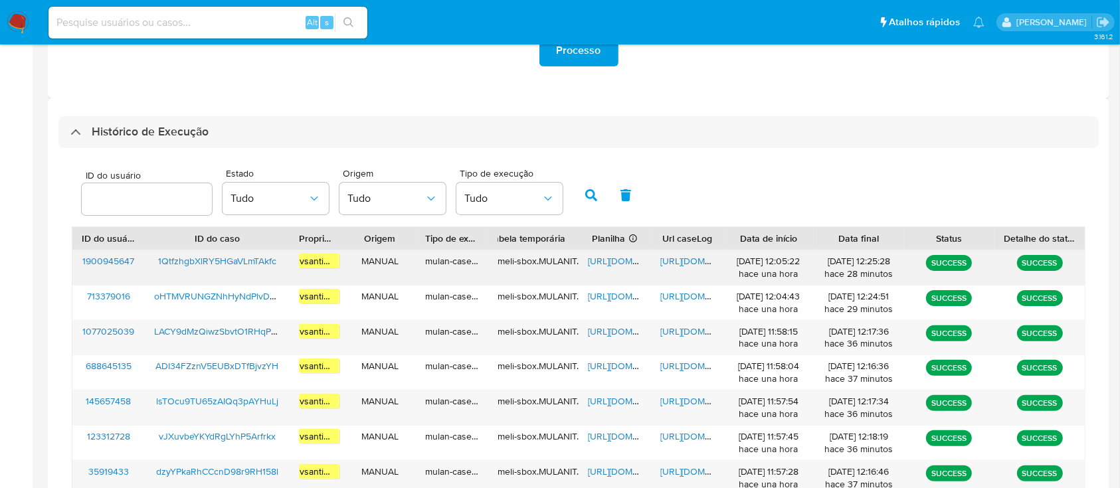
click at [616, 264] on span "https://docs.google.com/spreadsheets/d/16tUCG7J_gMiypCbSechMvJz65QXAENWO9RX5oQ-…" at bounding box center [634, 260] width 92 height 13
click at [694, 260] on span "https://docs.google.com/document/d/1TWdHYcGawQ2-hSeTz8jP0fa8xJ0UJP1M4ws9WwWJUOg…" at bounding box center [706, 260] width 92 height 13
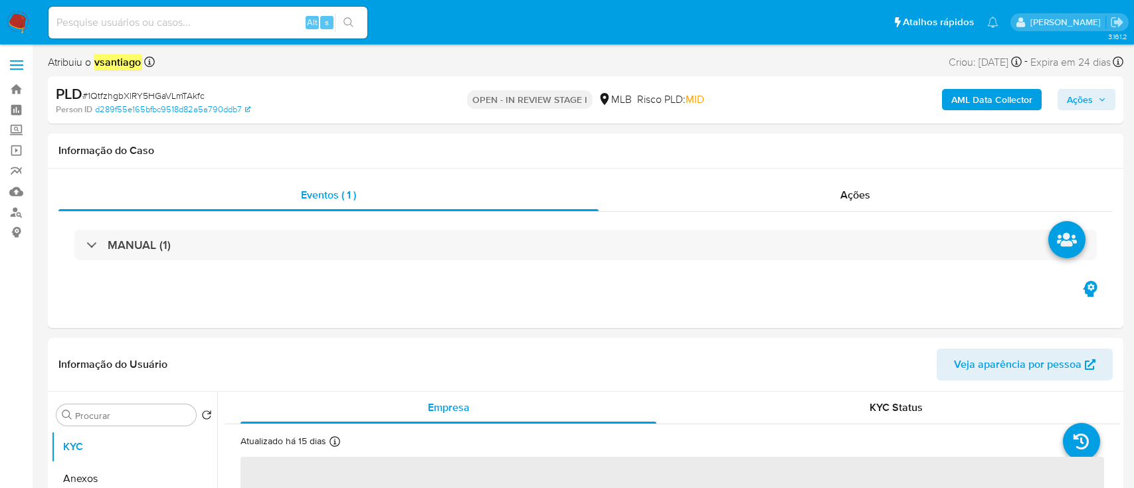
select select "10"
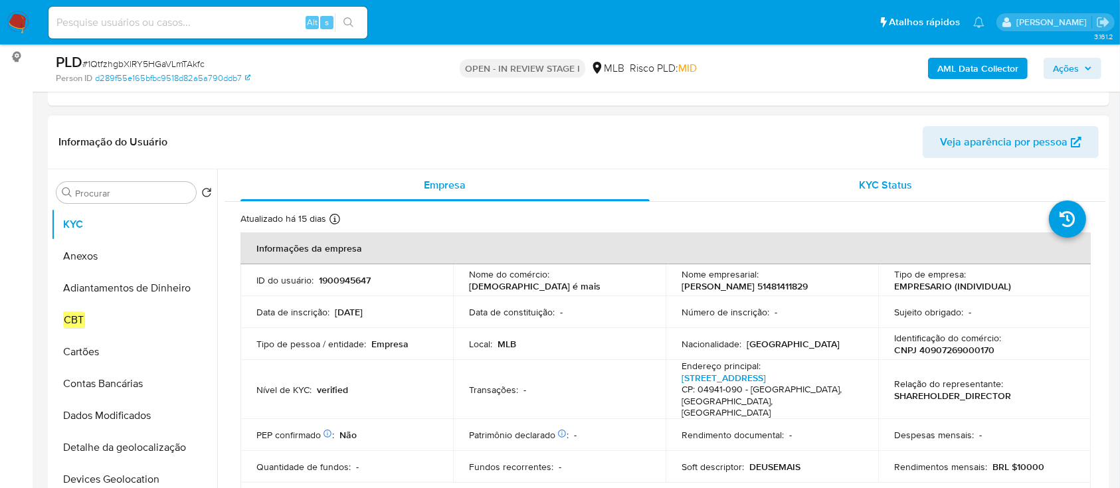
scroll to position [177, 0]
drag, startPoint x: 851, startPoint y: 284, endPoint x: 680, endPoint y: 284, distance: 171.4
click at [681, 284] on div "Nome empresarial : [PERSON_NAME] 51481411829" at bounding box center [771, 279] width 181 height 24
copy p "[PERSON_NAME] 51481411829"
click at [956, 347] on p "CNPJ 40907269000170" at bounding box center [944, 349] width 100 height 12
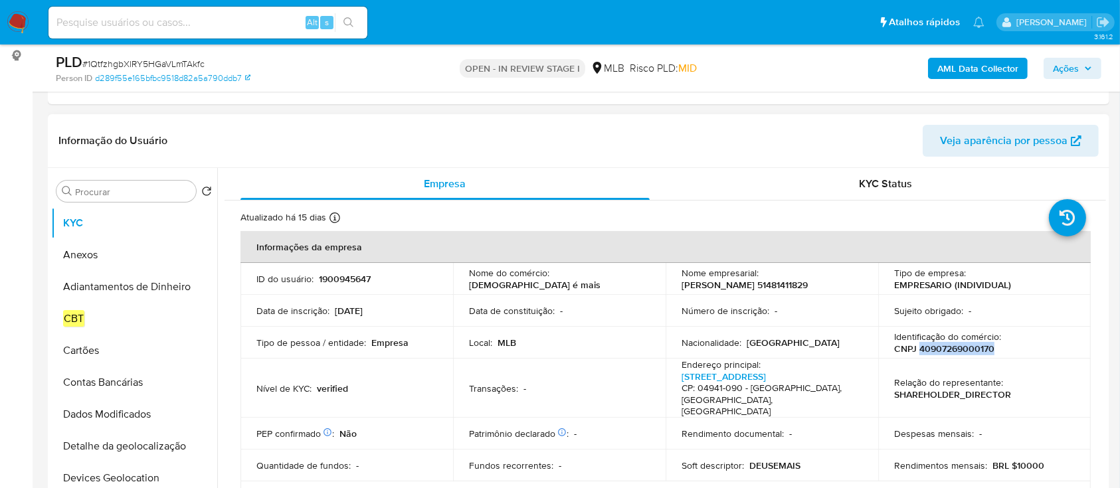
click at [956, 347] on p "CNPJ 40907269000170" at bounding box center [944, 349] width 100 height 12
copy p "40907269000170"
drag, startPoint x: 606, startPoint y: 343, endPoint x: 602, endPoint y: 332, distance: 11.1
click at [605, 343] on div "Local : MLB" at bounding box center [559, 343] width 181 height 12
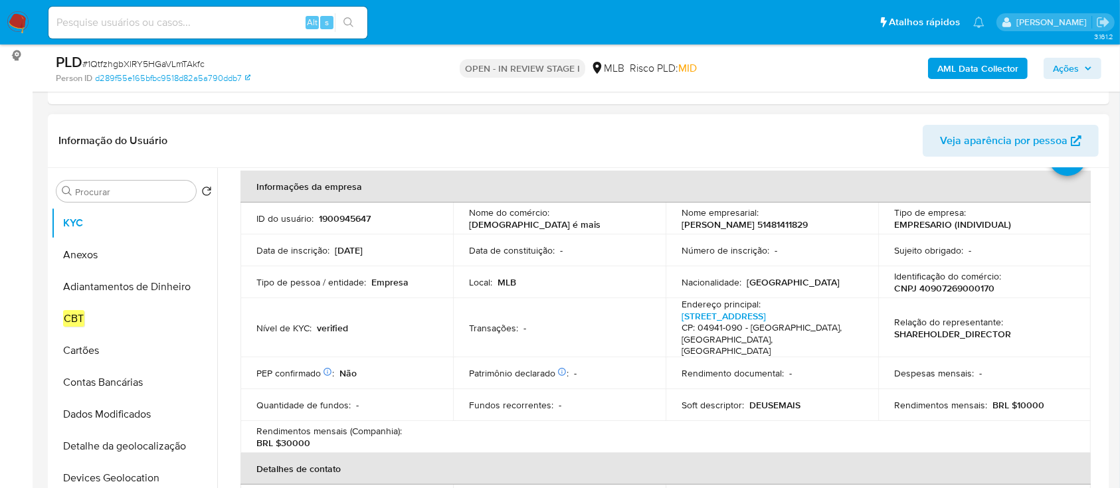
scroll to position [88, 0]
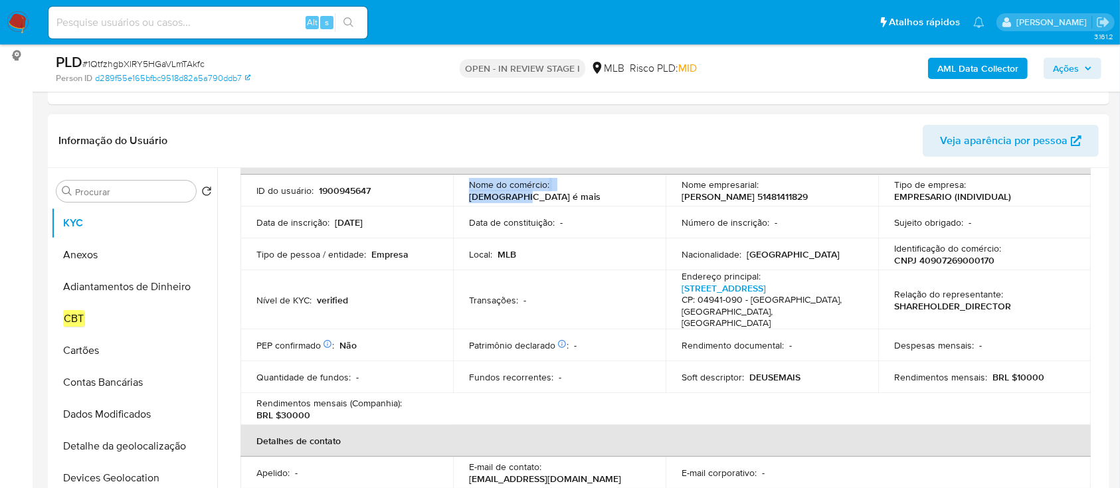
drag, startPoint x: 542, startPoint y: 193, endPoint x: 468, endPoint y: 193, distance: 74.4
click at [469, 193] on div "Nome do comércio : Deus é mais" at bounding box center [559, 191] width 181 height 24
copy div "Nome do comércio : Deus é mais"
click at [542, 230] on td "Data de constituição : -" at bounding box center [559, 223] width 213 height 32
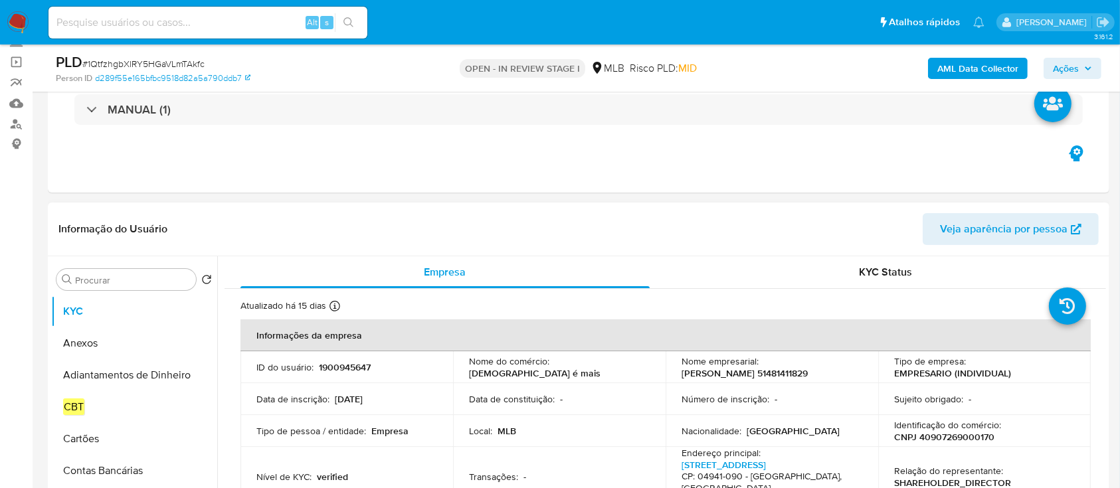
click at [343, 365] on p "1900945647" at bounding box center [345, 367] width 52 height 12
copy p "1900945647"
click at [335, 365] on p "1900945647" at bounding box center [345, 367] width 52 height 12
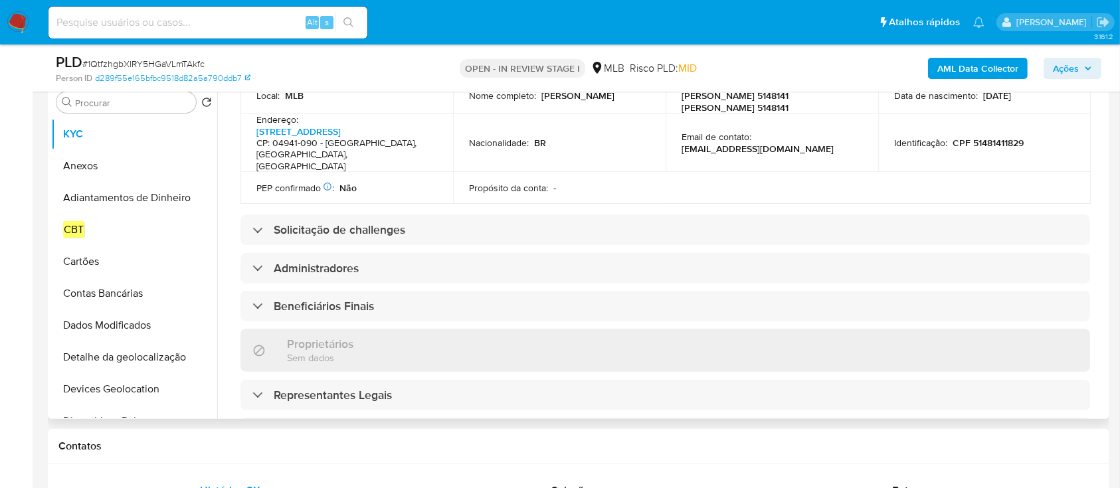
scroll to position [354, 0]
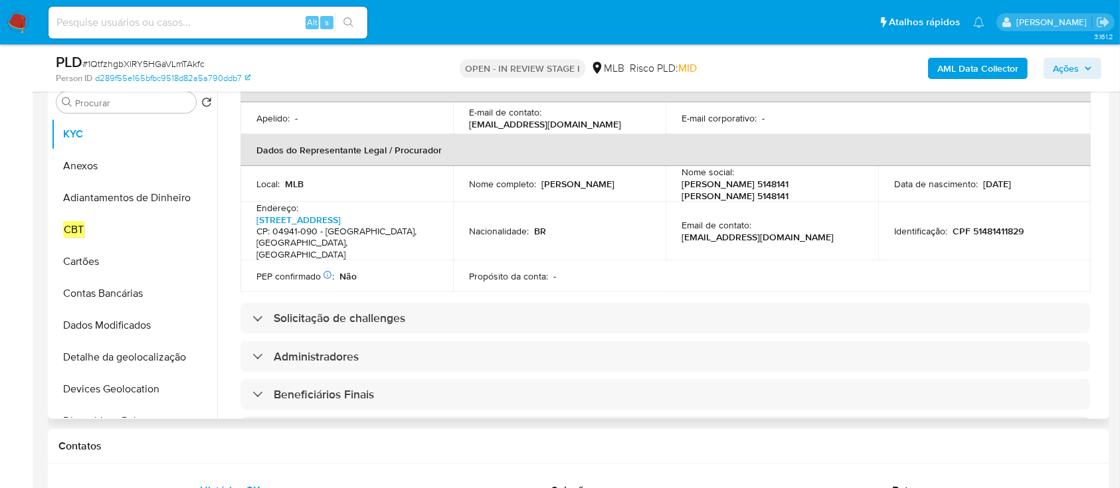
drag, startPoint x: 297, startPoint y: 230, endPoint x: 254, endPoint y: 221, distance: 44.2
click at [254, 221] on td "Endereço : Rua Nova Providência 593, Parque Bologne CP: 04941-090 - São Paulo, …" at bounding box center [346, 231] width 213 height 59
copy p "Rua Nova Providência 593, Parque Bologne"
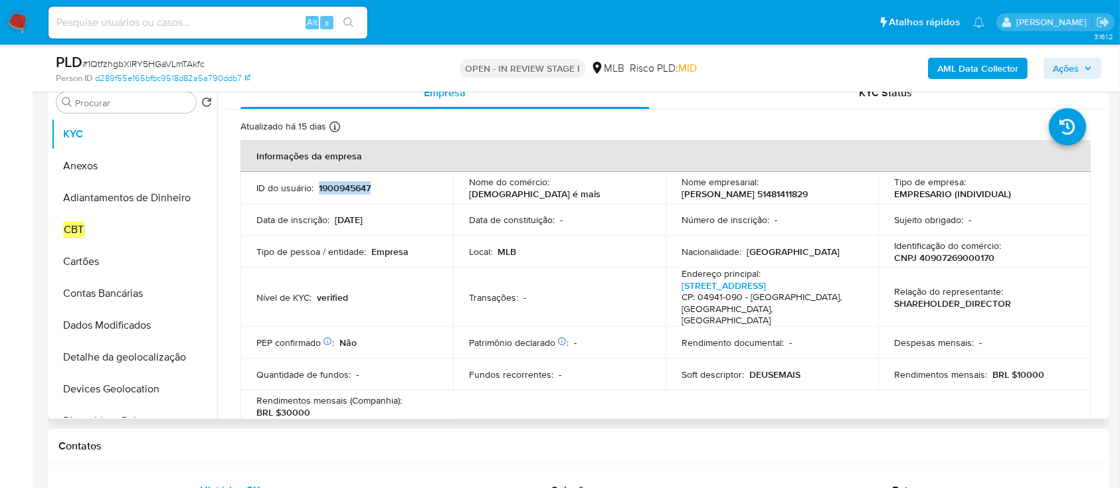
scroll to position [0, 0]
click at [355, 192] on p "1900945647" at bounding box center [345, 190] width 52 height 12
click at [354, 191] on p "1900945647" at bounding box center [345, 190] width 52 height 12
copy p "1900945647"
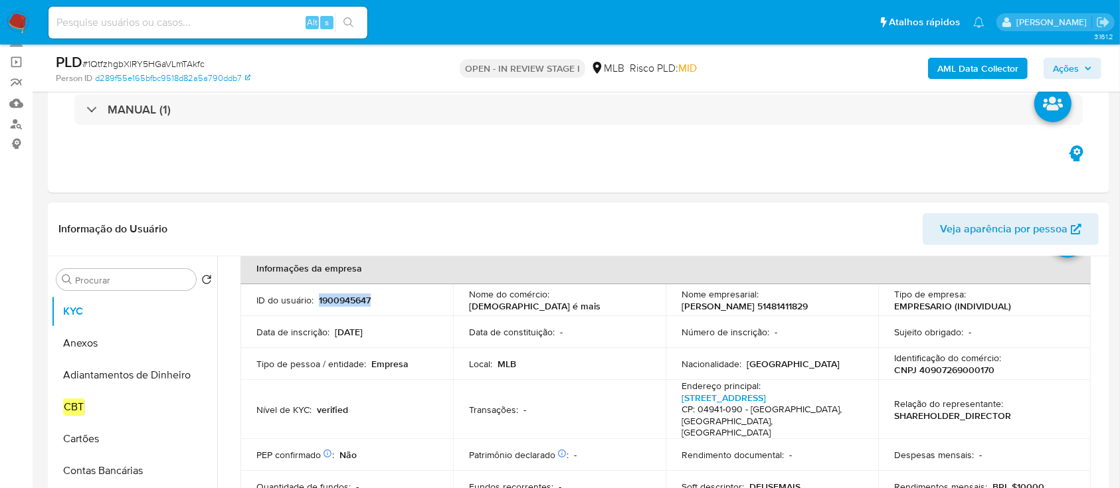
scroll to position [13, 0]
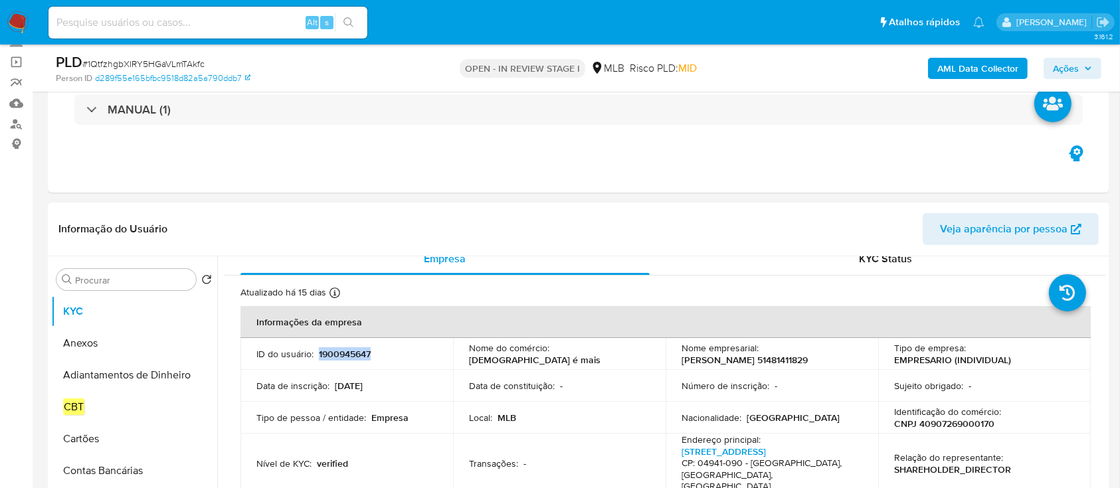
click at [337, 348] on p "1900945647" at bounding box center [345, 354] width 52 height 12
click at [338, 349] on p "1900945647" at bounding box center [345, 354] width 52 height 12
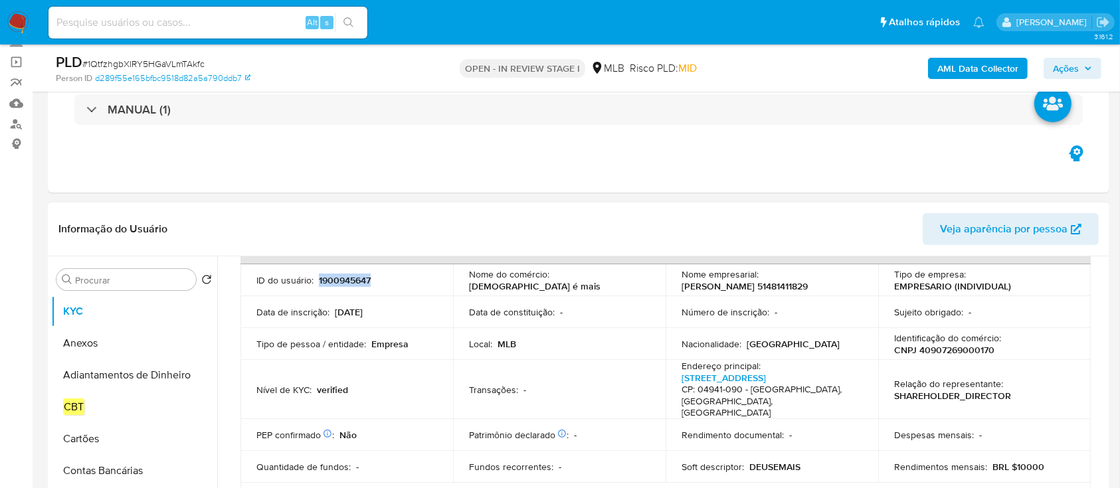
scroll to position [191, 0]
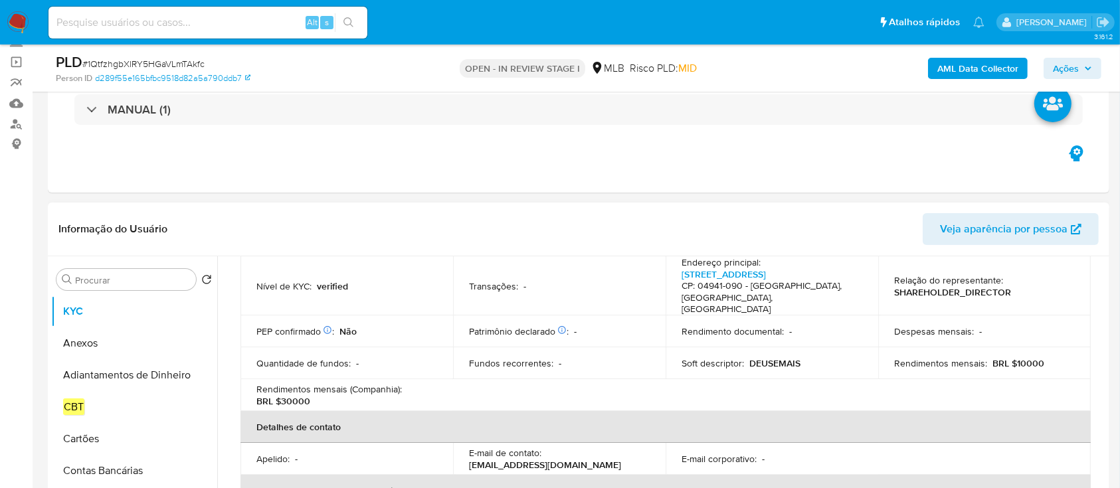
click at [1013, 294] on div "Relação do representante : SHAREHOLDER_DIRECTOR" at bounding box center [984, 286] width 181 height 24
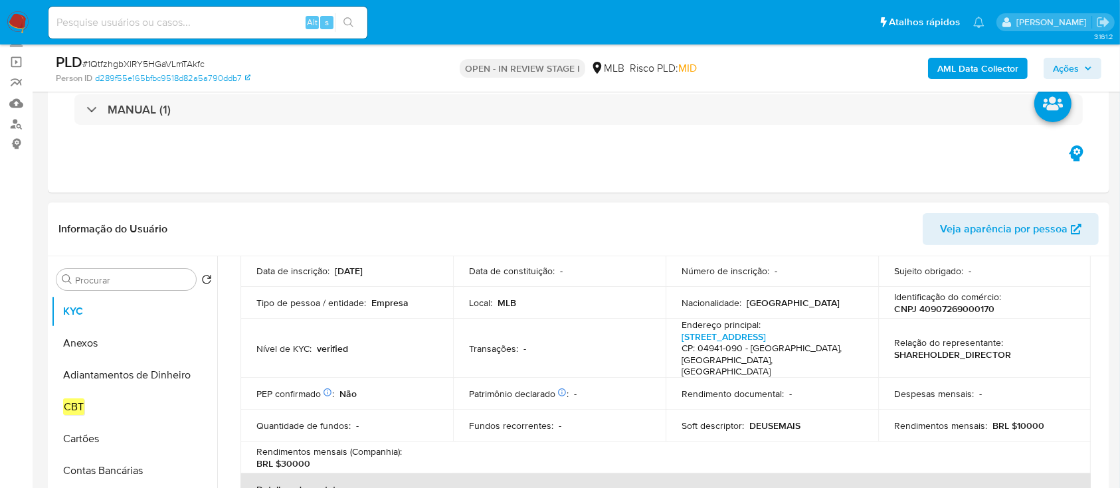
scroll to position [102, 0]
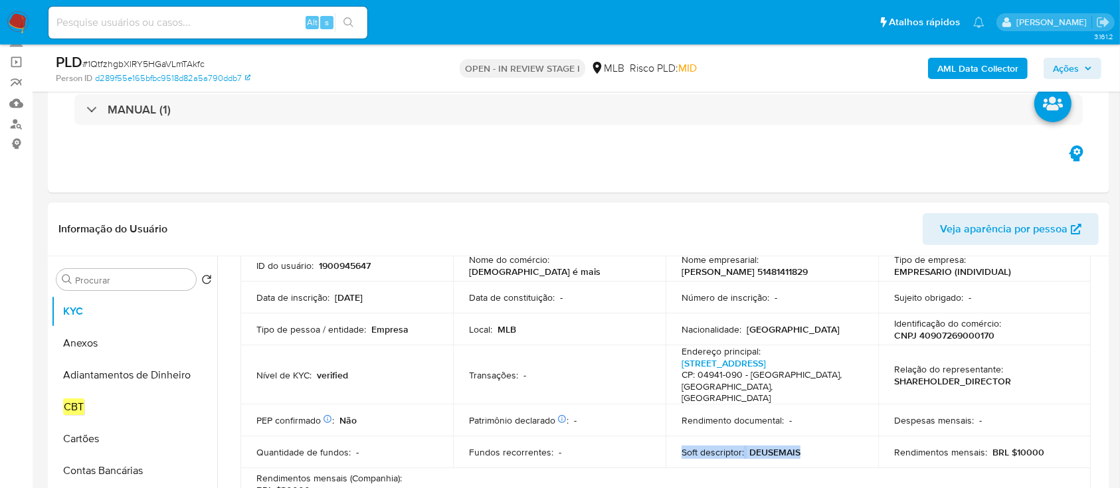
drag, startPoint x: 802, startPoint y: 452, endPoint x: 680, endPoint y: 451, distance: 122.2
click at [681, 451] on div "Soft descriptor : DEUSEMAIS" at bounding box center [771, 452] width 181 height 12
copy div "Soft descriptor : DEUSEMAIS"
click at [351, 268] on p "1900945647" at bounding box center [345, 266] width 52 height 12
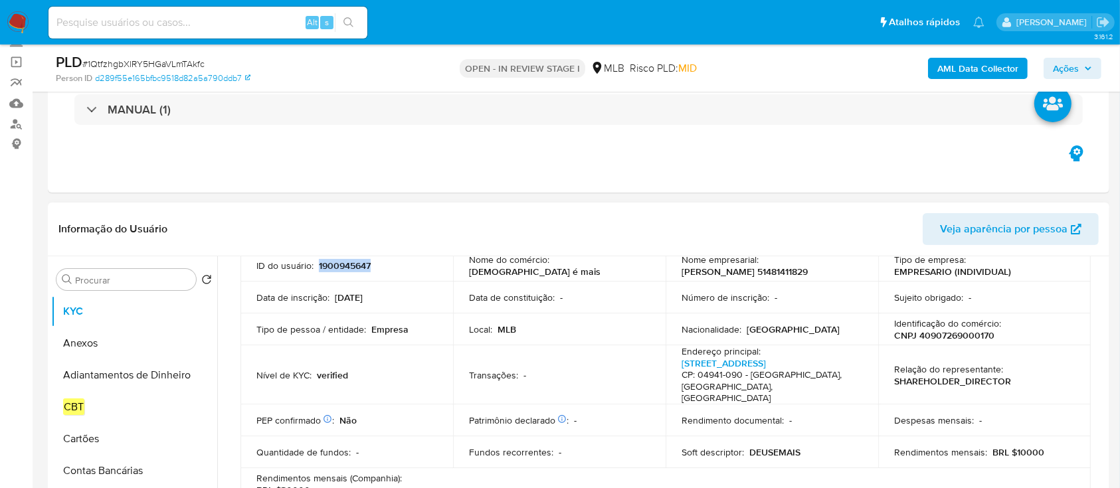
copy p "1900945647"
click at [466, 305] on td "Data de constituição : -" at bounding box center [559, 298] width 213 height 32
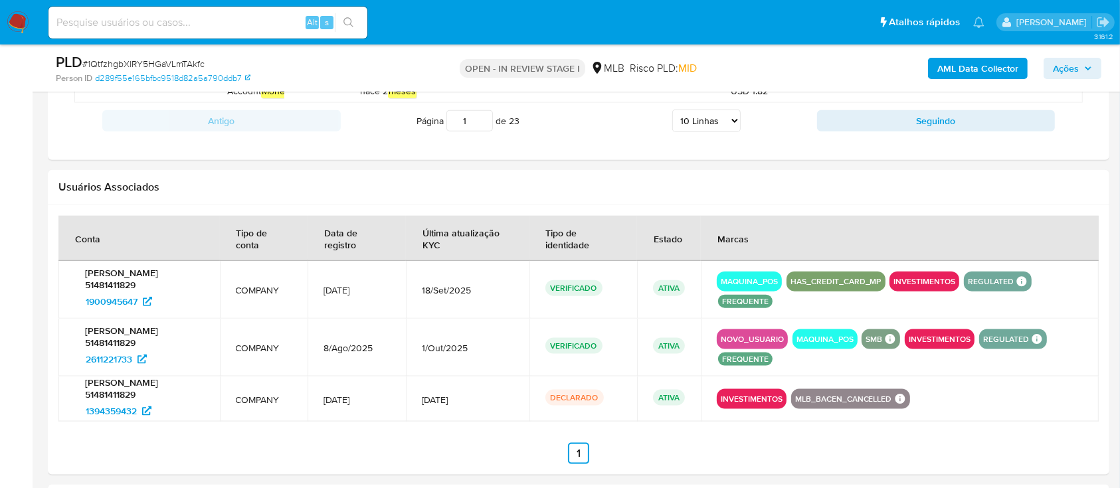
scroll to position [1621, 0]
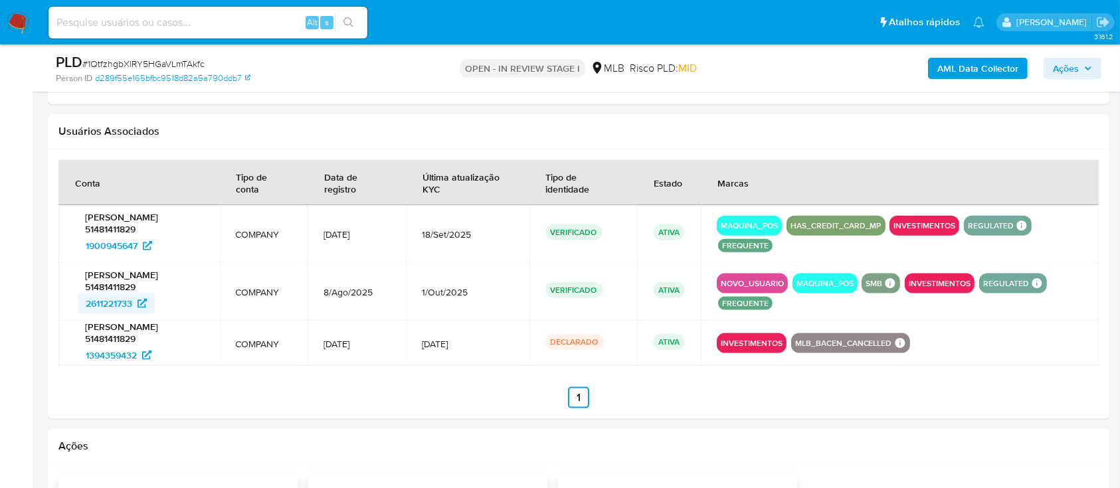
drag, startPoint x: 75, startPoint y: 301, endPoint x: 132, endPoint y: 302, distance: 57.1
click at [132, 302] on div "LUCAS BRANDAO DA SILVA 51481411829 2611221733" at bounding box center [139, 291] width 130 height 45
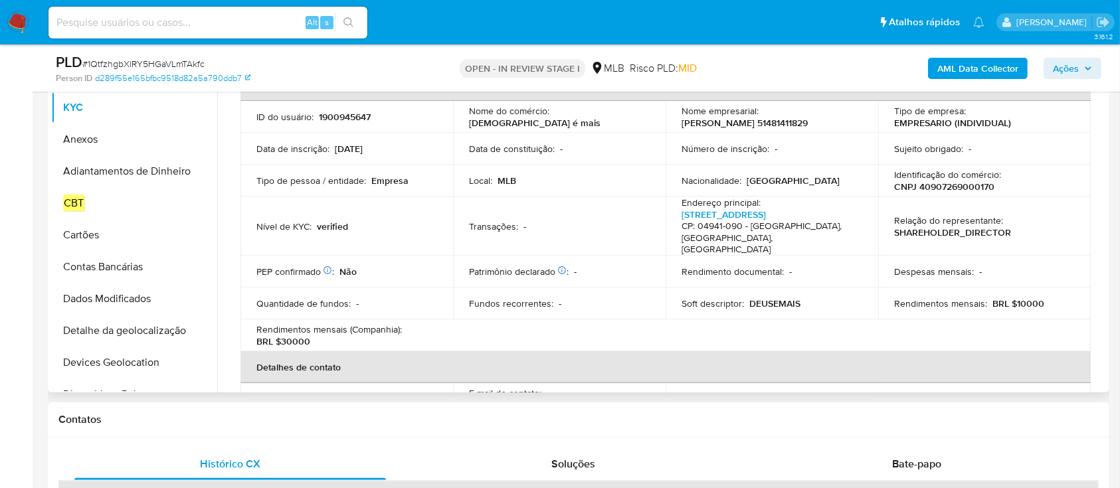
scroll to position [0, 0]
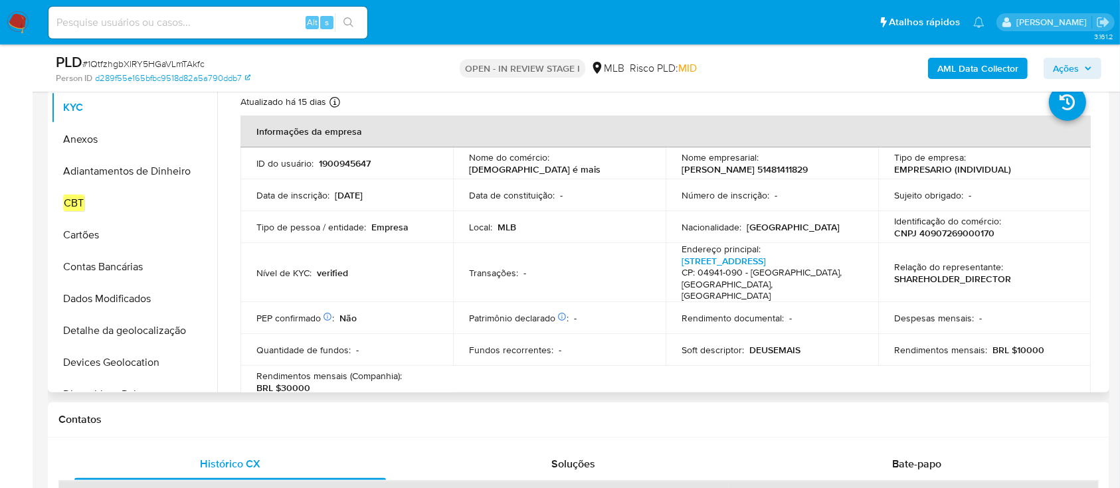
click at [351, 167] on p "1900945647" at bounding box center [345, 163] width 52 height 12
copy p "1900945647"
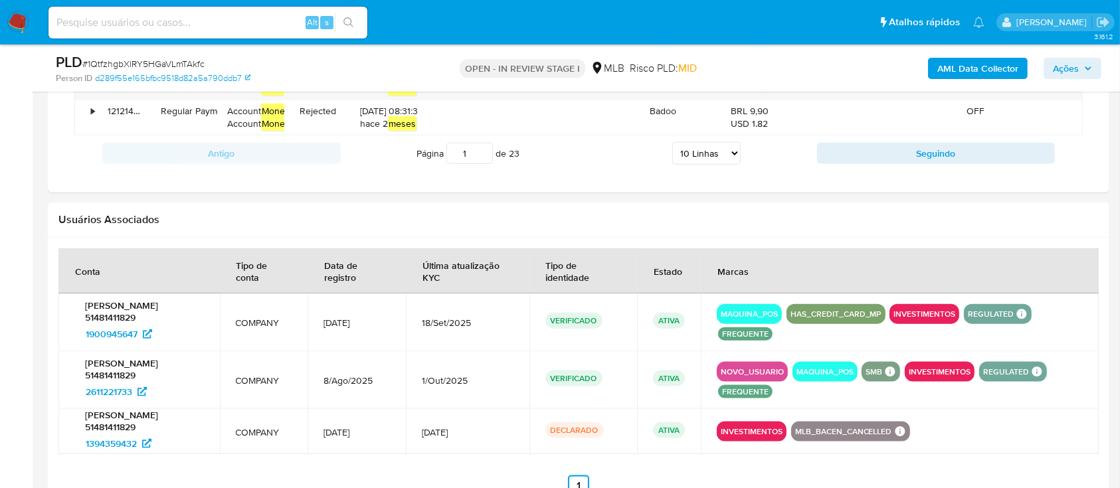
scroll to position [1621, 0]
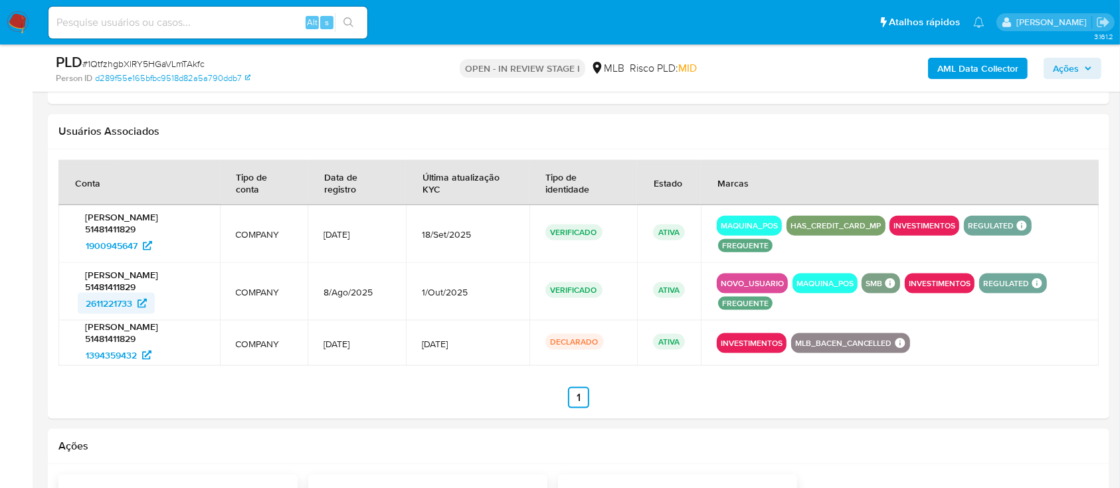
drag, startPoint x: 74, startPoint y: 303, endPoint x: 134, endPoint y: 308, distance: 60.6
click at [134, 308] on td "LUCAS BRANDAO DA SILVA 51481411829 2611221733" at bounding box center [138, 292] width 161 height 58
drag, startPoint x: 72, startPoint y: 352, endPoint x: 137, endPoint y: 361, distance: 65.0
click at [137, 361] on td "LUCAS BRANDAO DA SILVA 51481411829 1394359432" at bounding box center [138, 343] width 161 height 45
drag, startPoint x: 74, startPoint y: 300, endPoint x: 135, endPoint y: 308, distance: 61.0
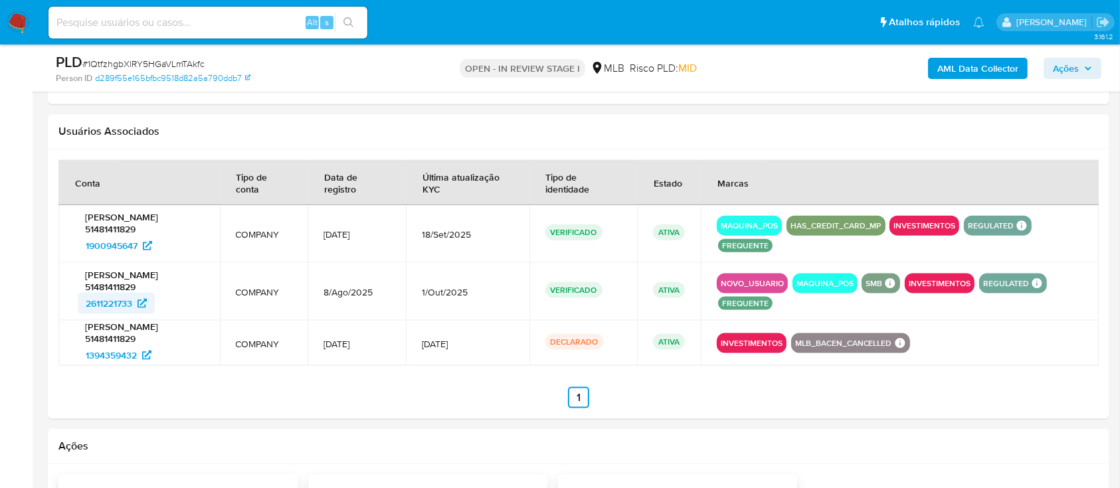
click at [135, 308] on div "LUCAS BRANDAO DA SILVA 51481411829 2611221733" at bounding box center [139, 291] width 130 height 45
drag, startPoint x: 74, startPoint y: 246, endPoint x: 137, endPoint y: 254, distance: 62.9
click at [137, 254] on div "LUCAS BRANDAO DA SILVA 51481411829 1900945647" at bounding box center [139, 233] width 130 height 45
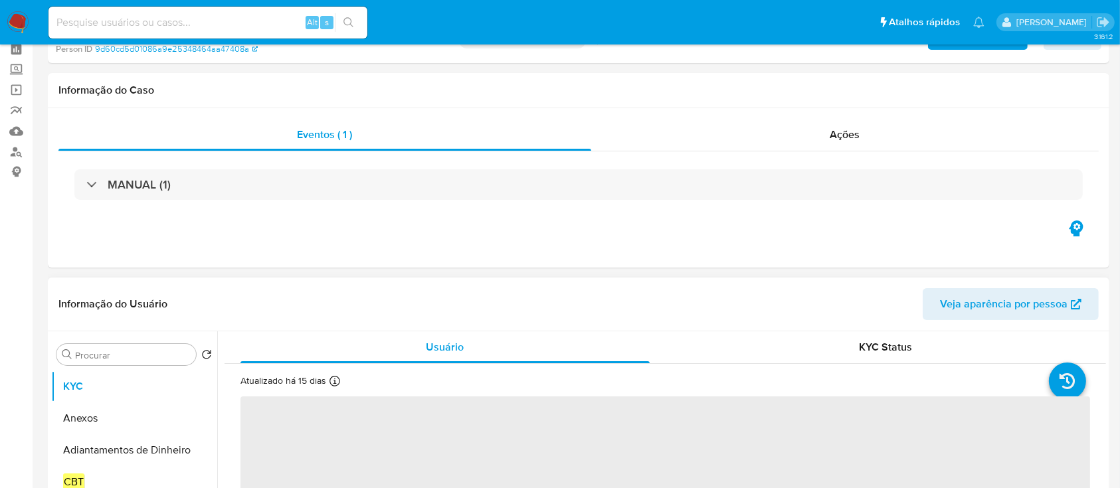
scroll to position [88, 0]
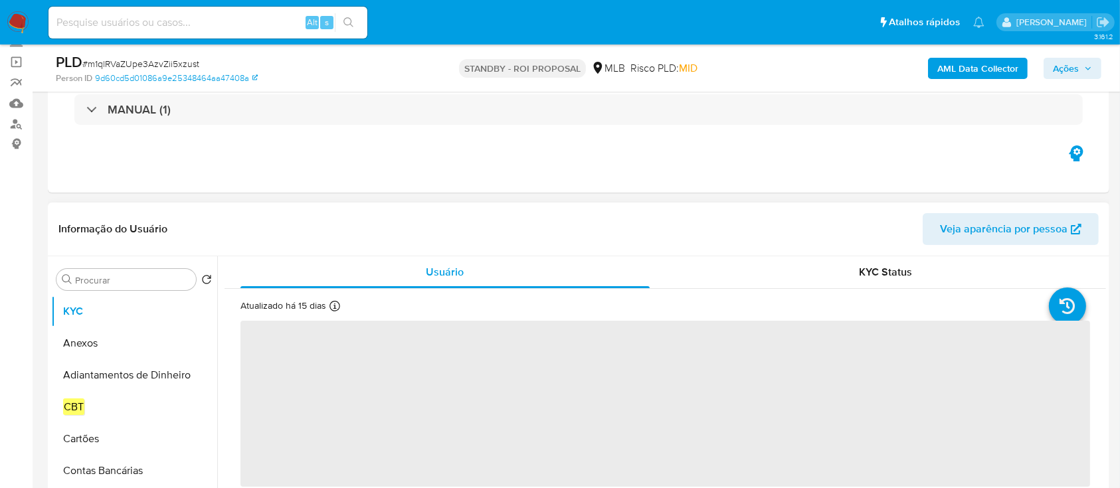
select select "10"
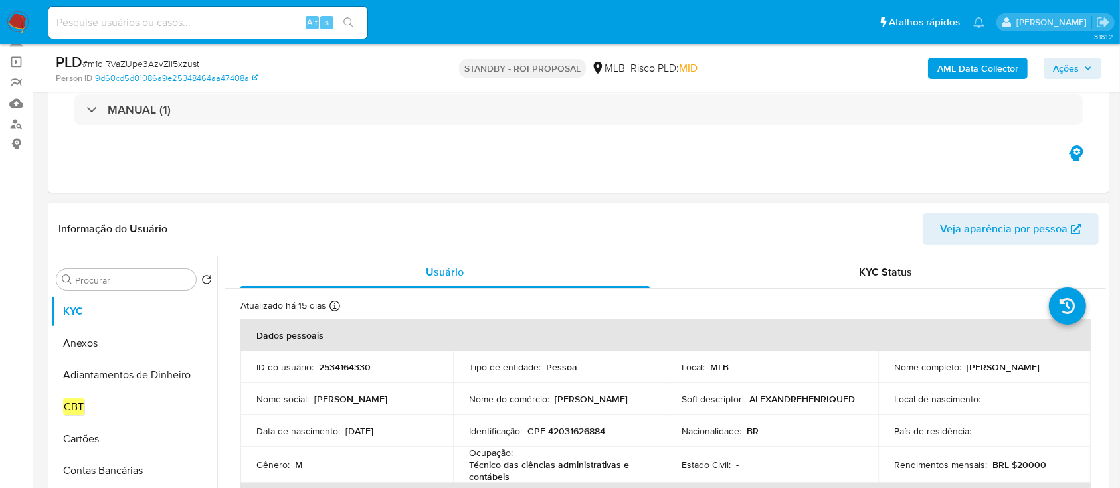
click at [343, 367] on p "2534164330" at bounding box center [345, 367] width 52 height 12
copy p "2534164330"
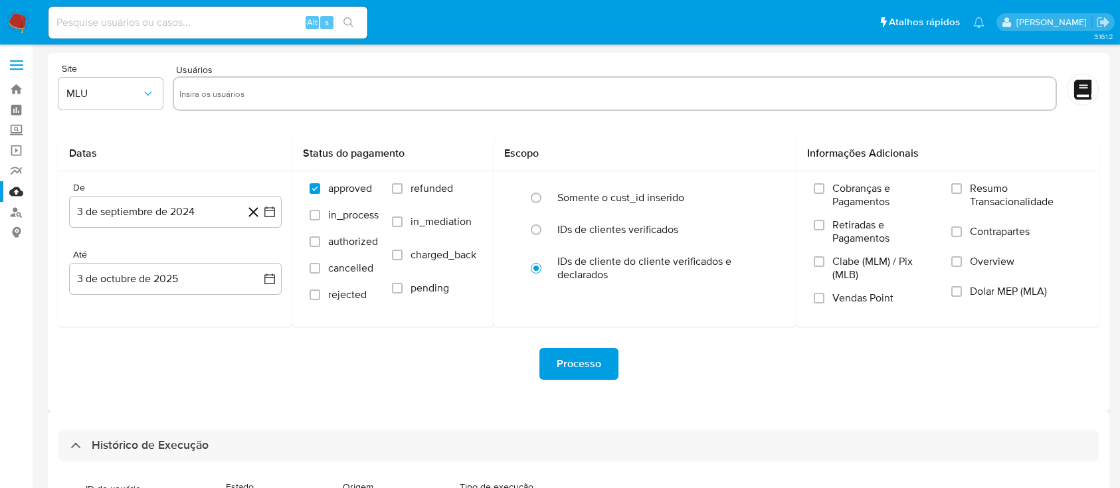
select select "10"
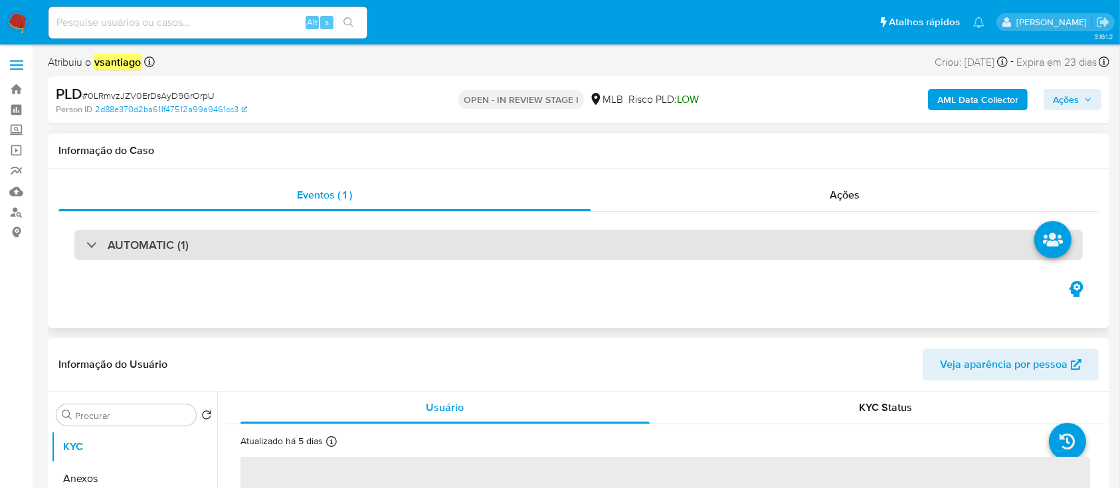
select select "10"
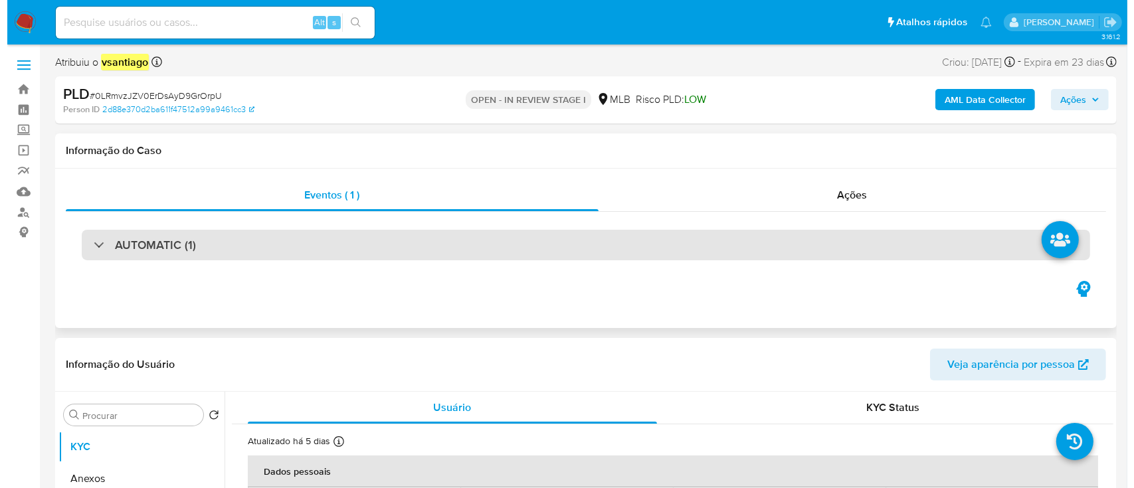
scroll to position [177, 0]
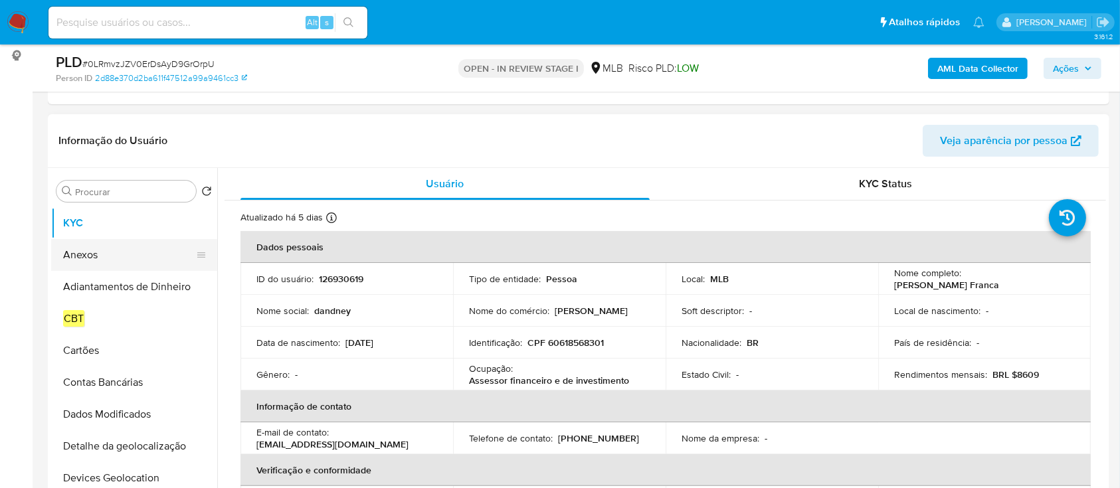
click at [85, 254] on button "Anexos" at bounding box center [128, 255] width 155 height 32
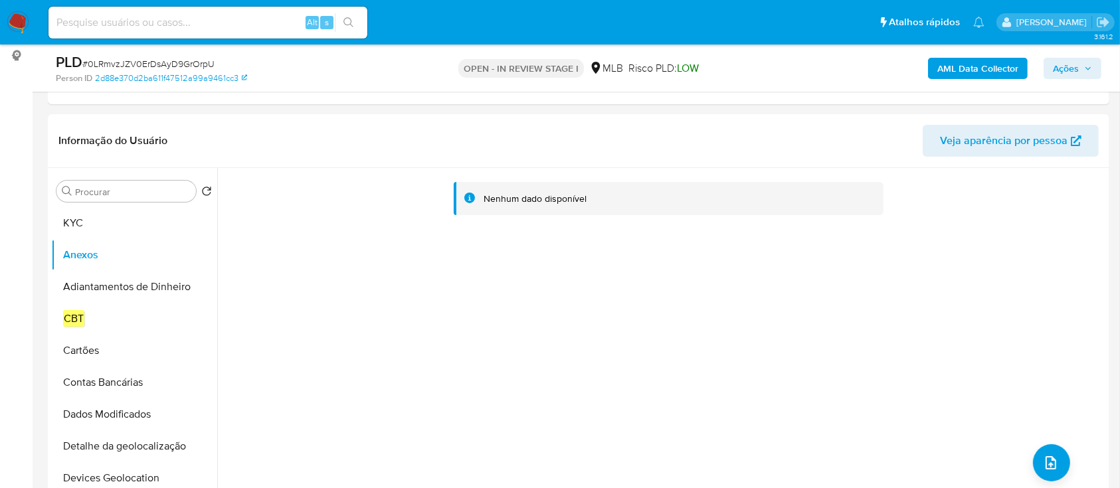
click at [1009, 77] on b "AML Data Collector" at bounding box center [977, 68] width 81 height 21
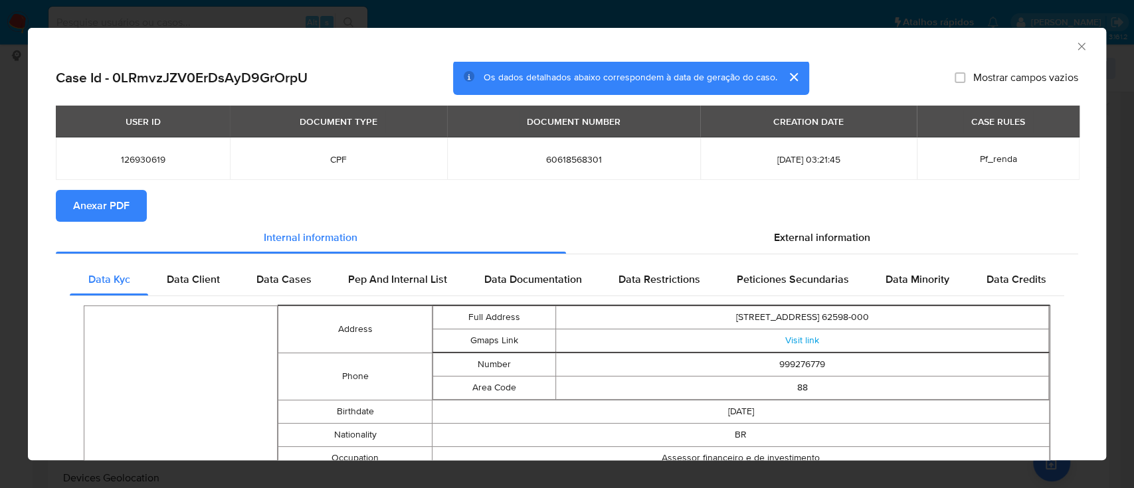
click at [132, 211] on button "Anexar PDF" at bounding box center [101, 206] width 91 height 32
click at [1059, 47] on div "AML Data Collector" at bounding box center [555, 44] width 1037 height 15
click at [1075, 48] on icon "Fechar a janela" at bounding box center [1081, 46] width 13 height 13
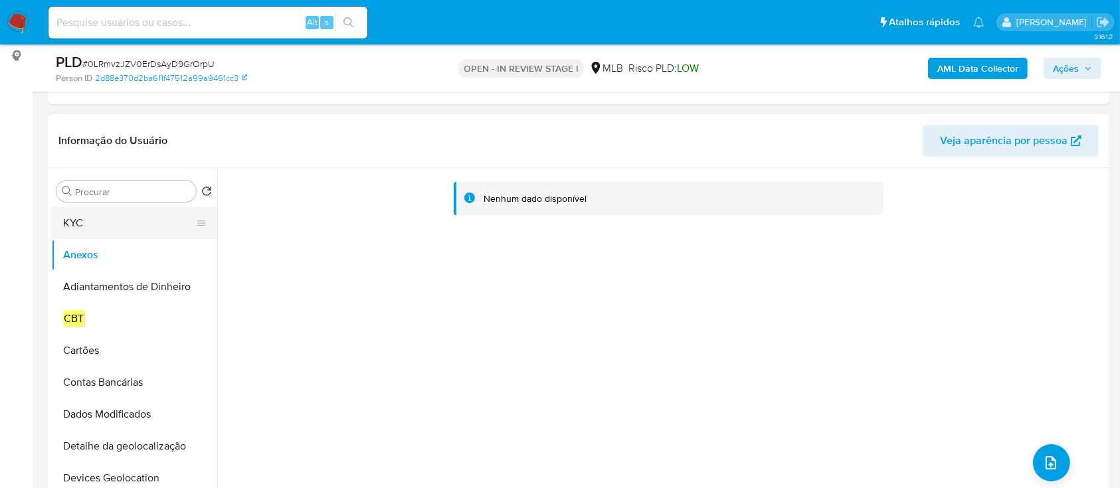
click at [96, 226] on button "KYC" at bounding box center [128, 223] width 155 height 32
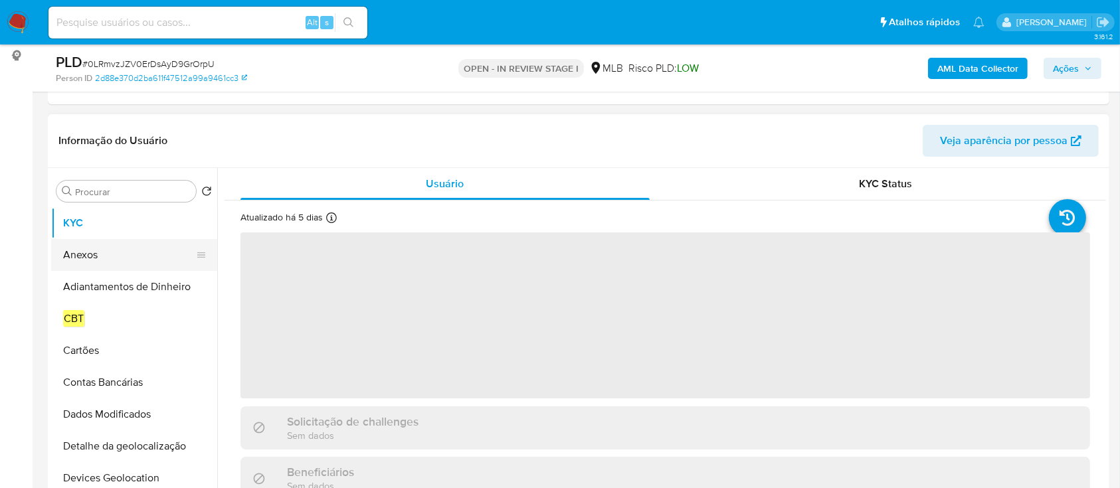
click at [101, 259] on button "Anexos" at bounding box center [128, 255] width 155 height 32
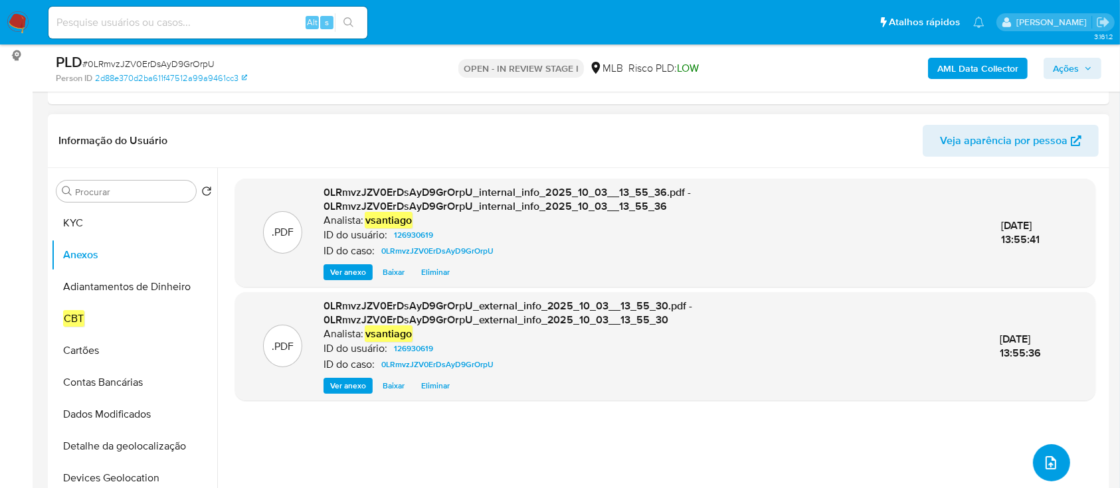
click at [1057, 459] on button "upload-file" at bounding box center [1051, 462] width 37 height 37
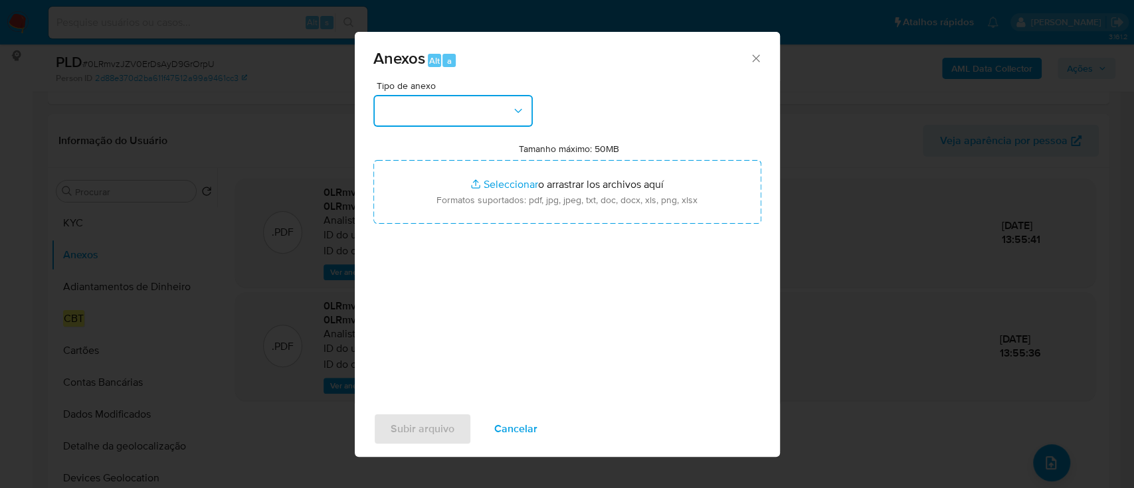
click at [498, 109] on button "button" at bounding box center [452, 111] width 159 height 32
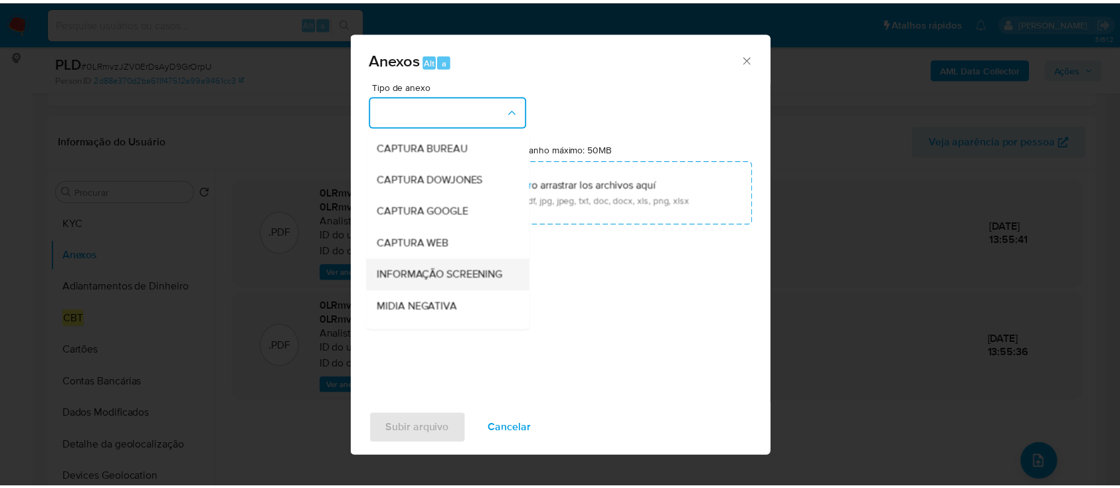
scroll to position [204, 0]
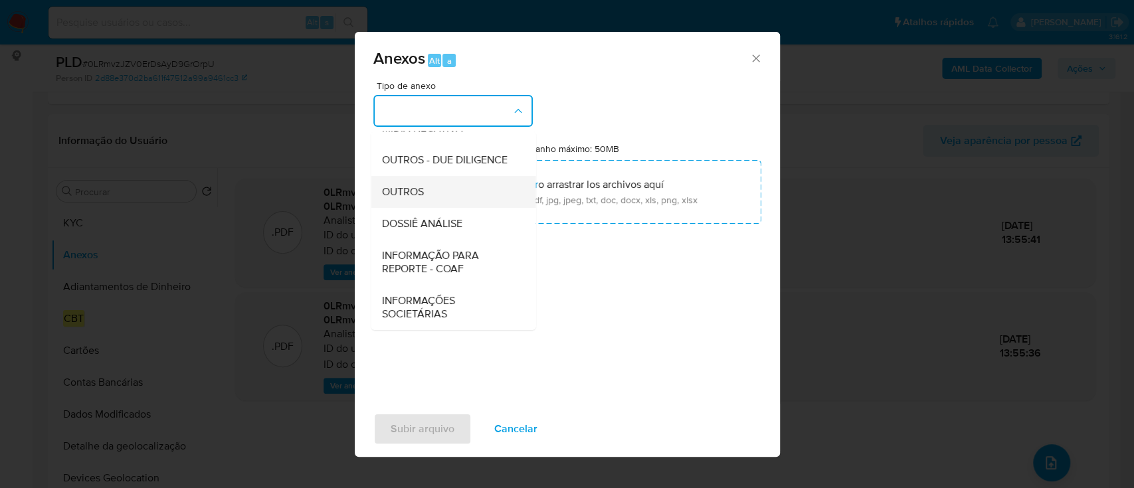
click at [448, 190] on div "OUTROS" at bounding box center [448, 192] width 135 height 32
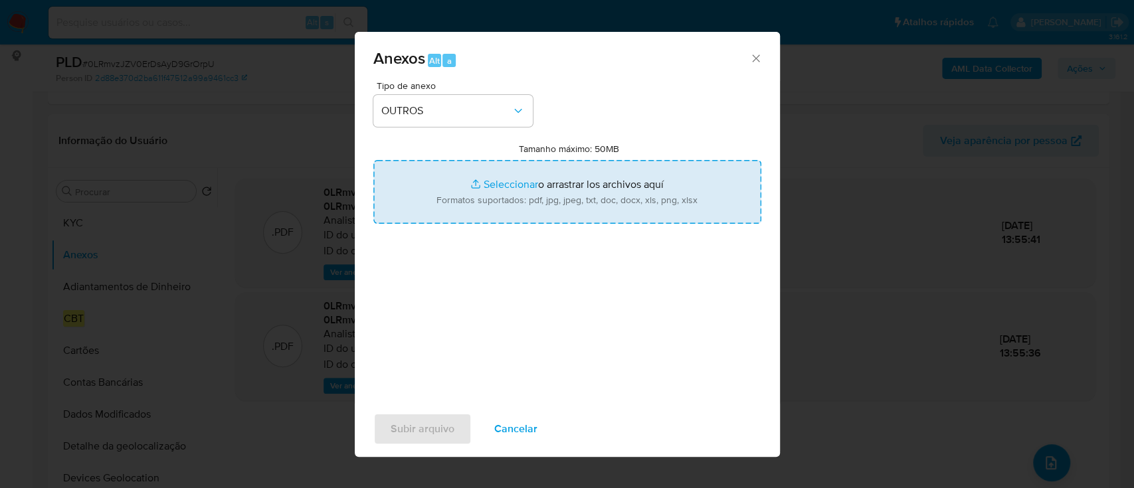
click at [511, 196] on input "Tamanho máximo: 50MB Seleccionar archivos" at bounding box center [567, 192] width 388 height 64
type input "C:\fakepath\SAR - XXX - CPF 60618568301 - DANDNEY WANDERSON VASCONCELOS FRANCA.…"
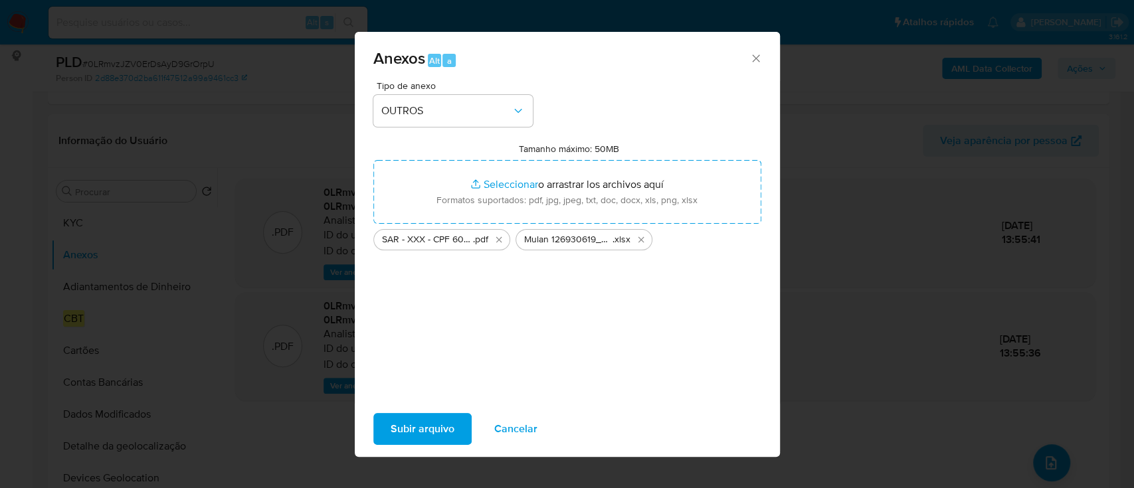
click at [434, 430] on span "Subir arquivo" at bounding box center [423, 428] width 64 height 29
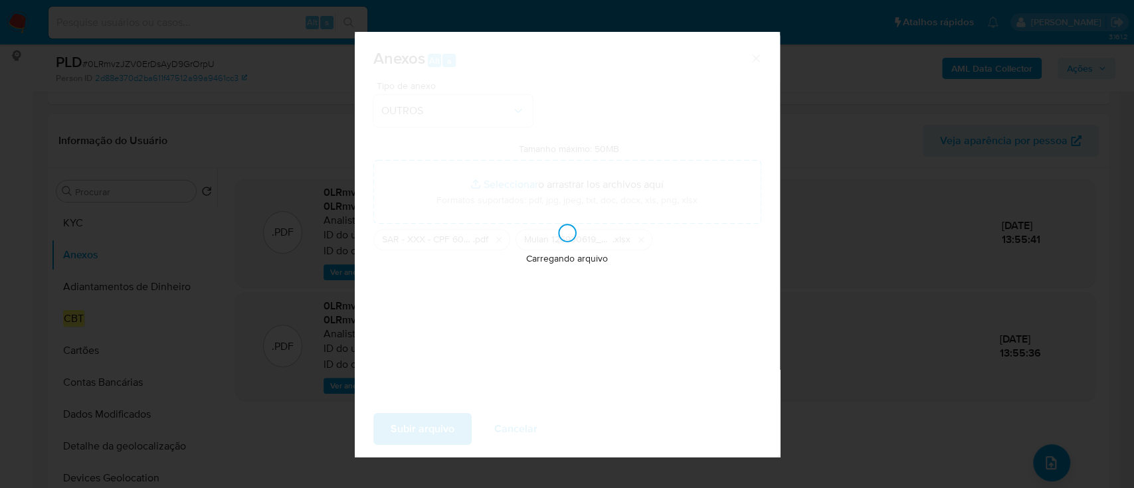
click at [580, 242] on div "Carregando arquivo" at bounding box center [567, 243] width 82 height 43
click at [572, 194] on div "Carregando arquivo" at bounding box center [567, 244] width 425 height 425
click at [578, 242] on div "Carregando arquivo" at bounding box center [567, 243] width 82 height 43
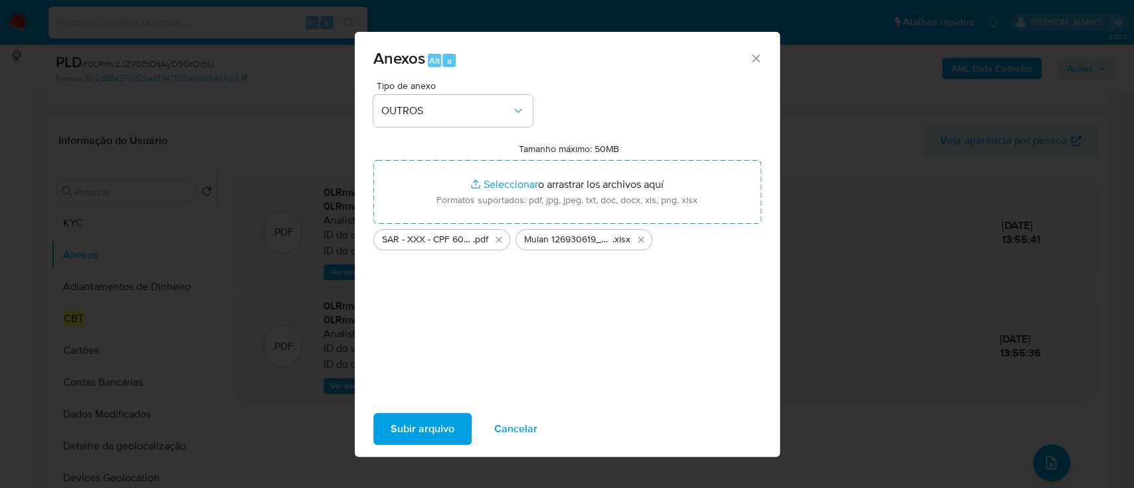
click at [434, 425] on span "Subir arquivo" at bounding box center [423, 428] width 64 height 29
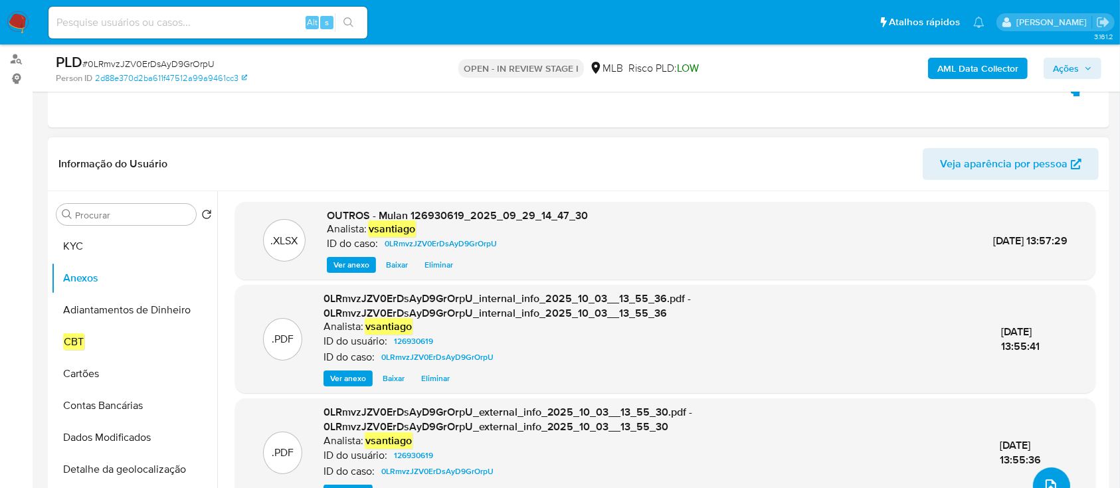
scroll to position [88, 0]
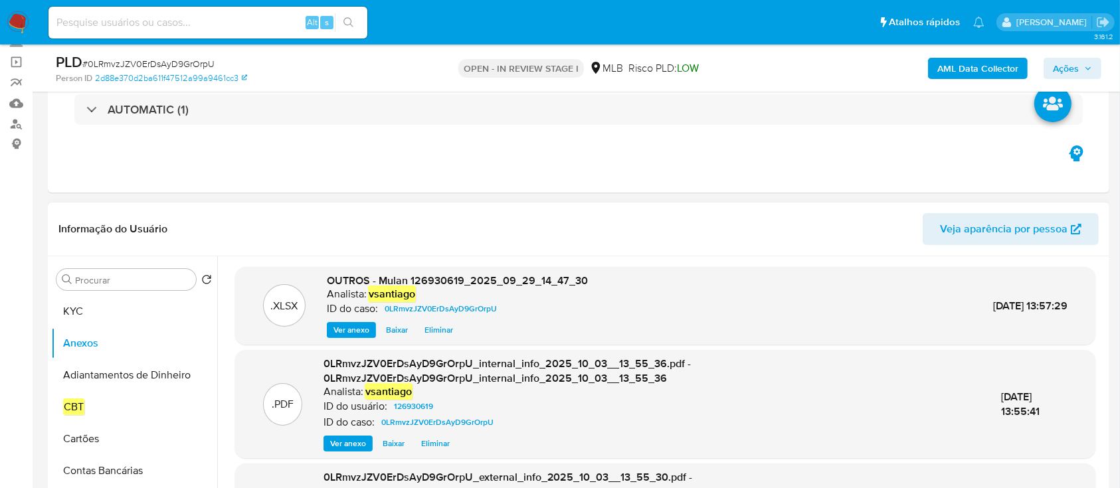
click at [610, 207] on div "Informação do Usuário Veja aparência por pessoa" at bounding box center [578, 230] width 1061 height 54
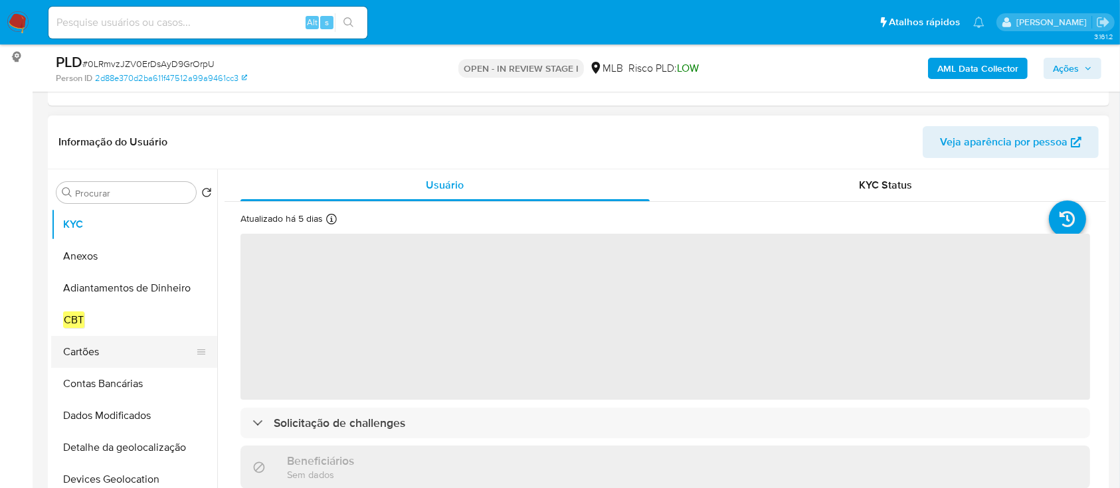
scroll to position [177, 0]
select select "10"
click at [104, 258] on button "Anexos" at bounding box center [128, 255] width 155 height 32
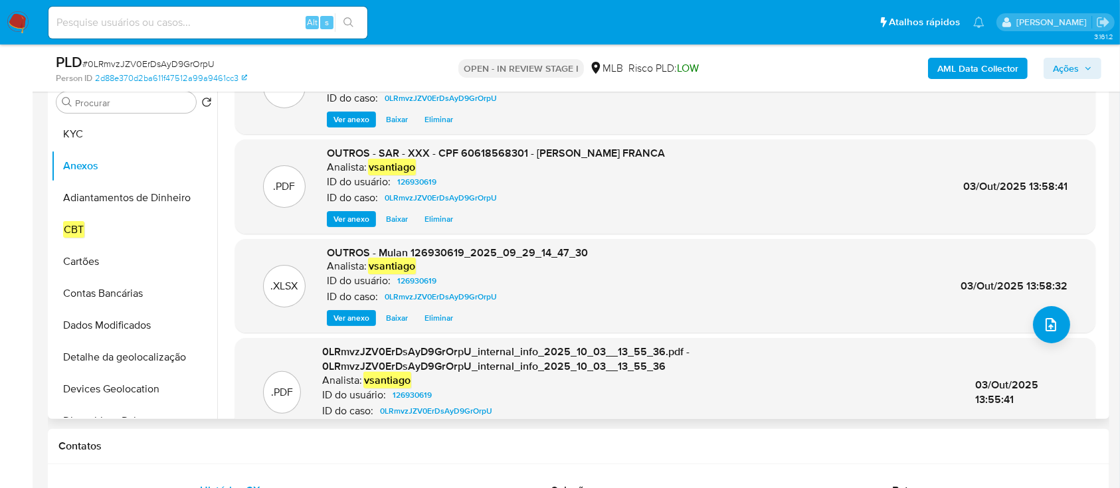
scroll to position [0, 0]
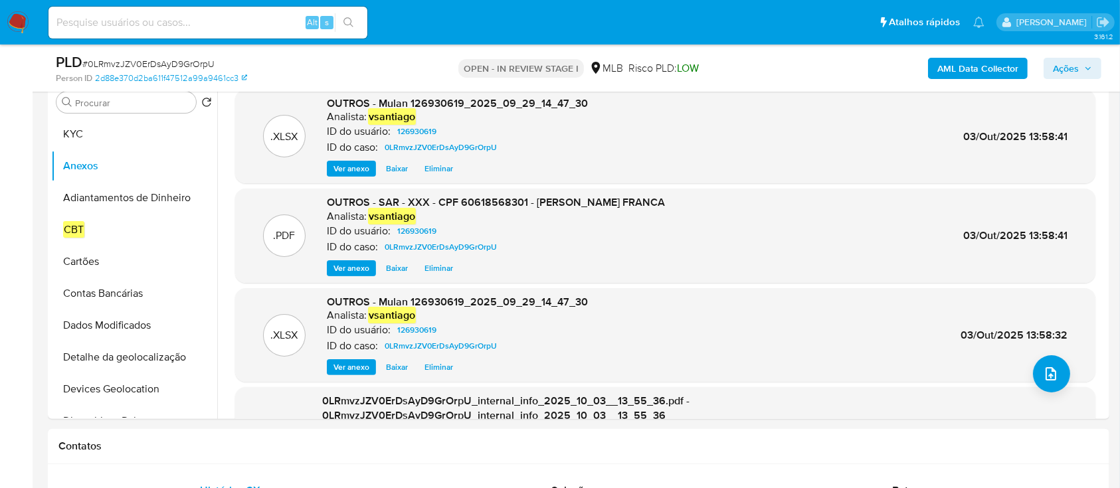
click at [1063, 67] on span "Ações" at bounding box center [1066, 68] width 26 height 21
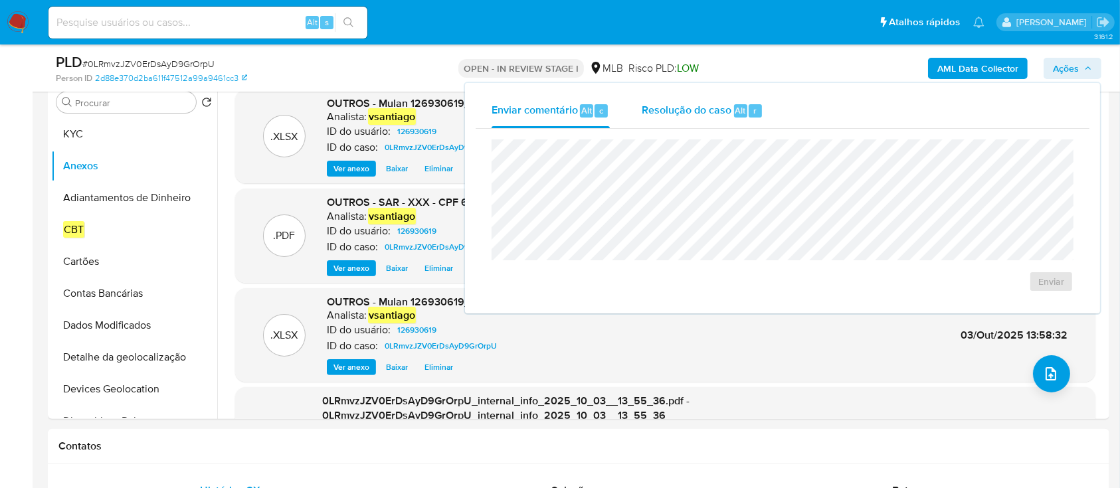
click at [696, 98] on div "Resolução do caso Alt r" at bounding box center [703, 111] width 122 height 35
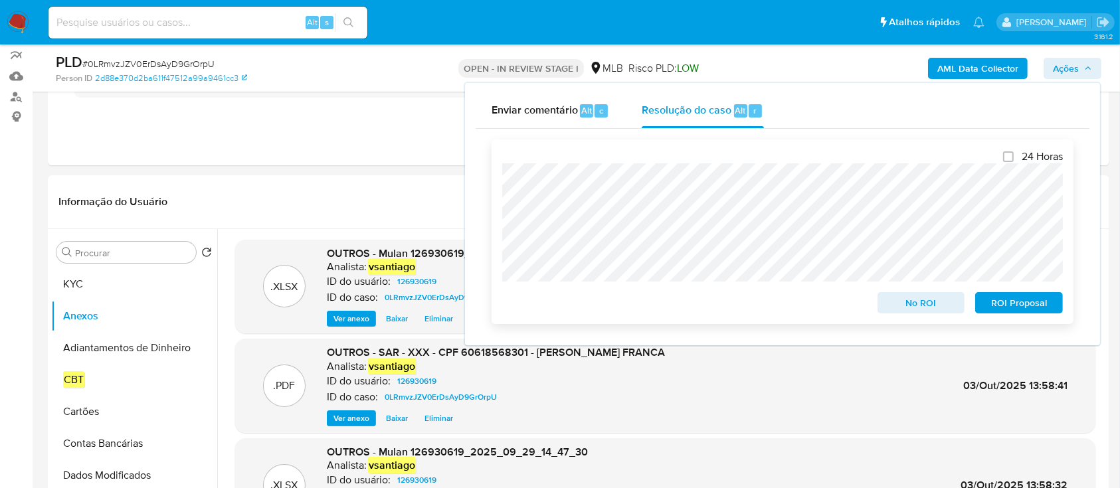
scroll to position [88, 0]
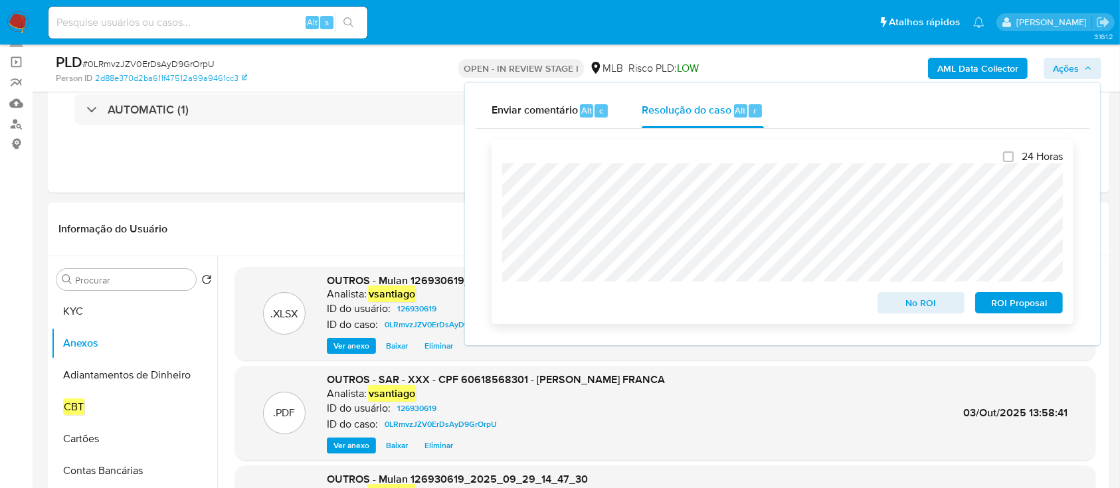
click at [1031, 304] on span "ROI Proposal" at bounding box center [1018, 303] width 69 height 19
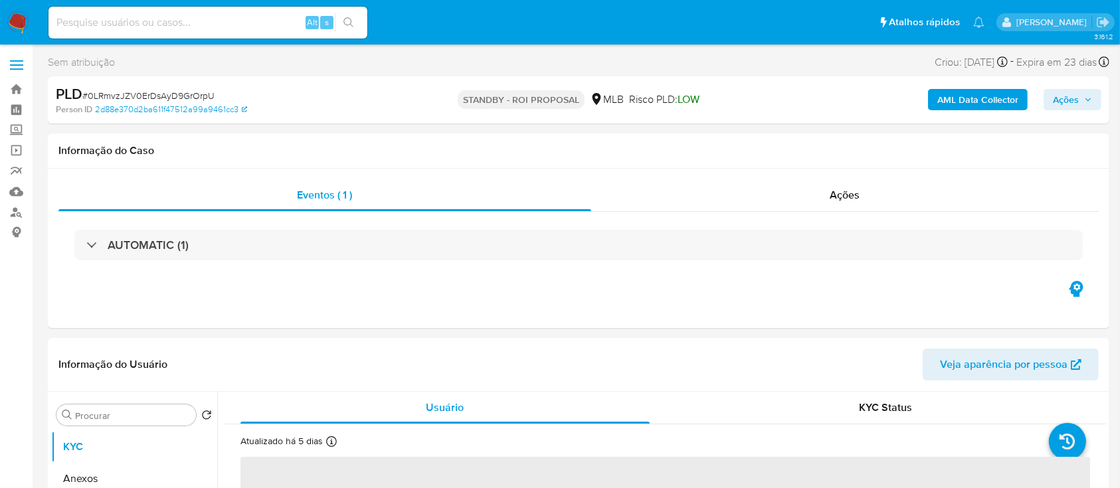
select select "10"
click at [21, 19] on img at bounding box center [18, 22] width 23 height 23
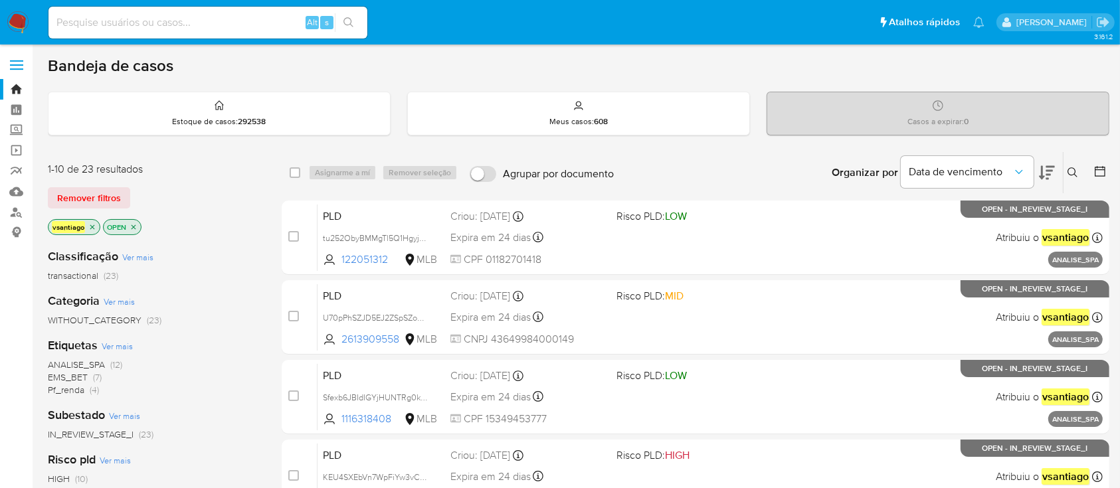
drag, startPoint x: 241, startPoint y: 197, endPoint x: 385, endPoint y: 141, distance: 153.9
click at [243, 197] on div "Remover filtros" at bounding box center [154, 197] width 213 height 21
